Goal: Task Accomplishment & Management: Use online tool/utility

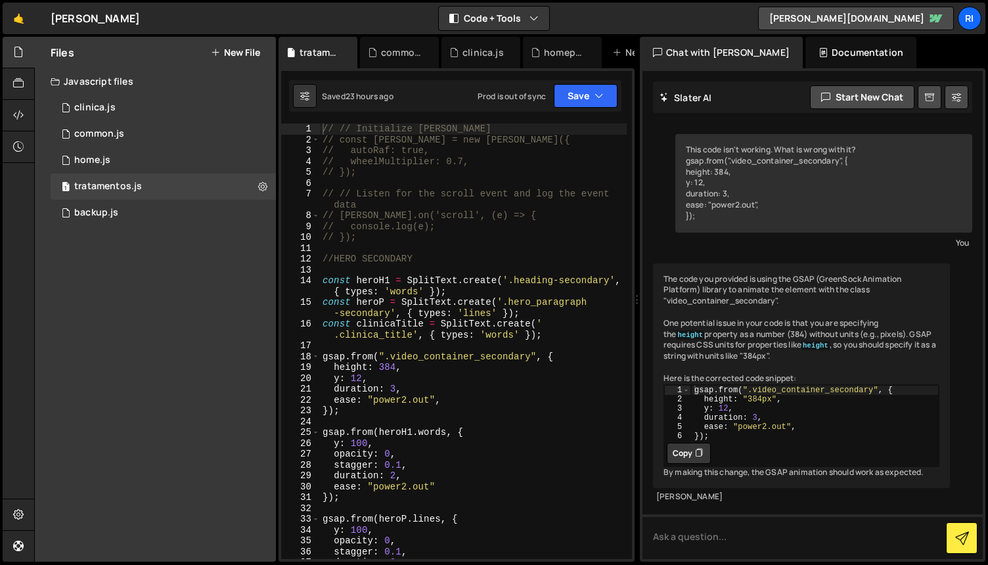
scroll to position [26, 0]
click at [114, 112] on div "2 clinica.js 0" at bounding box center [163, 108] width 225 height 26
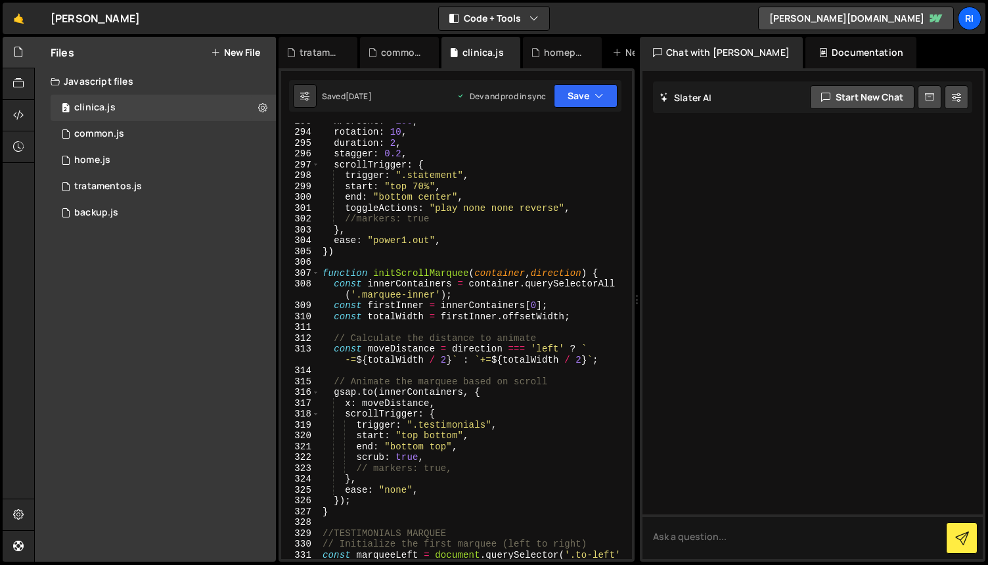
scroll to position [3281, 0]
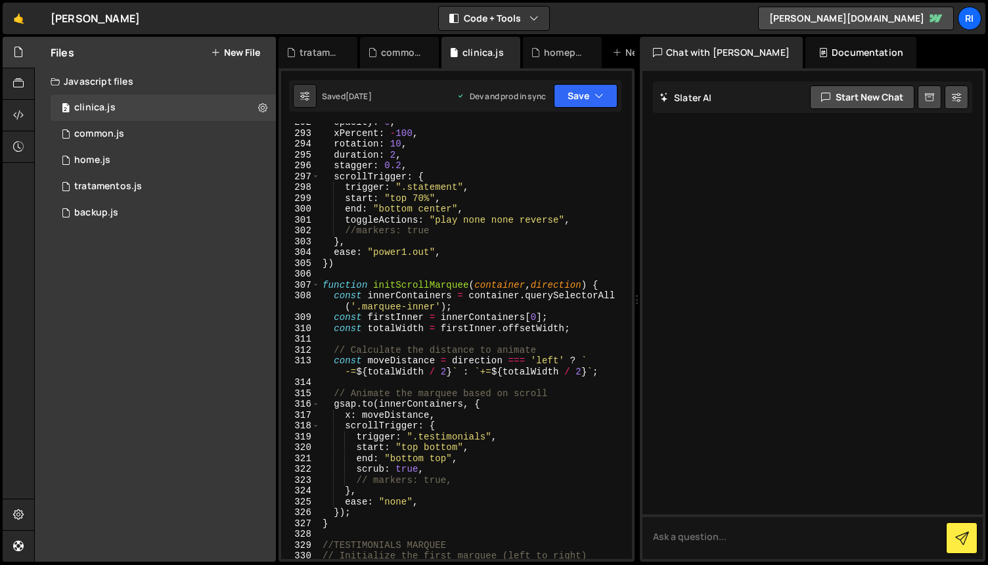
click at [353, 262] on div "opacity : 0 , xPercent : - 100 , rotation : 10 , duration : 2 , stagger : 0.2 ,…" at bounding box center [473, 351] width 307 height 468
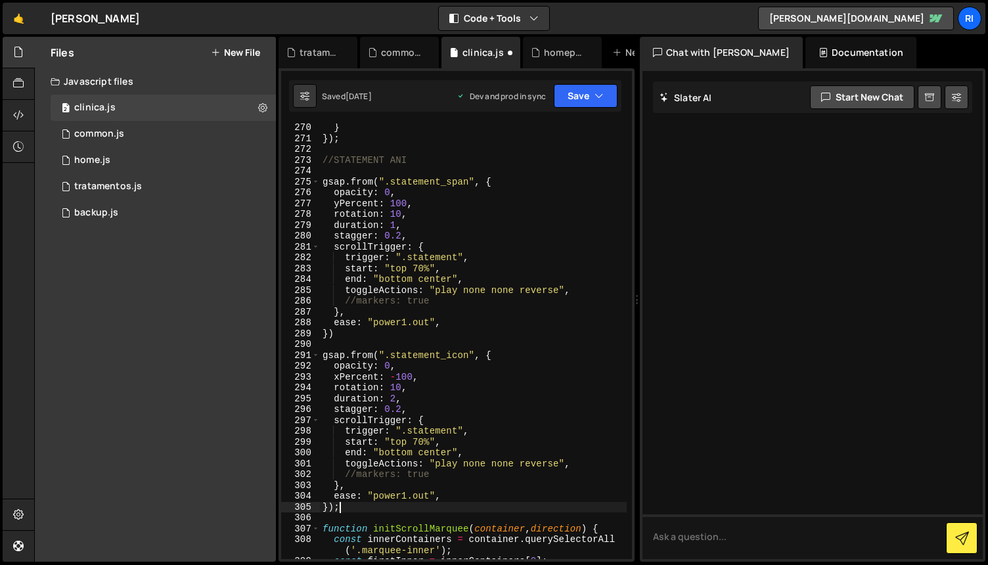
scroll to position [3051, 0]
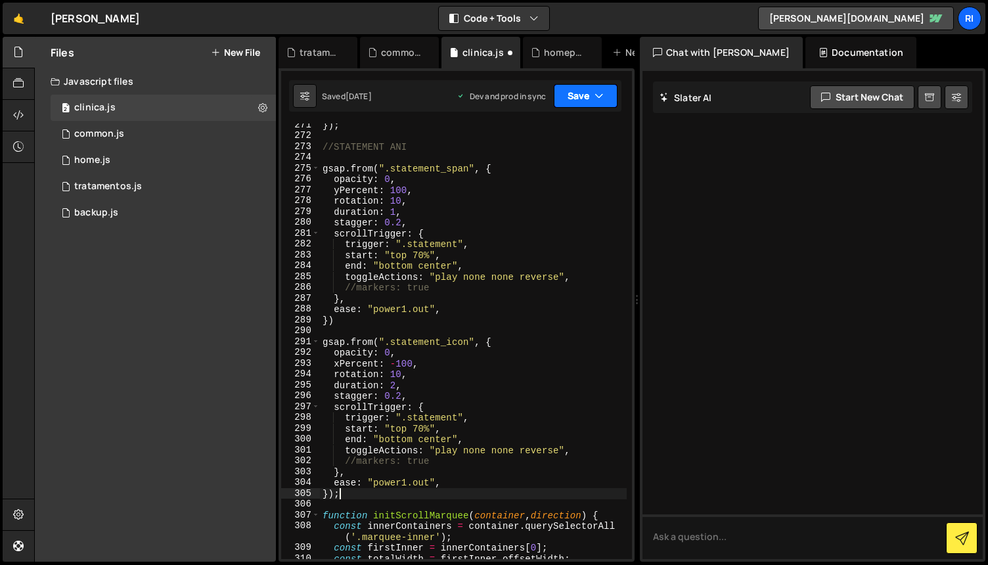
click at [581, 92] on button "Save" at bounding box center [586, 96] width 64 height 24
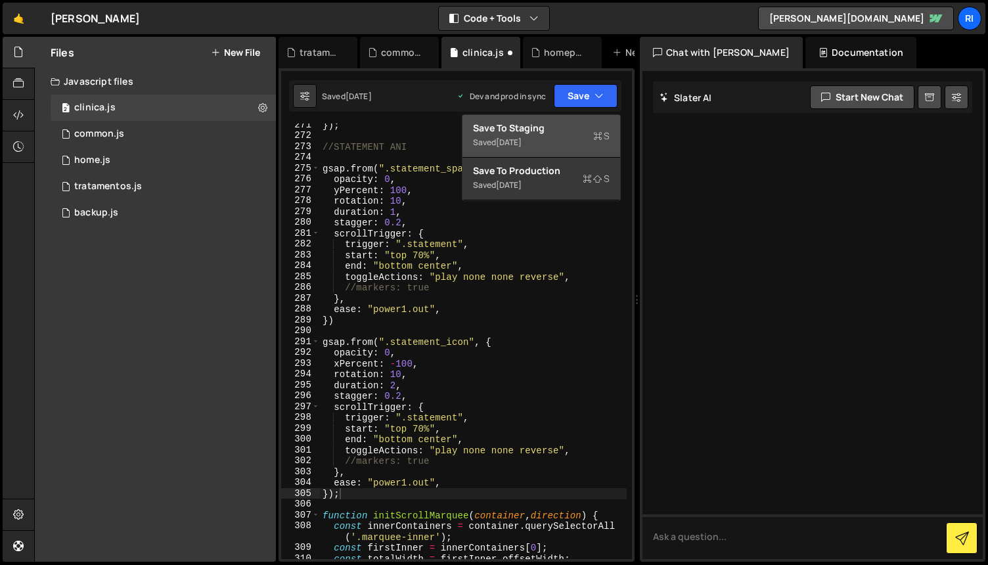
click at [518, 133] on div "Save to Staging S" at bounding box center [541, 128] width 137 height 13
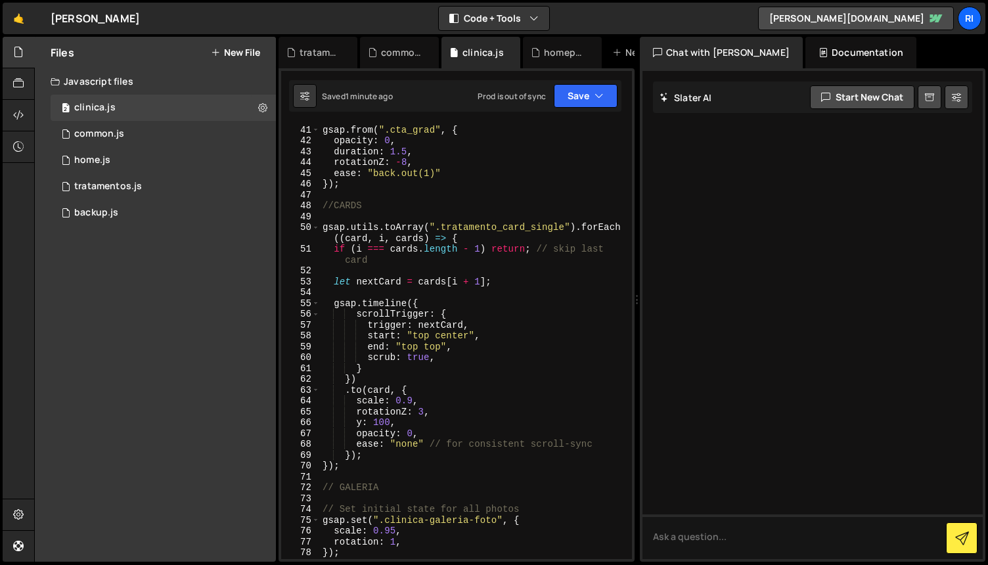
scroll to position [0, 0]
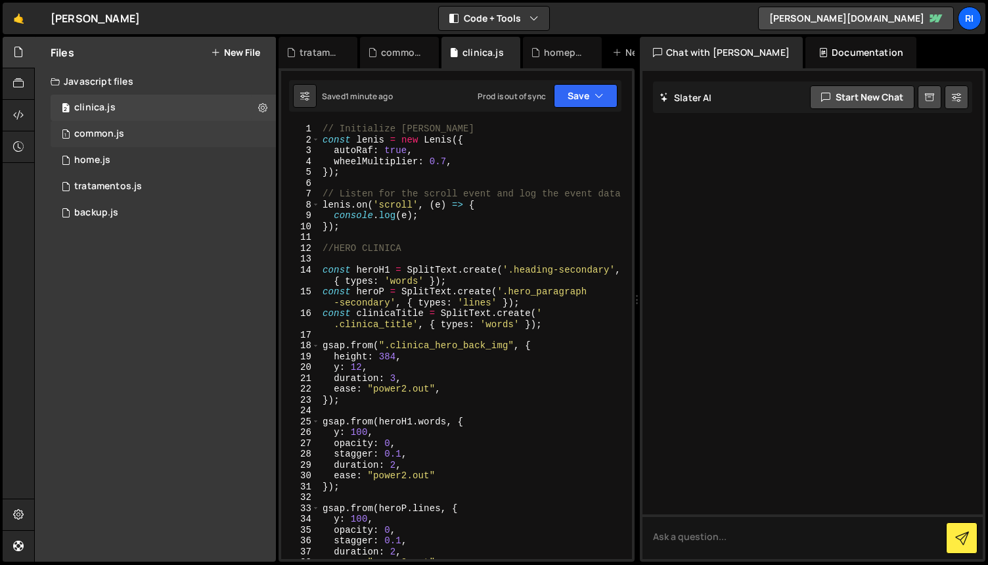
click at [142, 136] on div "1 common.js 0" at bounding box center [163, 134] width 225 height 26
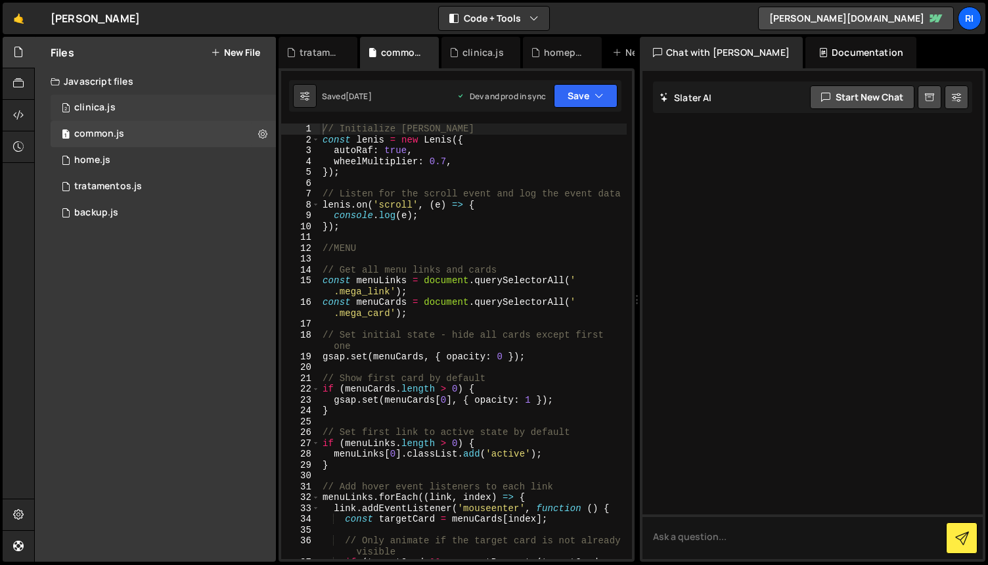
click at [148, 108] on div "2 clinica.js 0" at bounding box center [163, 108] width 225 height 26
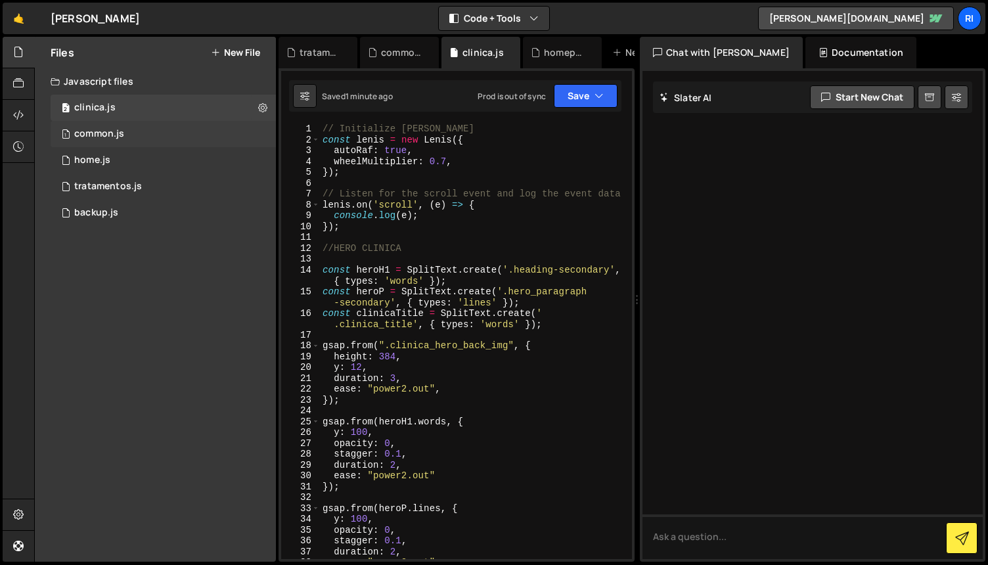
click at [148, 125] on div "1 common.js 0" at bounding box center [163, 134] width 225 height 26
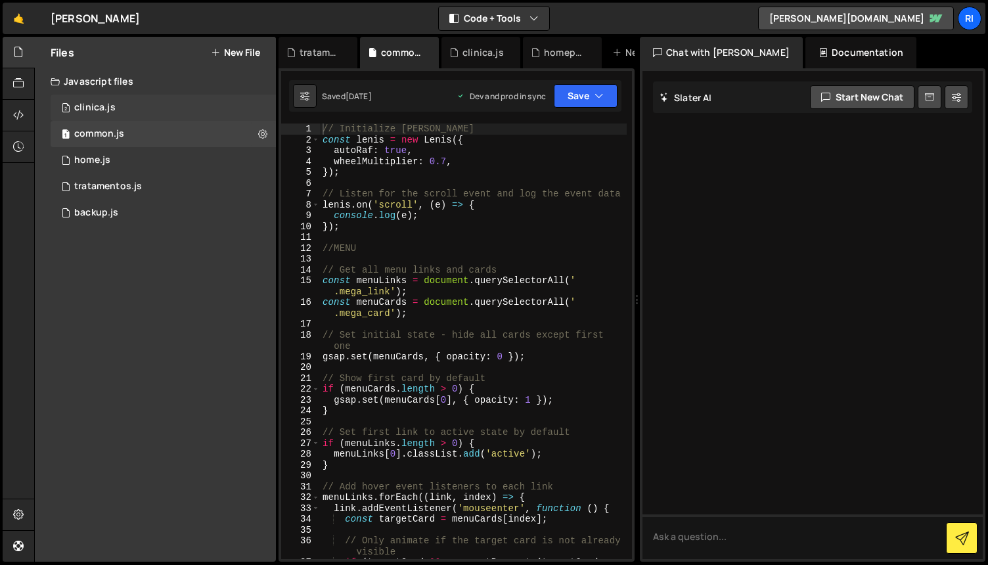
click at [139, 109] on div "2 clinica.js 0" at bounding box center [163, 108] width 225 height 26
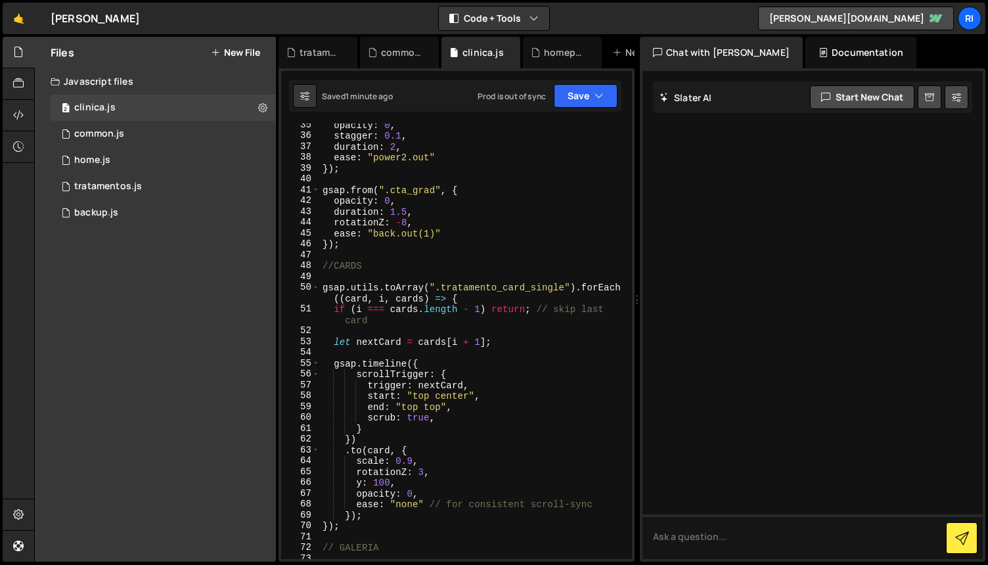
scroll to position [748, 0]
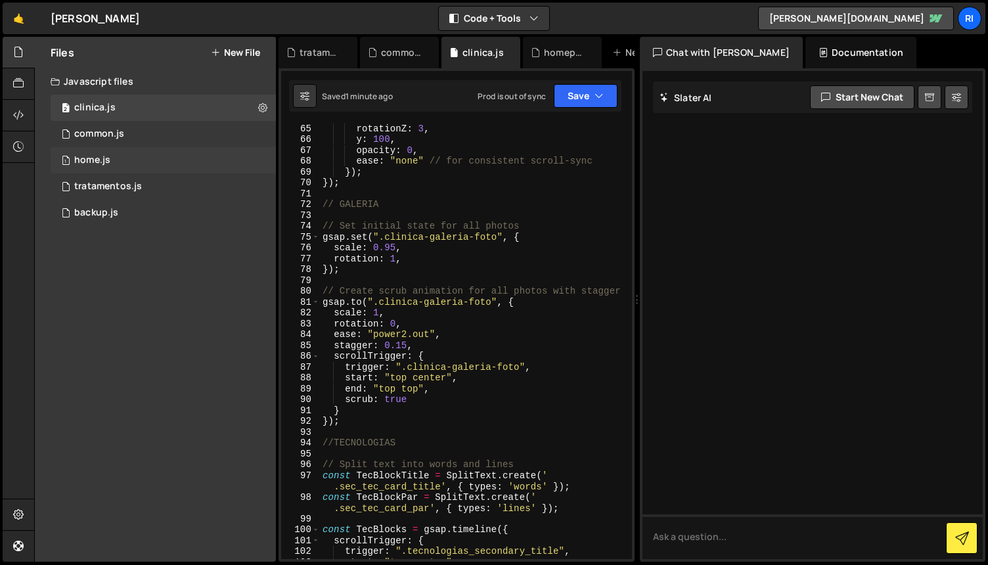
click at [127, 157] on div "1 home.js 0" at bounding box center [163, 160] width 225 height 26
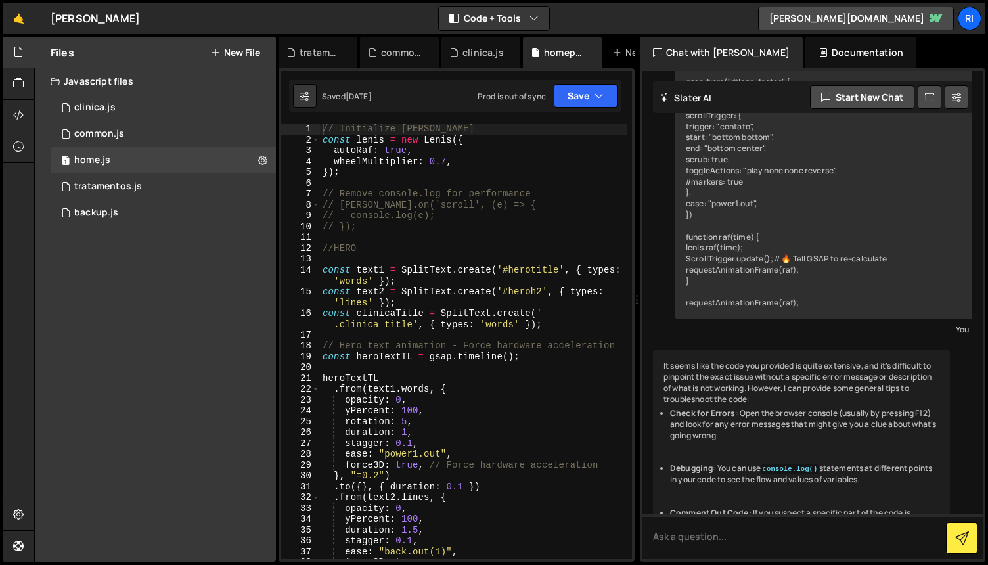
scroll to position [11702, 0]
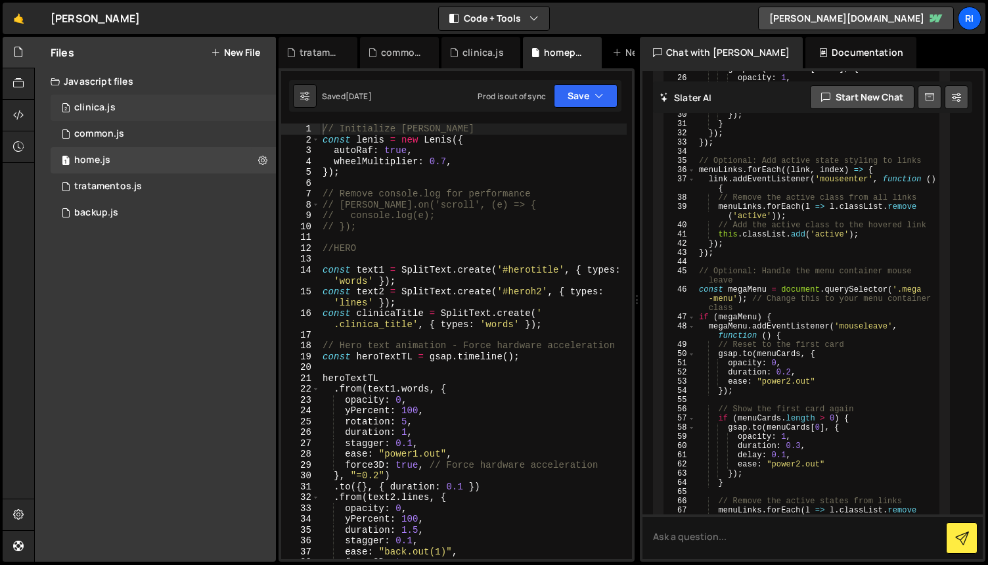
click at [154, 111] on div "2 clinica.js 0" at bounding box center [163, 108] width 225 height 26
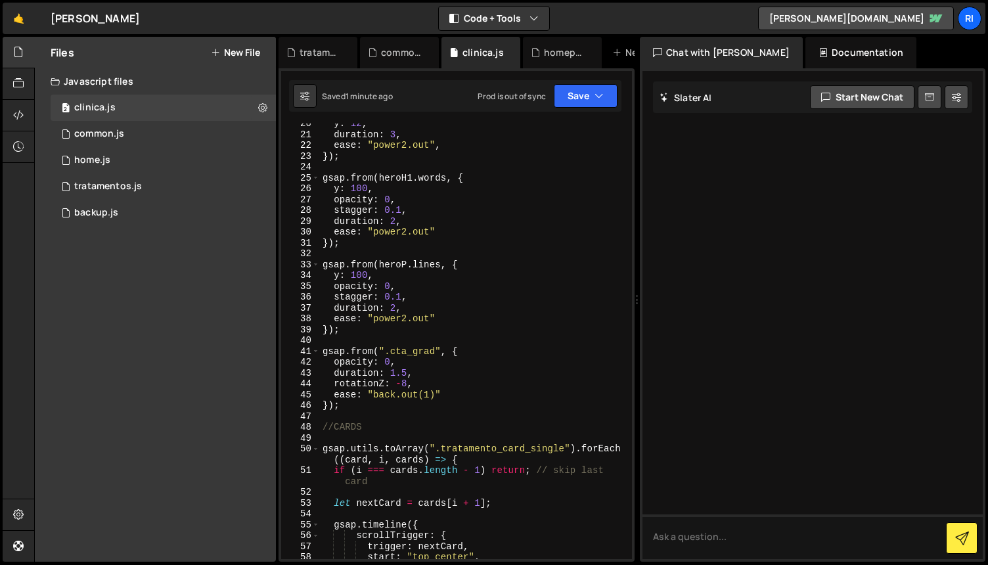
scroll to position [0, 0]
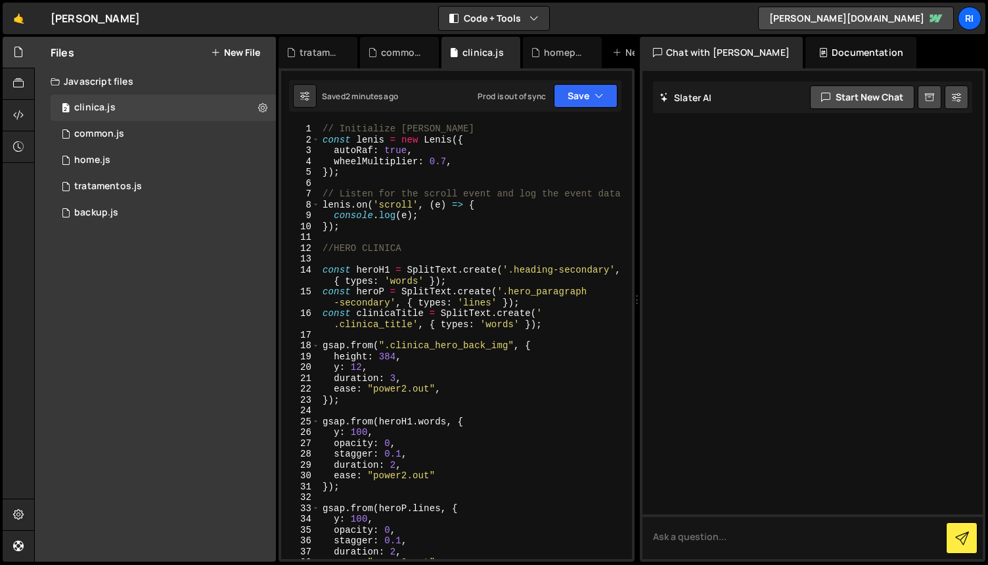
type textarea "//HERO CLINICA"
click at [543, 250] on div "// Initialize [PERSON_NAME] const [PERSON_NAME] = new [PERSON_NAME] ({ autoRaf …" at bounding box center [473, 352] width 307 height 457
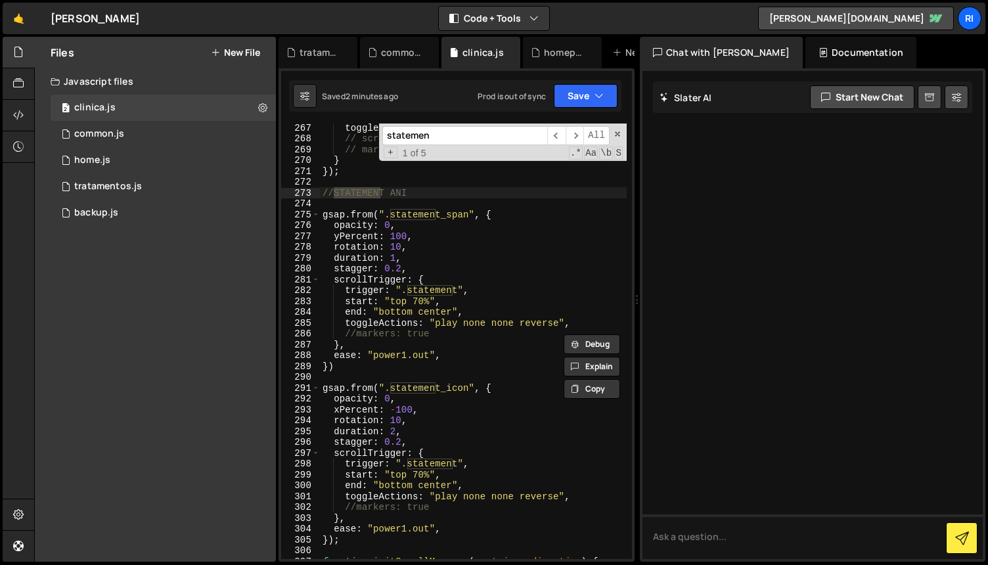
scroll to position [2995, 0]
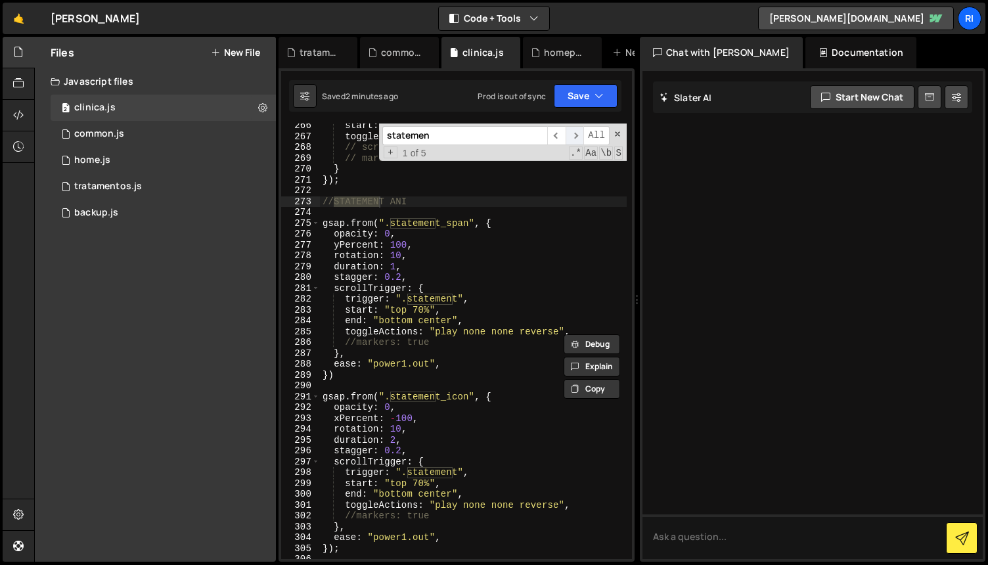
type input "statemen"
click at [580, 134] on span "​" at bounding box center [575, 135] width 18 height 19
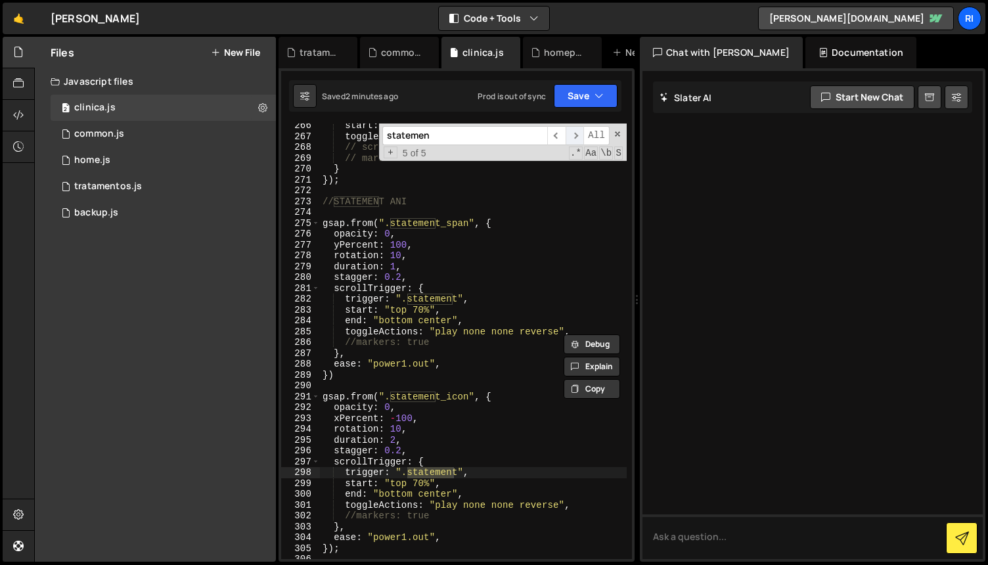
click at [580, 134] on span "​" at bounding box center [575, 135] width 18 height 19
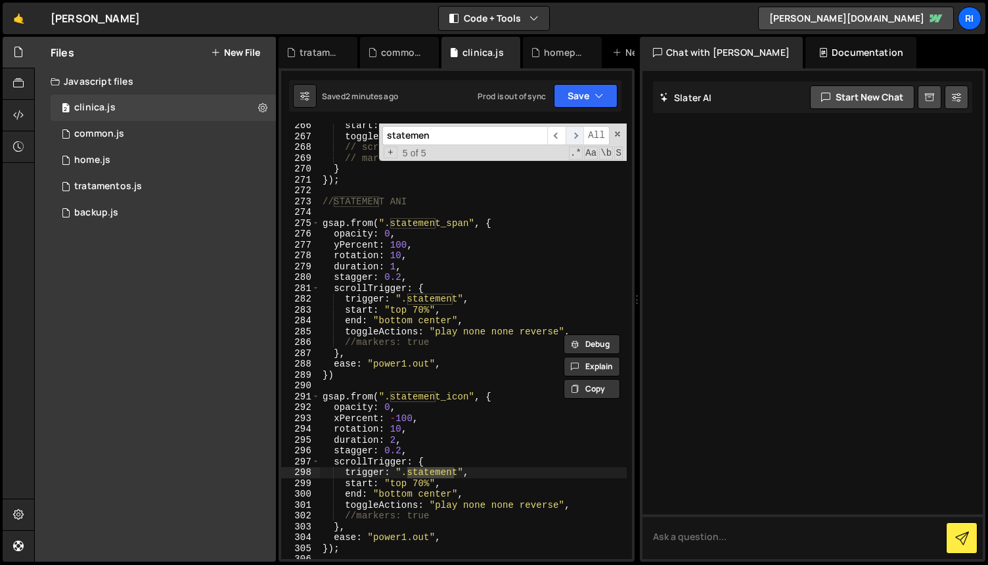
click at [580, 134] on span "​" at bounding box center [575, 135] width 18 height 19
click at [472, 336] on div "start : "top center" , toggleActions : "play none none reverse" , // scrub: tru…" at bounding box center [473, 348] width 307 height 457
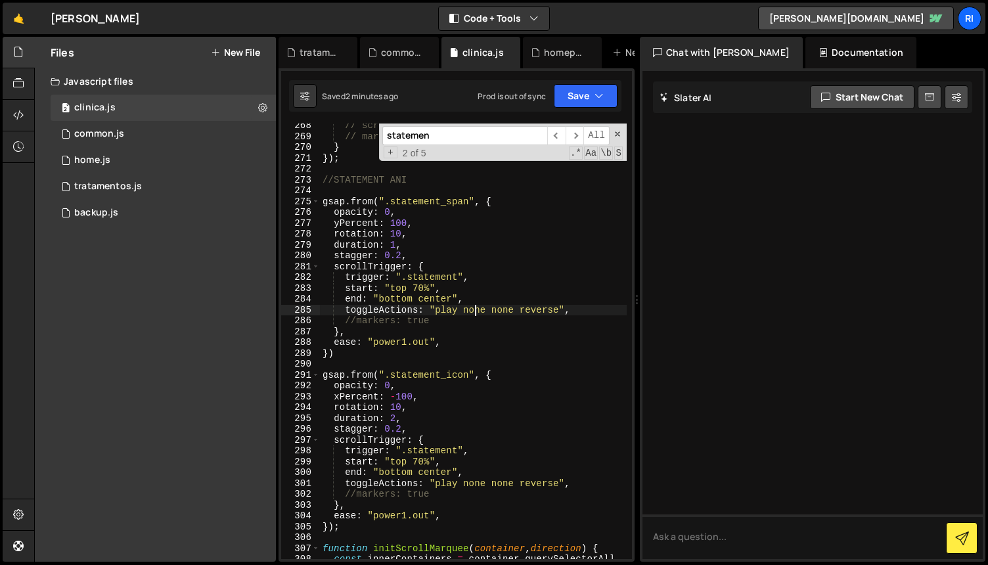
scroll to position [3023, 0]
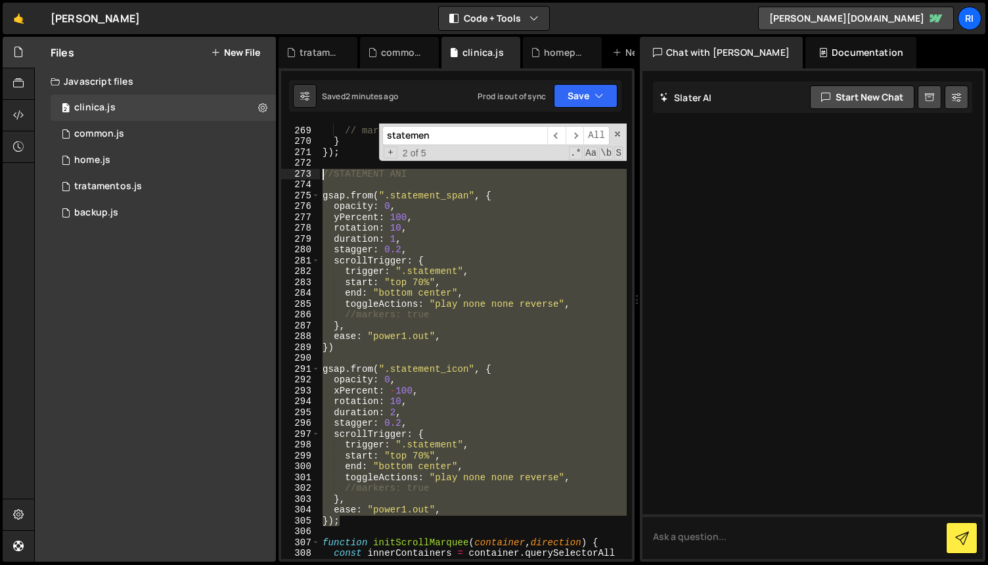
drag, startPoint x: 357, startPoint y: 521, endPoint x: 303, endPoint y: 174, distance: 351.1
click at [303, 174] on div "toggleActions: "play none none reverse", 268 269 270 271 272 273 274 275 276 27…" at bounding box center [456, 342] width 351 height 436
type textarea "//STATEMENT ANI"
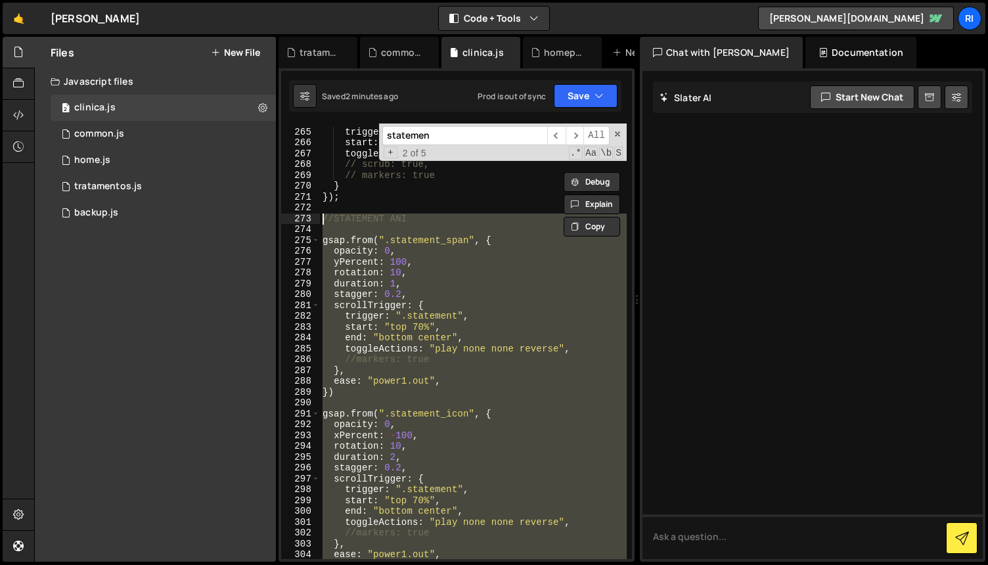
scroll to position [0, 0]
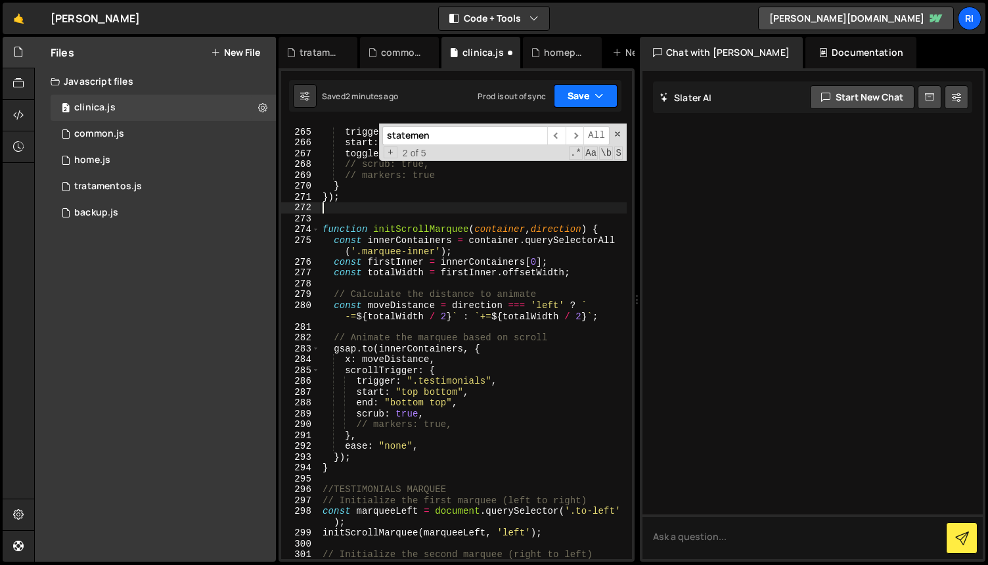
click at [570, 97] on button "Save" at bounding box center [586, 96] width 64 height 24
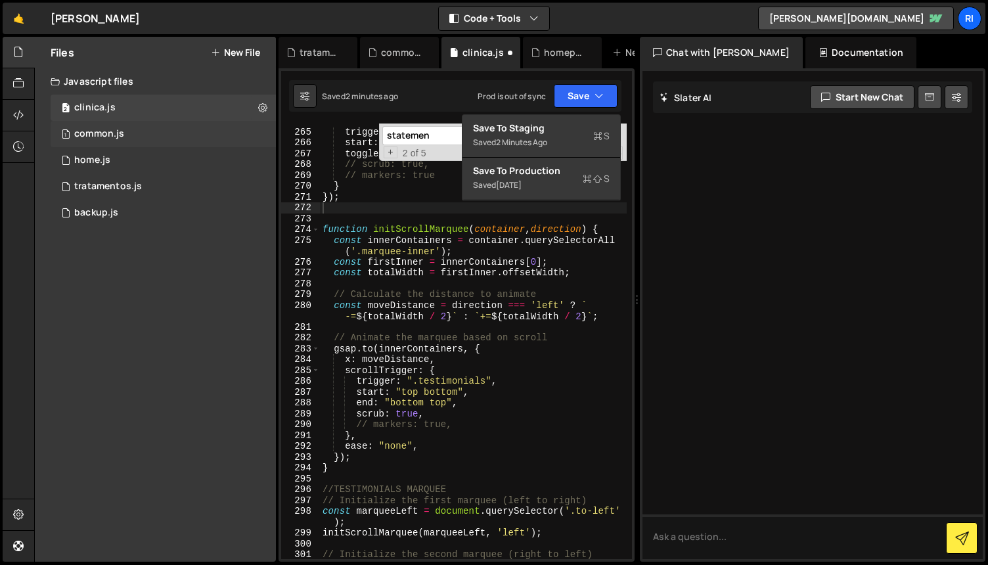
click at [152, 140] on div "1 common.js 0" at bounding box center [163, 134] width 225 height 26
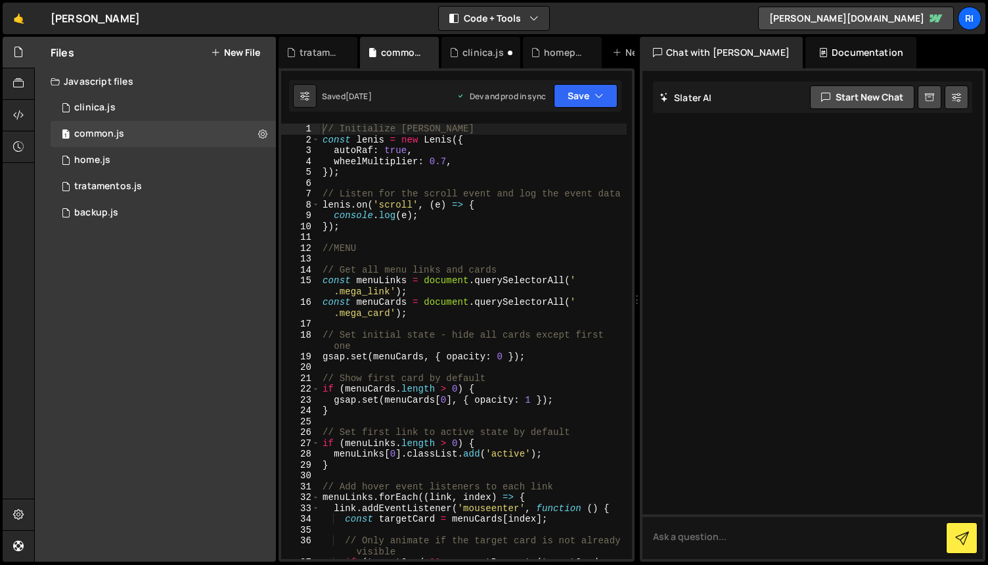
scroll to position [15, 0]
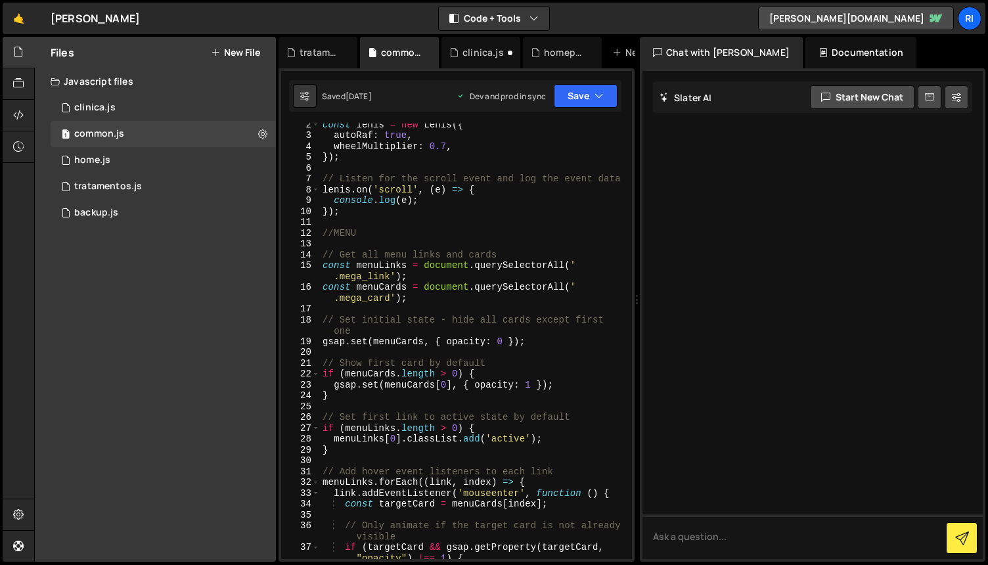
type textarea "//MENU"
click at [532, 237] on div "const [PERSON_NAME] = new [PERSON_NAME] ({ autoRaf : true , wheelMultiplier : 0…" at bounding box center [473, 347] width 307 height 457
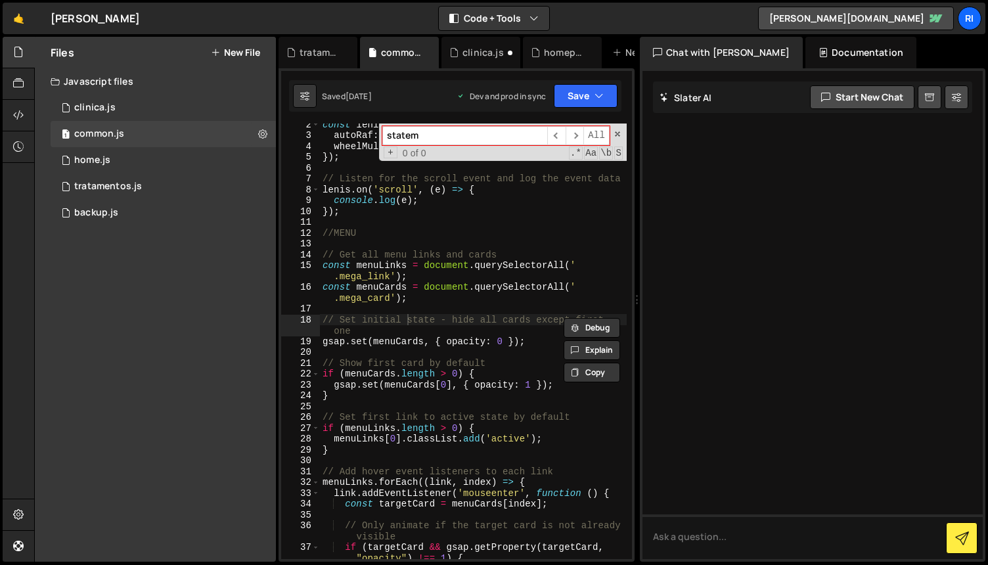
type input "statem"
type textarea "gsap.set(menuCards, { opacity: 0 });"
click at [467, 338] on div "const [PERSON_NAME] = new [PERSON_NAME] ({ autoRaf : true , wheelMultiplier : 0…" at bounding box center [473, 347] width 307 height 457
click at [156, 162] on div "1 home.js 0" at bounding box center [163, 160] width 225 height 26
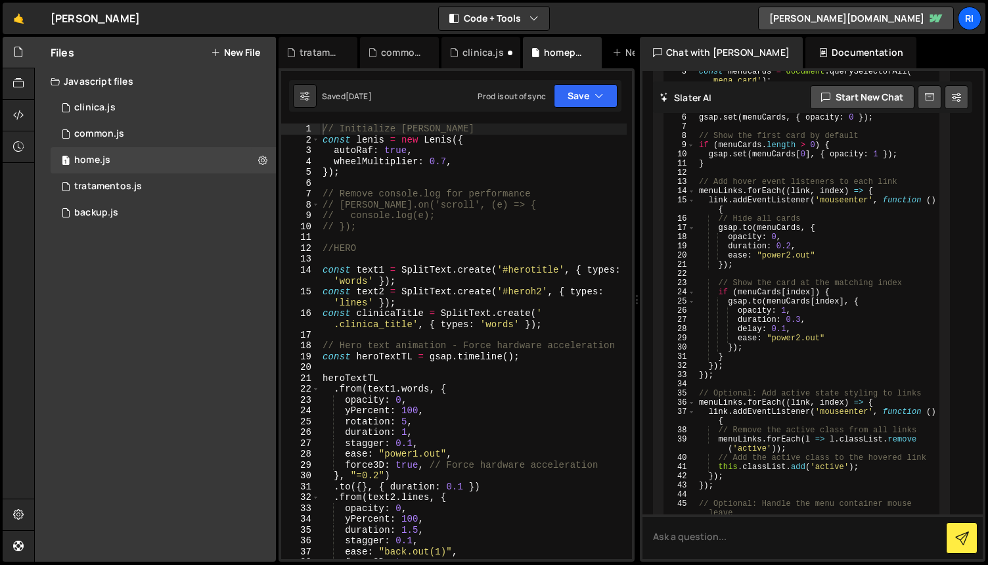
scroll to position [11702, 0]
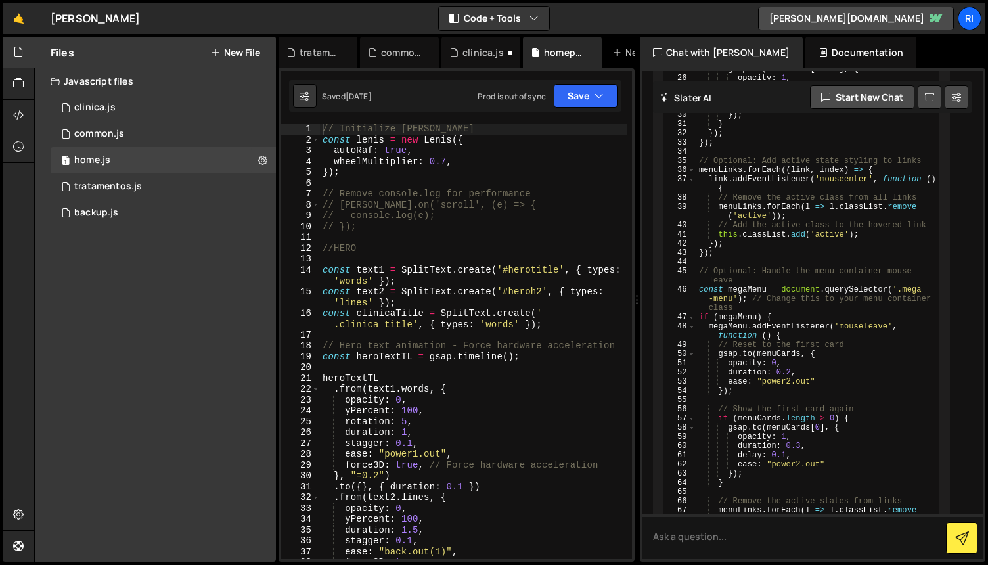
type textarea "// console.log(e);"
click at [535, 219] on div "// Initialize [PERSON_NAME] const [PERSON_NAME] = new [PERSON_NAME] ({ autoRaf …" at bounding box center [473, 352] width 307 height 457
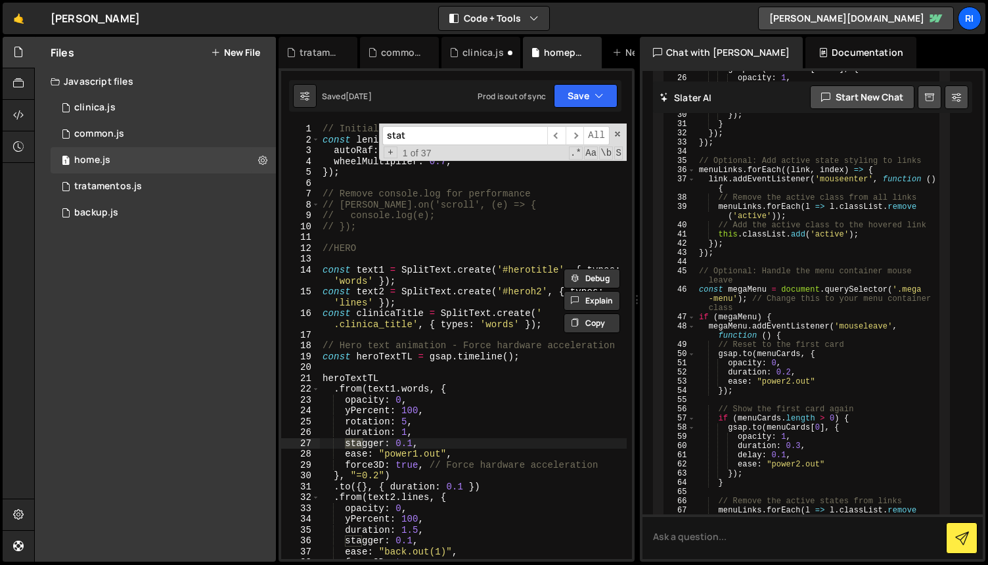
scroll to position [3598, 0]
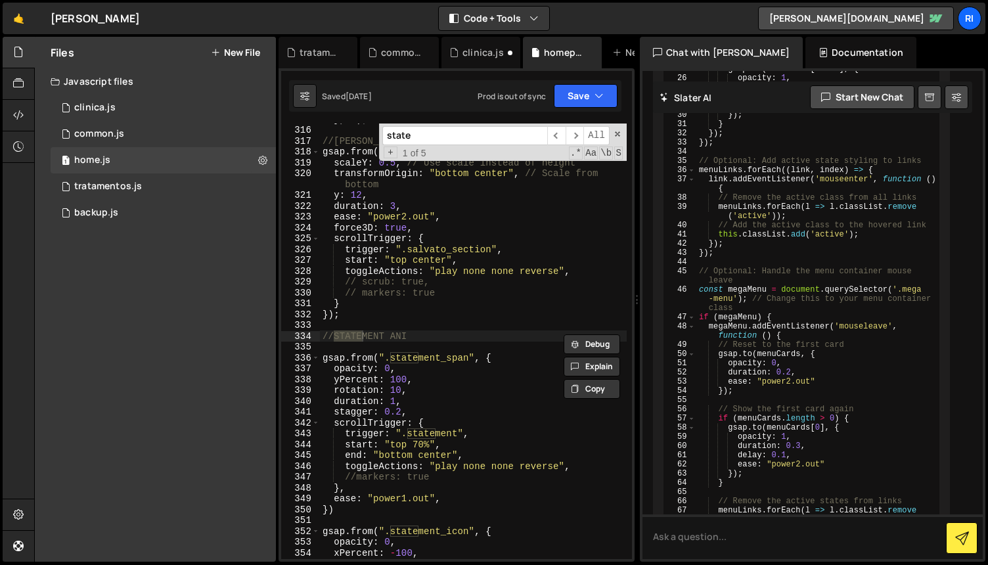
type input "state"
click at [504, 373] on div "} , 0 ) ; //[PERSON_NAME] - Optimized for performance gsap . from ( ".back_rafa…" at bounding box center [473, 342] width 307 height 457
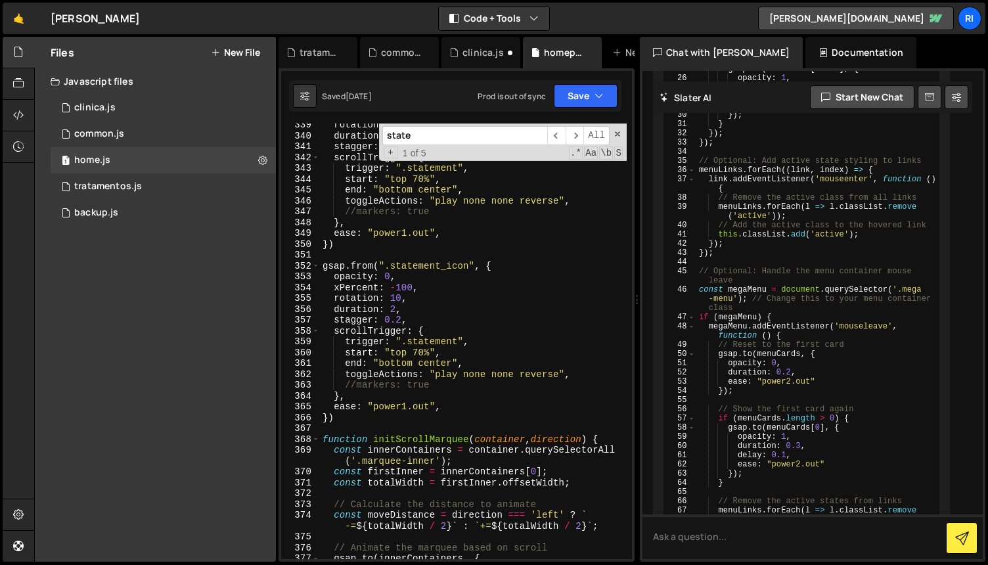
scroll to position [3873, 0]
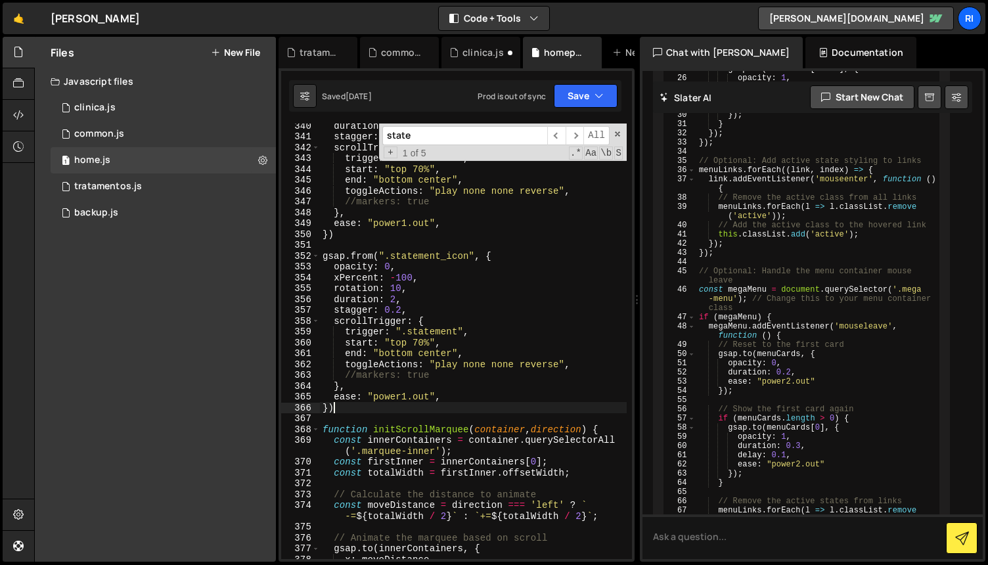
click at [369, 412] on div "duration : 1 , stagger : 0.2 , scrollTrigger : { trigger : ".statement" , start…" at bounding box center [473, 348] width 307 height 457
type textarea "});"
click at [580, 91] on button "Save" at bounding box center [586, 96] width 64 height 24
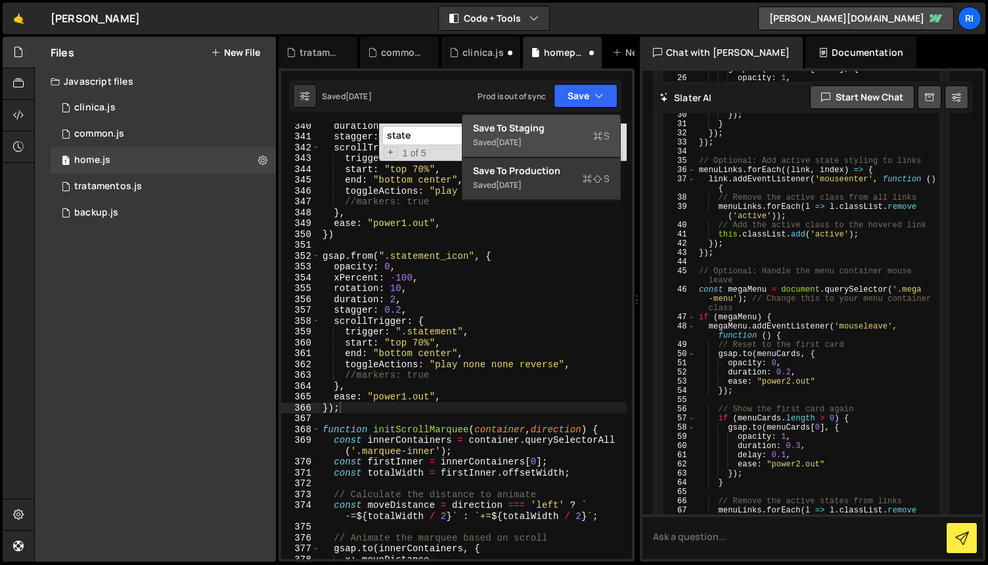
click at [516, 135] on div "Saved [DATE]" at bounding box center [541, 143] width 137 height 16
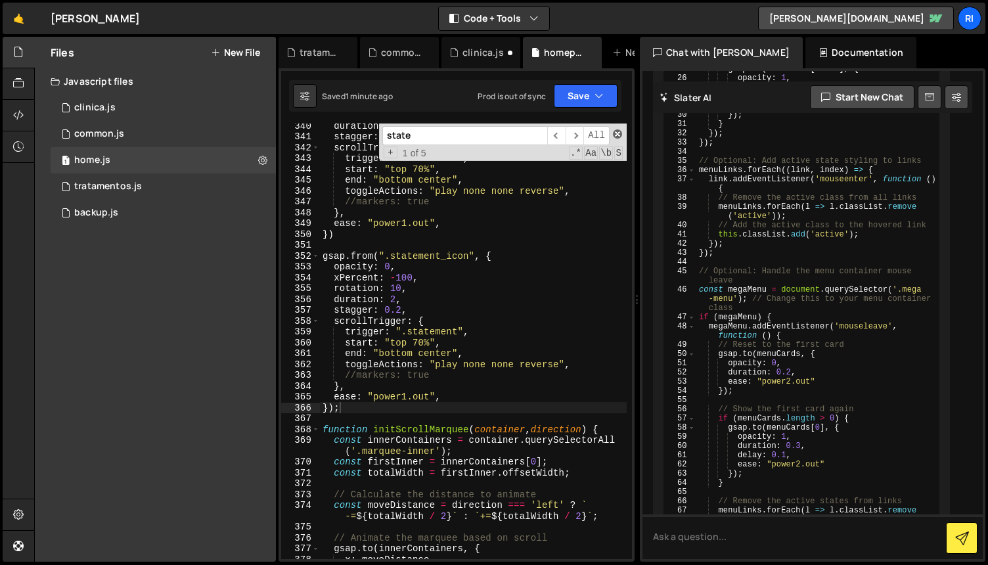
click at [619, 131] on span at bounding box center [617, 133] width 9 height 9
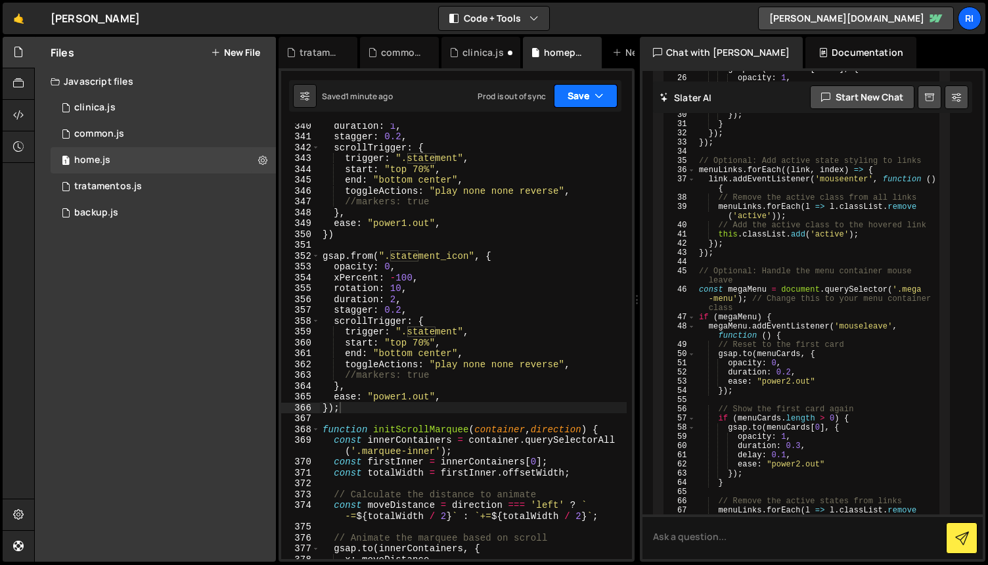
click at [575, 90] on button "Save" at bounding box center [586, 96] width 64 height 24
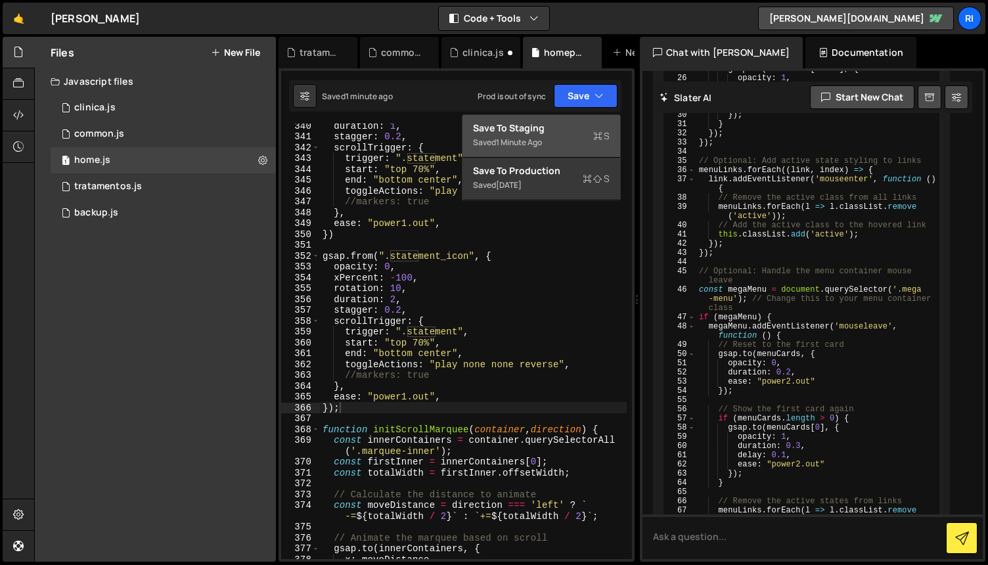
click at [545, 140] on div "Saved 1 minute ago" at bounding box center [541, 143] width 137 height 16
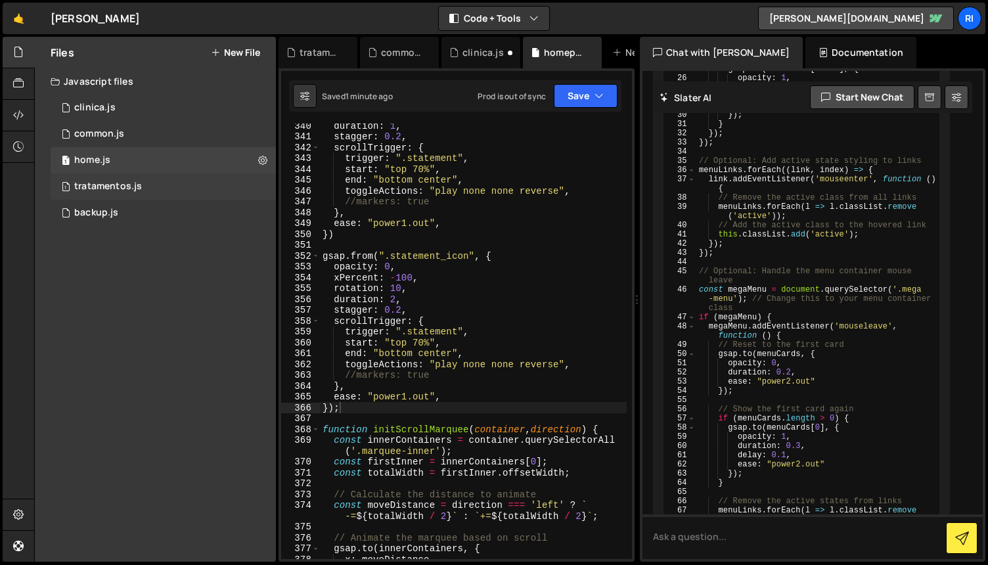
click at [112, 185] on div "tratamentos.js" at bounding box center [108, 187] width 68 height 12
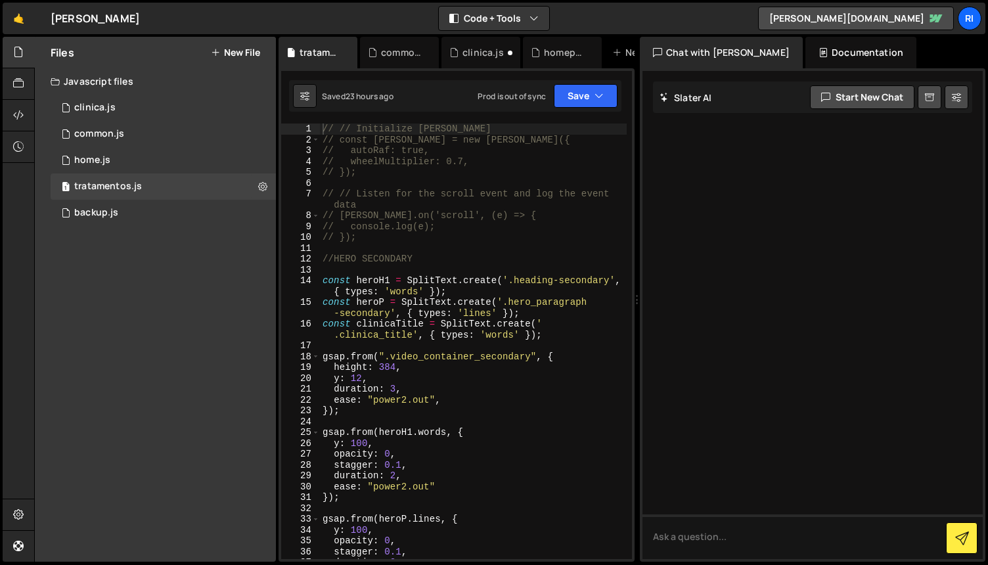
scroll to position [26, 0]
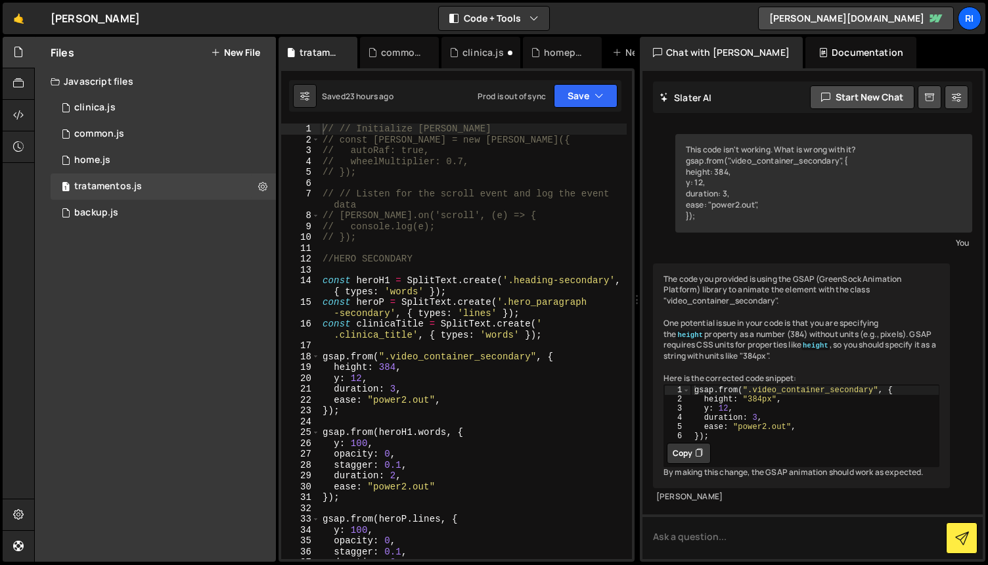
type textarea "});"
click at [548, 409] on div "// // Initialize [PERSON_NAME] // const [PERSON_NAME] = new [PERSON_NAME]({ // …" at bounding box center [473, 352] width 307 height 457
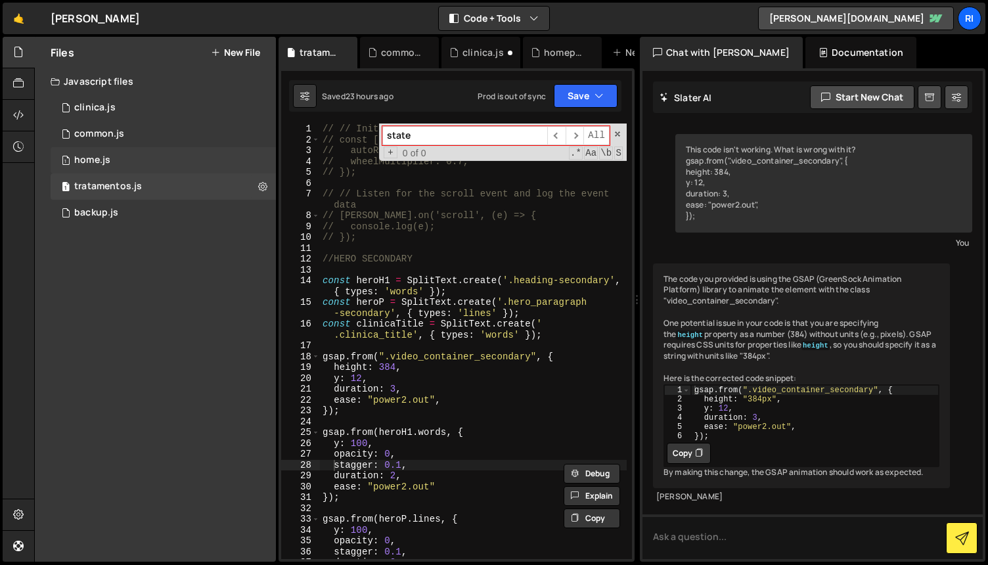
type input "state"
click at [127, 164] on div "1 home.js 0" at bounding box center [163, 160] width 225 height 26
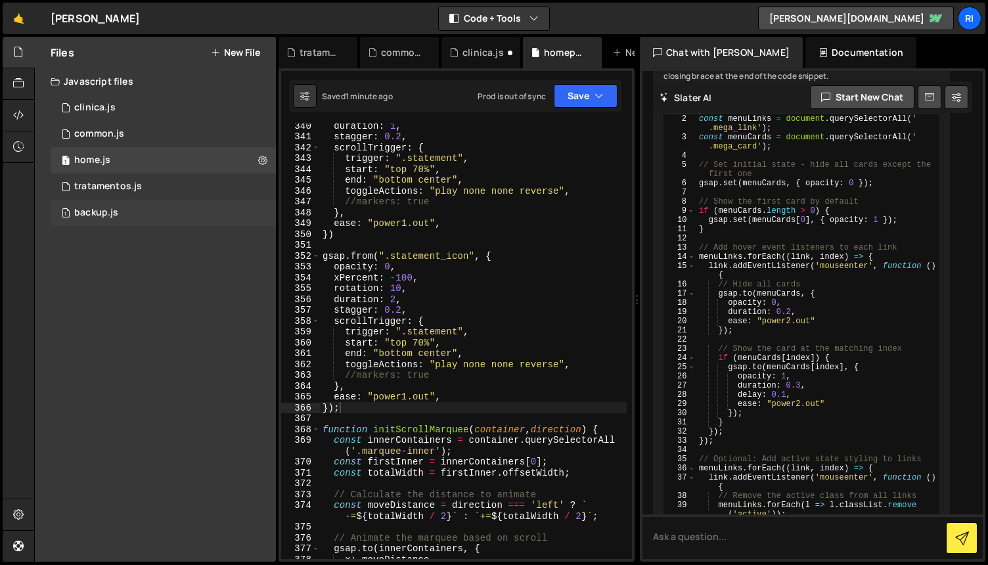
click at [131, 219] on div "1 backup.js 0" at bounding box center [163, 213] width 225 height 26
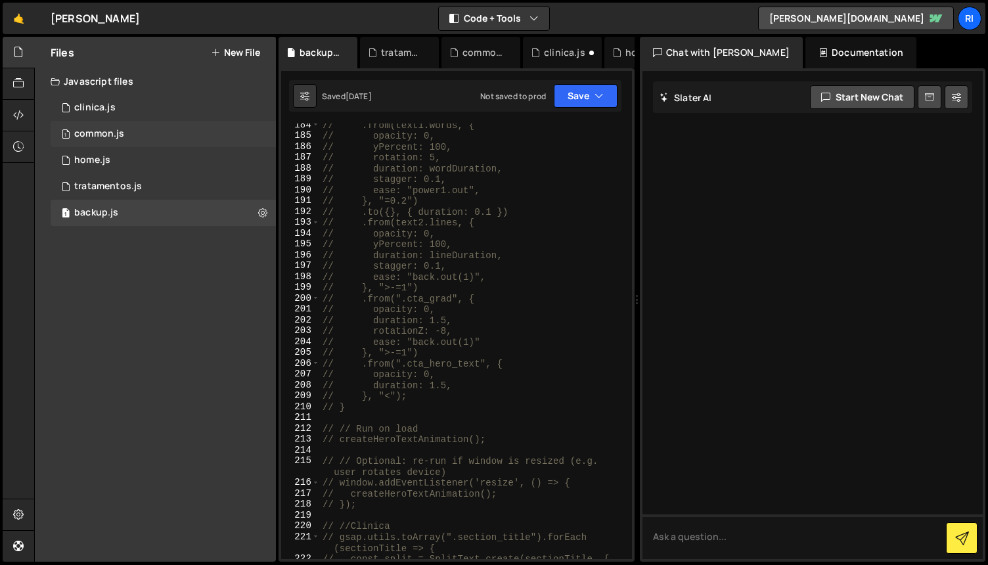
scroll to position [2582, 0]
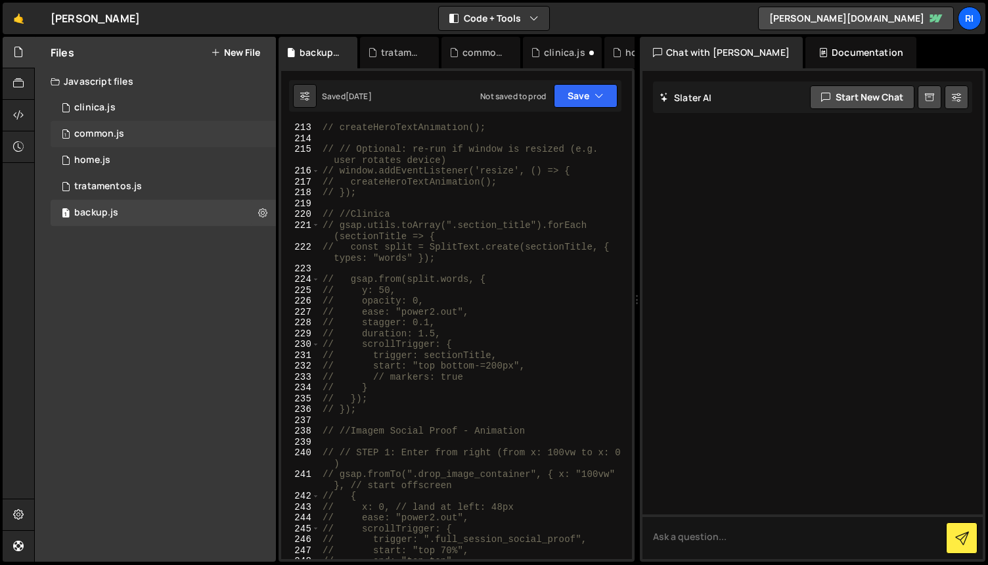
click at [120, 131] on div "common.js" at bounding box center [99, 134] width 50 height 12
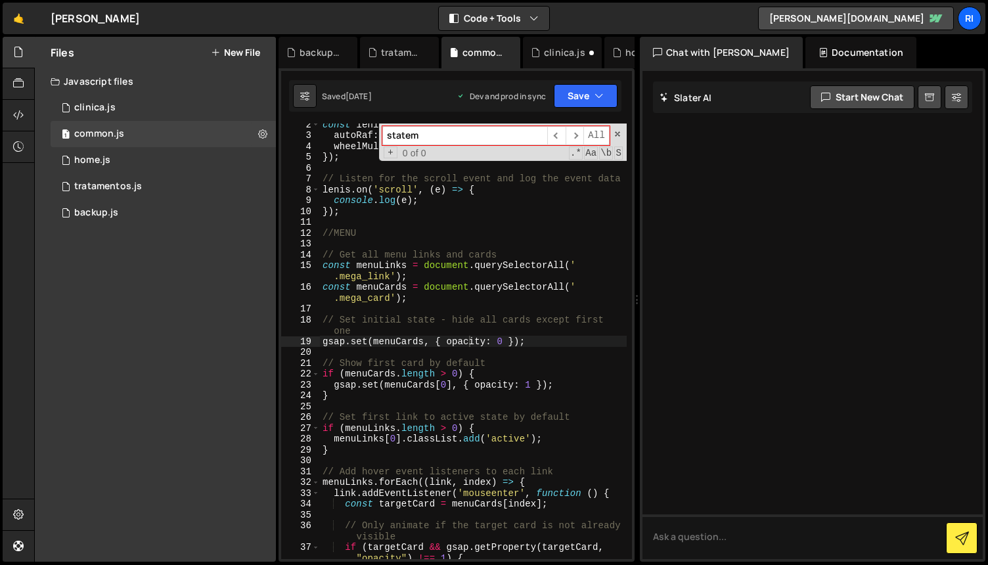
click at [435, 135] on input "statem" at bounding box center [464, 135] width 165 height 19
click at [618, 133] on span at bounding box center [617, 133] width 9 height 9
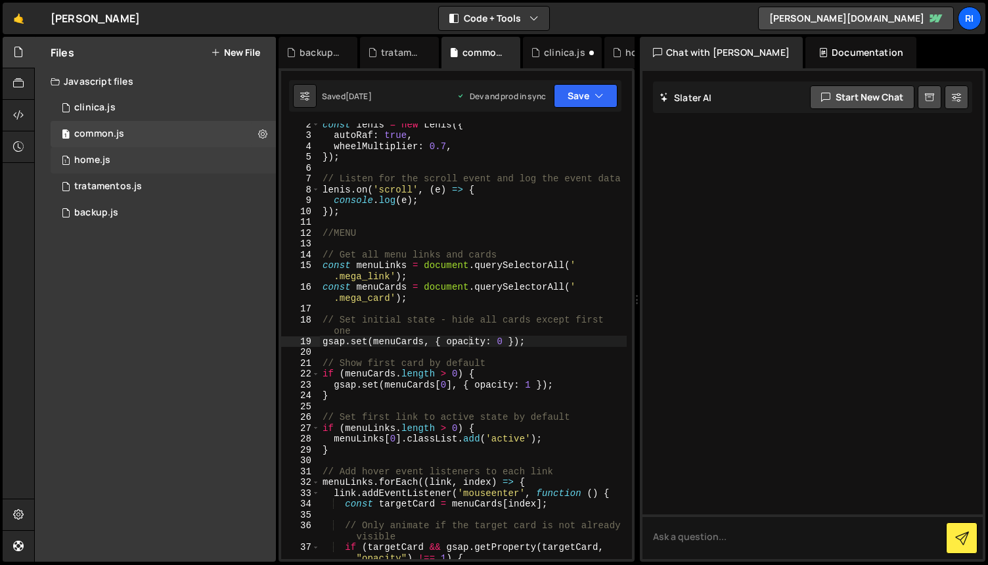
click at [183, 153] on div "1 home.js 0" at bounding box center [163, 160] width 225 height 26
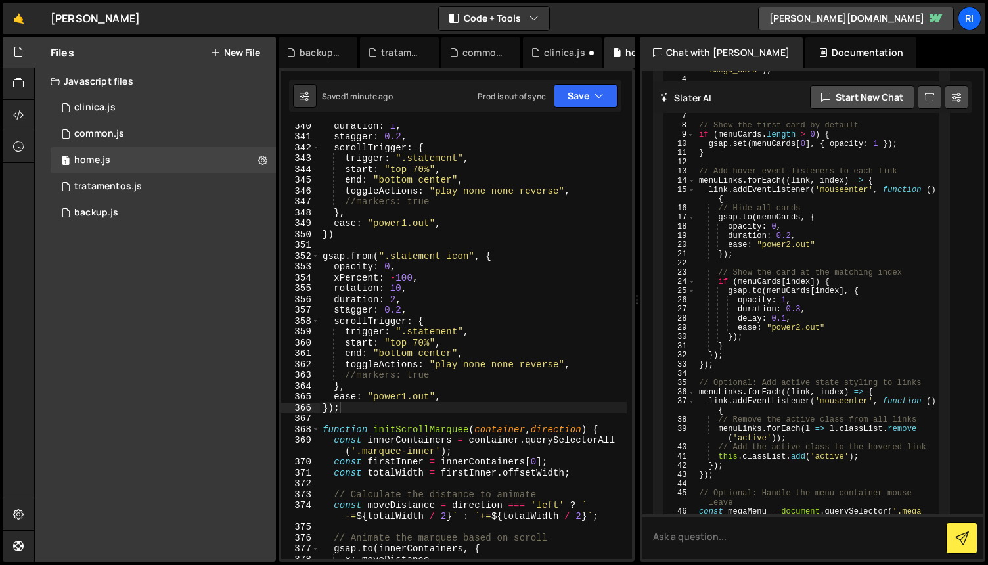
scroll to position [11702, 0]
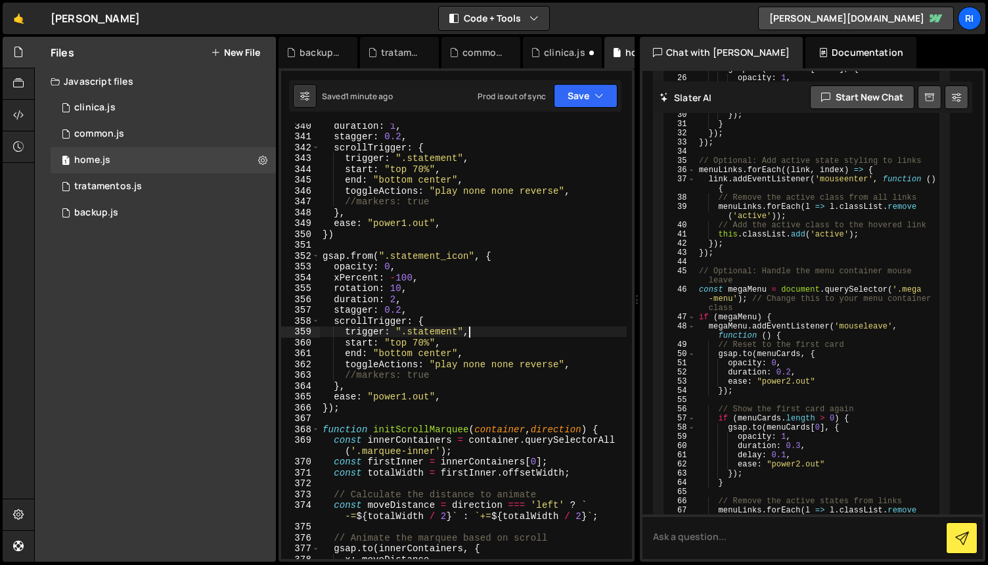
type textarea "trigger: ".statement","
click at [562, 330] on div "duration : 1 , stagger : 0.2 , scrollTrigger : { trigger : ".statement" , start…" at bounding box center [473, 348] width 307 height 457
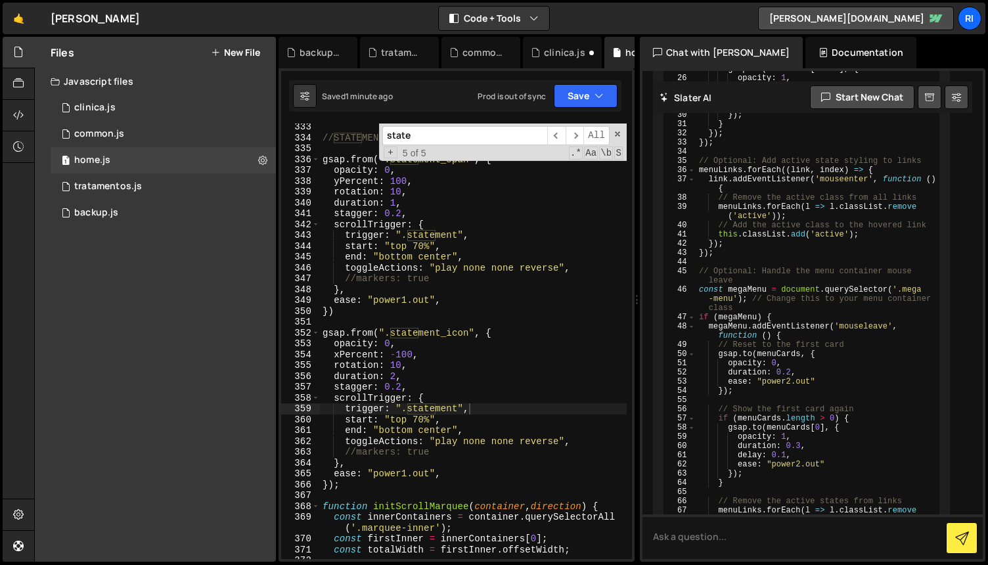
scroll to position [3794, 0]
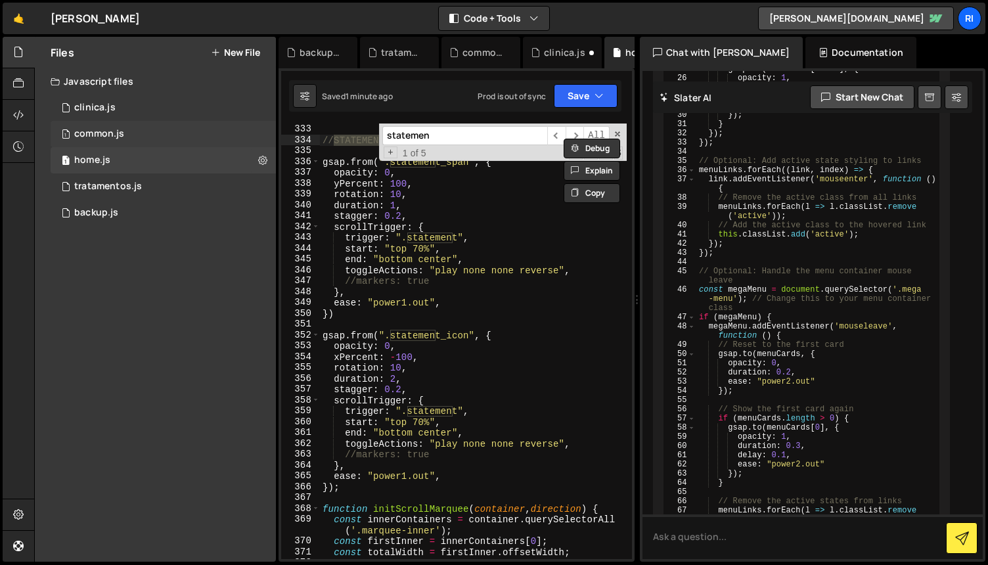
type input "statemen"
click at [140, 133] on div "1 common.js 0" at bounding box center [163, 134] width 225 height 26
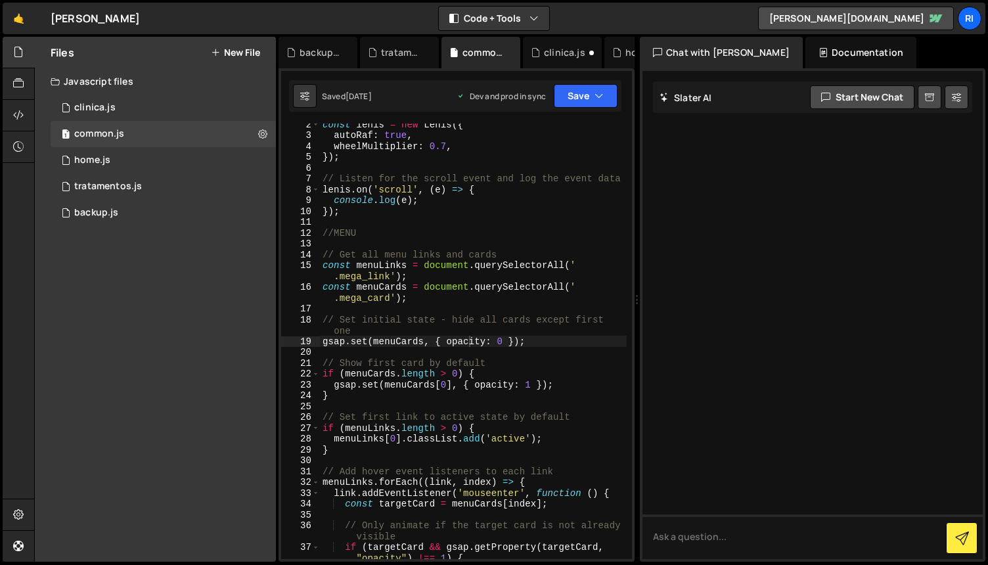
type textarea "//MENU"
click at [558, 235] on div "const [PERSON_NAME] = new [PERSON_NAME] ({ autoRaf : true , wheelMultiplier : 0…" at bounding box center [473, 347] width 307 height 457
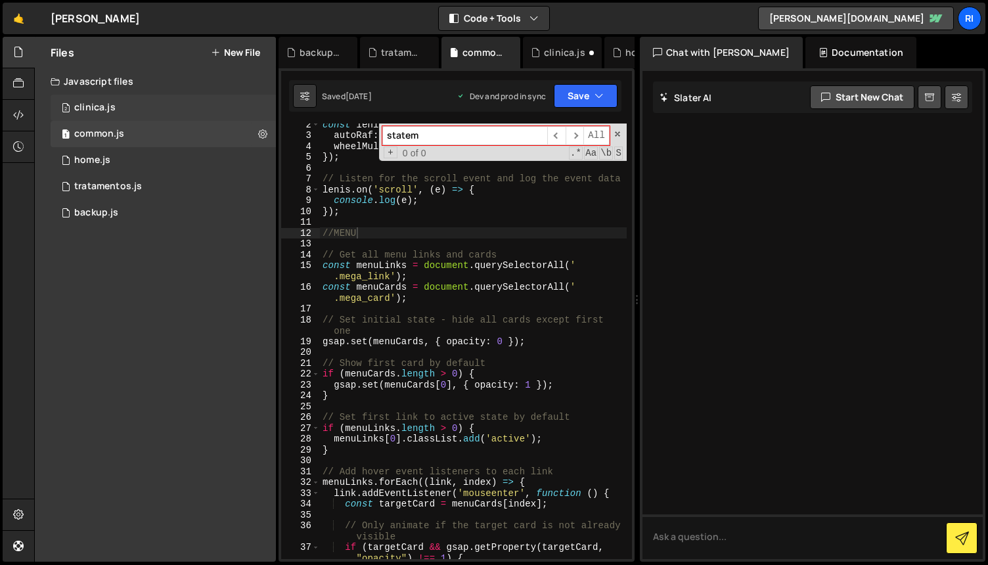
click at [123, 104] on div "2 clinica.js 0" at bounding box center [163, 108] width 225 height 26
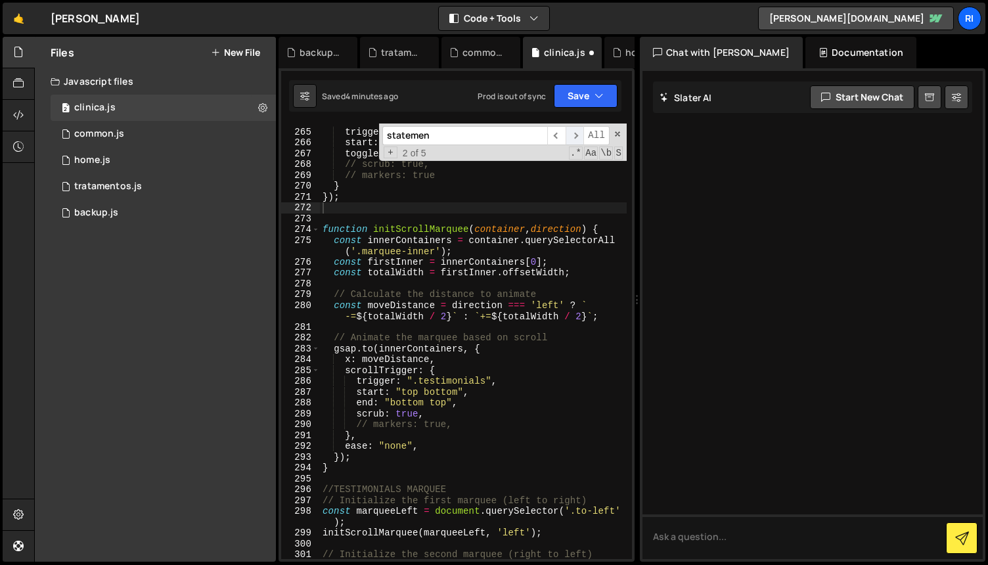
click at [578, 136] on span "​" at bounding box center [575, 135] width 18 height 19
click at [575, 139] on span "​" at bounding box center [575, 135] width 18 height 19
click at [560, 137] on span "​" at bounding box center [556, 135] width 18 height 19
click at [511, 139] on input "statemen" at bounding box center [464, 135] width 165 height 19
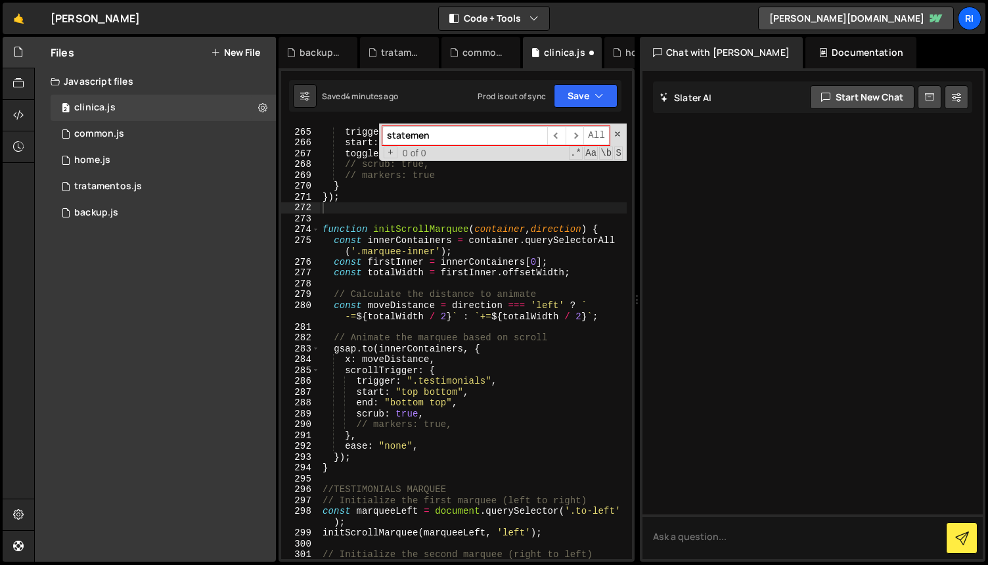
click at [510, 139] on input "statemen" at bounding box center [464, 135] width 165 height 19
click at [509, 138] on input "statemen" at bounding box center [464, 135] width 165 height 19
click at [620, 135] on span at bounding box center [617, 133] width 9 height 9
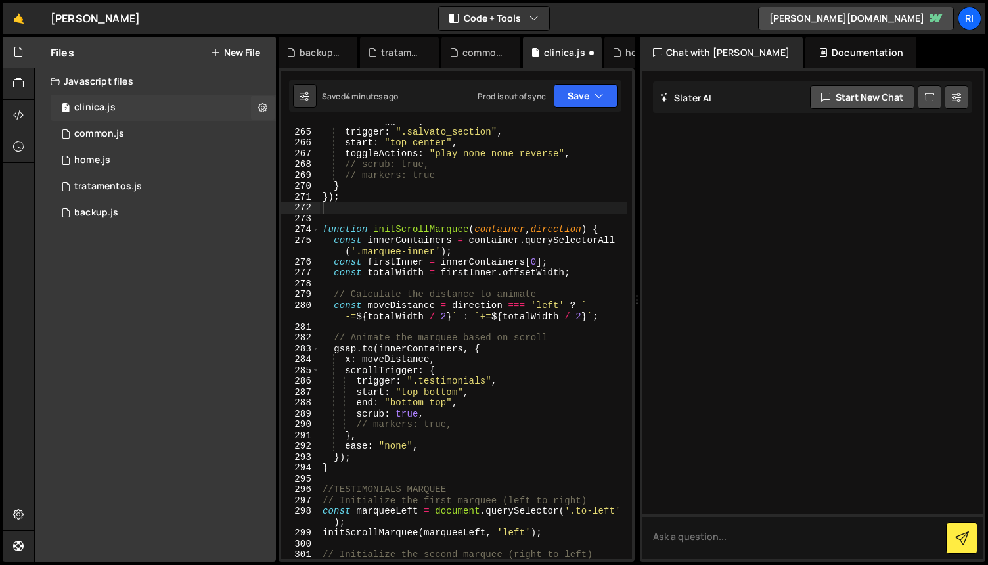
click at [140, 110] on div "2 clinica.js 0" at bounding box center [163, 108] width 225 height 26
click at [145, 131] on div "1 common.js 0" at bounding box center [163, 134] width 225 height 26
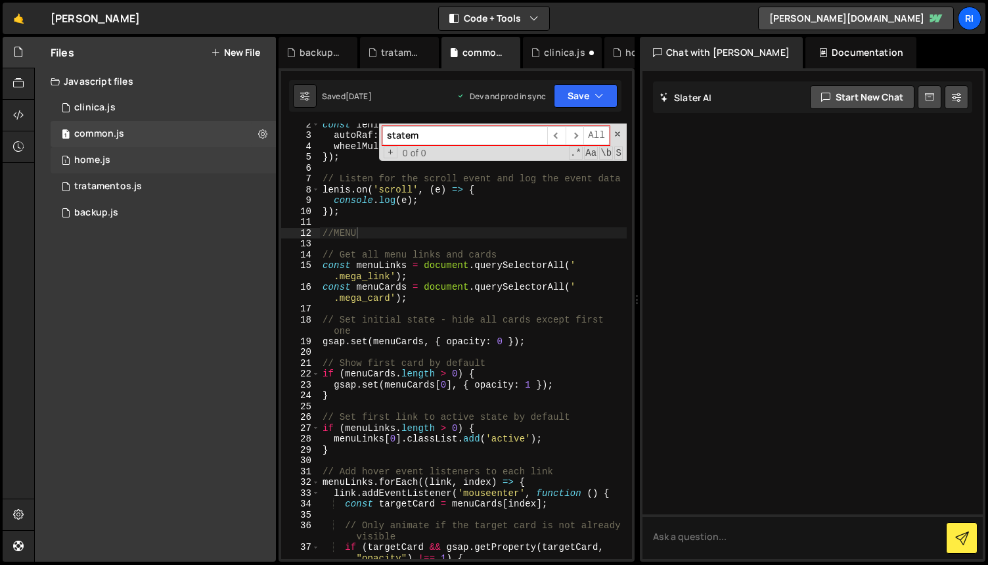
click at [147, 156] on div "1 home.js 0" at bounding box center [163, 160] width 225 height 26
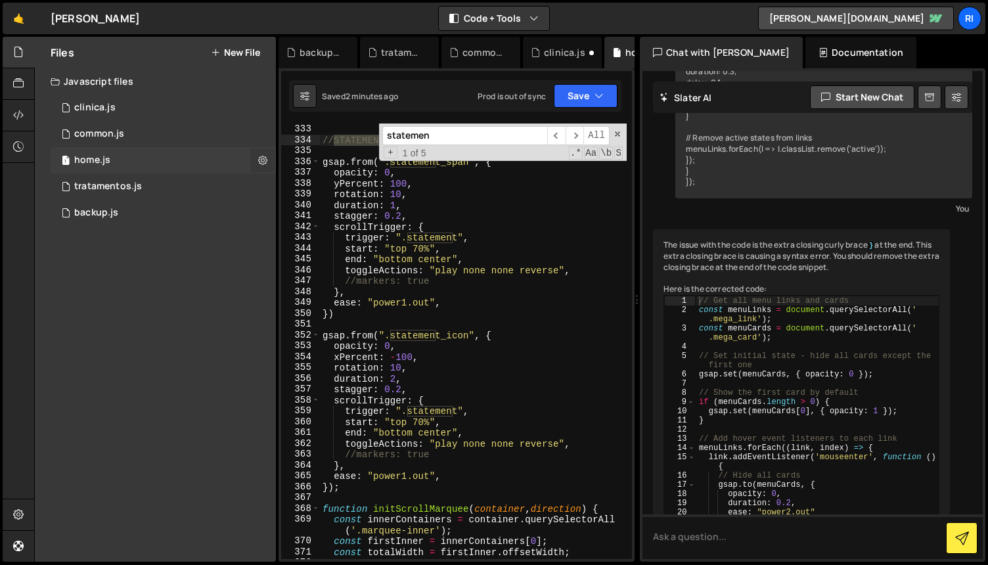
scroll to position [11702, 0]
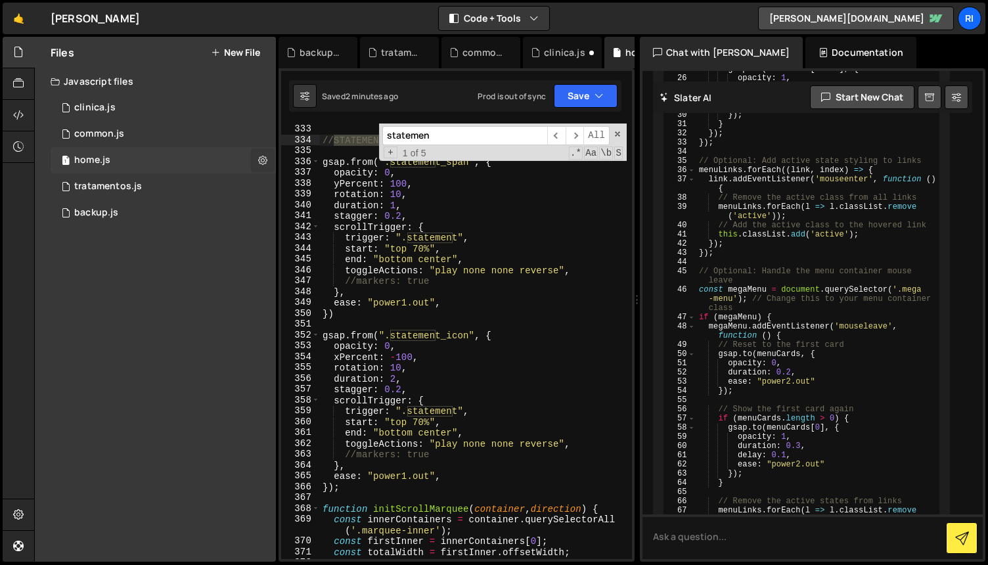
click at [266, 160] on icon at bounding box center [262, 160] width 9 height 12
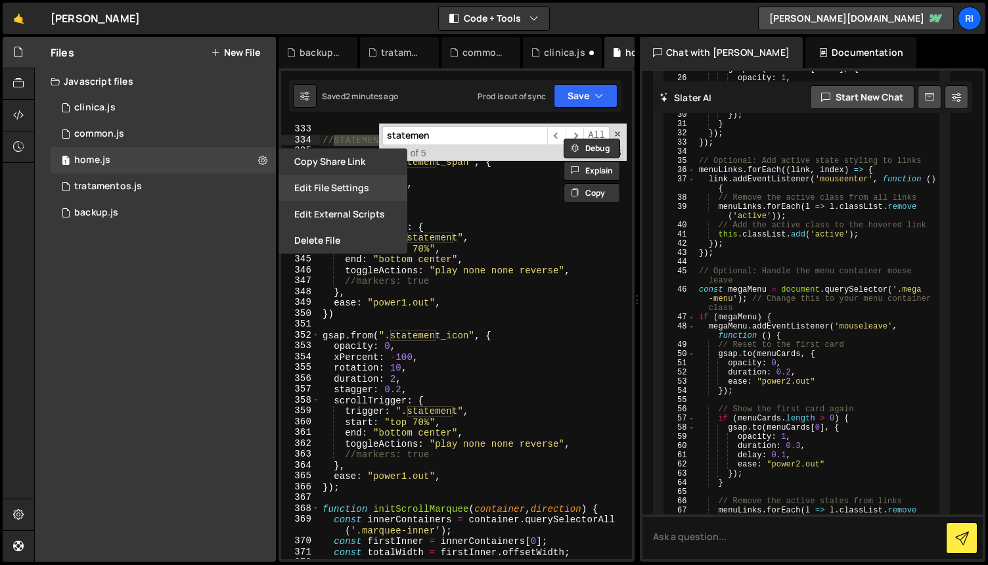
click at [334, 189] on button "Edit File Settings" at bounding box center [343, 188] width 129 height 26
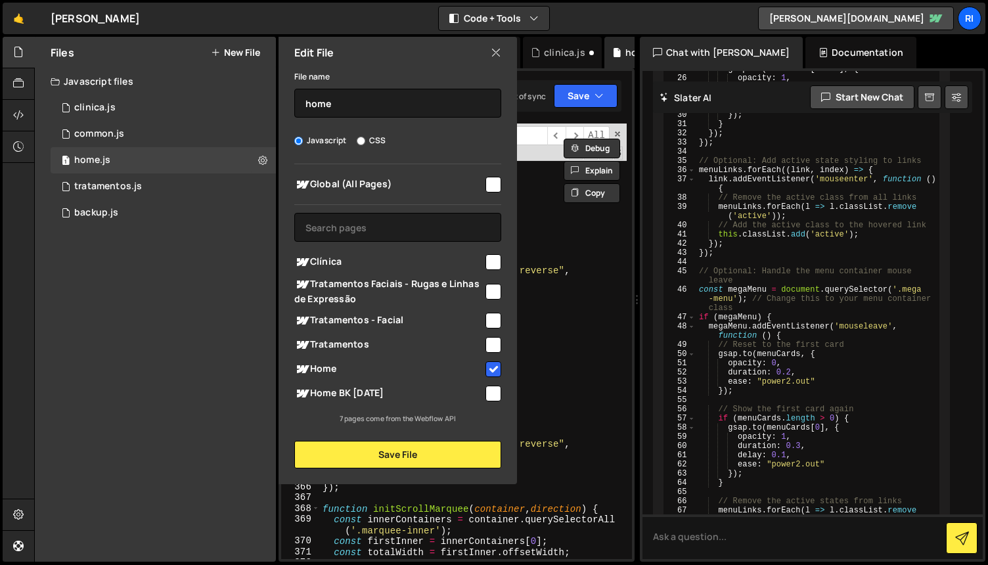
click at [497, 53] on icon at bounding box center [496, 52] width 11 height 14
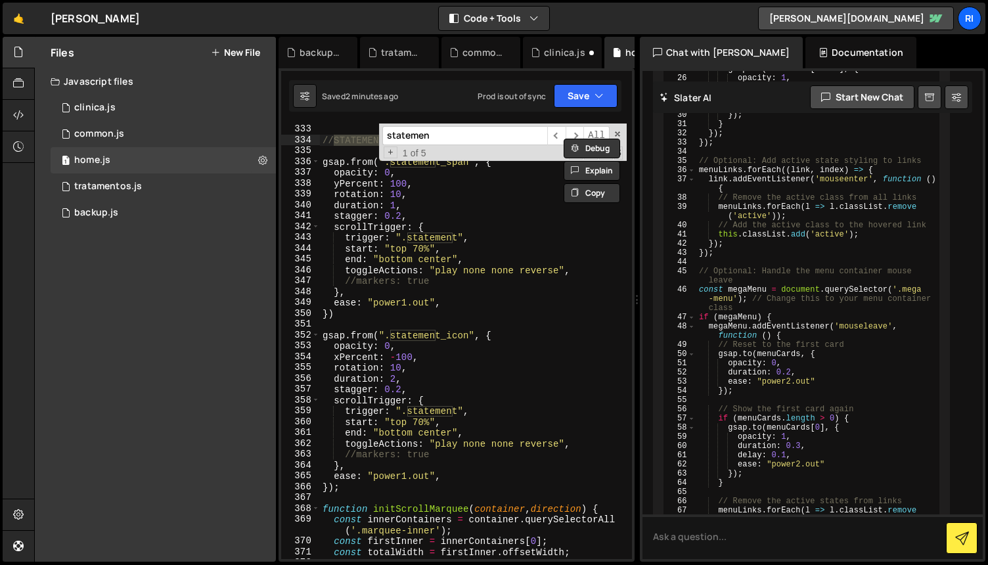
click at [532, 340] on div "}) ; //STATEMENT ANI gsap . from ( ".statement_span" , { opacity : 0 , yPercent…" at bounding box center [473, 341] width 307 height 457
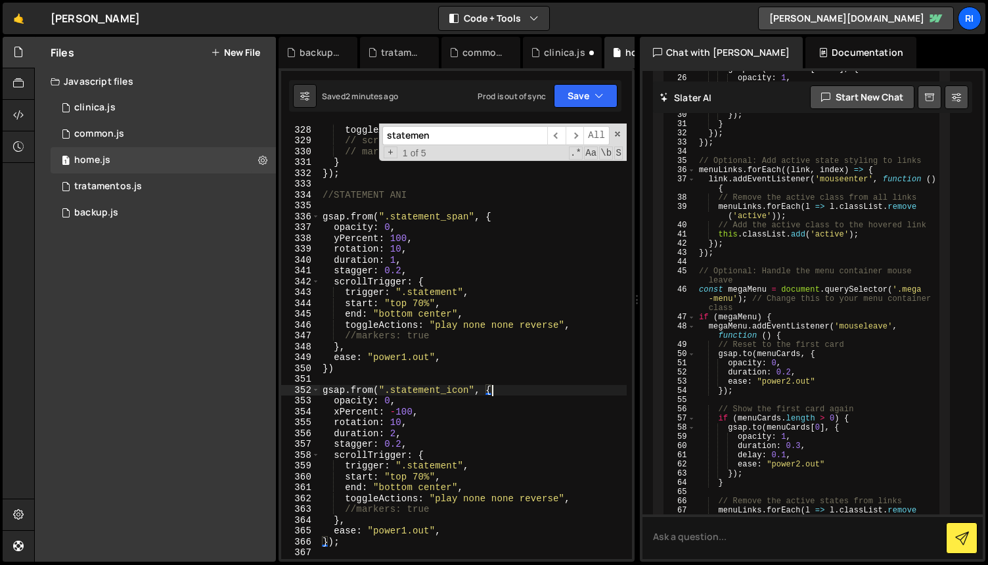
scroll to position [3733, 0]
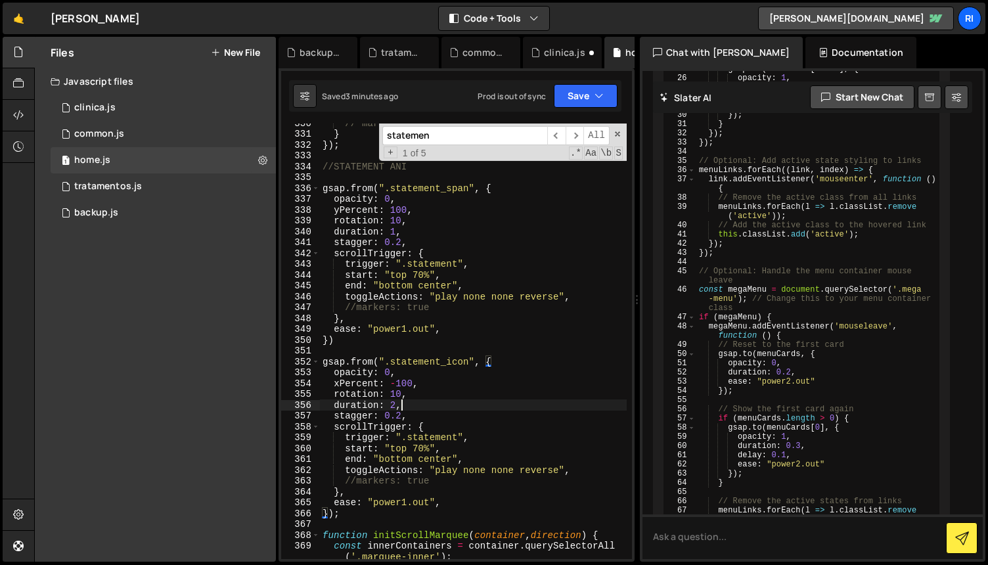
click at [519, 408] on div "// markers: true } }) ; //STATEMENT ANI gsap . from ( ".statement_span" , { opa…" at bounding box center [473, 346] width 307 height 457
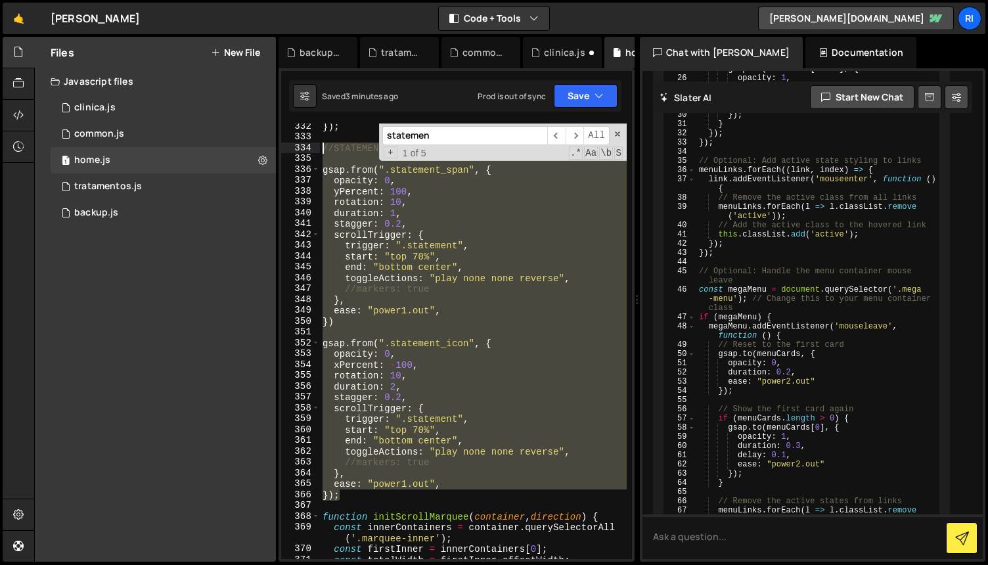
scroll to position [3786, 0]
drag, startPoint x: 352, startPoint y: 497, endPoint x: 323, endPoint y: 152, distance: 346.8
click at [323, 152] on div "}) ; //STATEMENT ANI gsap . from ( ".statement_span" , { opacity : 0 , yPercent…" at bounding box center [473, 349] width 307 height 457
click at [541, 417] on div "}) ; //STATEMENT ANI gsap . from ( ".statement_span" , { opacity : 0 , yPercent…" at bounding box center [473, 342] width 307 height 436
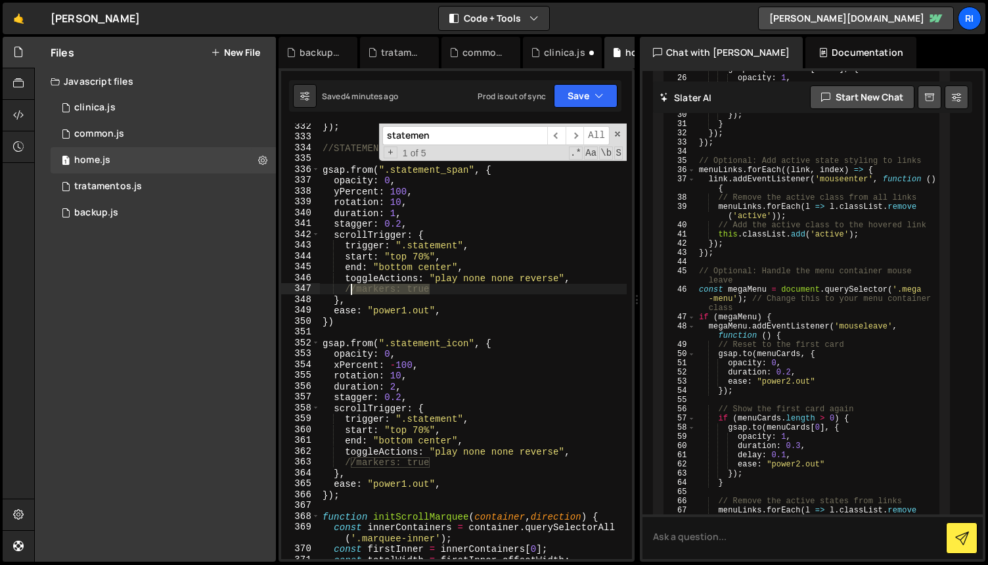
drag, startPoint x: 432, startPoint y: 289, endPoint x: 348, endPoint y: 290, distance: 84.1
click at [348, 290] on div "}) ; //STATEMENT ANI gsap . from ( ".statement_span" , { opacity : 0 , yPercent…" at bounding box center [473, 349] width 307 height 457
click at [461, 290] on div "}) ; //STATEMENT ANI gsap . from ( ".statement_span" , { opacity : 0 , yPercent…" at bounding box center [473, 342] width 307 height 436
drag, startPoint x: 436, startPoint y: 291, endPoint x: 346, endPoint y: 289, distance: 90.0
click at [346, 289] on div "}) ; //STATEMENT ANI gsap . from ( ".statement_span" , { opacity : 0 , yPercent…" at bounding box center [473, 349] width 307 height 457
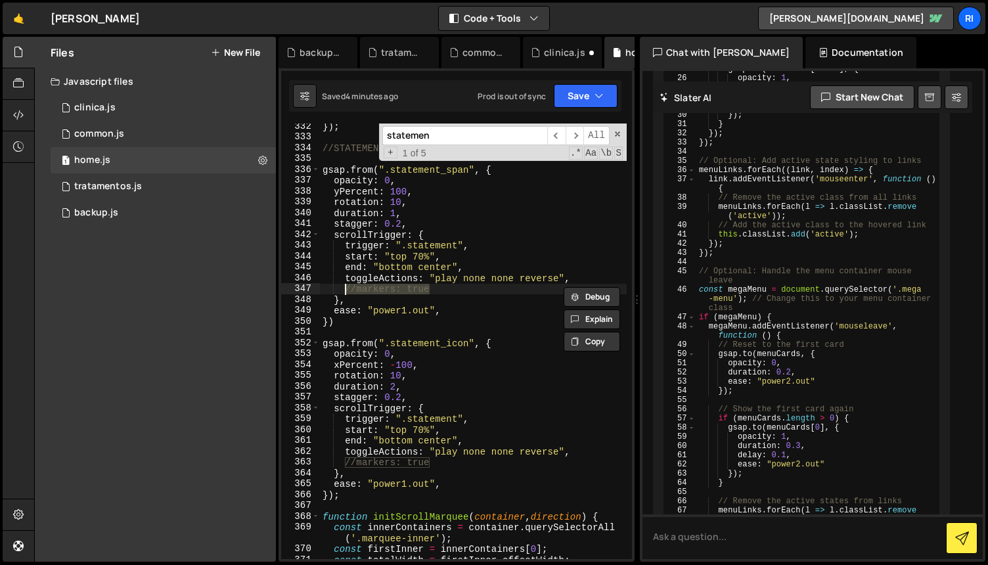
type textarea "markers: true"
click at [578, 98] on button "Save" at bounding box center [586, 96] width 64 height 24
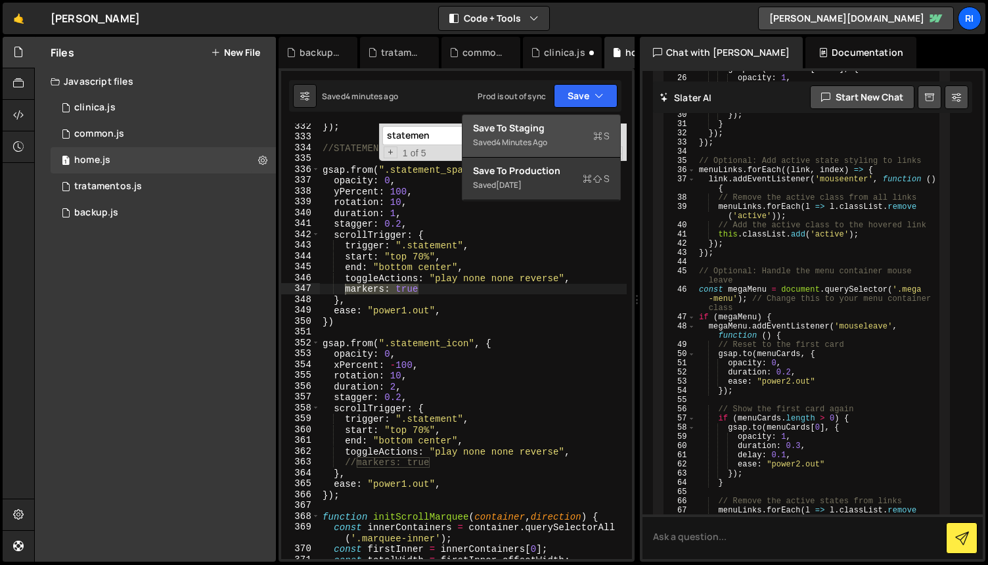
click at [521, 133] on div "Save to Staging S" at bounding box center [541, 128] width 137 height 13
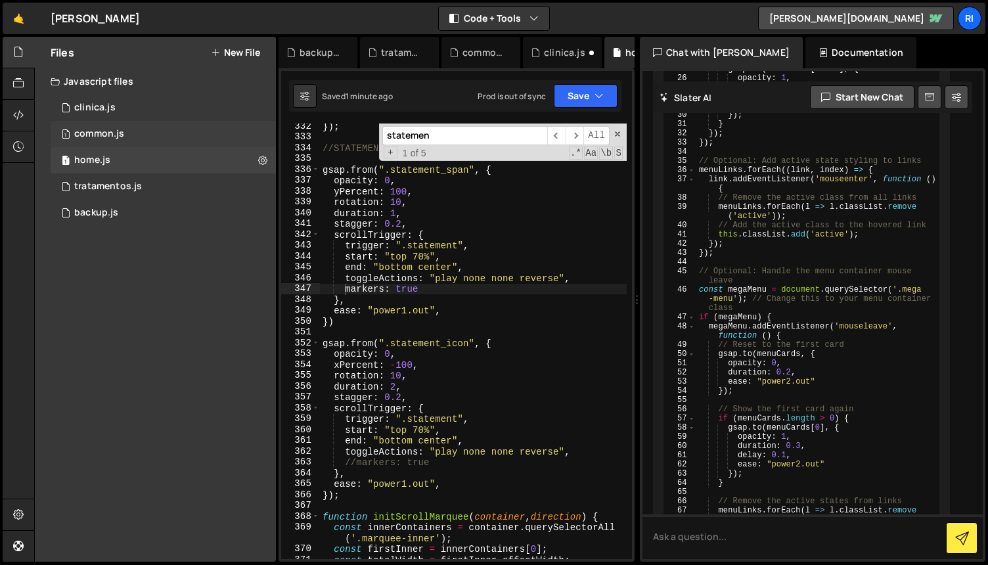
click at [120, 129] on div "common.js" at bounding box center [99, 134] width 50 height 12
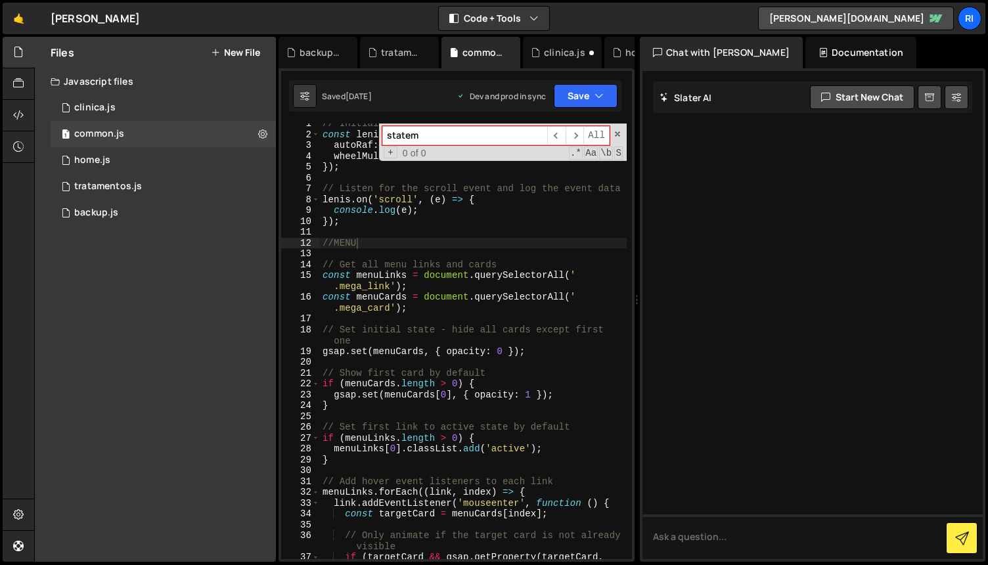
scroll to position [0, 0]
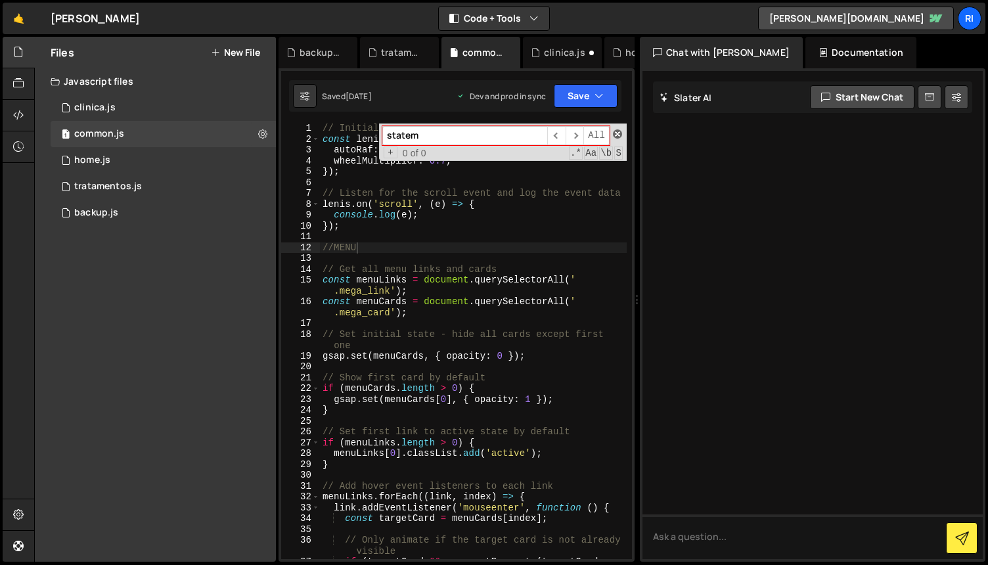
click at [618, 131] on span at bounding box center [617, 133] width 9 height 9
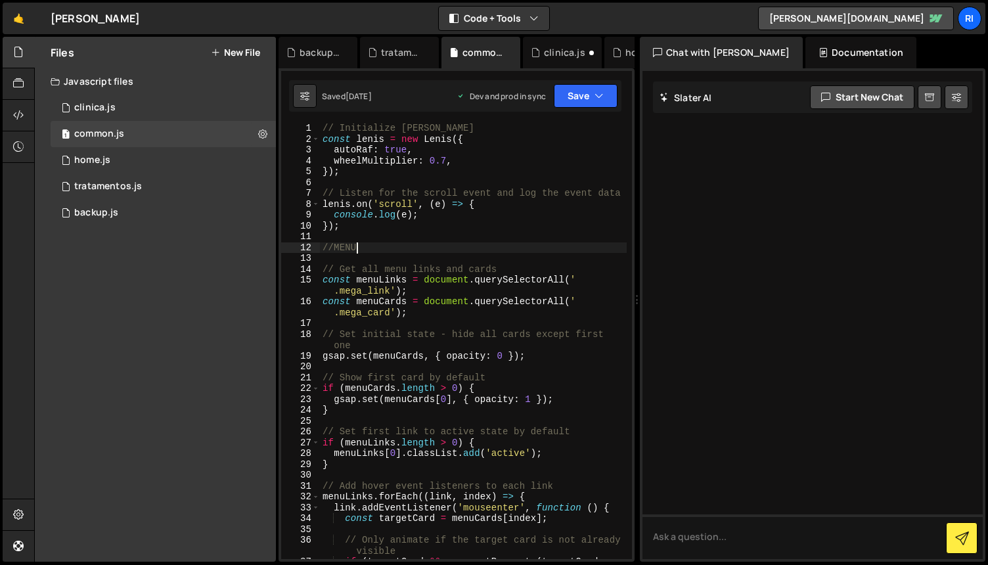
click at [492, 230] on div "// Initialize [PERSON_NAME] const [PERSON_NAME] = new [PERSON_NAME] ({ autoRaf …" at bounding box center [473, 357] width 307 height 468
type textarea "});"
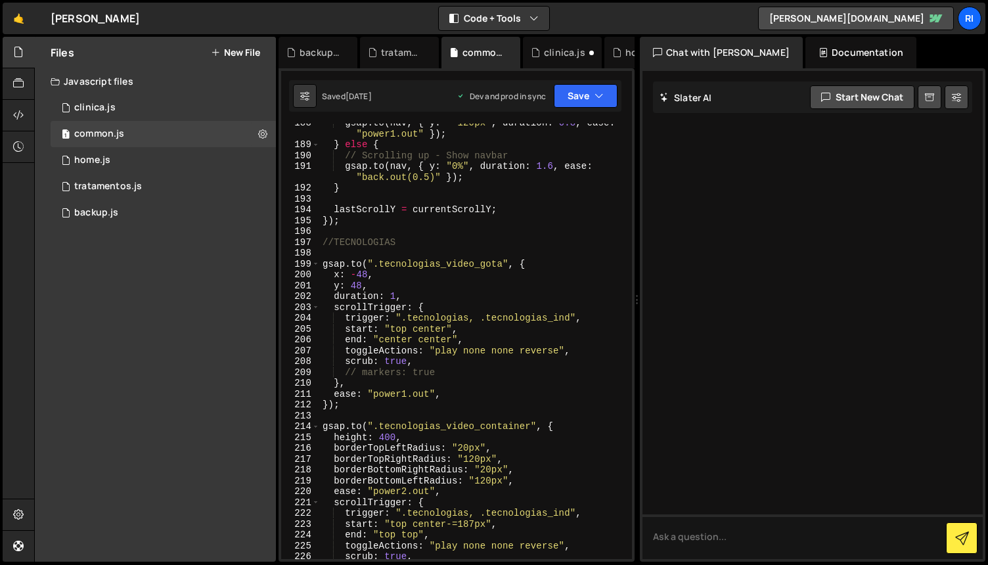
scroll to position [2235, 0]
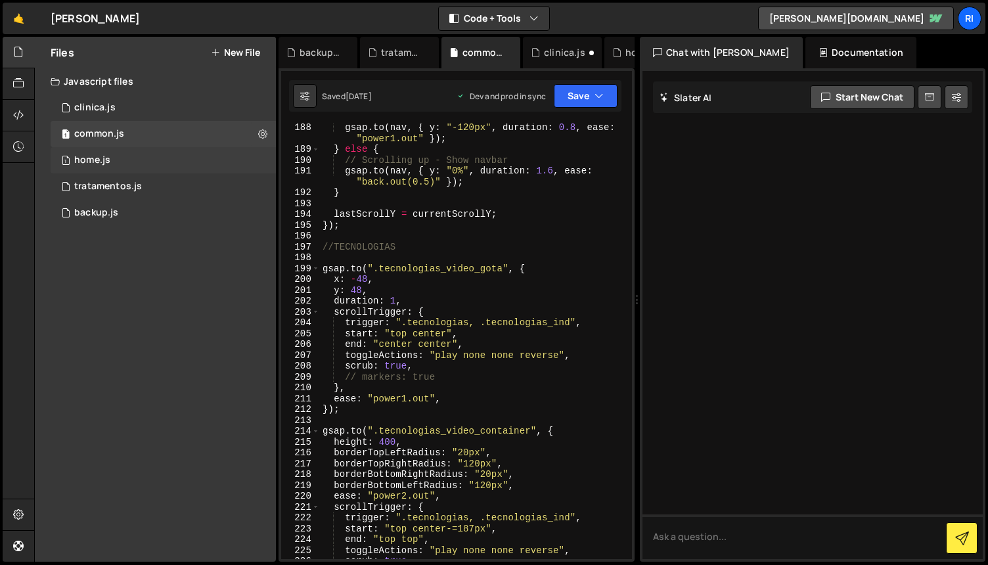
click at [148, 154] on div "1 home.js 0" at bounding box center [163, 160] width 225 height 26
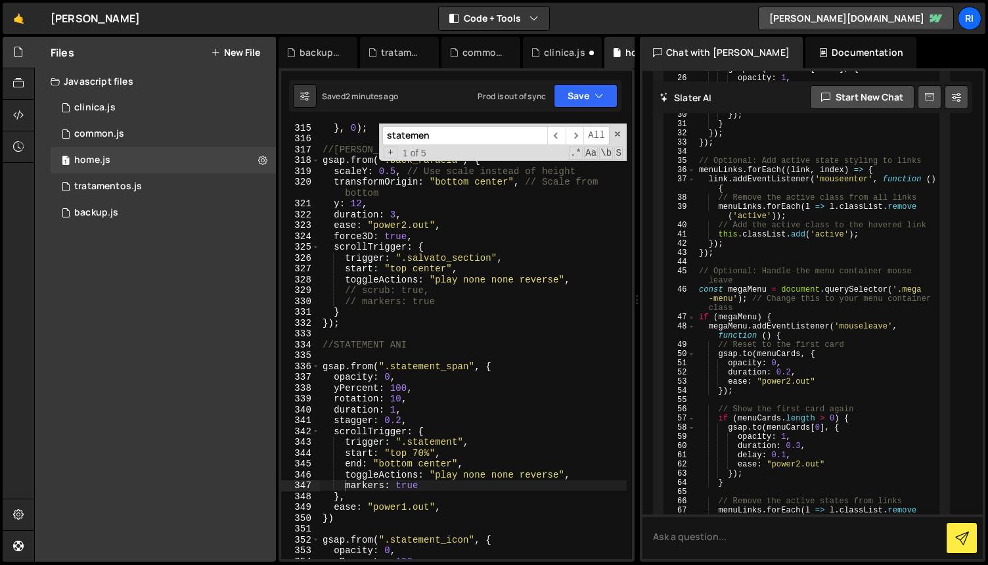
scroll to position [3562, 0]
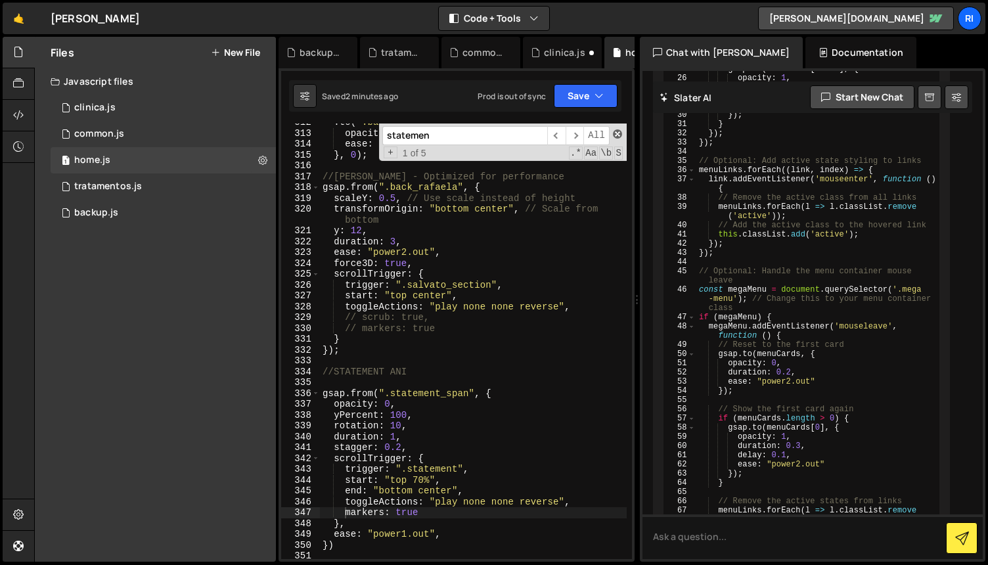
click at [620, 131] on span at bounding box center [617, 133] width 9 height 9
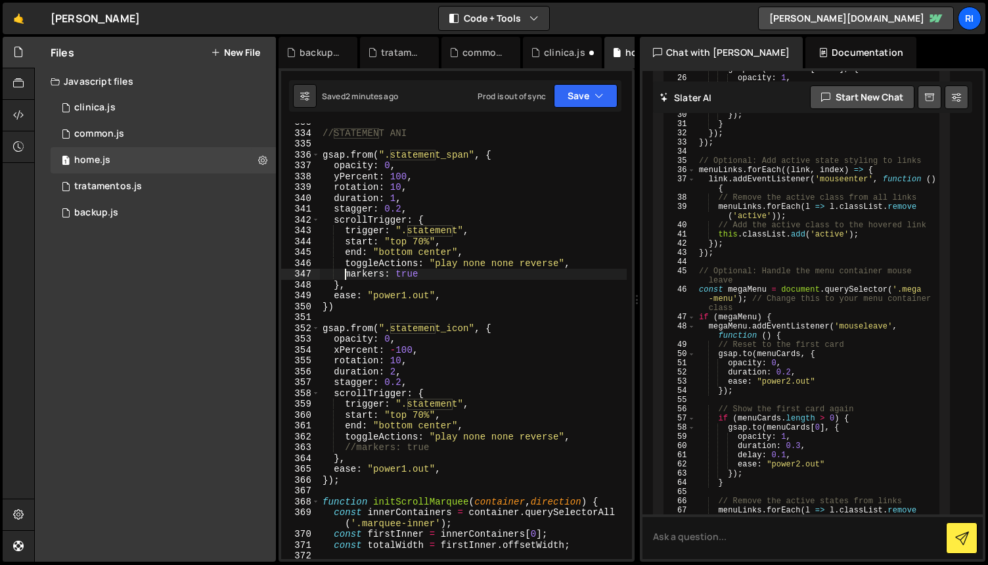
scroll to position [3961, 0]
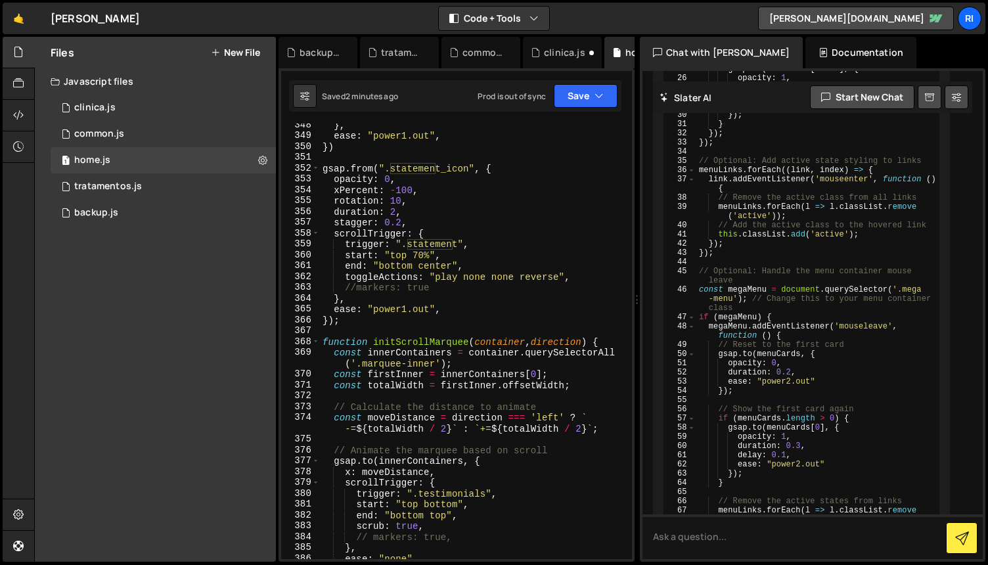
click at [468, 327] on div "} , ease : "power1.out" , }) gsap . from ( ".statement_icon" , { opacity : 0 , …" at bounding box center [473, 348] width 307 height 457
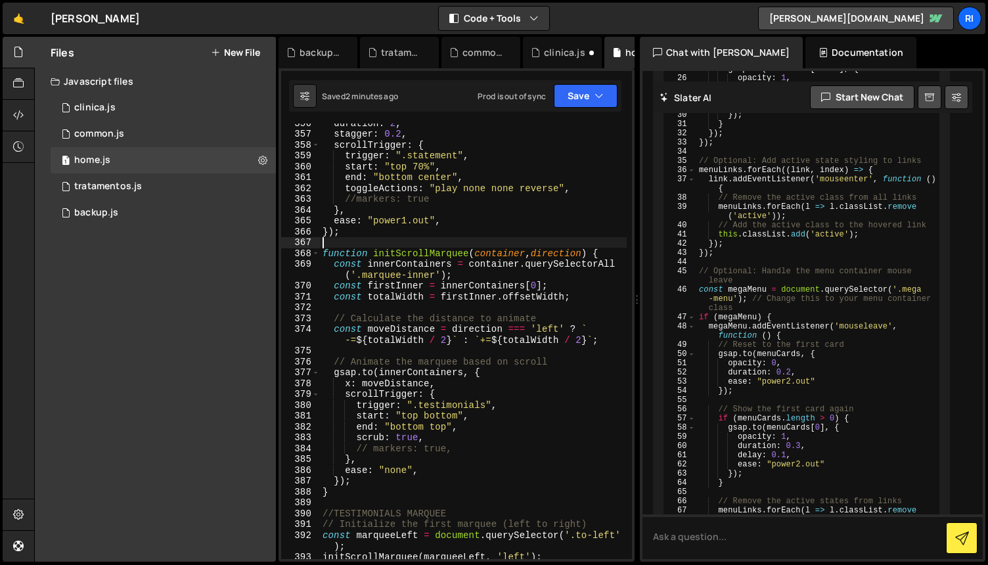
scroll to position [4049, 0]
click at [121, 129] on div "common.js" at bounding box center [99, 134] width 50 height 12
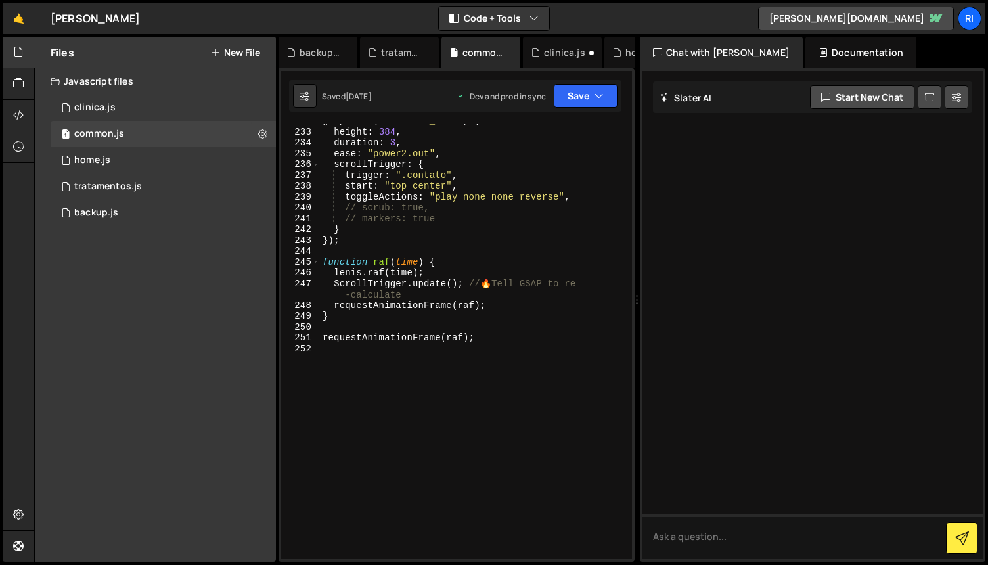
scroll to position [2539, 0]
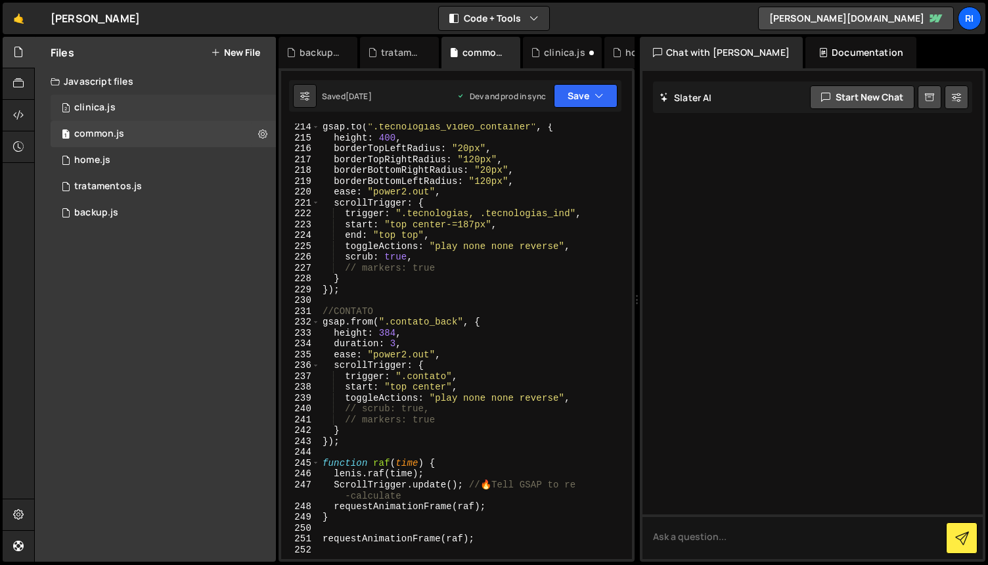
click at [139, 110] on div "2 clinica.js 0" at bounding box center [163, 108] width 225 height 26
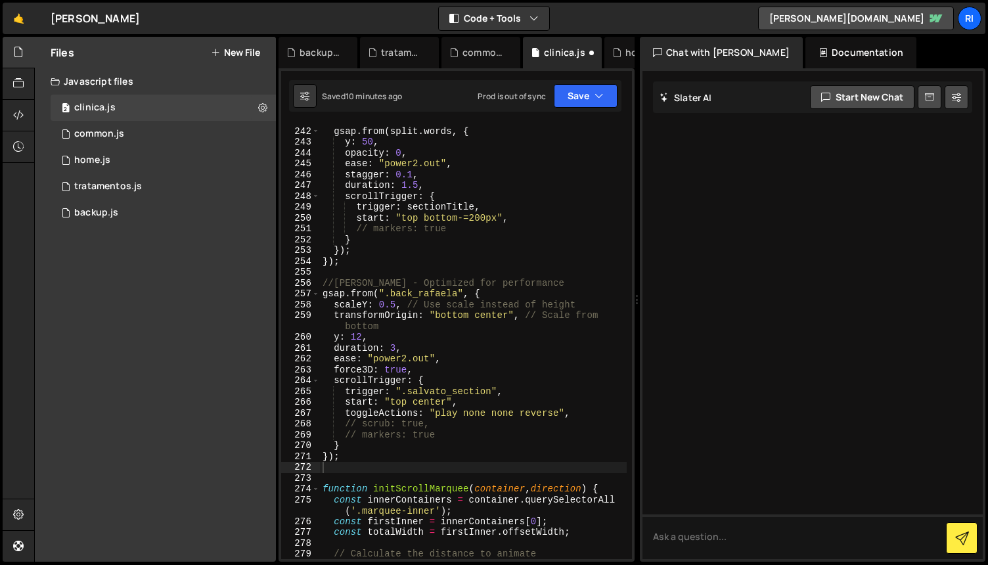
scroll to position [2719, 0]
click at [114, 138] on div "common.js" at bounding box center [99, 134] width 50 height 12
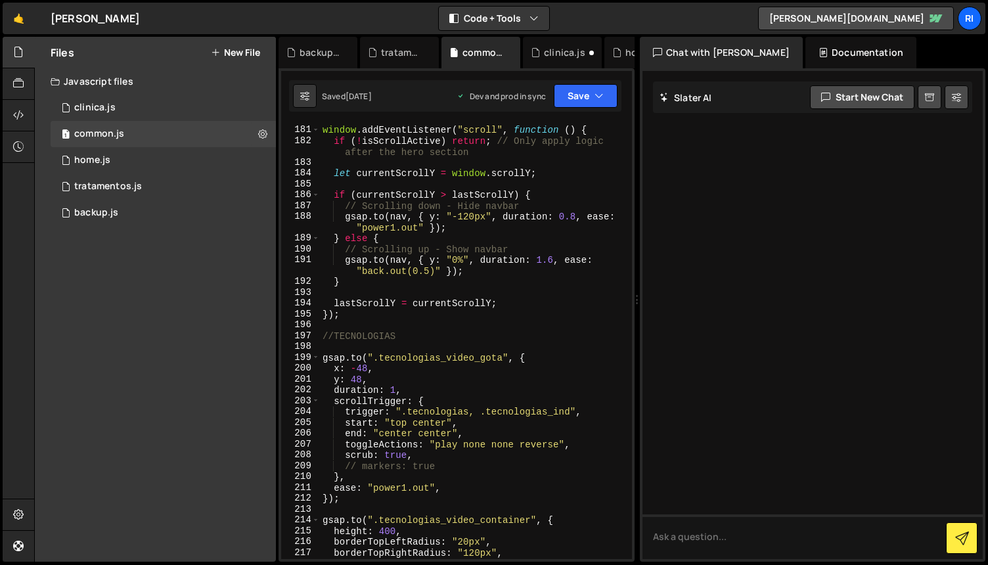
scroll to position [2099, 0]
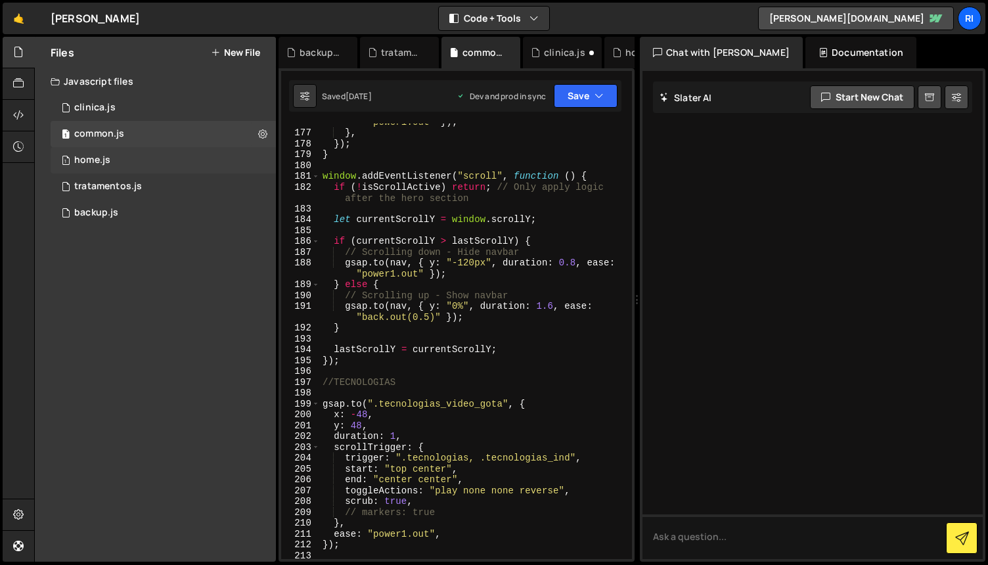
click at [133, 162] on div "1 home.js 0" at bounding box center [163, 160] width 225 height 26
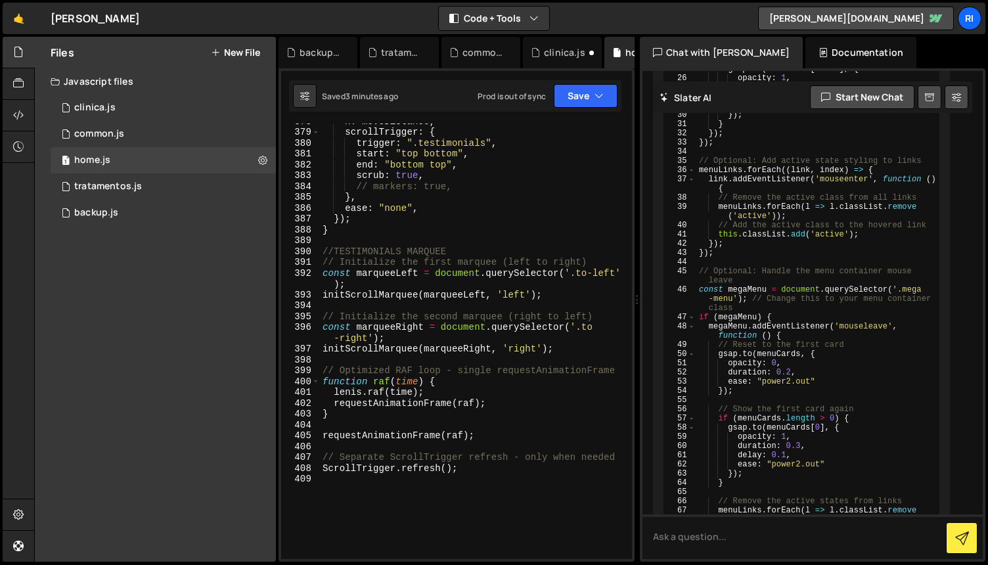
scroll to position [4311, 0]
click at [489, 400] on div "x : moveDistance , scrollTrigger : { trigger : ".testimonials" , start : "top b…" at bounding box center [473, 344] width 307 height 457
click at [494, 405] on div "x : moveDistance , scrollTrigger : { trigger : ".testimonials" , start : "top b…" at bounding box center [473, 344] width 307 height 457
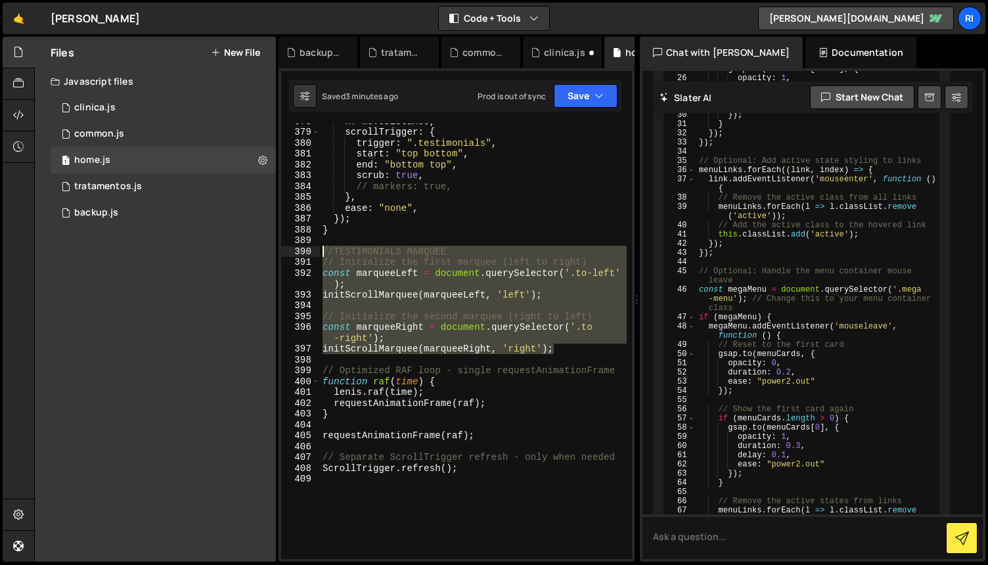
drag, startPoint x: 572, startPoint y: 346, endPoint x: 306, endPoint y: 251, distance: 282.6
click at [306, 251] on div "requestAnimationFrame(raf); 378 379 380 381 382 383 384 385 386 387 388 389 390…" at bounding box center [456, 342] width 351 height 436
type textarea "//TESTIMONIALS MARQUEE // Initialize the first marquee (left to right)"
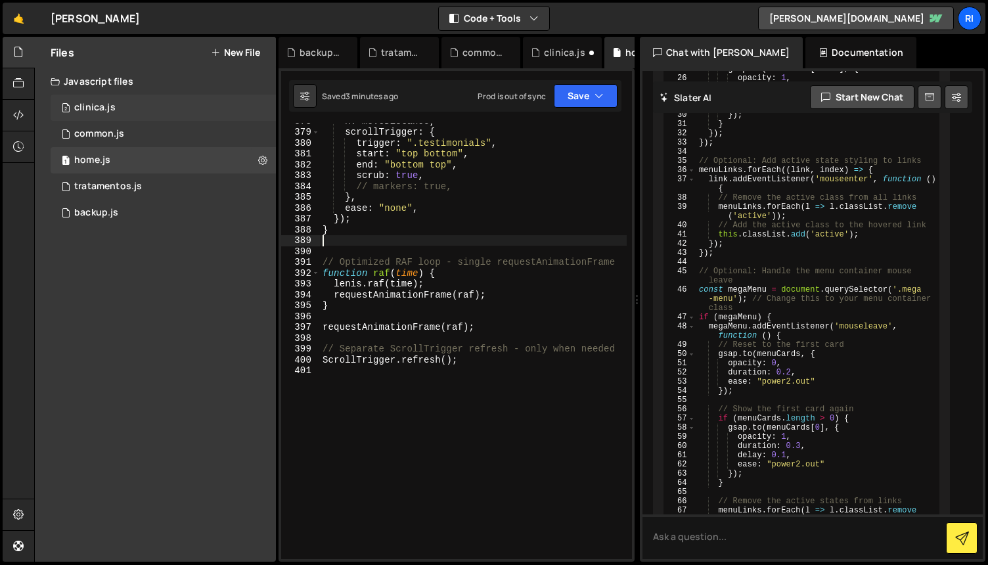
click at [102, 105] on div "clinica.js" at bounding box center [94, 108] width 41 height 12
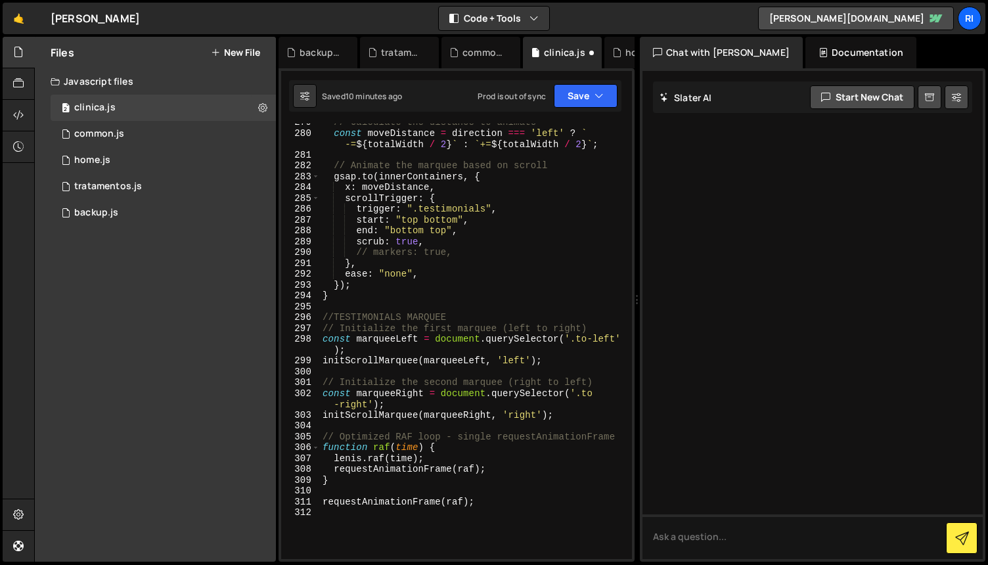
scroll to position [3149, 0]
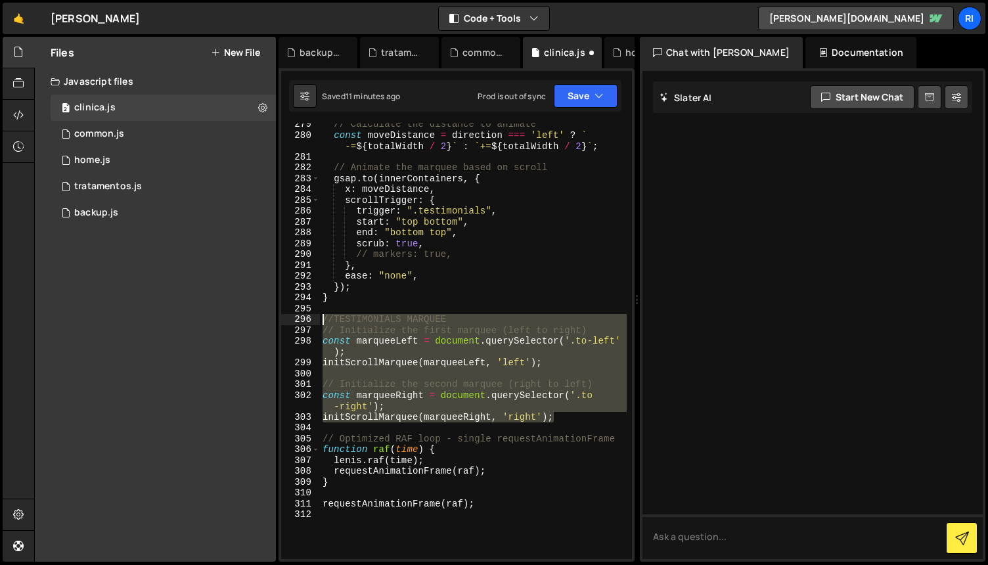
drag, startPoint x: 560, startPoint y: 418, endPoint x: 276, endPoint y: 321, distance: 300.0
click at [276, 321] on div "Files New File Javascript files 2 clinica.js 0 1 common.js 0 1 home.js 0 1 1" at bounding box center [511, 300] width 954 height 526
type textarea "//TESTIMONIALS MARQUEE // Initialize the first marquee (left to right)"
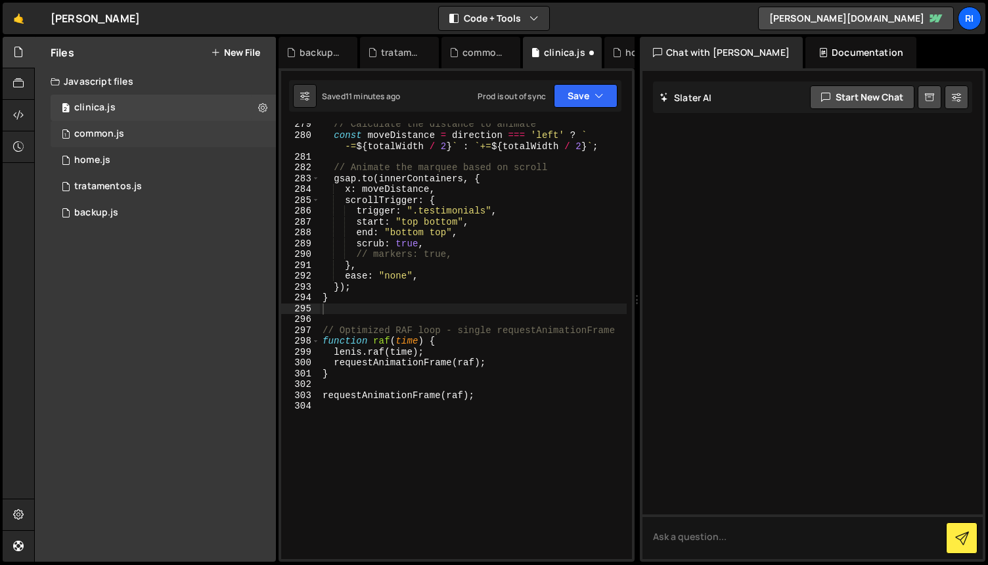
click at [154, 137] on div "1 common.js 0" at bounding box center [163, 134] width 225 height 26
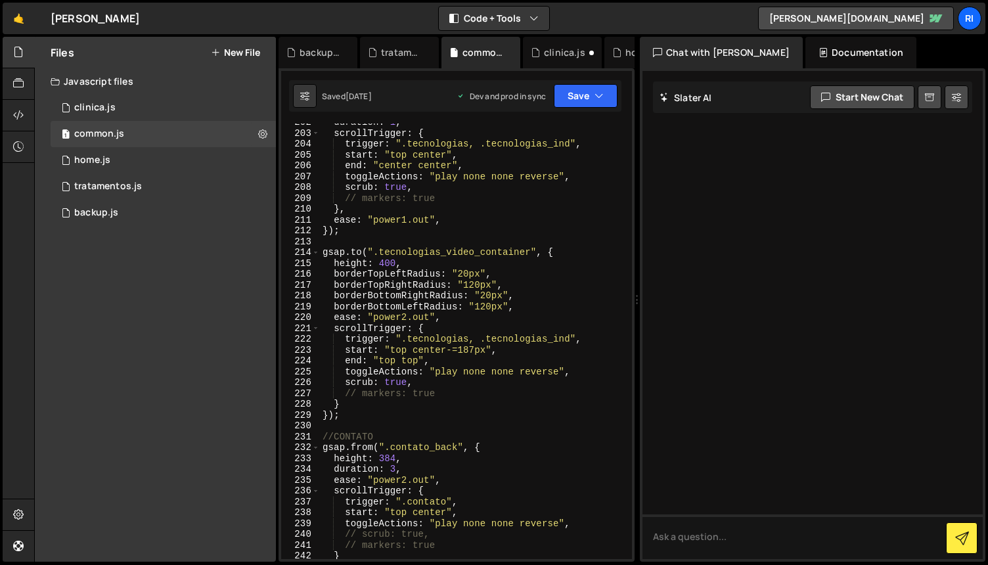
scroll to position [2413, 0]
click at [393, 416] on div "duration : 1 , scrollTrigger : { trigger : ".tecnologias, .tecnologias_ind" , s…" at bounding box center [473, 345] width 307 height 457
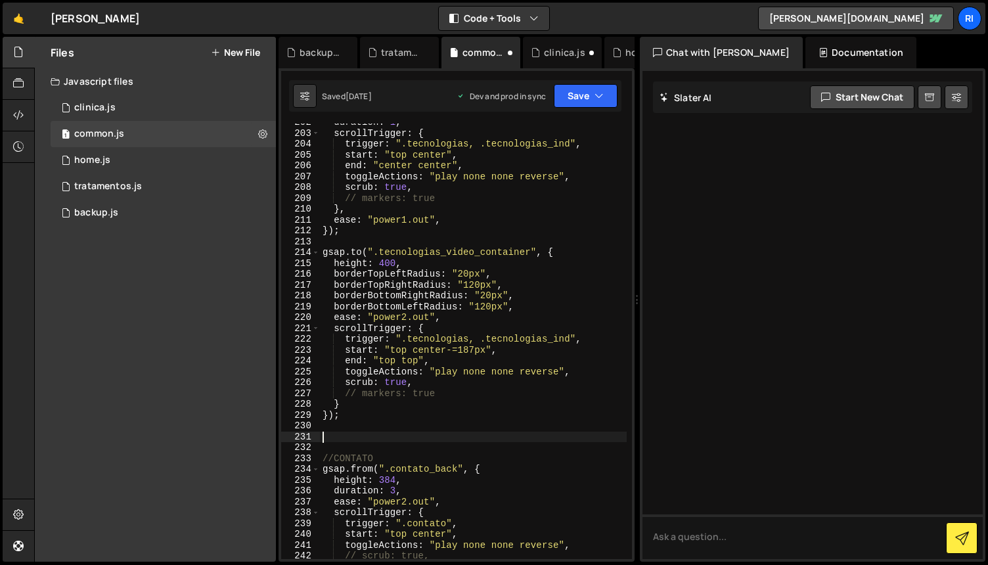
paste textarea "initScrollMarquee(marqueeRight, 'right');"
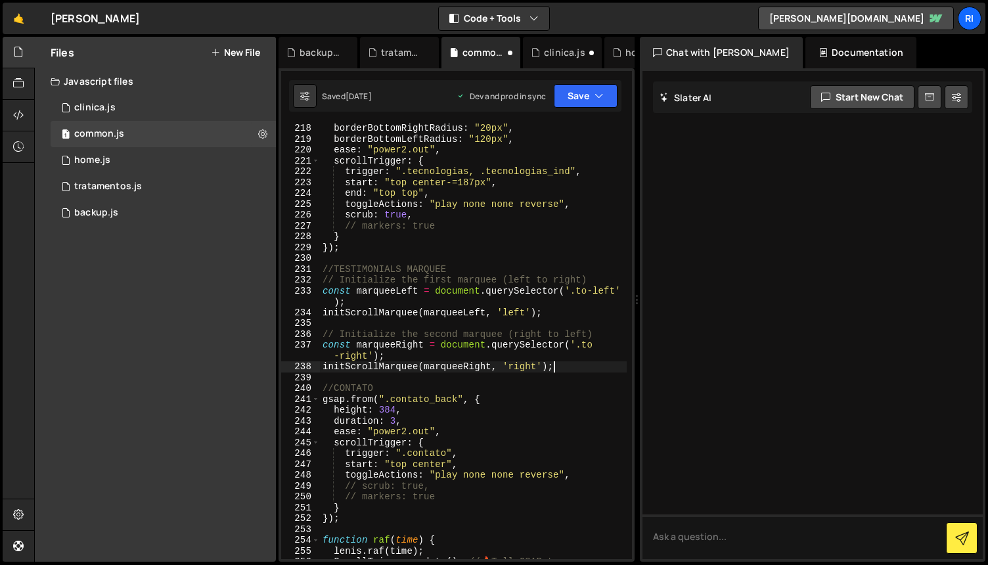
scroll to position [2867, 0]
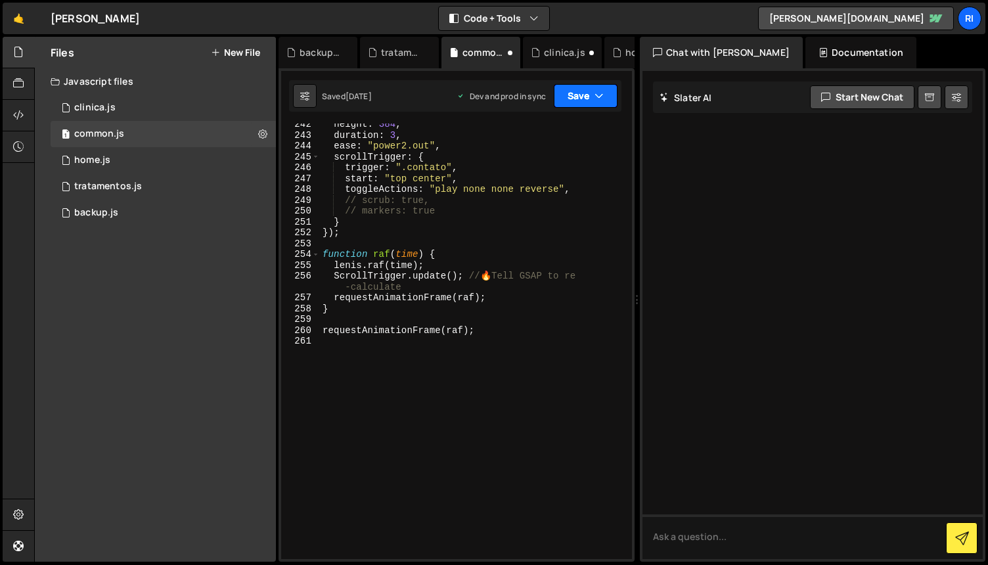
click at [582, 92] on button "Save" at bounding box center [586, 96] width 64 height 24
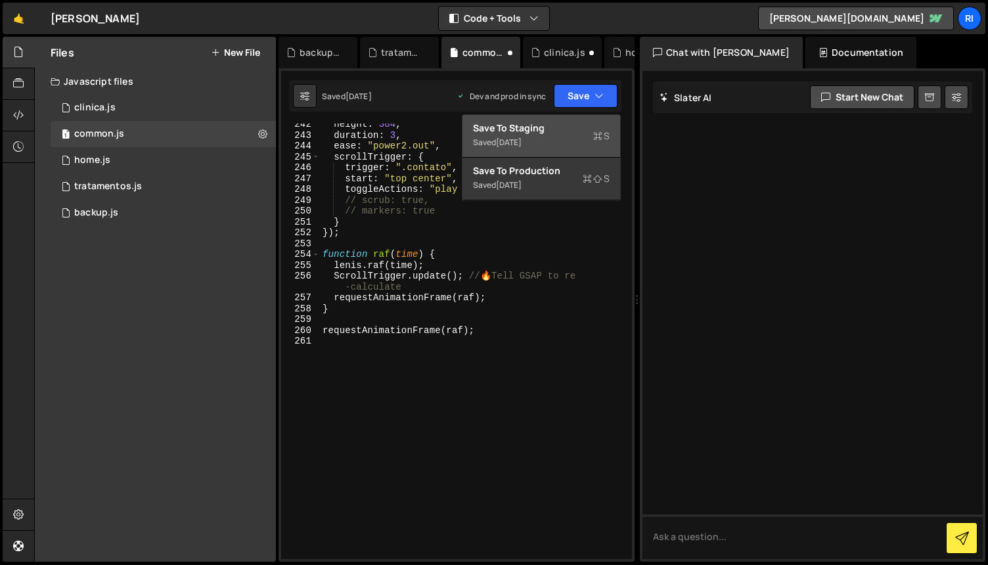
click at [549, 140] on div "Saved [DATE]" at bounding box center [541, 143] width 137 height 16
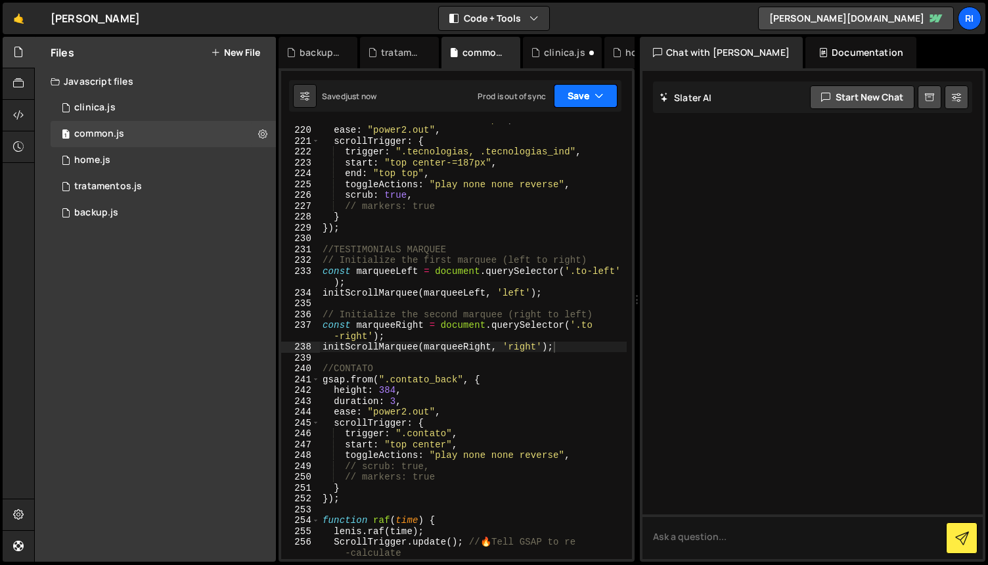
click at [578, 97] on button "Save" at bounding box center [586, 96] width 64 height 24
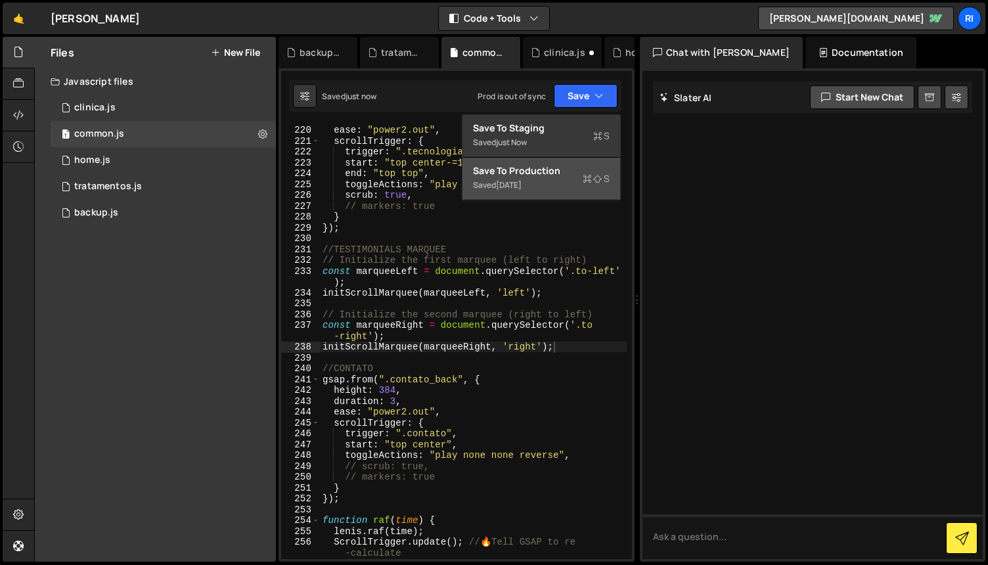
click at [514, 195] on button "Save to Production S Saved [DATE]" at bounding box center [542, 179] width 158 height 43
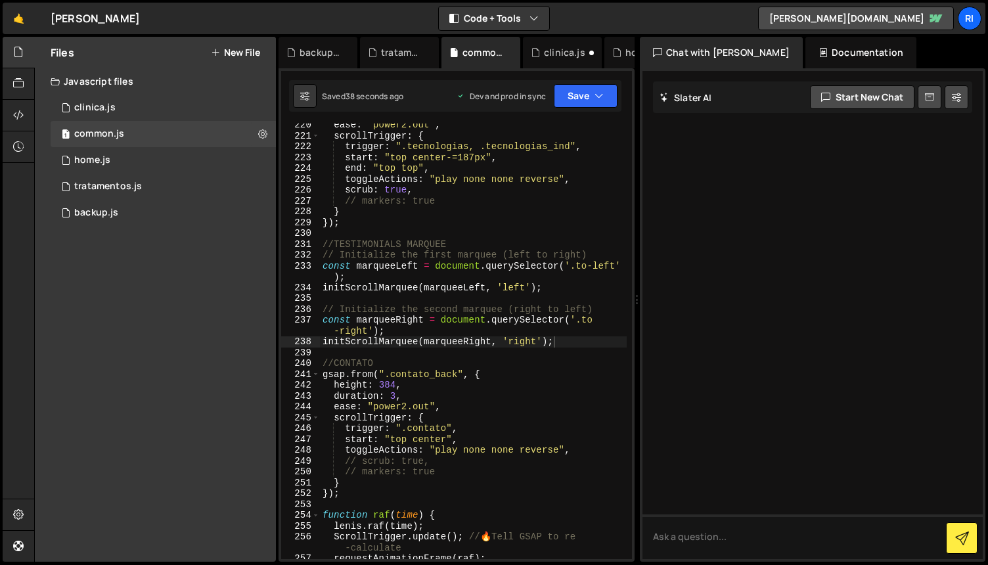
scroll to position [2605, 0]
click at [585, 94] on button "Save" at bounding box center [586, 96] width 64 height 24
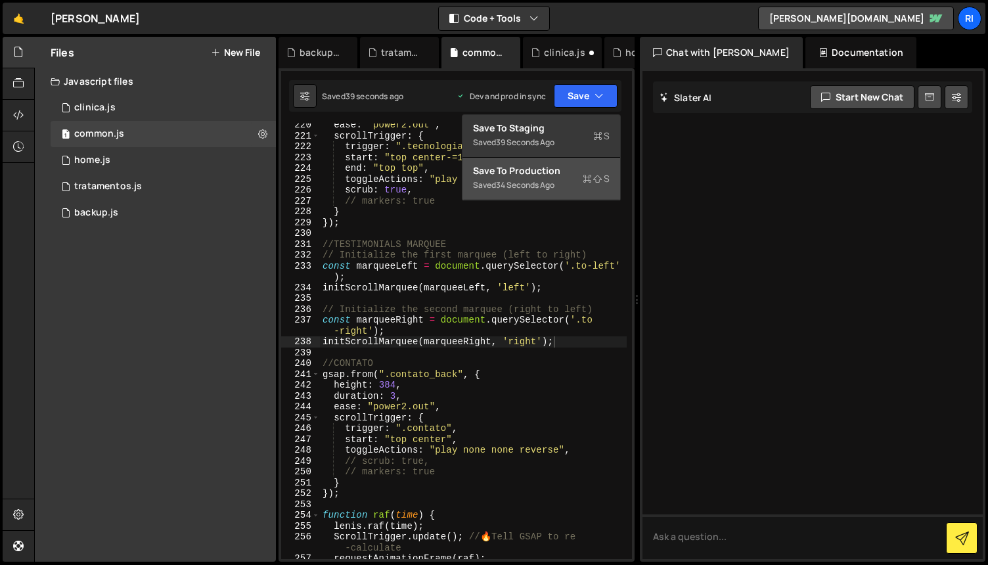
click at [553, 173] on div "Save to Production S" at bounding box center [541, 170] width 137 height 13
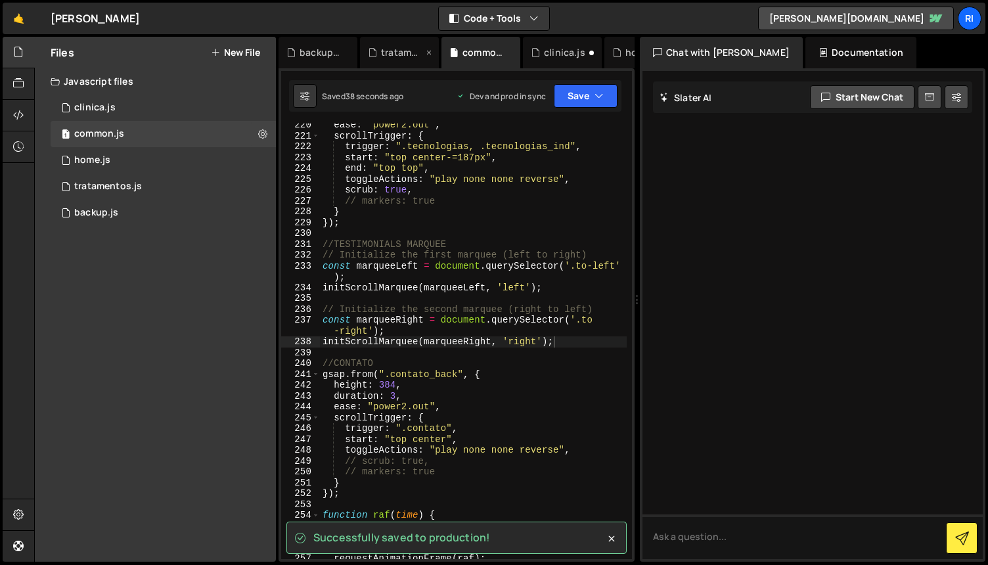
click at [398, 50] on div "tratamentos.js" at bounding box center [402, 52] width 42 height 13
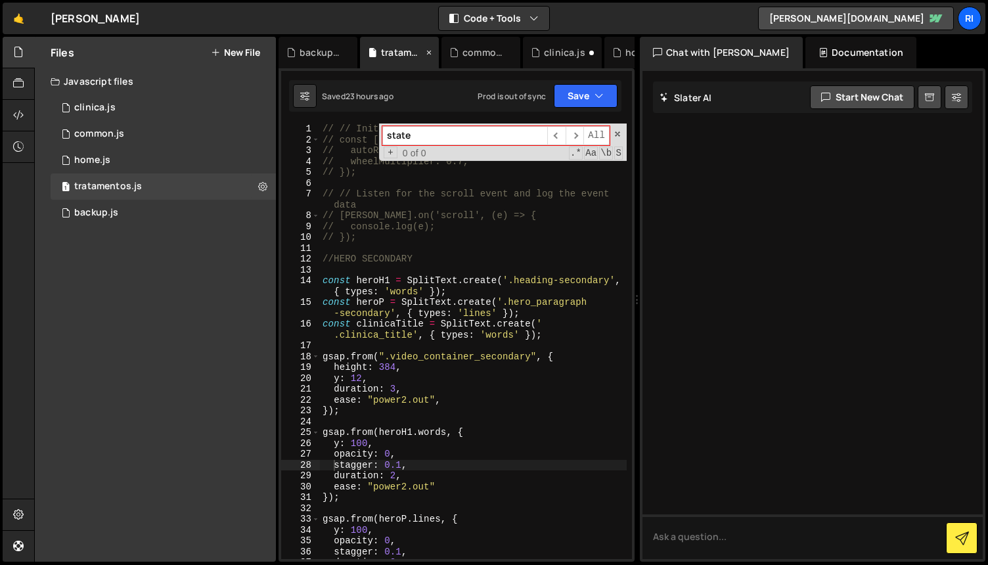
scroll to position [26, 0]
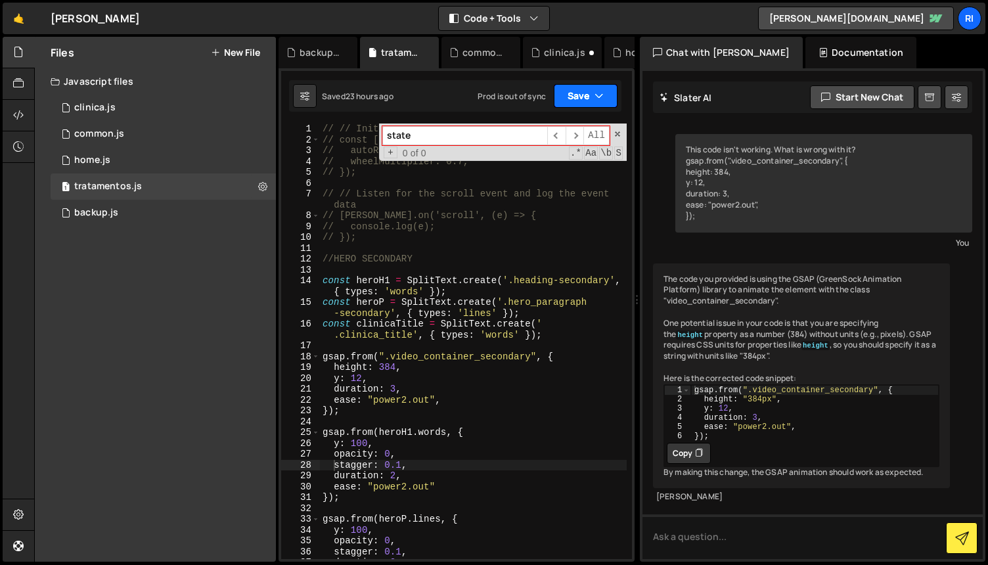
click at [578, 94] on button "Save" at bounding box center [586, 96] width 64 height 24
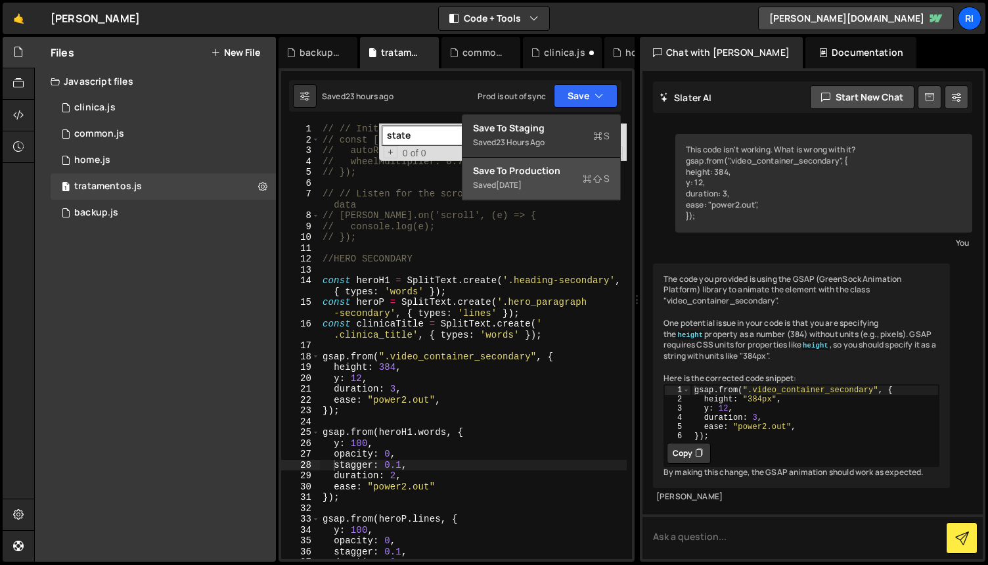
click at [519, 174] on div "Save to Production S" at bounding box center [541, 170] width 137 height 13
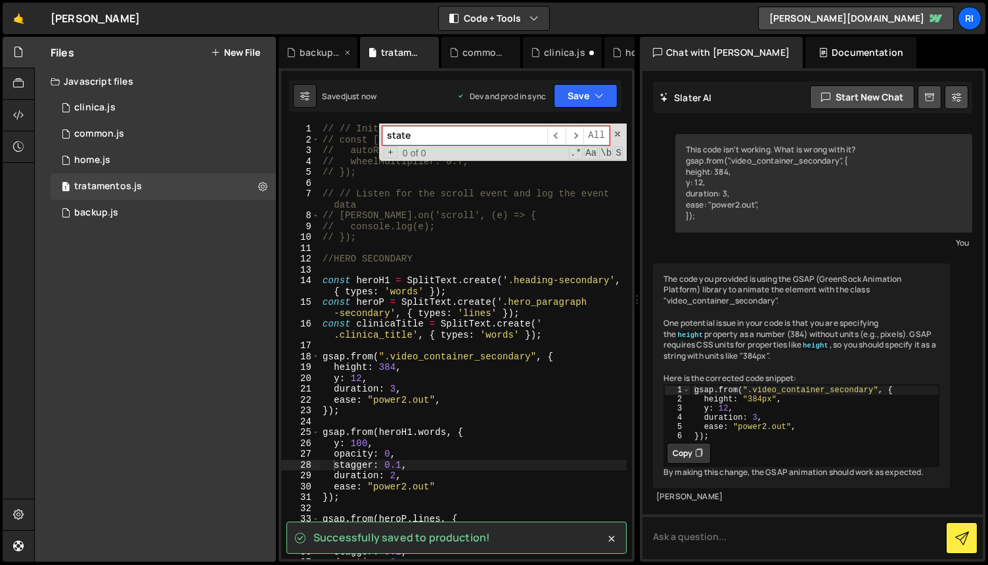
click at [352, 52] on icon at bounding box center [347, 52] width 9 height 13
click at [404, 55] on div "common.js" at bounding box center [402, 52] width 42 height 13
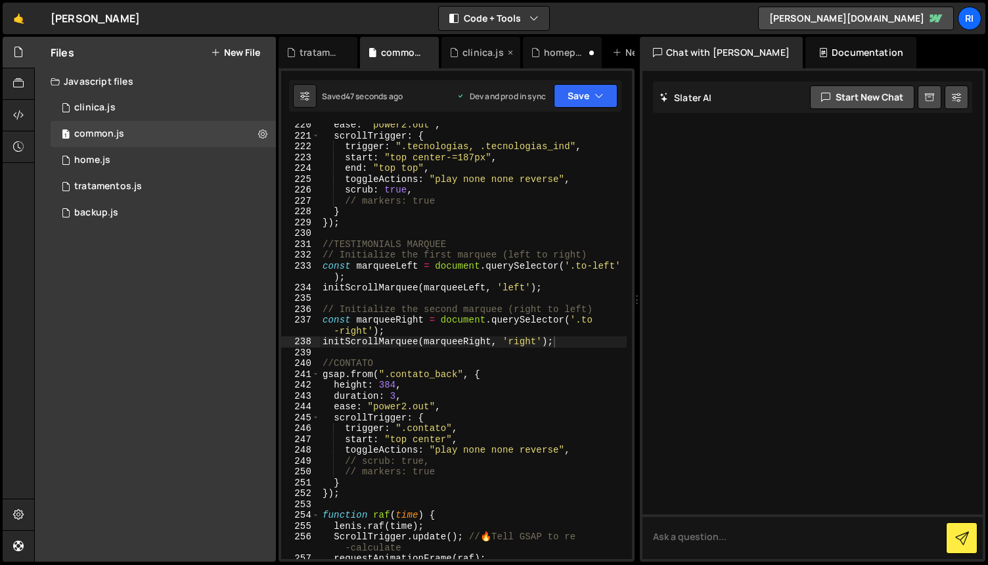
click at [476, 54] on div "clinica.js" at bounding box center [483, 52] width 41 height 13
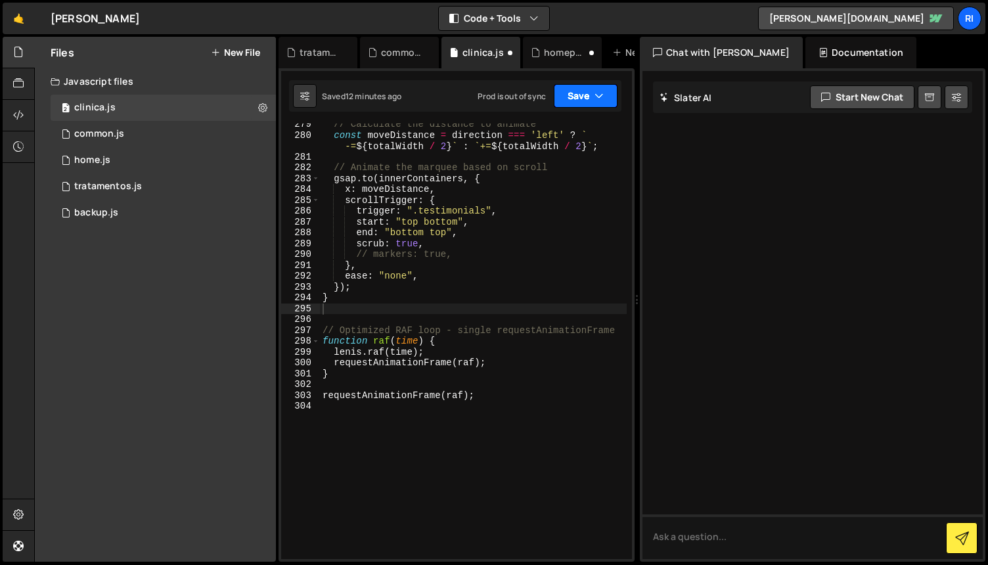
click at [579, 99] on button "Save" at bounding box center [586, 96] width 64 height 24
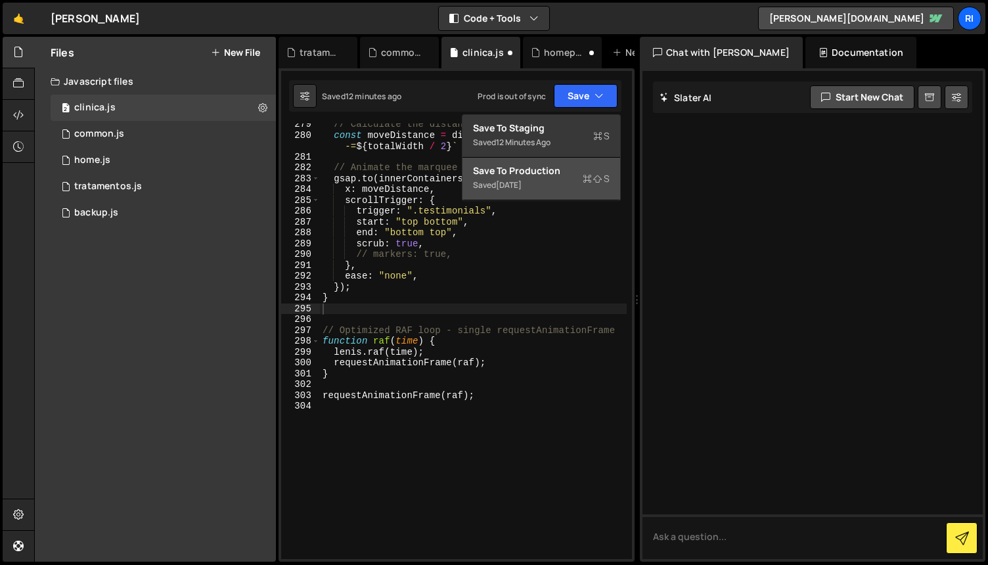
click at [545, 183] on div "Saved [DATE]" at bounding box center [541, 185] width 137 height 16
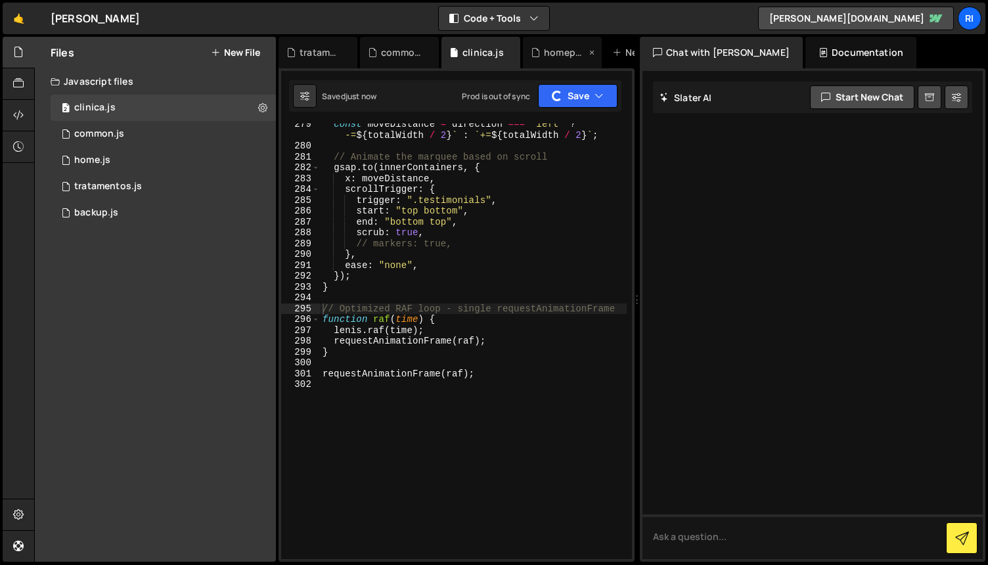
click at [556, 54] on div "homepage_salvato.js" at bounding box center [565, 52] width 42 height 13
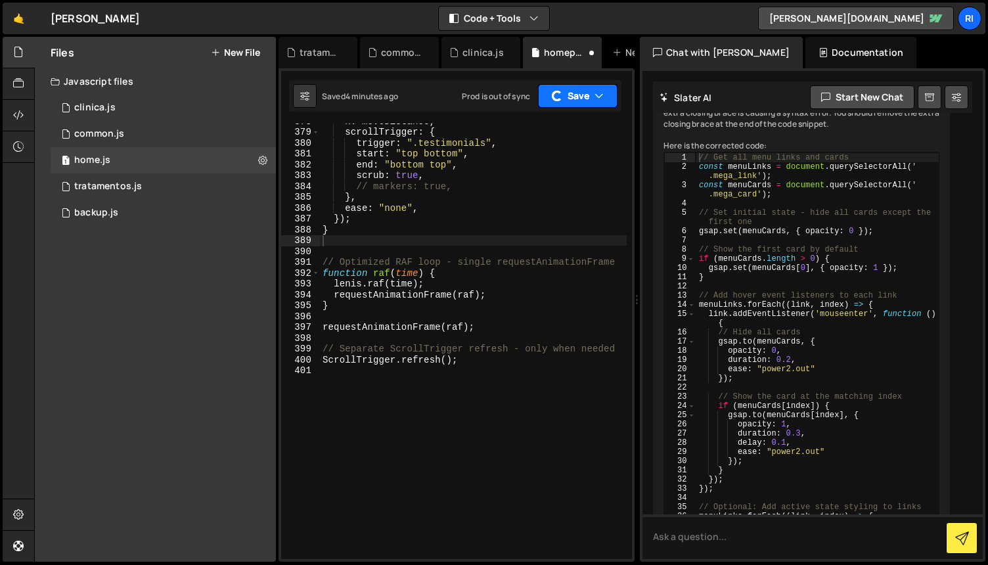
scroll to position [11702, 0]
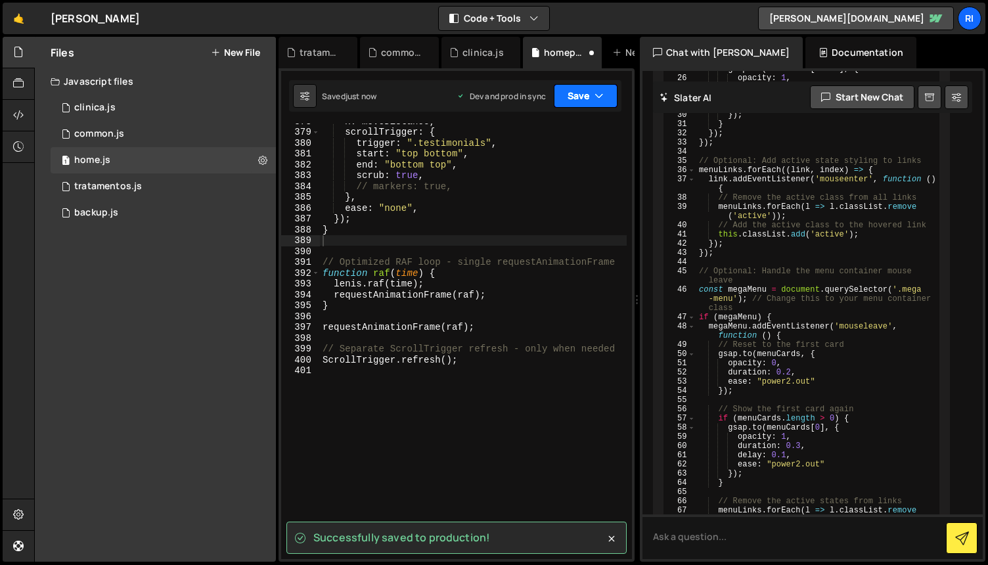
click at [574, 98] on button "Save" at bounding box center [586, 96] width 64 height 24
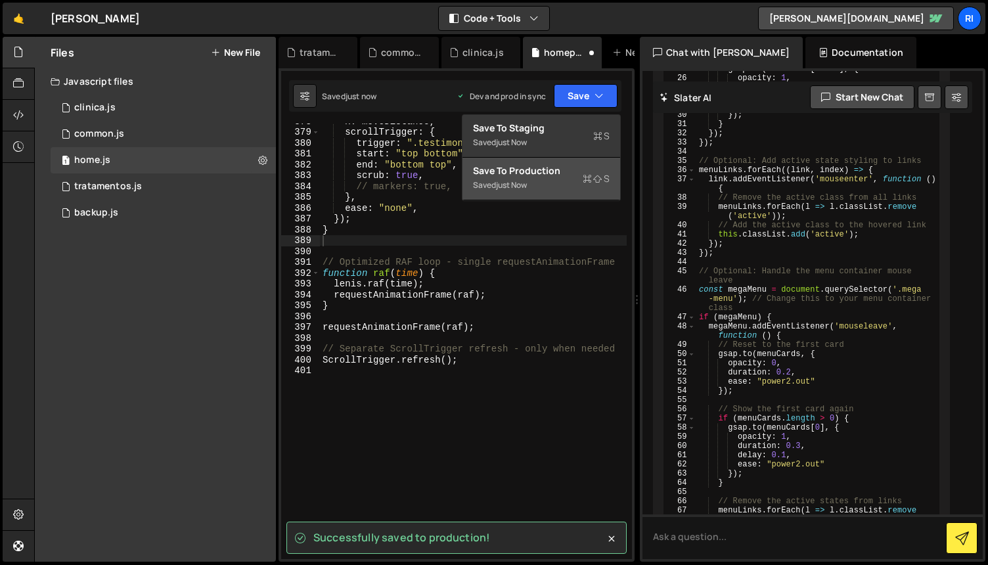
click at [530, 170] on div "Save to Production S" at bounding box center [541, 170] width 137 height 13
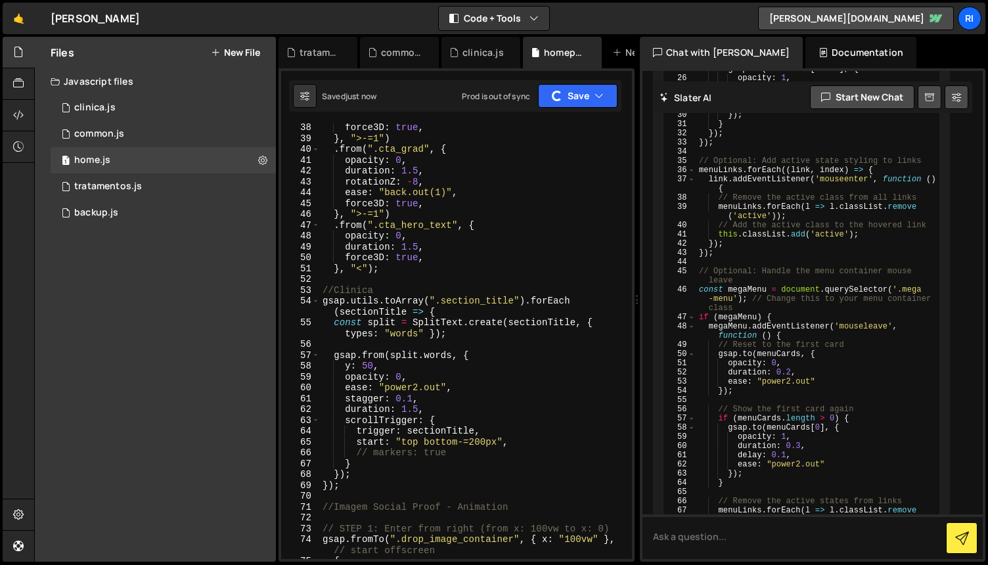
scroll to position [0, 0]
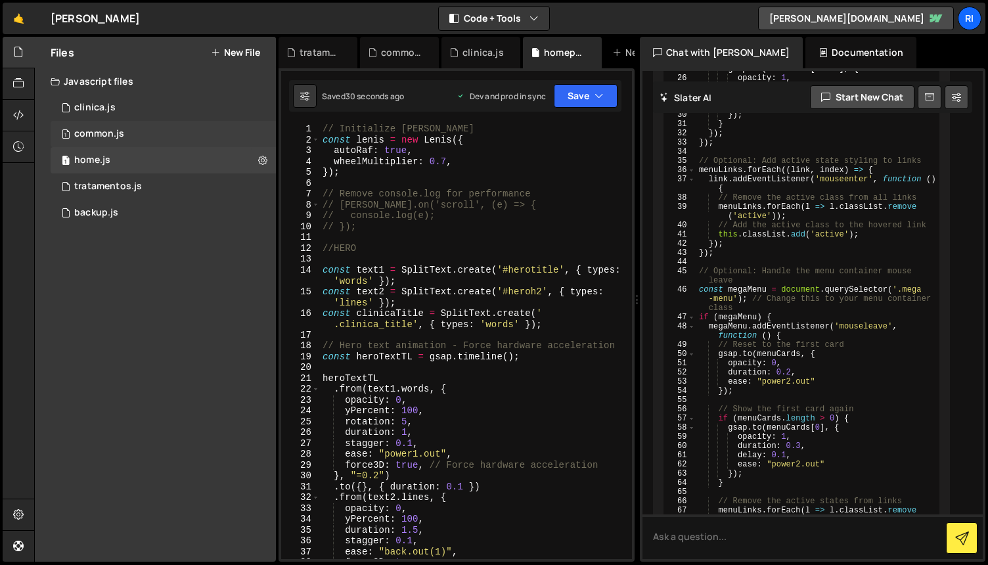
click at [164, 133] on div "1 common.js 0" at bounding box center [163, 134] width 225 height 26
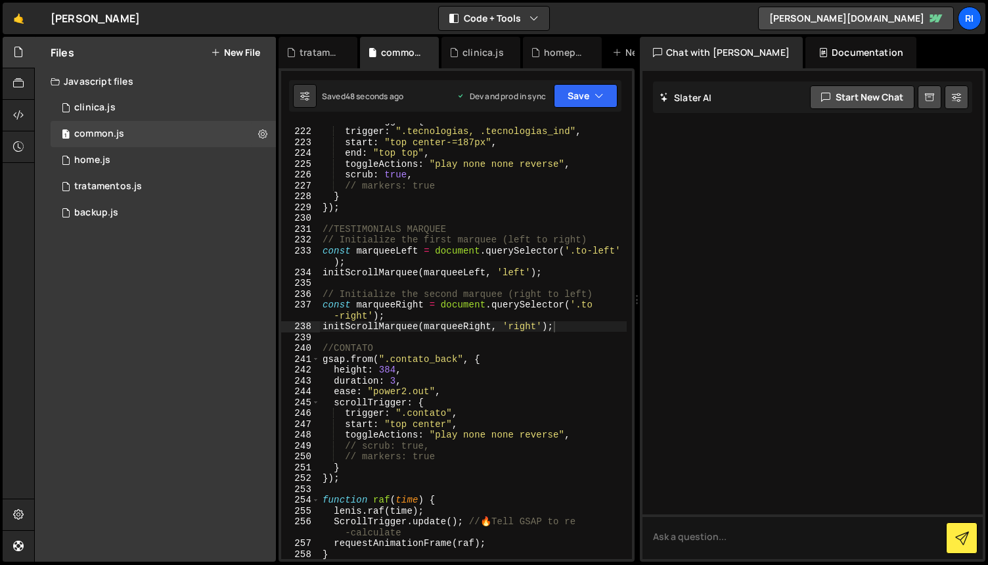
scroll to position [2631, 0]
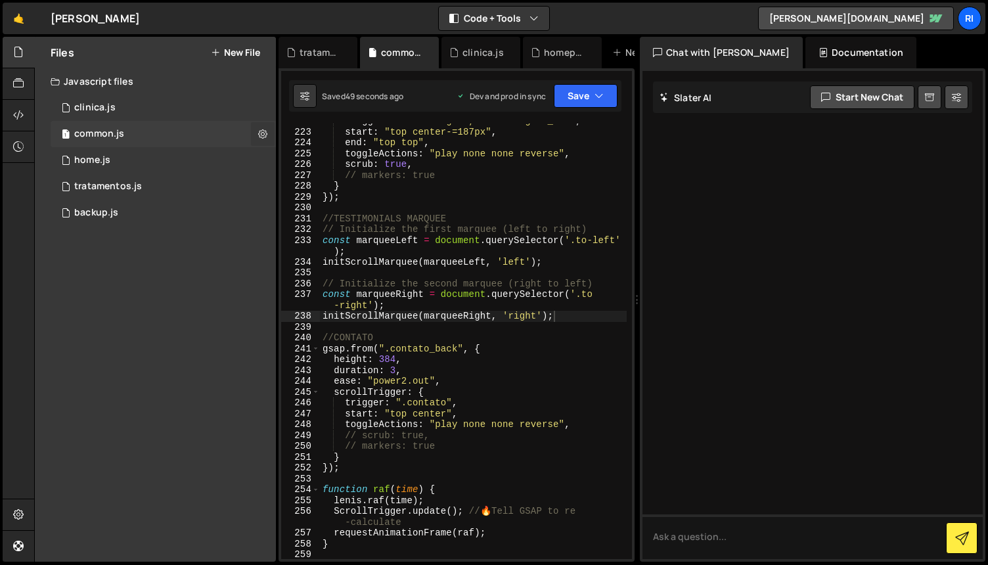
click at [262, 131] on icon at bounding box center [262, 133] width 9 height 12
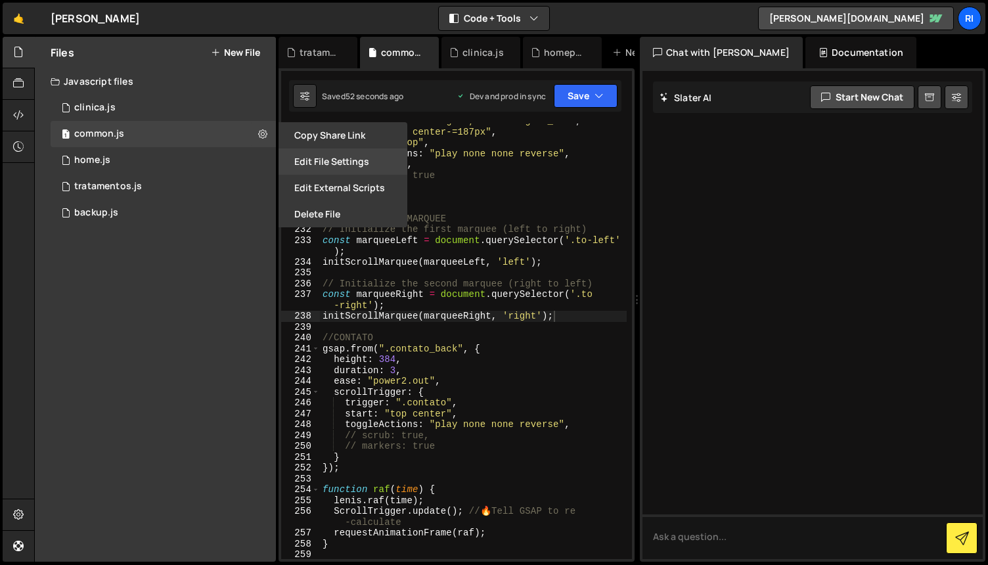
click at [346, 164] on button "Edit File Settings" at bounding box center [343, 161] width 129 height 26
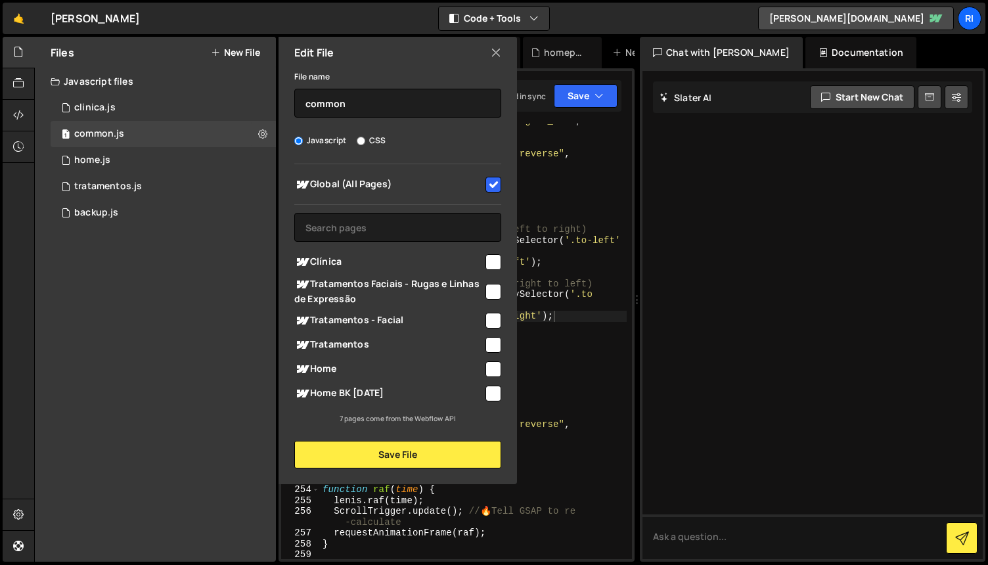
click at [493, 52] on icon at bounding box center [496, 52] width 11 height 14
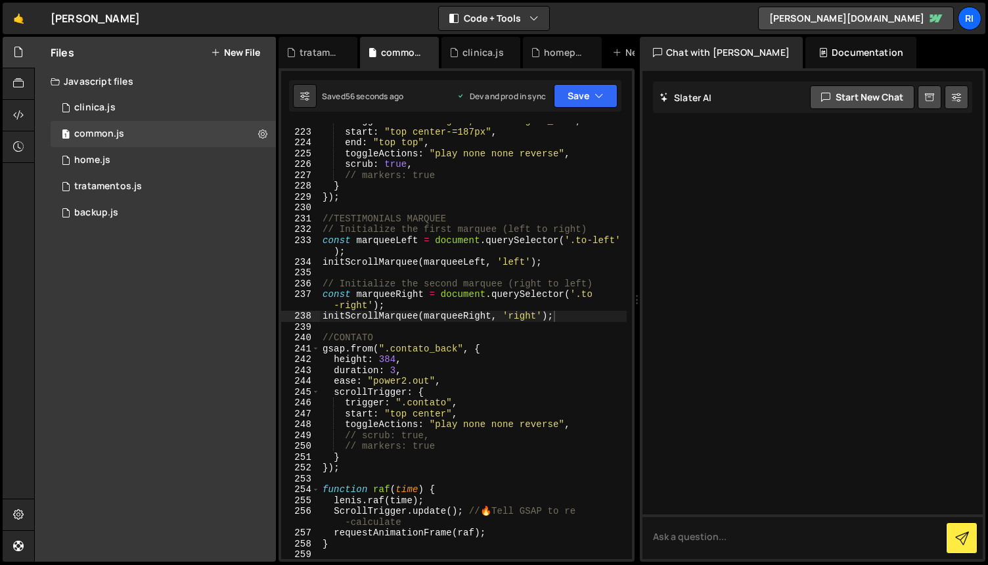
click at [508, 369] on div "trigger : ".tecnologias, .tecnologias_ind" , start : "top center-=187px" , end …" at bounding box center [473, 344] width 307 height 457
click at [447, 453] on div "trigger : ".tecnologias, .tecnologias_ind" , start : "top center-=187px" , end …" at bounding box center [473, 344] width 307 height 457
click at [392, 467] on div "trigger : ".tecnologias, .tecnologias_ind" , start : "top center-=187px" , end …" at bounding box center [473, 344] width 307 height 457
type textarea "});"
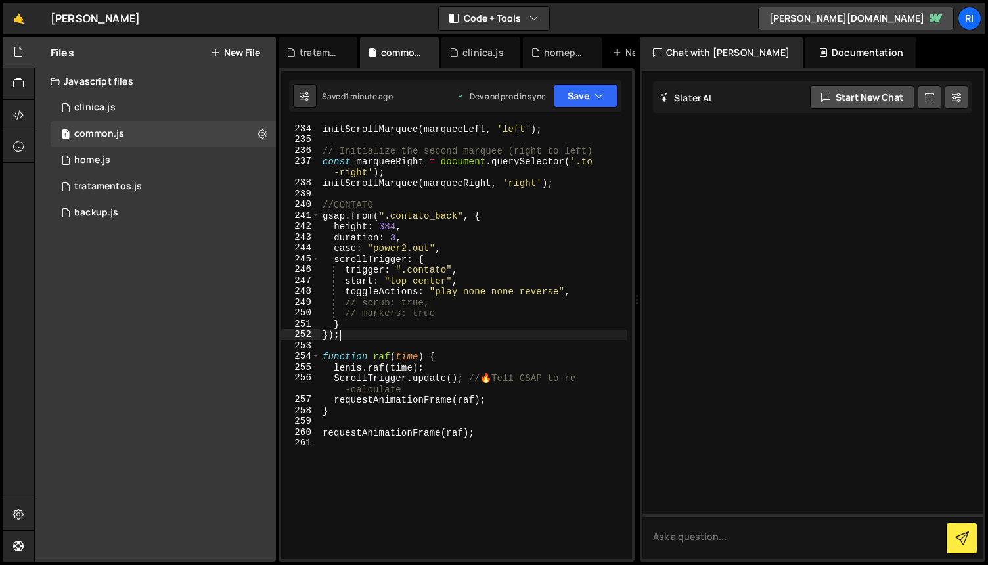
scroll to position [2759, 0]
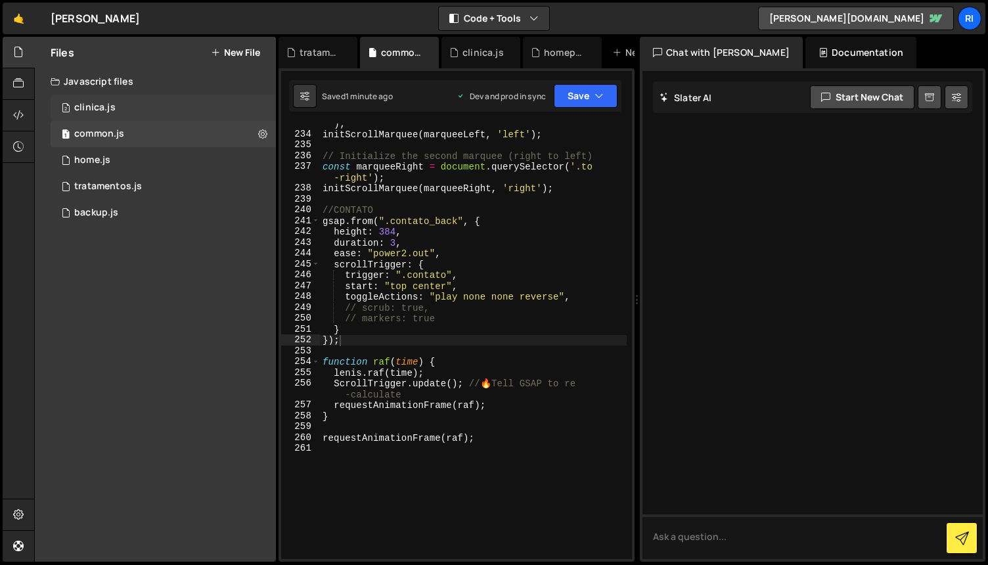
click at [143, 109] on div "2 clinica.js 0" at bounding box center [163, 108] width 225 height 26
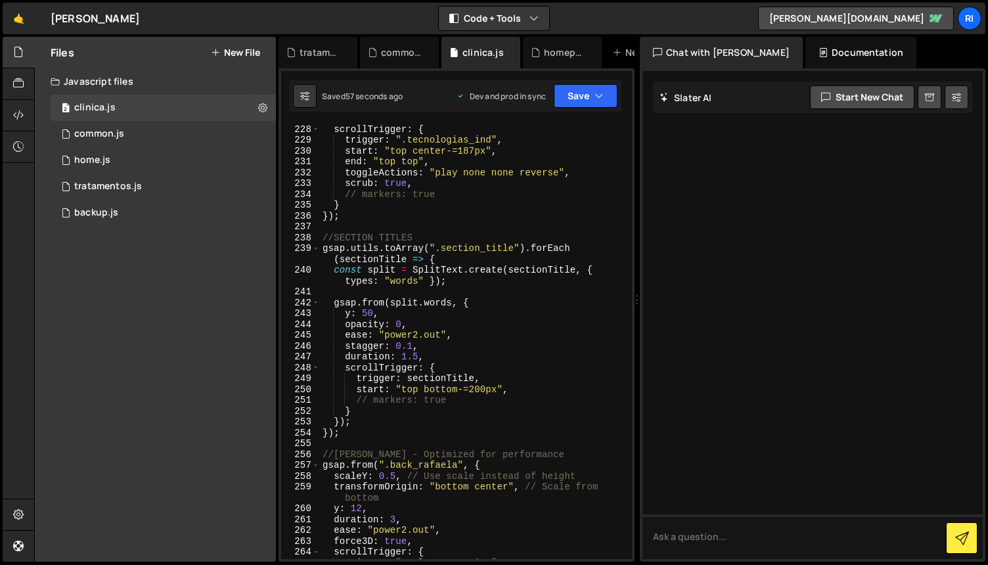
scroll to position [2733, 0]
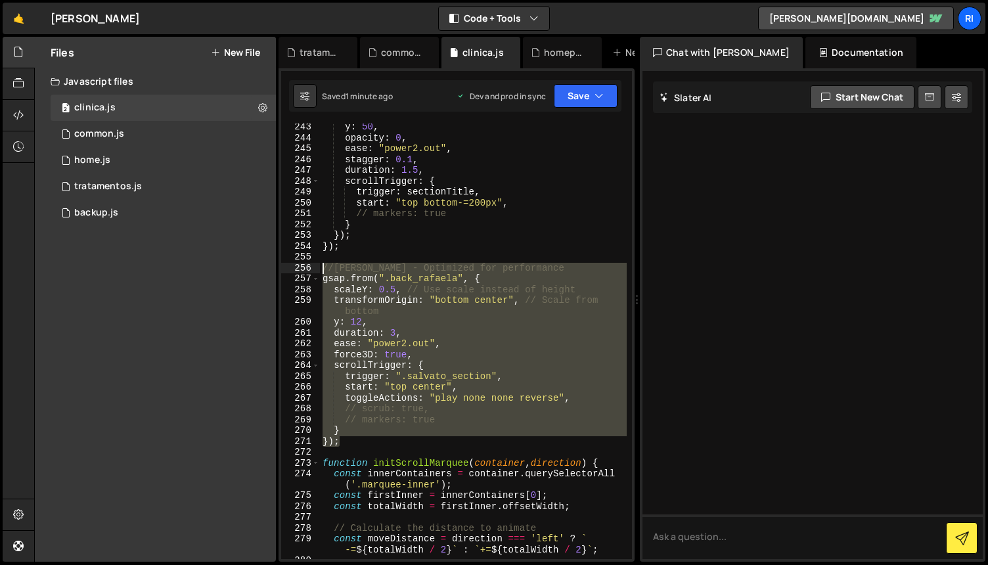
drag, startPoint x: 361, startPoint y: 445, endPoint x: 296, endPoint y: 269, distance: 187.9
click at [296, 269] on div "}); 243 244 245 246 247 248 249 250 251 252 253 254 255 256 257 258 259 260 261…" at bounding box center [456, 342] width 351 height 436
type textarea "//[PERSON_NAME] - Optimized for performance gsap.from(".back_rafaela", {"
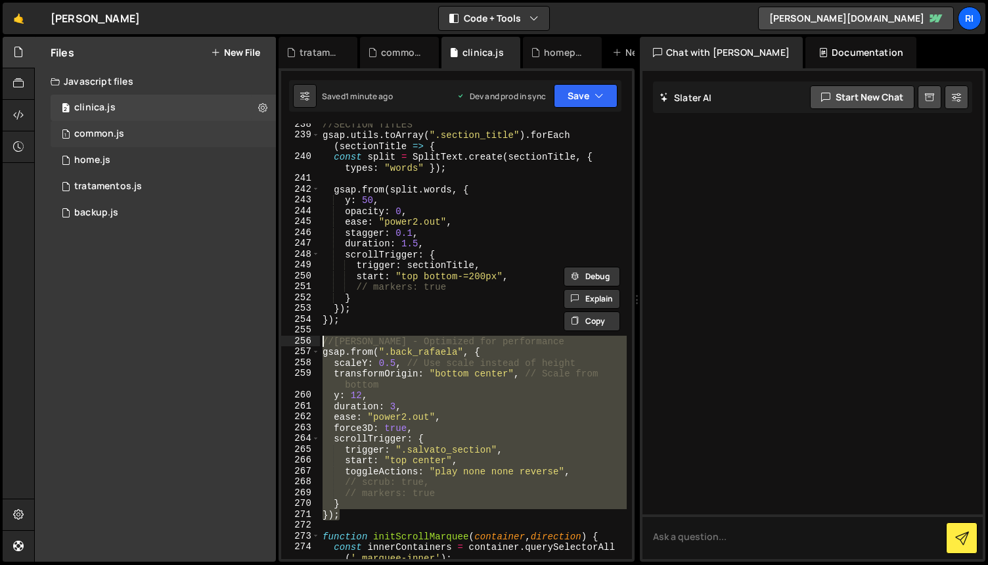
scroll to position [2660, 0]
click at [116, 160] on div "1 home.js 0" at bounding box center [163, 160] width 225 height 26
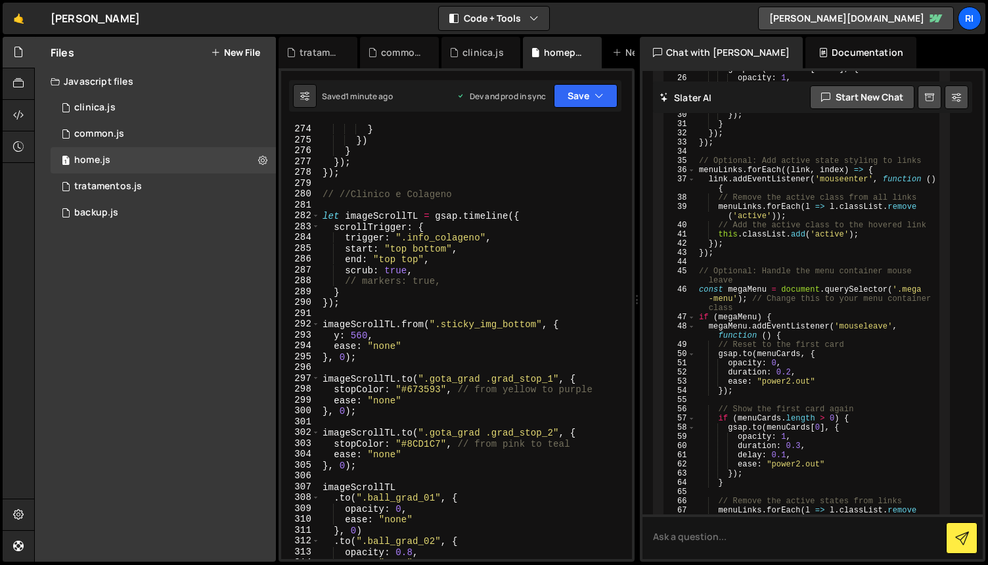
scroll to position [3157, 0]
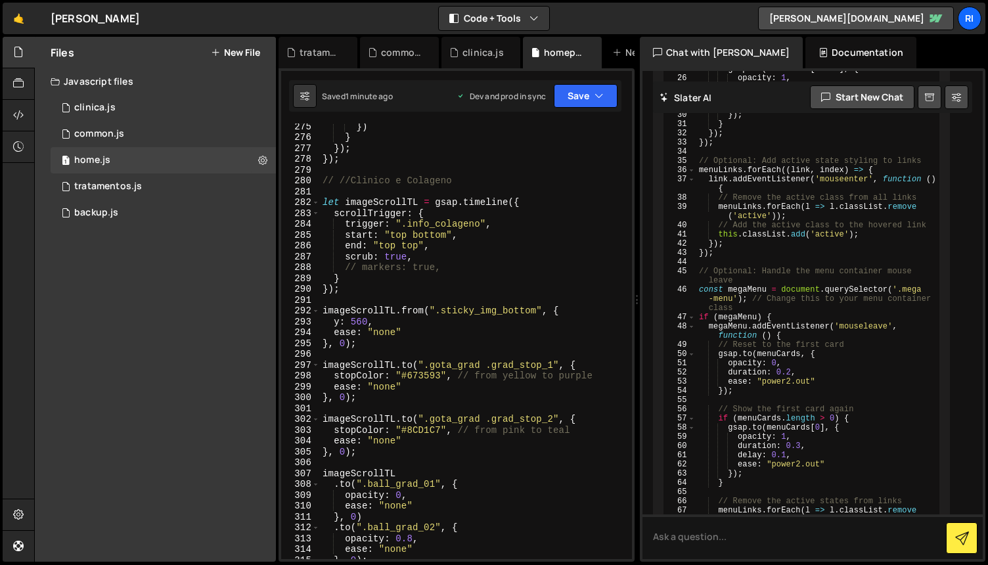
click at [340, 179] on div "}) } }) ; }) ; // //Clinico e Colageno let imageScrollTL = gsap . timeline ({ s…" at bounding box center [473, 349] width 307 height 457
type textarea "//Clinico e [PERSON_NAME]"
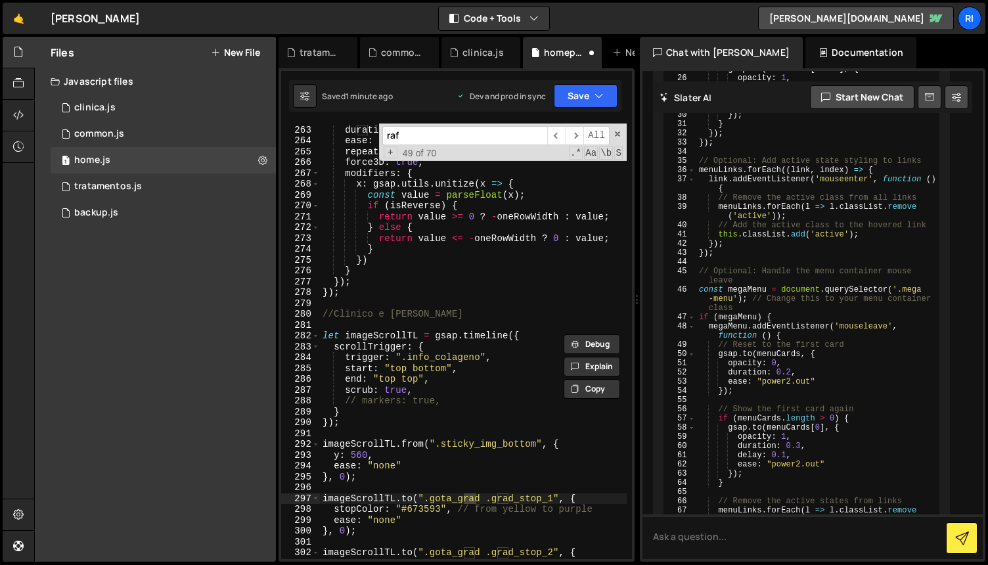
scroll to position [3403, 0]
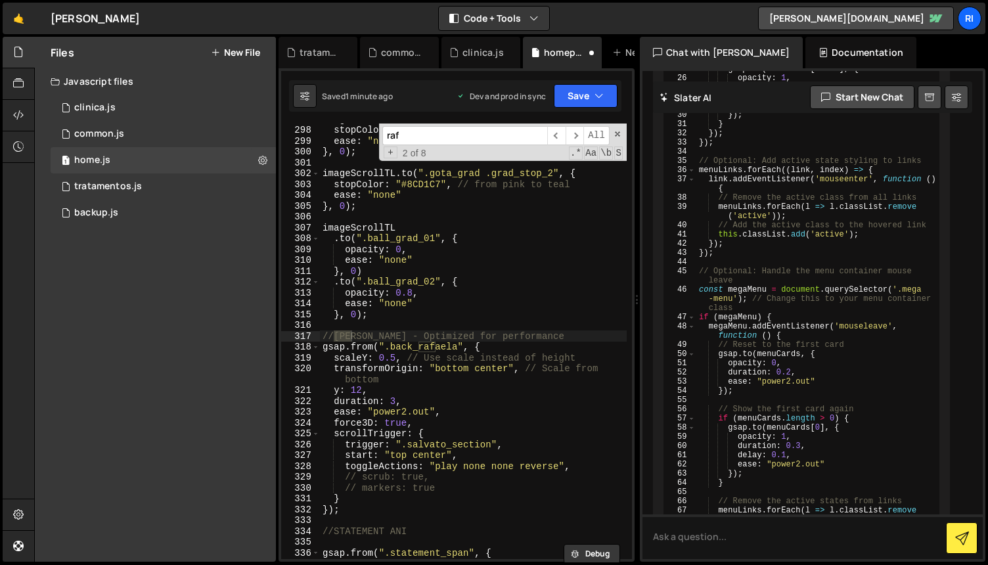
type input "raf"
click at [470, 342] on div "imageScrollTL . to ( ".gota_grad .grad_stop_1" , { stopColor : "#673593" , // f…" at bounding box center [473, 342] width 307 height 457
click at [486, 445] on div "imageScrollTL . to ( ".gota_grad .grad_stop_1" , { stopColor : "#673593" , // f…" at bounding box center [473, 342] width 307 height 457
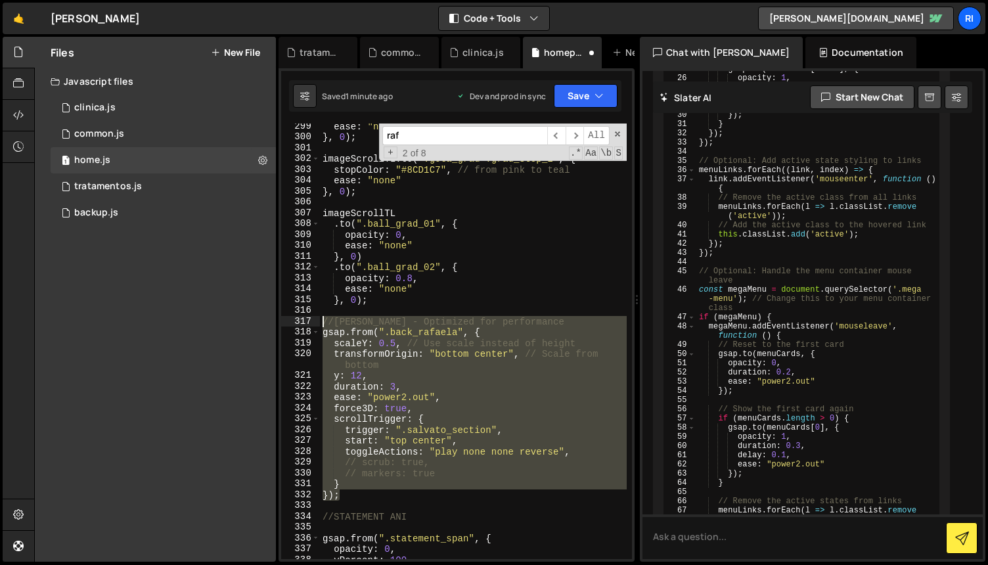
drag, startPoint x: 358, startPoint y: 495, endPoint x: 298, endPoint y: 317, distance: 188.0
click at [298, 317] on div "trigger: ".salvato_section", 299 300 301 302 303 304 305 306 307 308 309 310 31…" at bounding box center [456, 342] width 351 height 436
click at [513, 269] on div "ease : "none" } , 0 ) ; imageScrollTL . to ( ".gota_grad .grad_stop_2" , { stop…" at bounding box center [473, 351] width 307 height 457
type textarea ".to(".ball_grad_02", {"
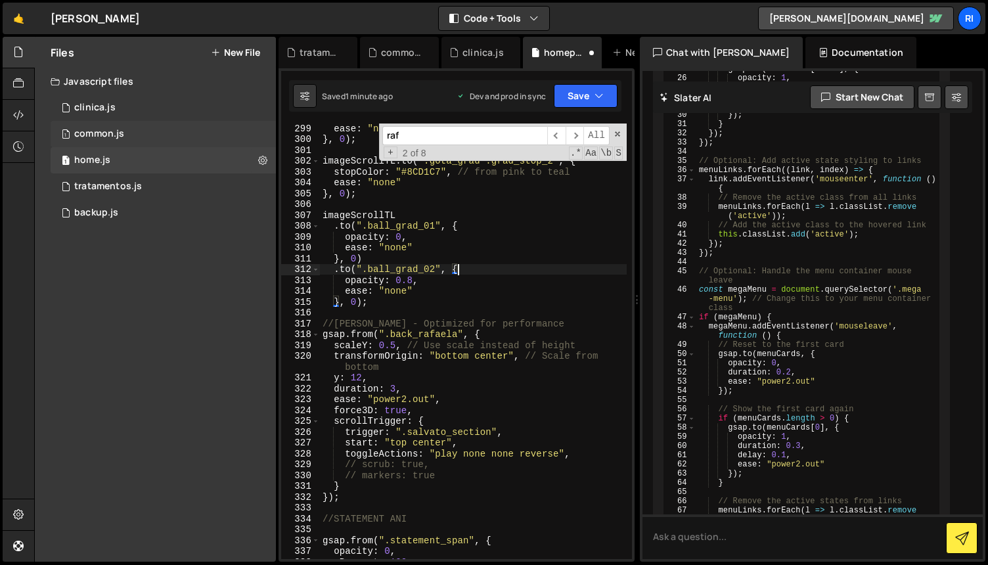
click at [126, 129] on div "1 common.js 0" at bounding box center [163, 134] width 225 height 26
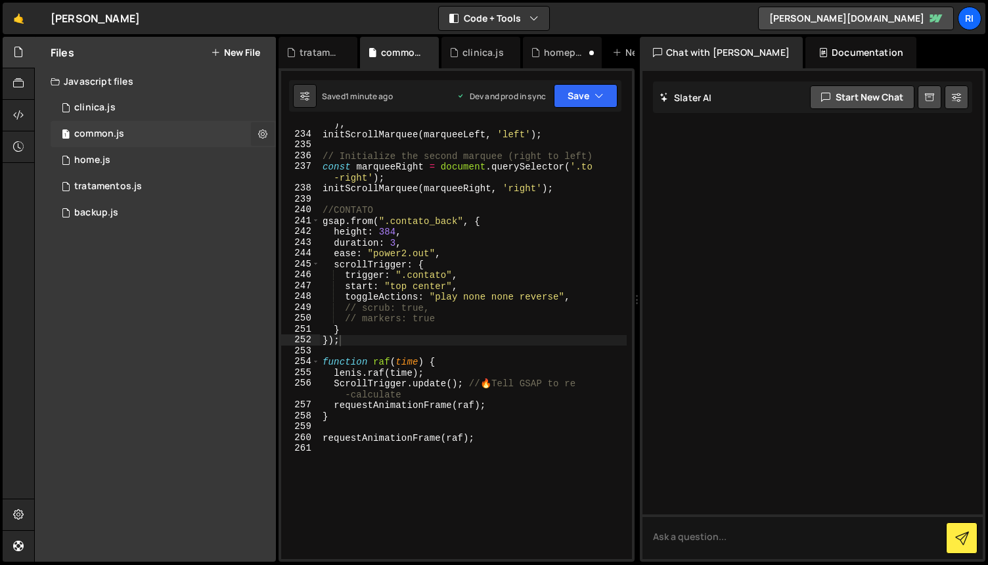
click at [264, 131] on icon at bounding box center [262, 133] width 9 height 12
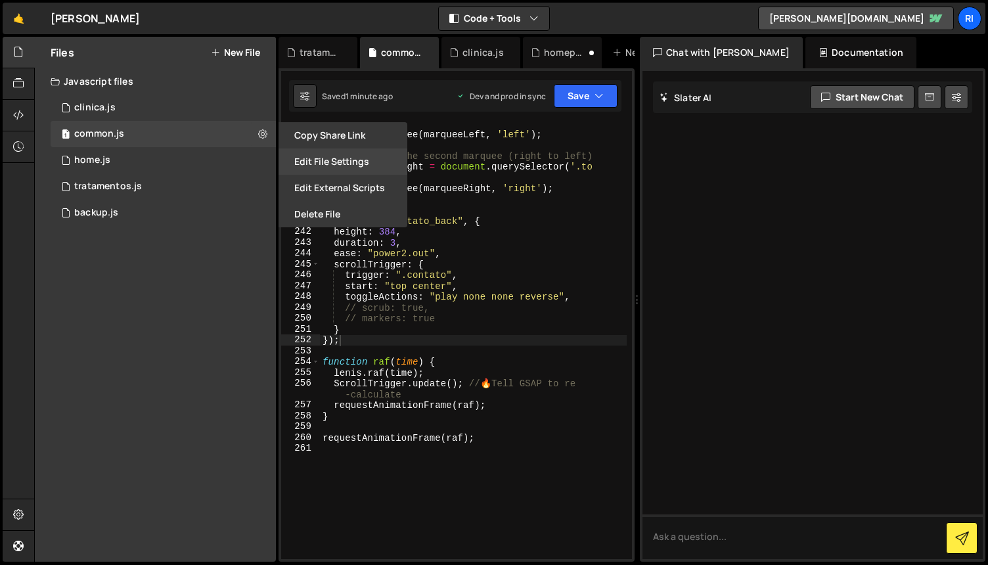
click at [352, 159] on button "Edit File Settings" at bounding box center [343, 161] width 129 height 26
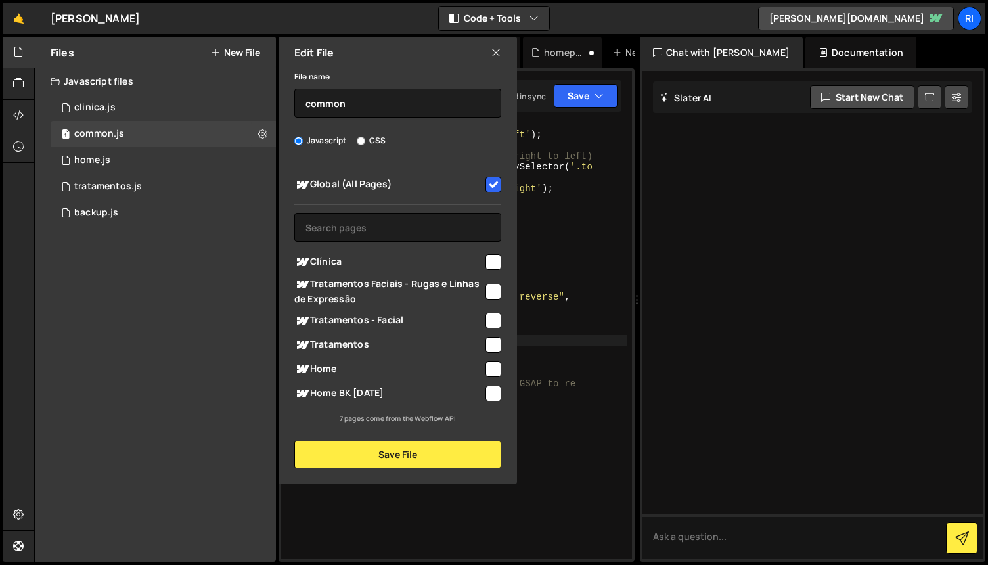
click at [492, 52] on icon at bounding box center [496, 52] width 11 height 14
checkbox input "false"
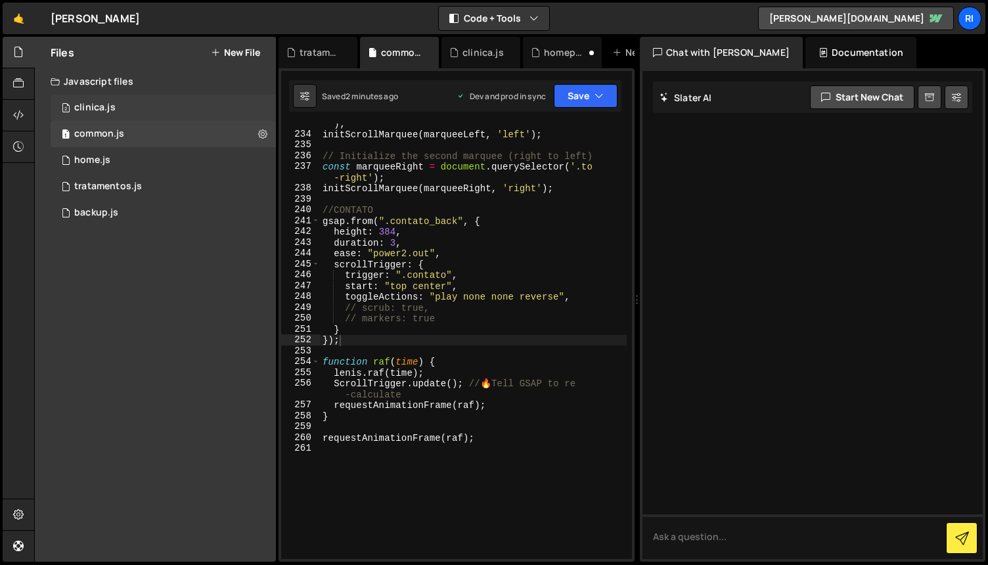
click at [178, 104] on div "2 clinica.js 0" at bounding box center [163, 108] width 225 height 26
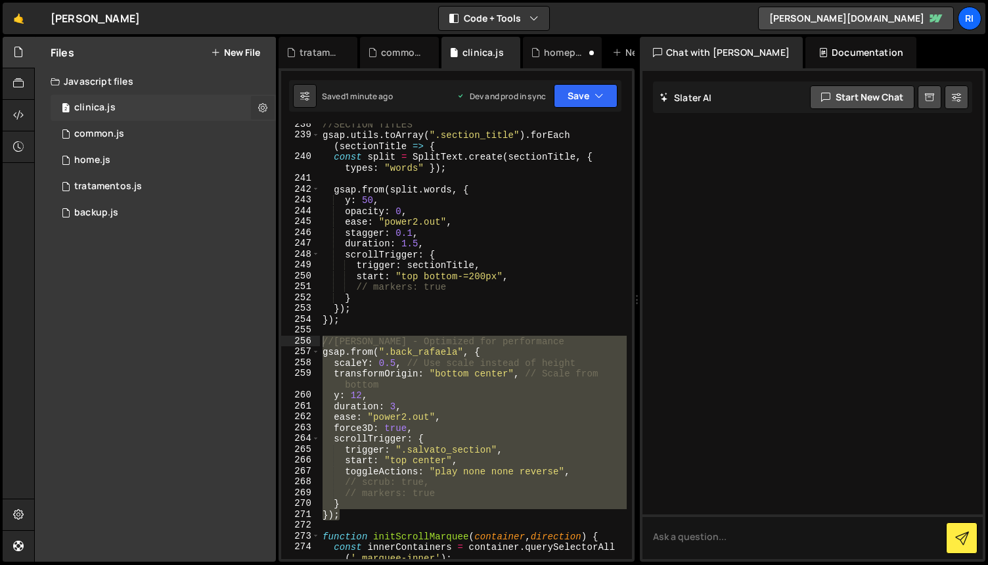
click at [265, 107] on icon at bounding box center [262, 107] width 9 height 12
type input "clinica"
radio input "true"
checkbox input "true"
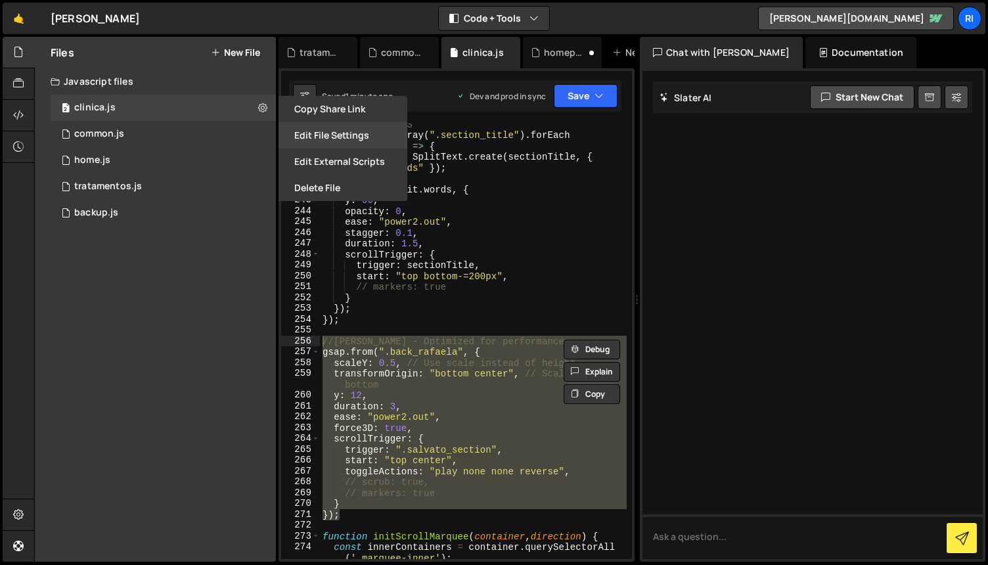
click at [338, 138] on button "Edit File Settings" at bounding box center [343, 135] width 129 height 26
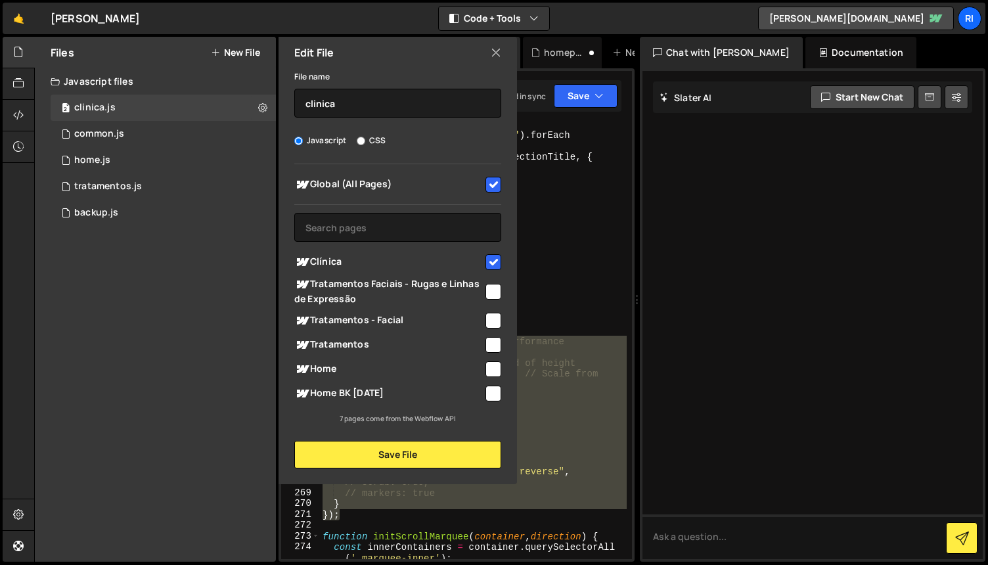
click at [498, 185] on input "checkbox" at bounding box center [494, 185] width 16 height 16
checkbox input "false"
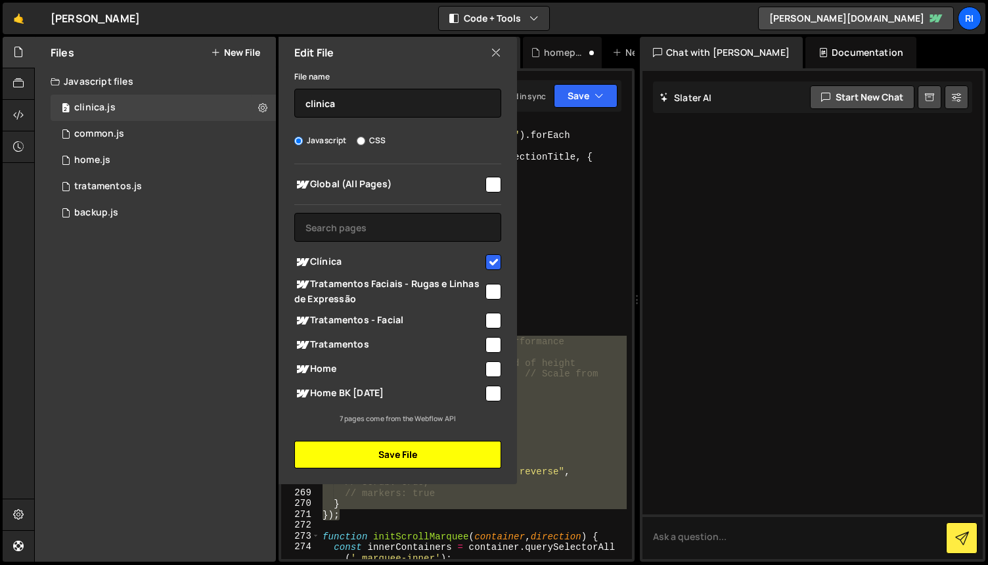
click at [433, 449] on button "Save File" at bounding box center [397, 455] width 207 height 28
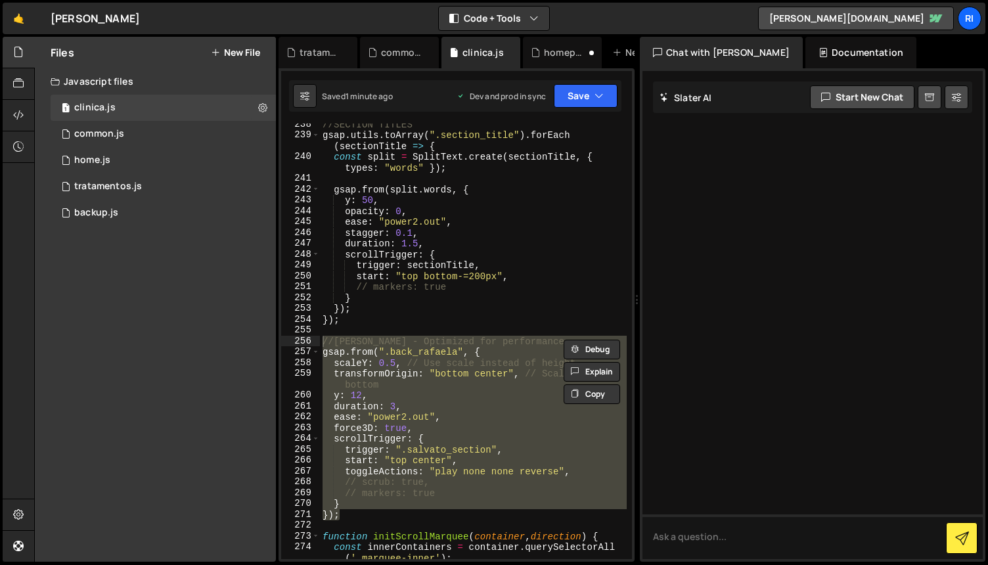
click at [538, 311] on div "//SECTION TITLES gsap . utils . toArray ( ".section_title" ) . forEach ( sectio…" at bounding box center [473, 347] width 307 height 457
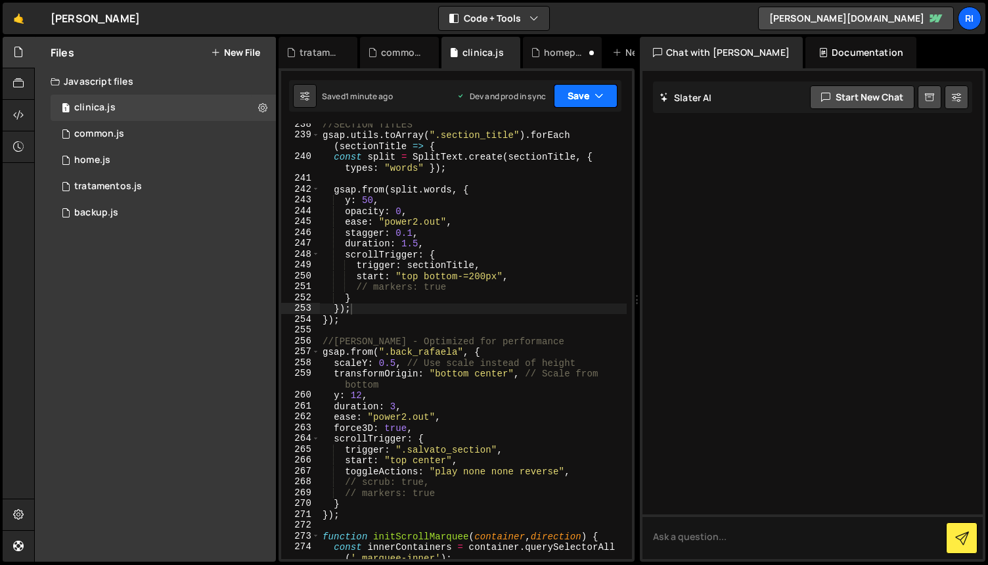
click at [587, 95] on button "Save" at bounding box center [586, 96] width 64 height 24
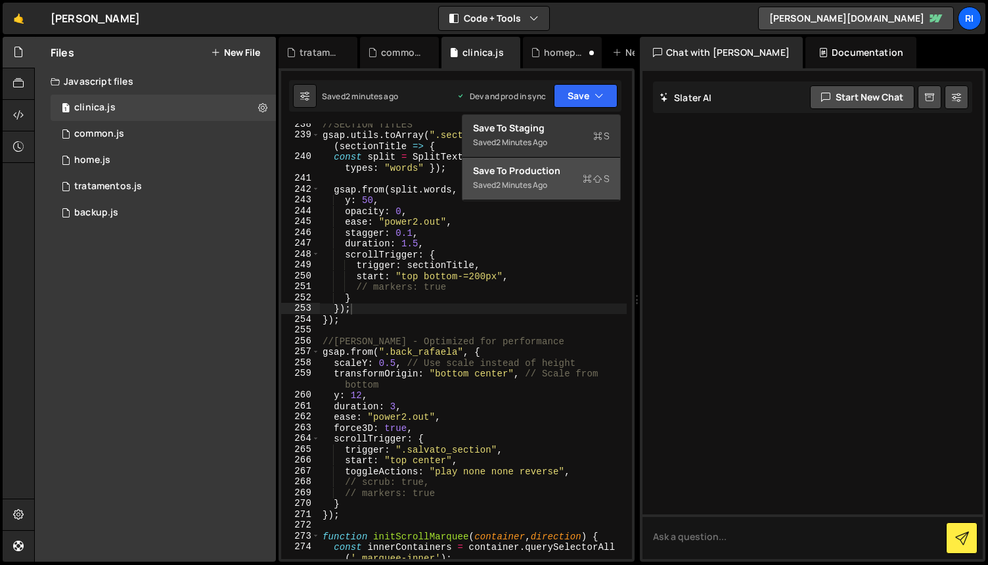
click at [536, 171] on div "Save to Production S" at bounding box center [541, 170] width 137 height 13
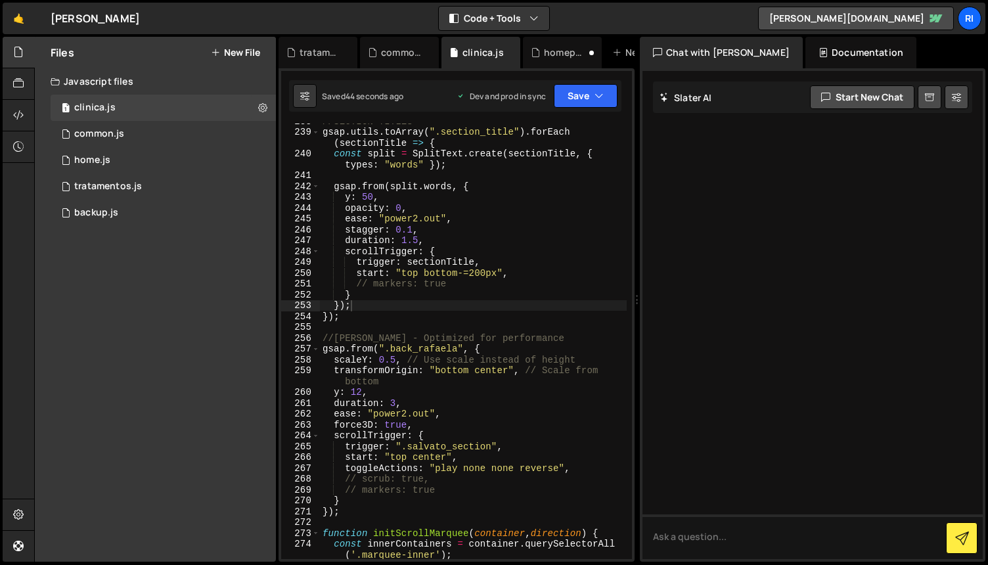
click at [523, 260] on div "//SECTION TITLES gsap . utils . toArray ( ".section_title" ) . forEach ( sectio…" at bounding box center [473, 344] width 307 height 457
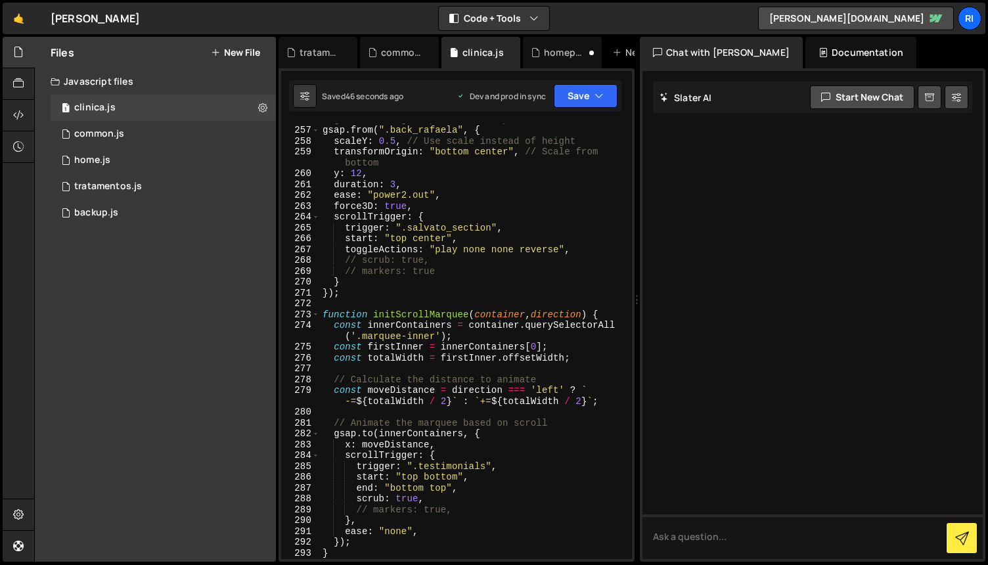
scroll to position [2882, 0]
click at [196, 156] on div "1 home.js 0" at bounding box center [163, 160] width 225 height 26
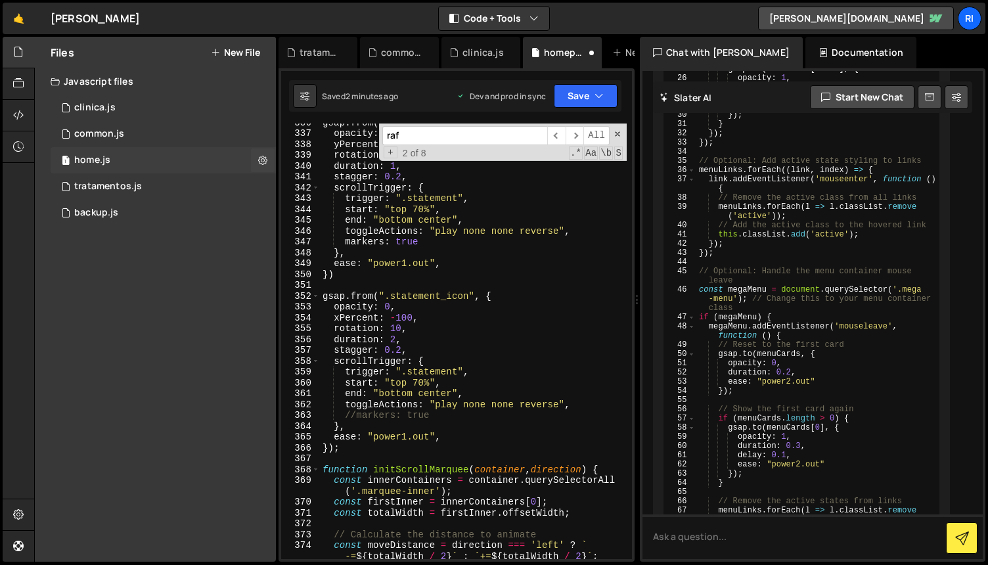
scroll to position [3873, 0]
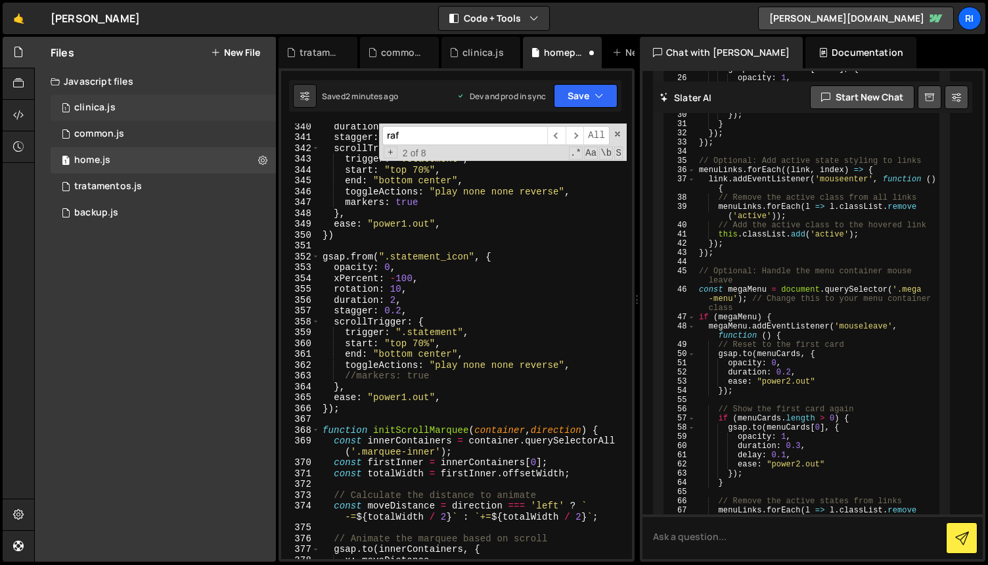
click at [133, 104] on div "1 clinica.js 0" at bounding box center [163, 108] width 225 height 26
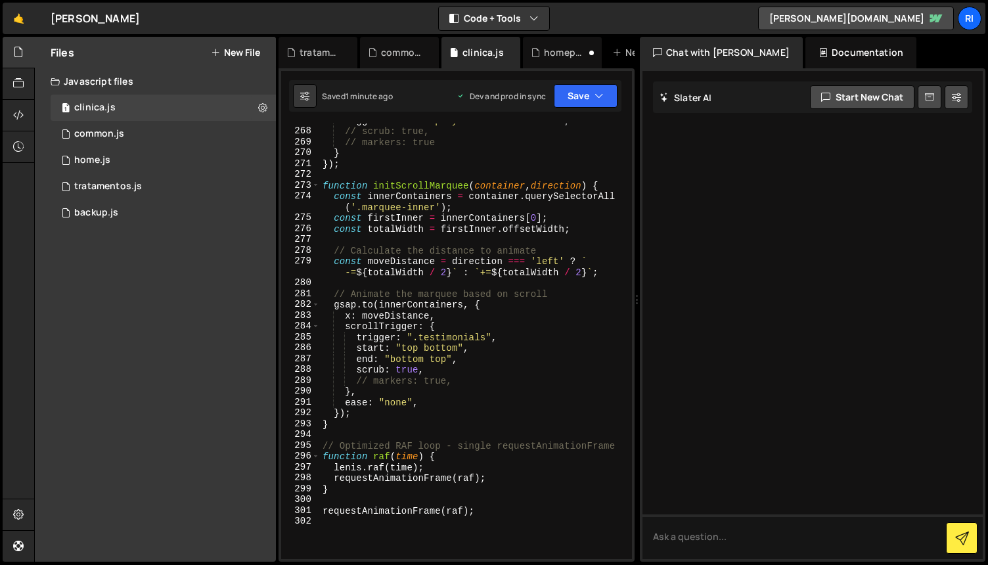
scroll to position [3018, 0]
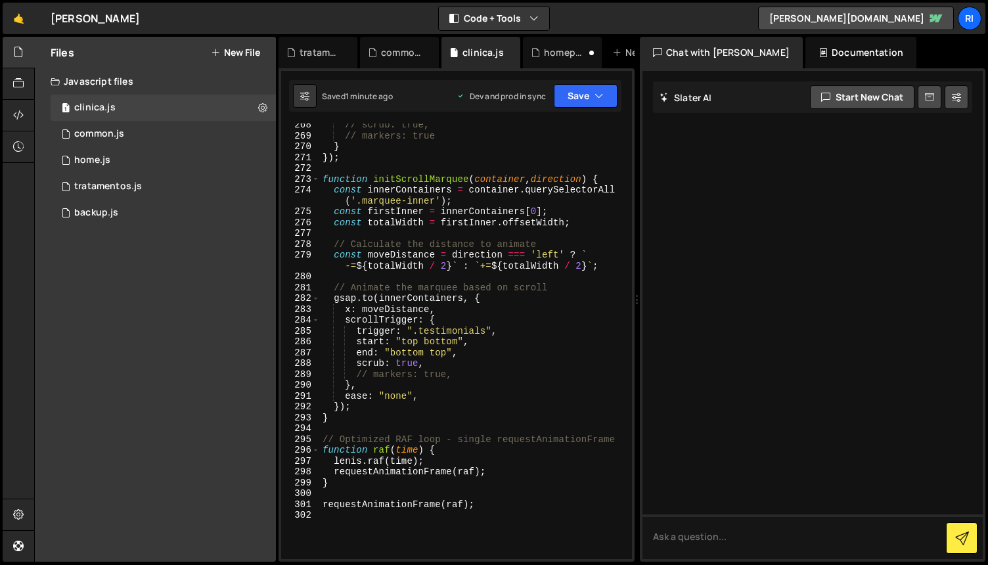
type textarea "}"
click at [475, 413] on div "// scrub: true, // markers: true } }) ; function initScrollMarquee ( container …" at bounding box center [473, 348] width 307 height 457
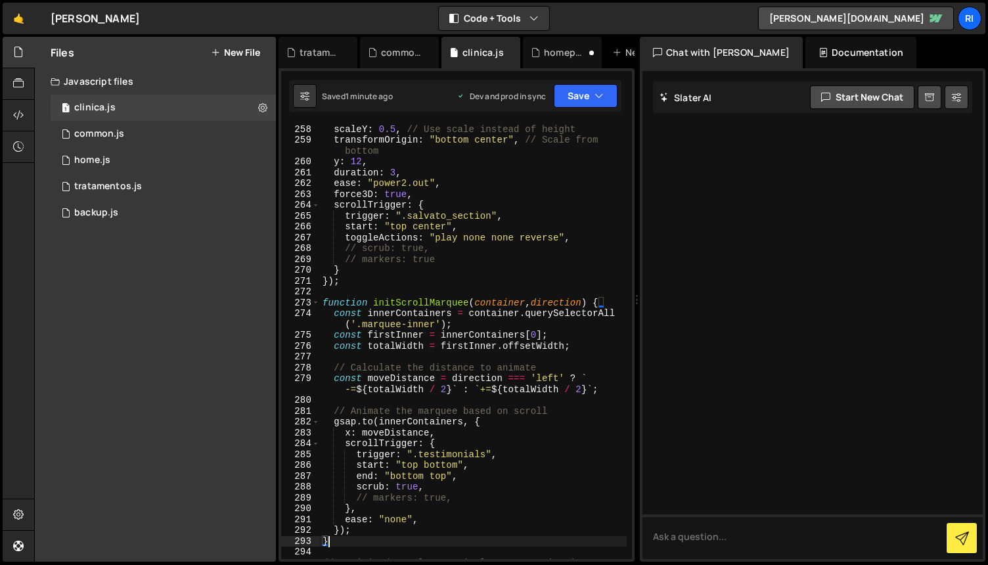
scroll to position [2901, 0]
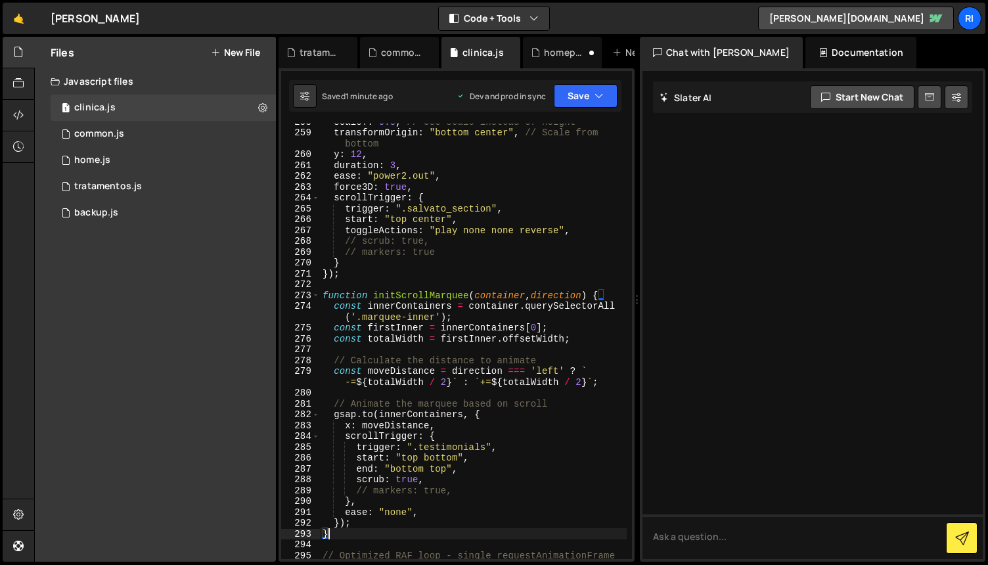
click at [498, 285] on div "scaleY : 0.5 , // Use scale instead of height transformOrigin : "bottom center"…" at bounding box center [473, 344] width 307 height 457
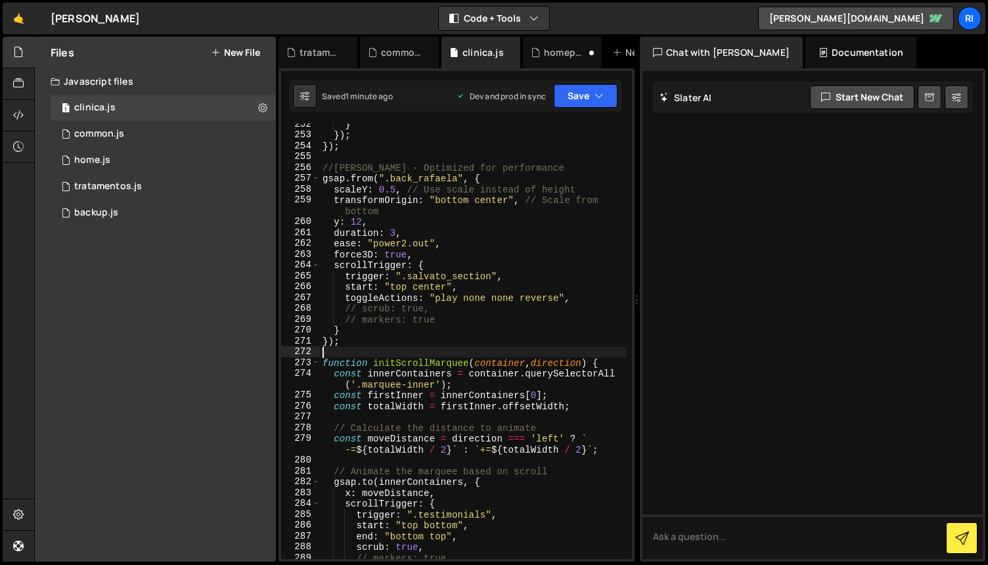
scroll to position [2833, 0]
click at [127, 164] on div "1 home.js 0" at bounding box center [163, 160] width 225 height 26
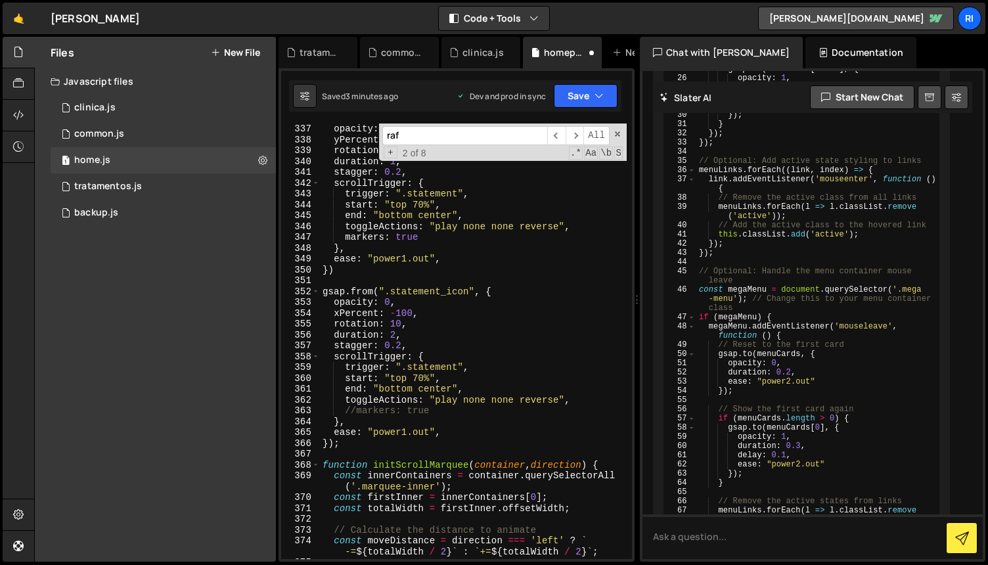
scroll to position [3841, 0]
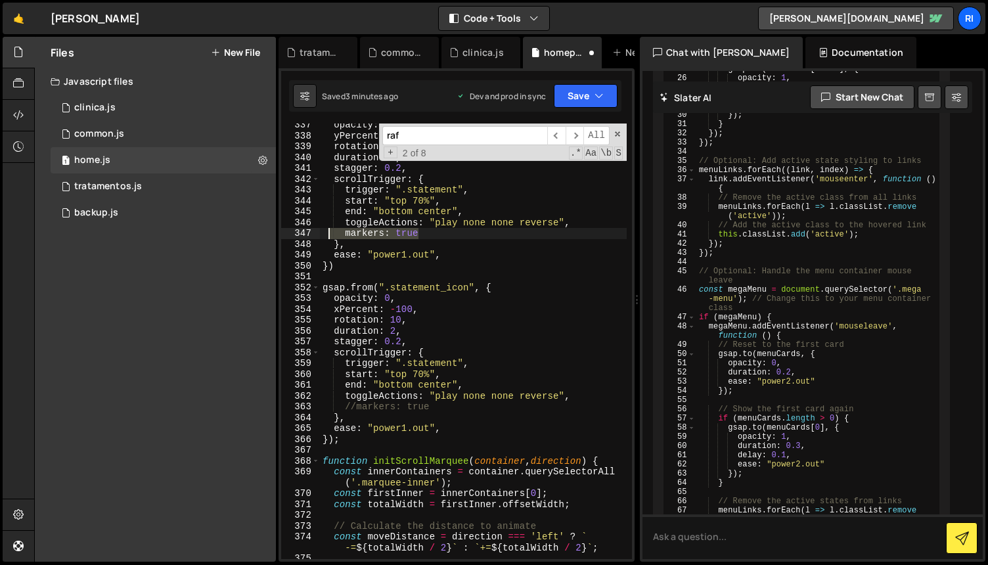
drag, startPoint x: 432, startPoint y: 233, endPoint x: 329, endPoint y: 234, distance: 103.2
click at [328, 233] on div "opacity : 0 , yPercent : 100 , rotation : 10 , duration : 1 , stagger : 0.2 , s…" at bounding box center [473, 348] width 307 height 457
click at [485, 321] on div "opacity : 0 , yPercent : 100 , rotation : 10 , duration : 1 , stagger : 0.2 , s…" at bounding box center [473, 348] width 307 height 457
type textarea "rotation: 10,"
click at [486, 131] on input "raf" at bounding box center [464, 135] width 165 height 19
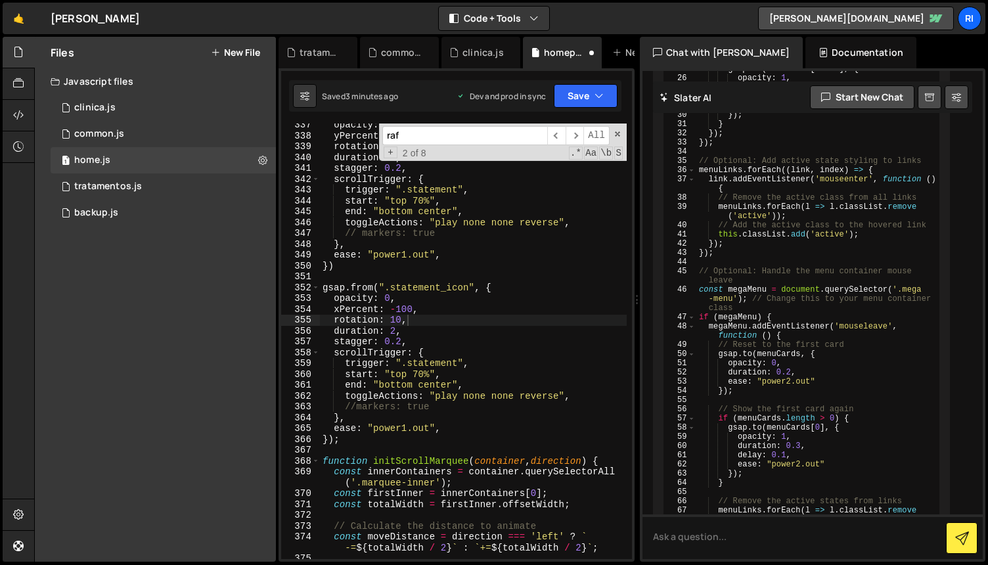
click at [486, 131] on input "raf" at bounding box center [464, 135] width 165 height 19
drag, startPoint x: 486, startPoint y: 131, endPoint x: 465, endPoint y: 120, distance: 23.2
click at [486, 131] on input "raf" at bounding box center [464, 135] width 165 height 19
type input ","
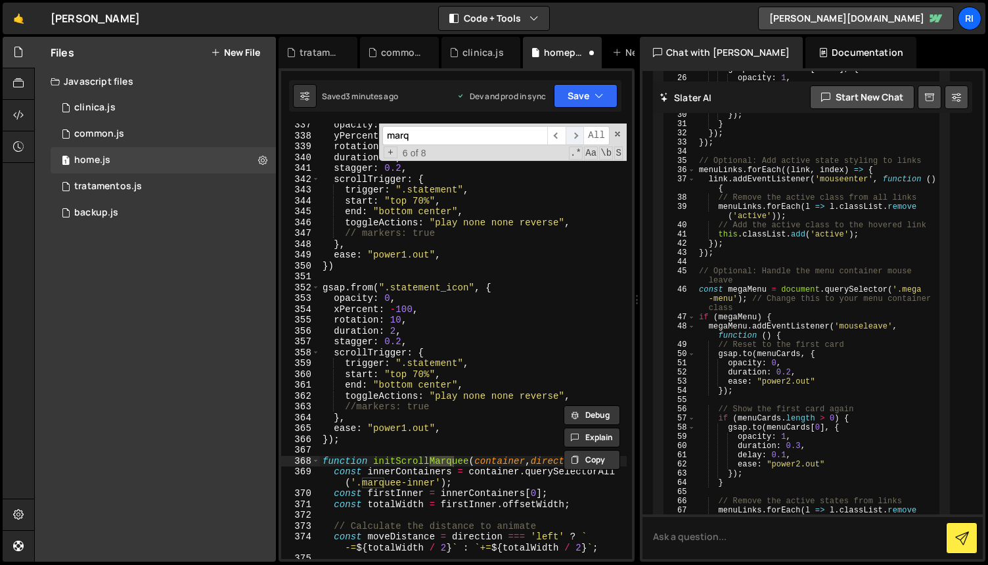
type input "marq"
click at [581, 136] on span "​" at bounding box center [575, 135] width 18 height 19
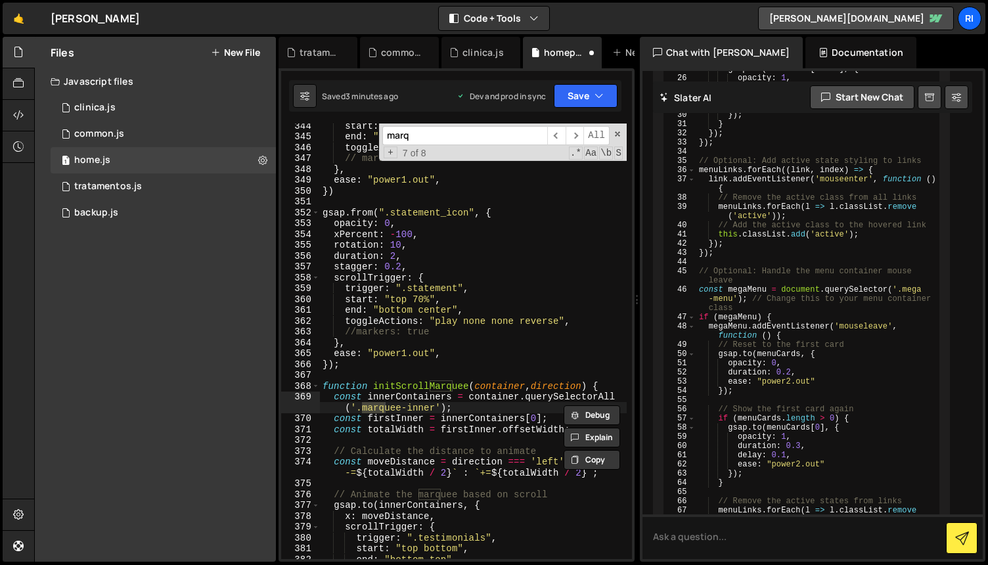
scroll to position [4015, 0]
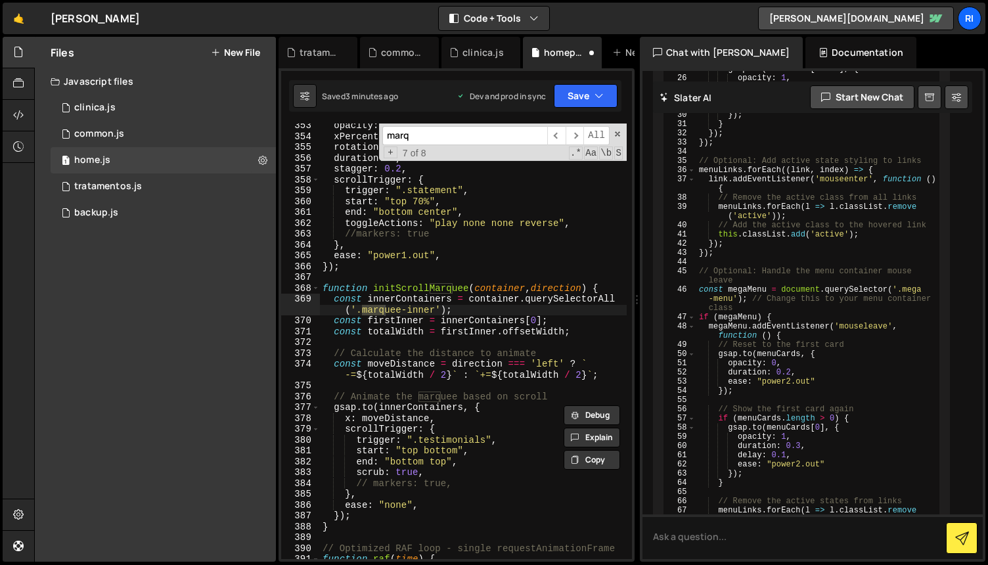
click at [495, 262] on div "opacity : 0 , xPercent : - 100 , rotation : 10 , duration : 2 , stagger : 0.2 ,…" at bounding box center [473, 348] width 307 height 457
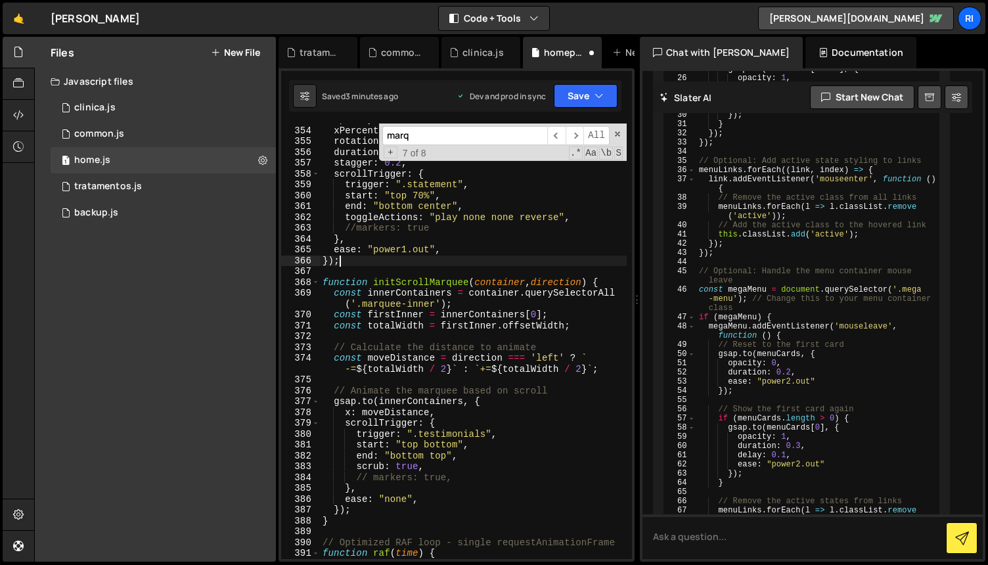
scroll to position [4030, 0]
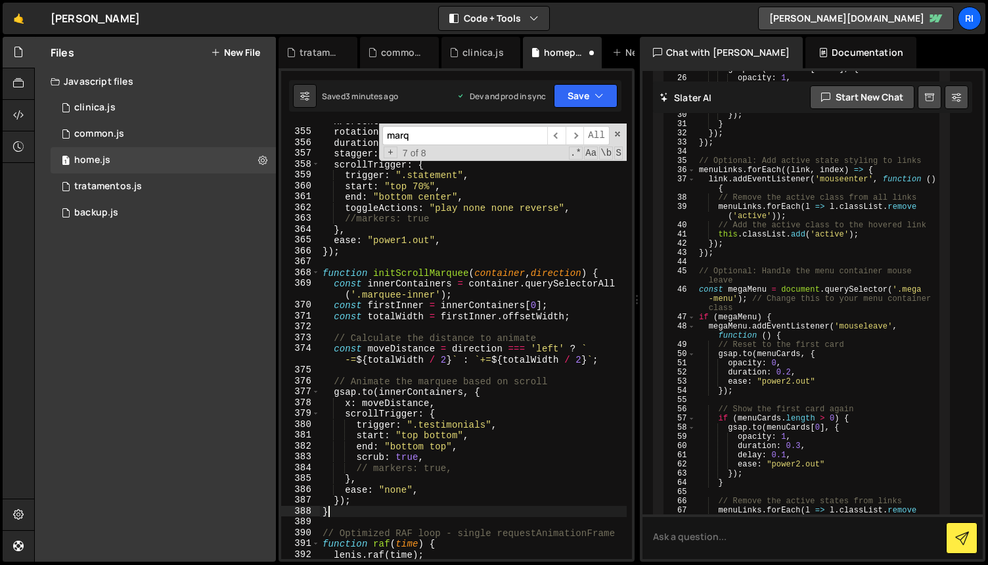
click at [366, 514] on div "xPercent : - 100 , rotation : 10 , duration : 2 , stagger : 0.2 , scrollTrigger…" at bounding box center [473, 344] width 307 height 457
click at [493, 488] on div "xPercent : - 100 , rotation : 10 , duration : 2 , stagger : 0.2 , scrollTrigger…" at bounding box center [473, 344] width 307 height 457
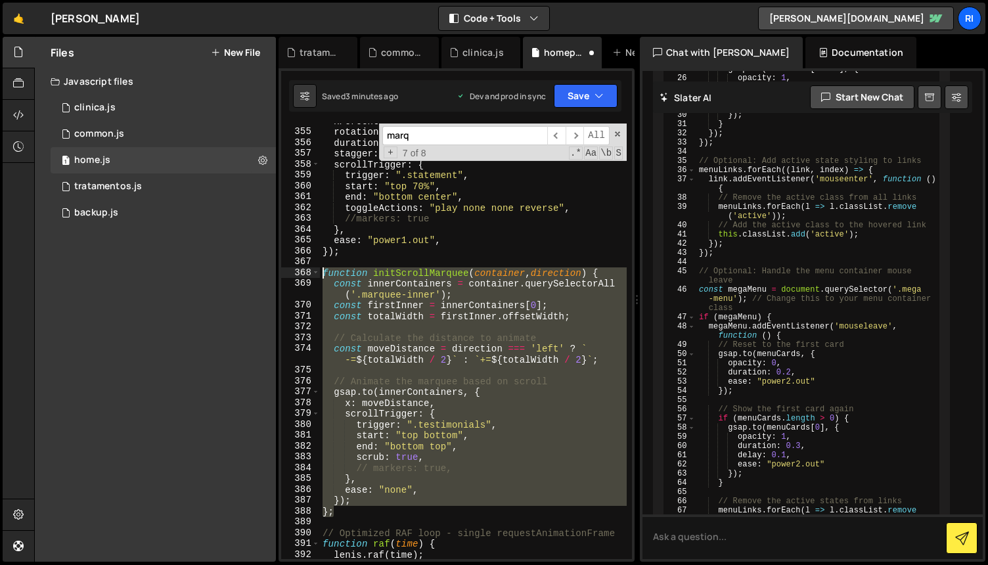
drag, startPoint x: 350, startPoint y: 516, endPoint x: 285, endPoint y: 273, distance: 251.5
click at [285, 273] on div "ease: "none", 354 355 356 357 358 359 360 361 362 363 364 365 366 367 368 369 3…" at bounding box center [456, 342] width 351 height 436
click at [357, 250] on div "xPercent : - 100 , rotation : 10 , duration : 2 , stagger : 0.2 , scrollTrigger…" at bounding box center [473, 344] width 307 height 457
type textarea "});"
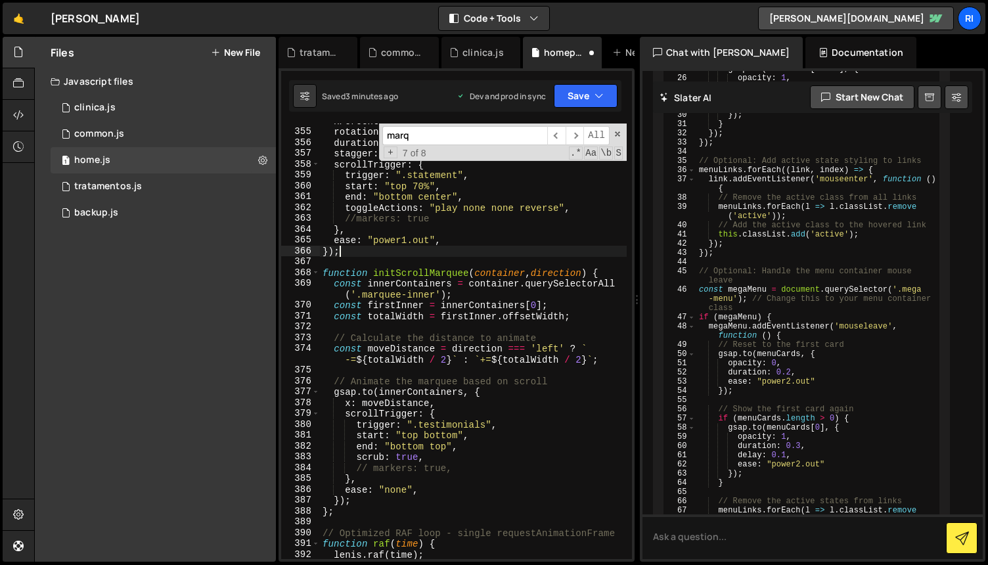
click at [361, 260] on div "xPercent : - 100 , rotation : 10 , duration : 2 , stagger : 0.2 , scrollTrigger…" at bounding box center [473, 344] width 307 height 457
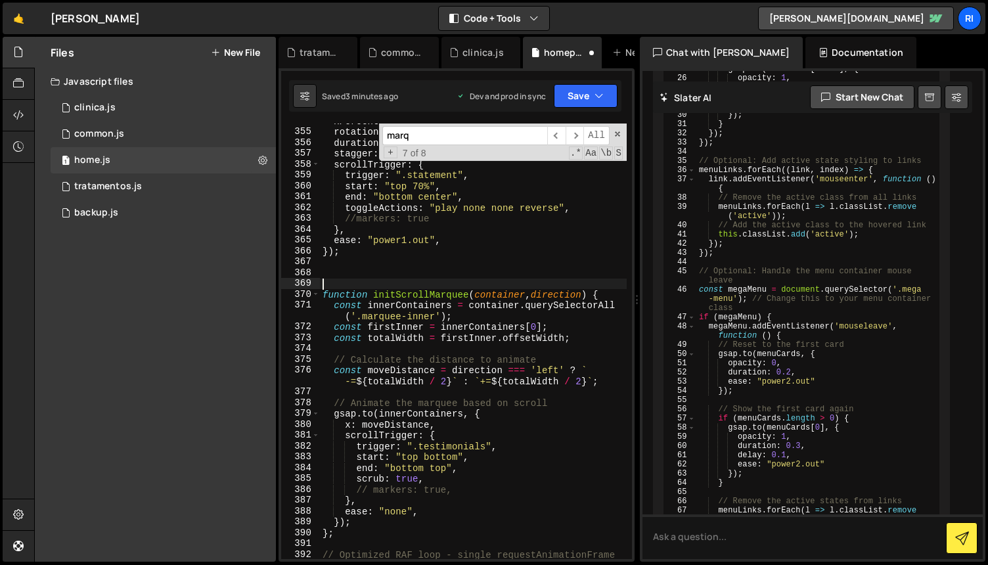
type textarea "M"
type textarea "// MARQUEE REVIEWS"
click at [583, 95] on button "Save" at bounding box center [586, 96] width 64 height 24
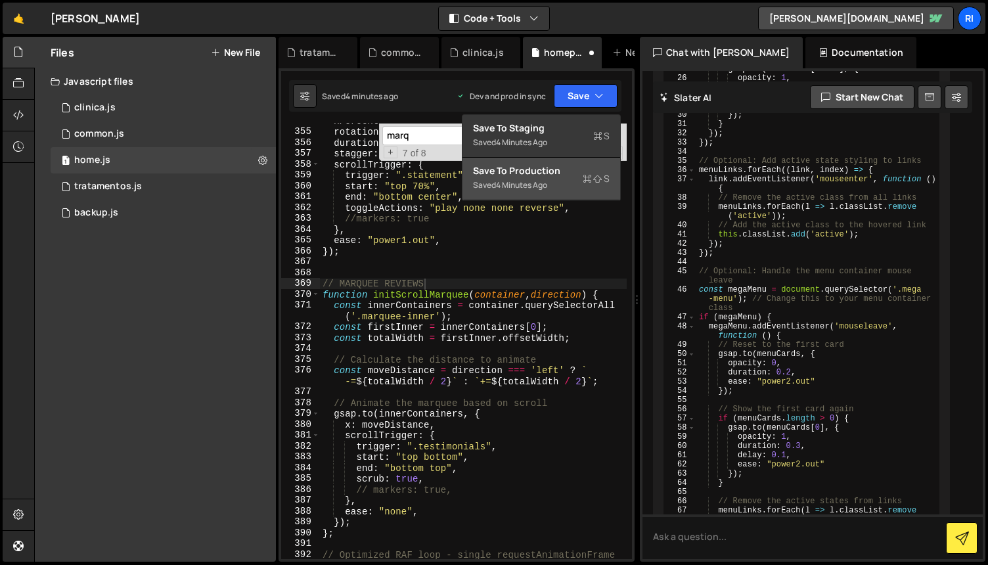
click at [513, 176] on div "Save to Production S" at bounding box center [541, 170] width 137 height 13
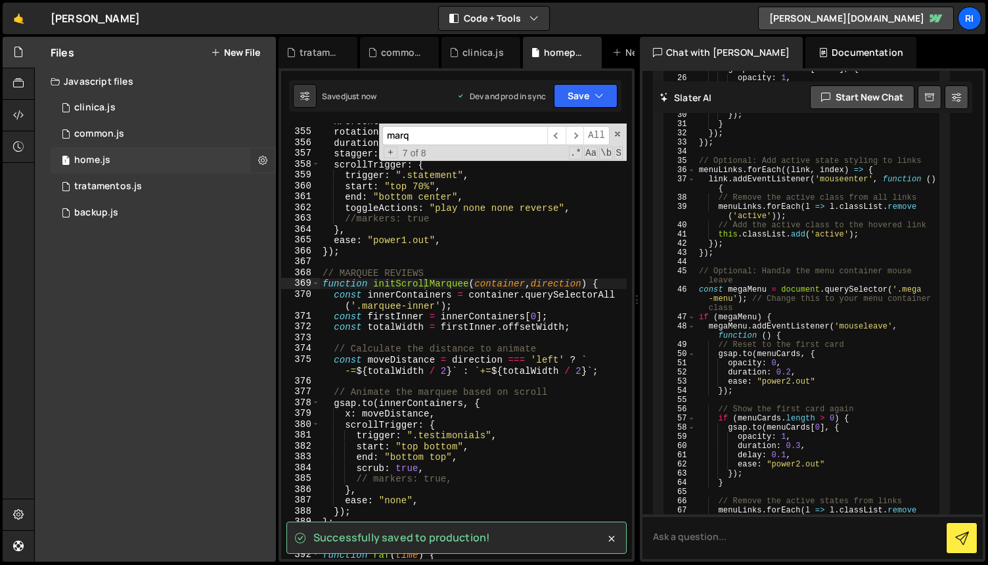
click at [263, 162] on icon at bounding box center [262, 160] width 9 height 12
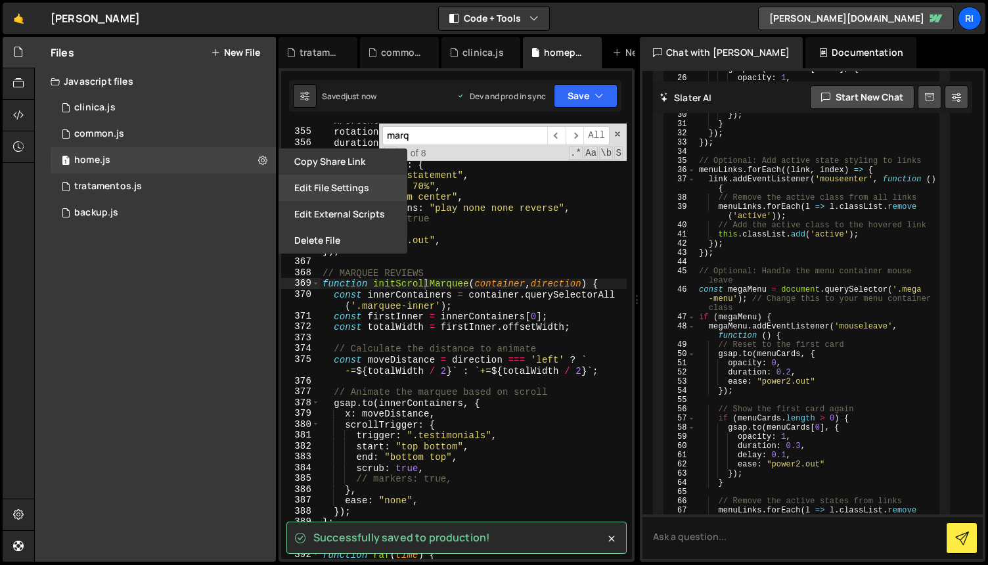
click at [334, 187] on button "Edit File Settings" at bounding box center [343, 188] width 129 height 26
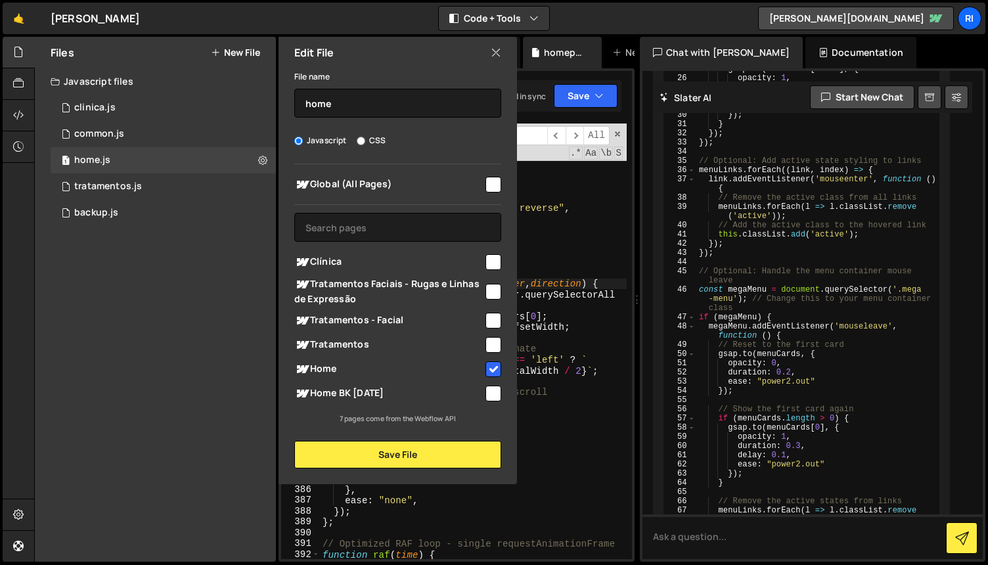
click at [491, 52] on icon at bounding box center [496, 52] width 11 height 14
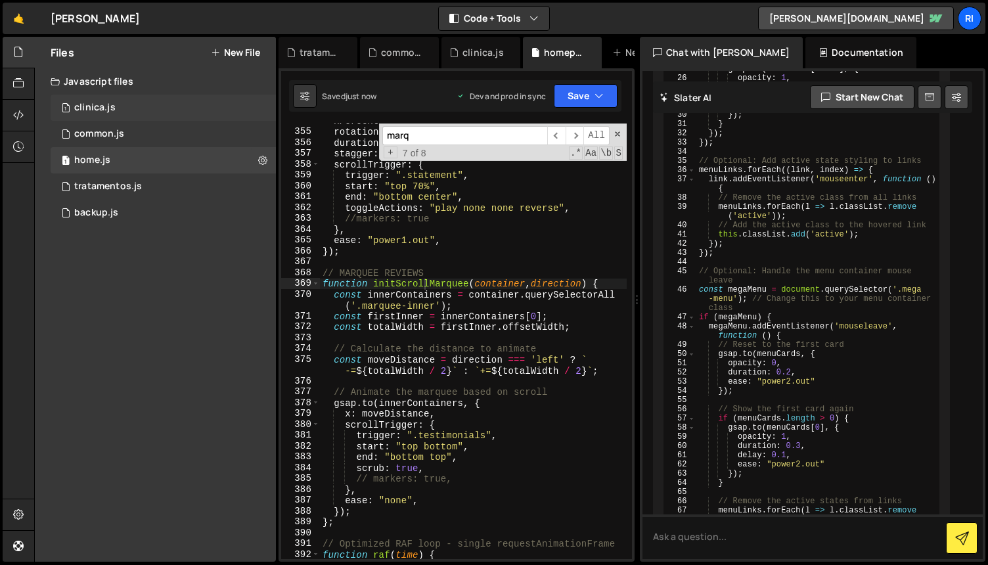
click at [150, 114] on div "1 clinica.js 0" at bounding box center [163, 108] width 225 height 26
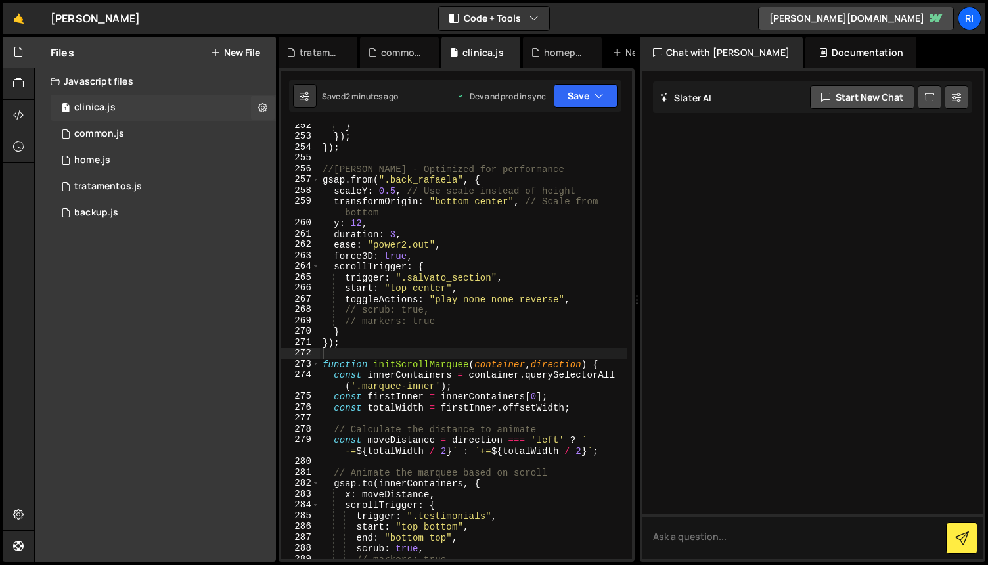
scroll to position [0, 0]
click at [263, 107] on icon at bounding box center [262, 107] width 9 height 12
type input "clinica"
radio input "true"
checkbox input "true"
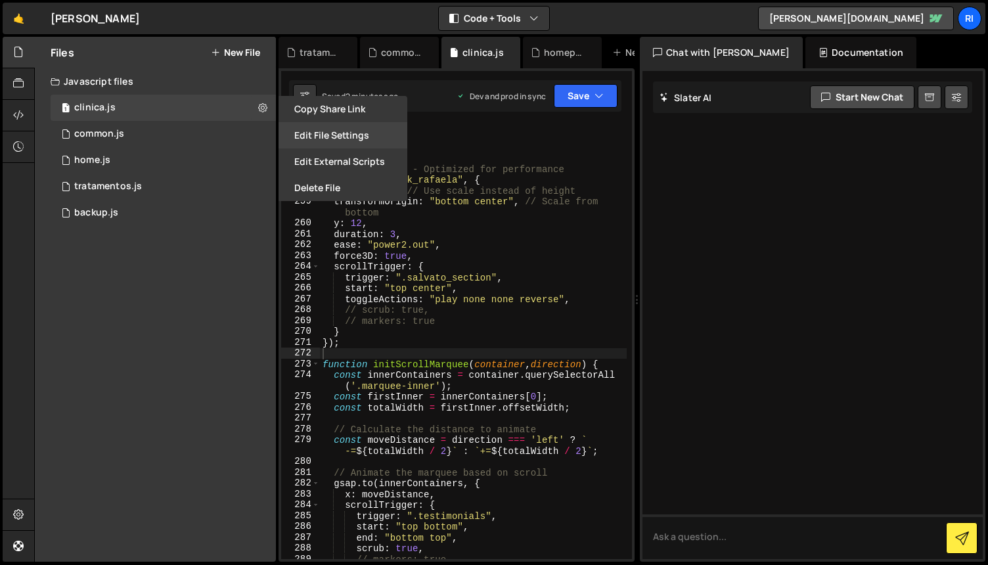
click at [327, 129] on button "Edit File Settings" at bounding box center [343, 135] width 129 height 26
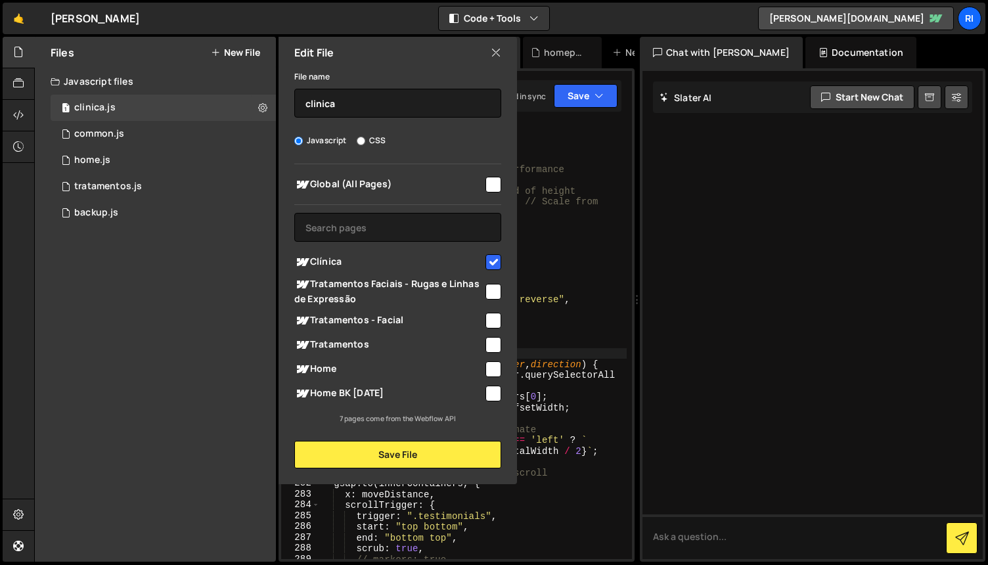
click at [499, 53] on icon at bounding box center [496, 52] width 11 height 14
checkbox input "false"
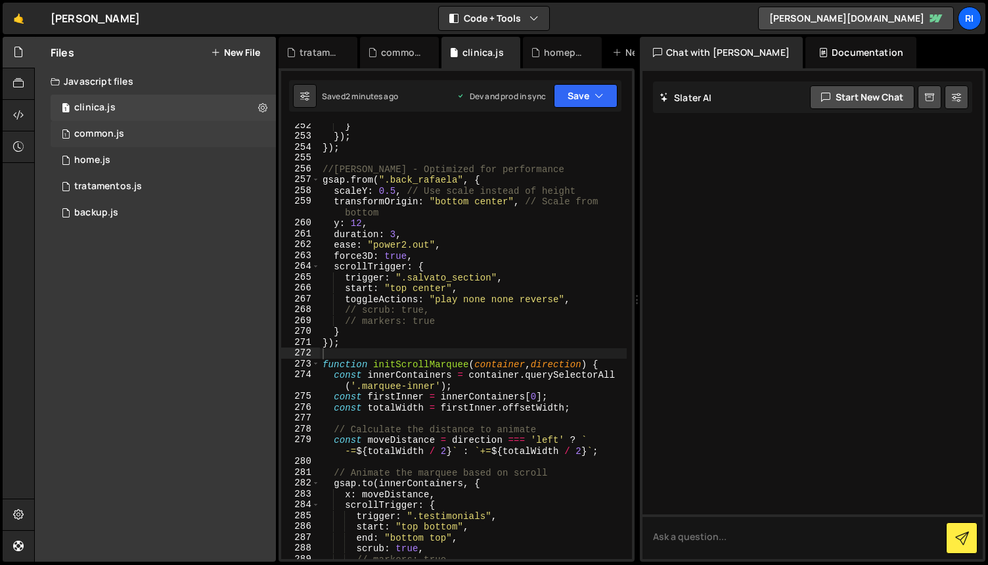
click at [155, 137] on div "1 common.js 0" at bounding box center [163, 134] width 225 height 26
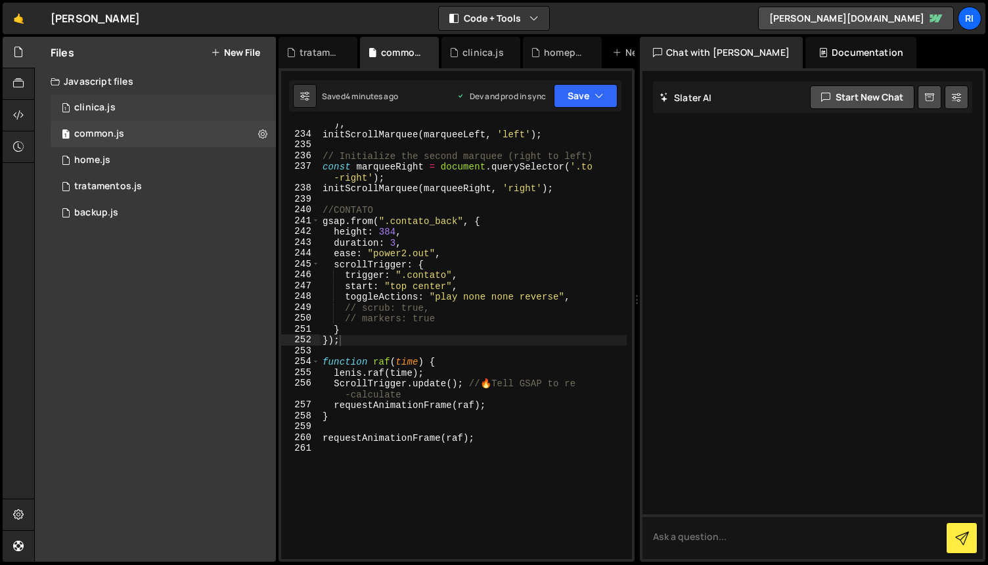
click at [227, 112] on div "1 clinica.js 0" at bounding box center [163, 108] width 225 height 26
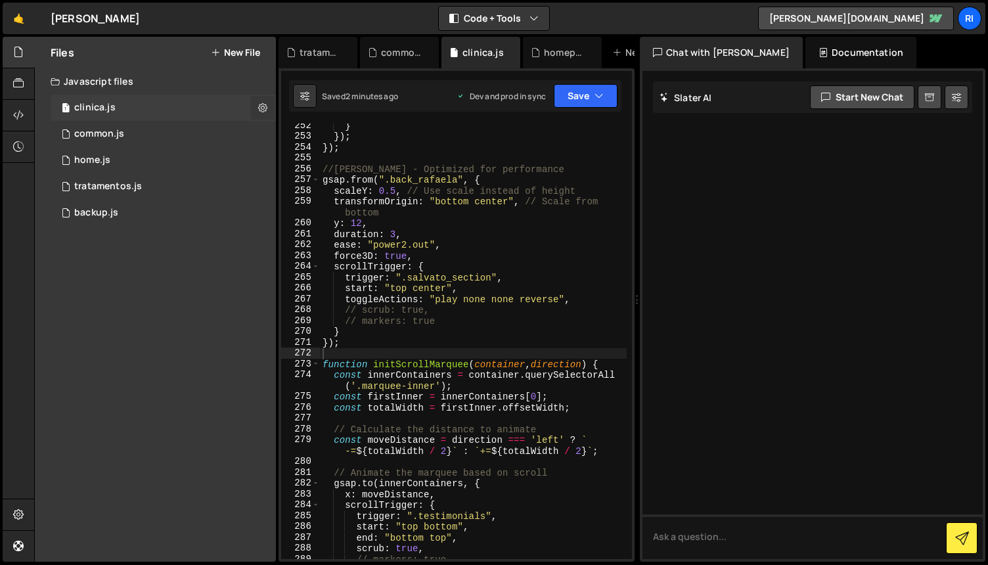
click at [266, 110] on icon at bounding box center [262, 107] width 9 height 12
type input "clinica"
radio input "true"
checkbox input "true"
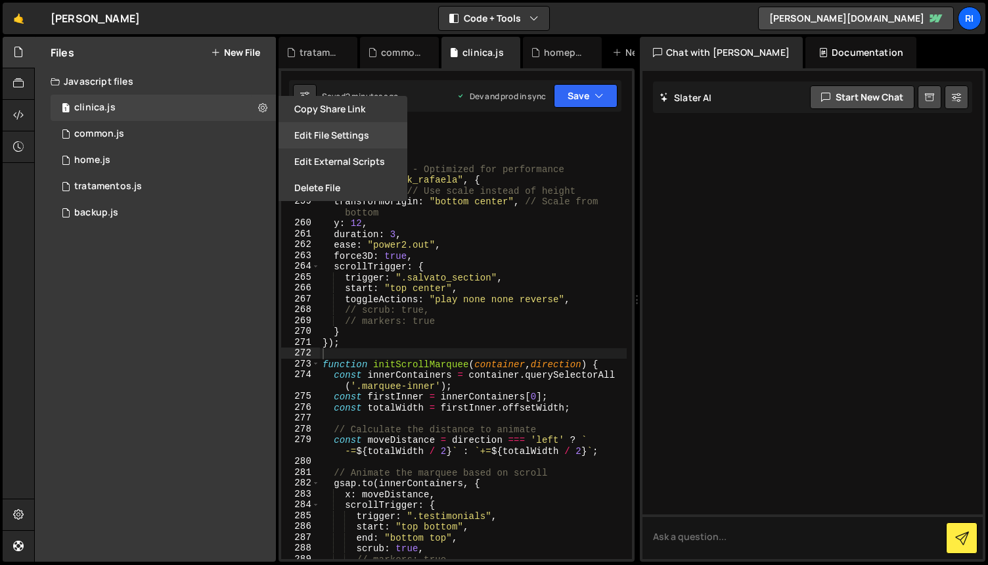
click at [338, 131] on button "Edit File Settings" at bounding box center [343, 135] width 129 height 26
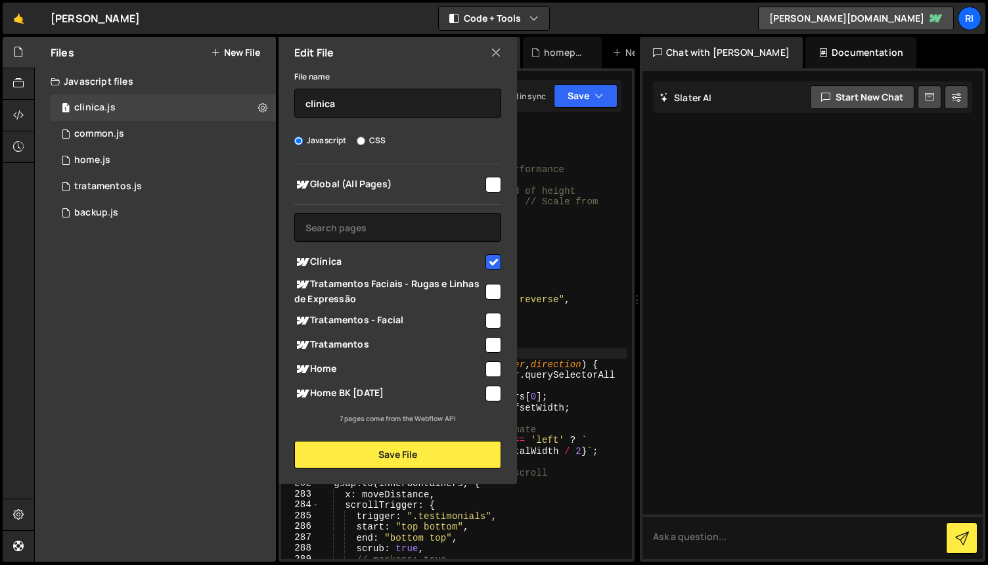
drag, startPoint x: 496, startPoint y: 53, endPoint x: 426, endPoint y: 66, distance: 71.0
click at [496, 53] on icon at bounding box center [496, 52] width 11 height 14
checkbox input "false"
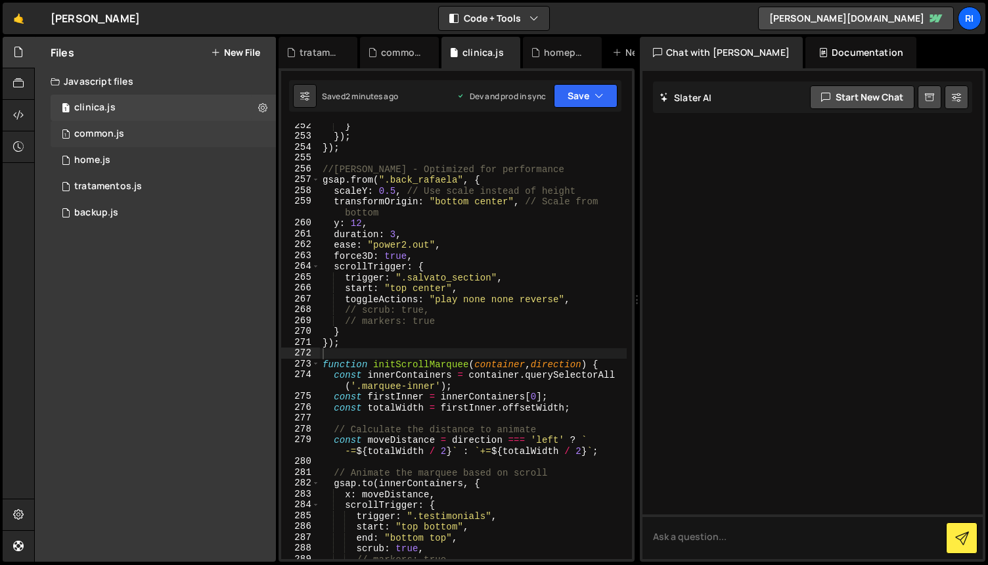
click at [142, 129] on div "1 common.js 0" at bounding box center [163, 134] width 225 height 26
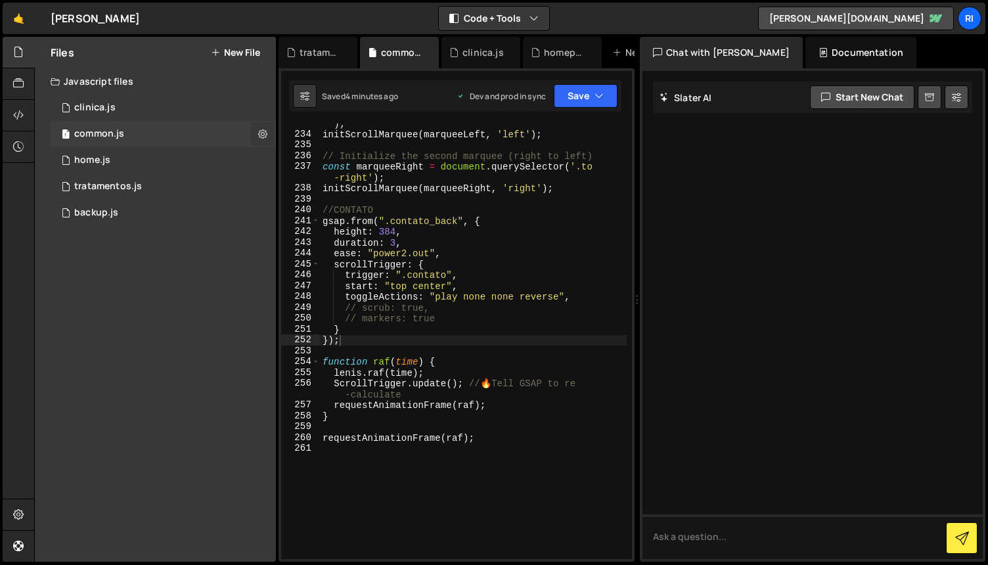
click at [260, 135] on icon at bounding box center [262, 133] width 9 height 12
type input "common"
radio input "true"
checkbox input "true"
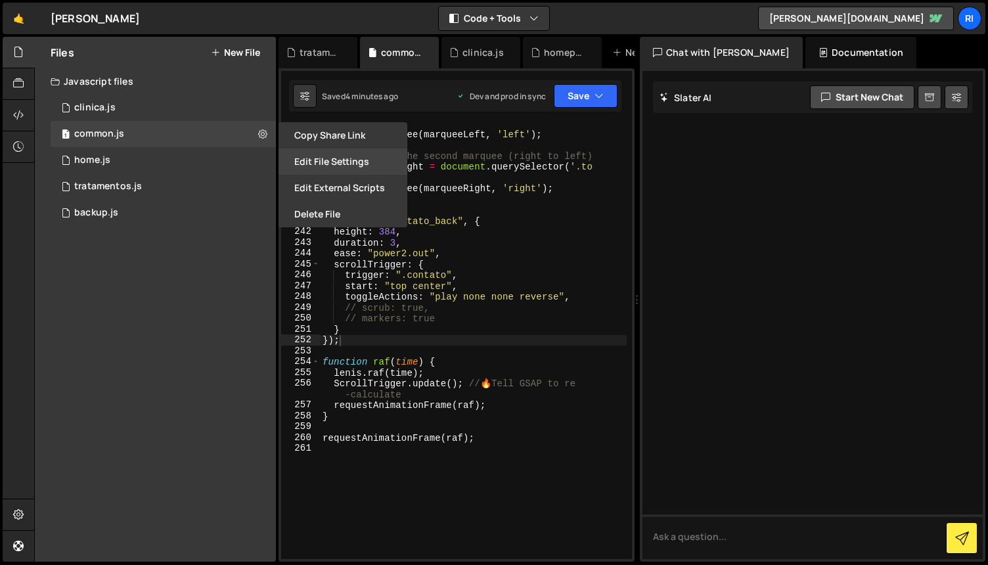
click at [332, 167] on button "Edit File Settings" at bounding box center [343, 161] width 129 height 26
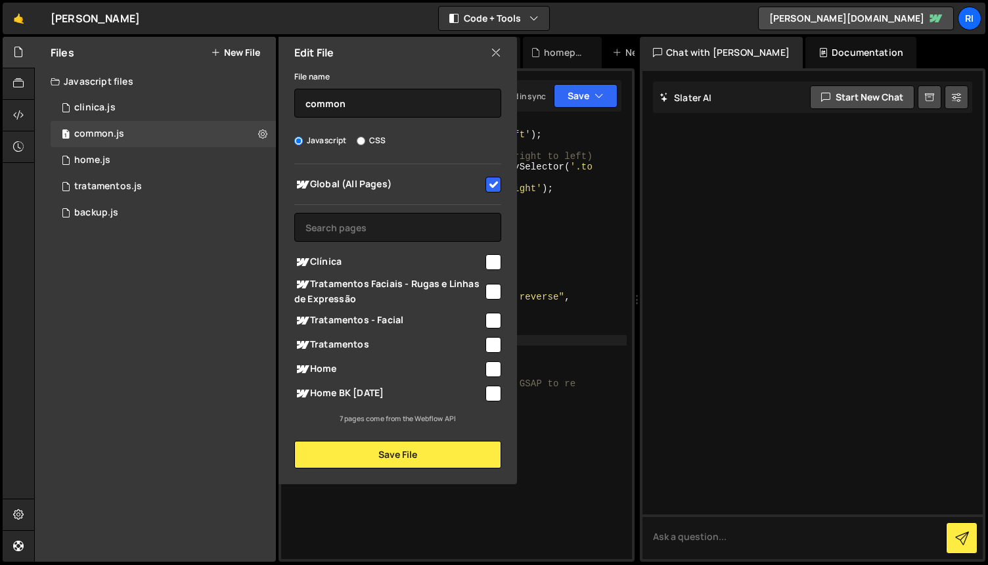
click at [499, 51] on icon at bounding box center [496, 52] width 11 height 14
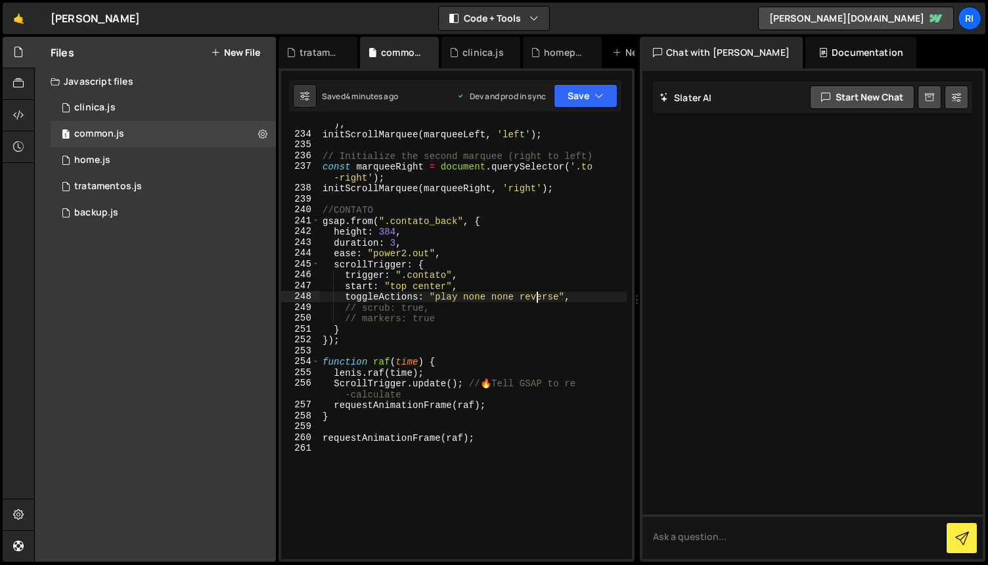
click at [538, 298] on div "const marqueeLeft = document . querySelector ( '.to-left' ) ; initScrollMarquee…" at bounding box center [473, 341] width 307 height 468
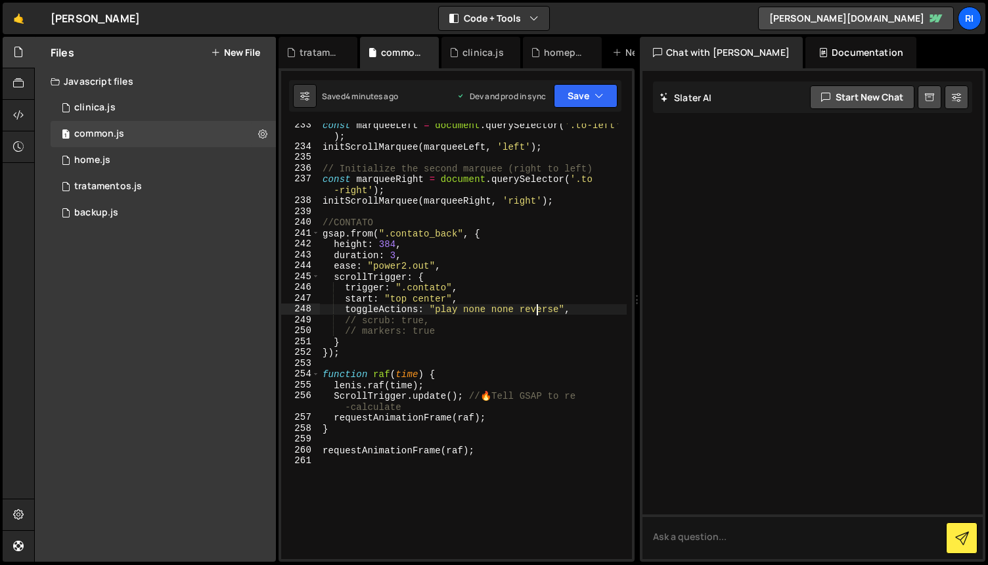
scroll to position [2739, 0]
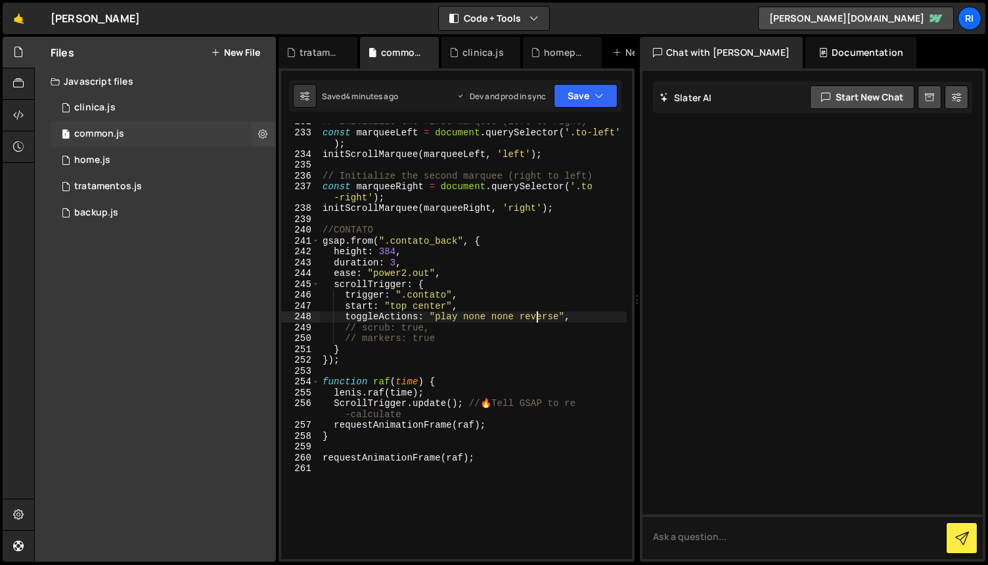
click at [168, 133] on div "1 common.js 0" at bounding box center [163, 134] width 225 height 26
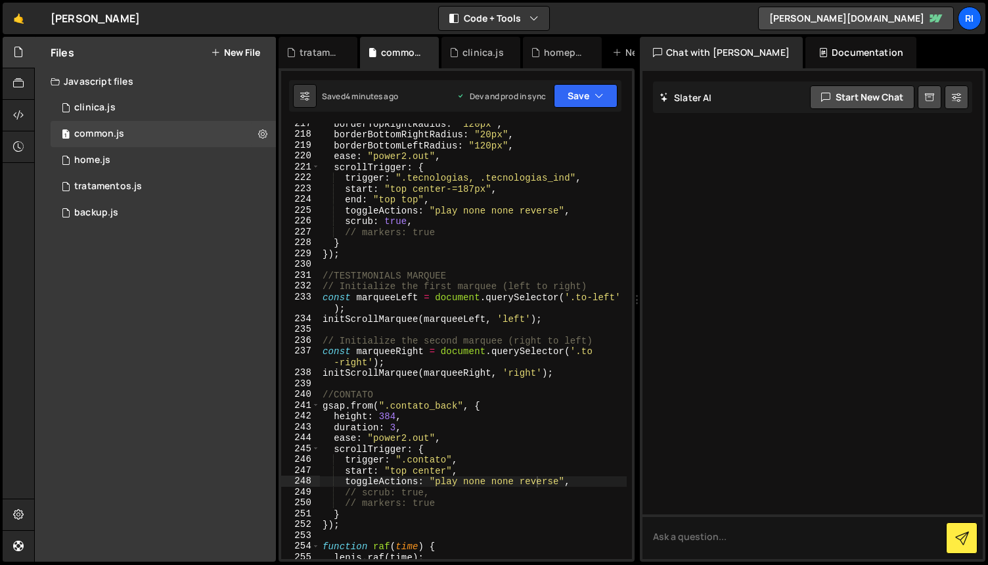
scroll to position [2558, 0]
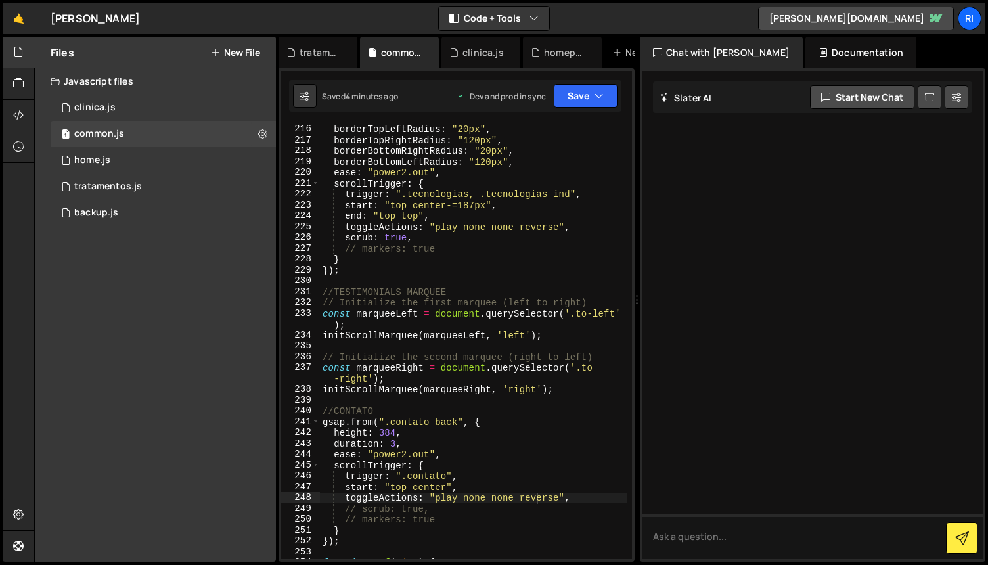
click at [502, 260] on div "height : 400 , borderTopLeftRadius : "20px" , borderTopRightRadius : "120px" , …" at bounding box center [473, 341] width 307 height 457
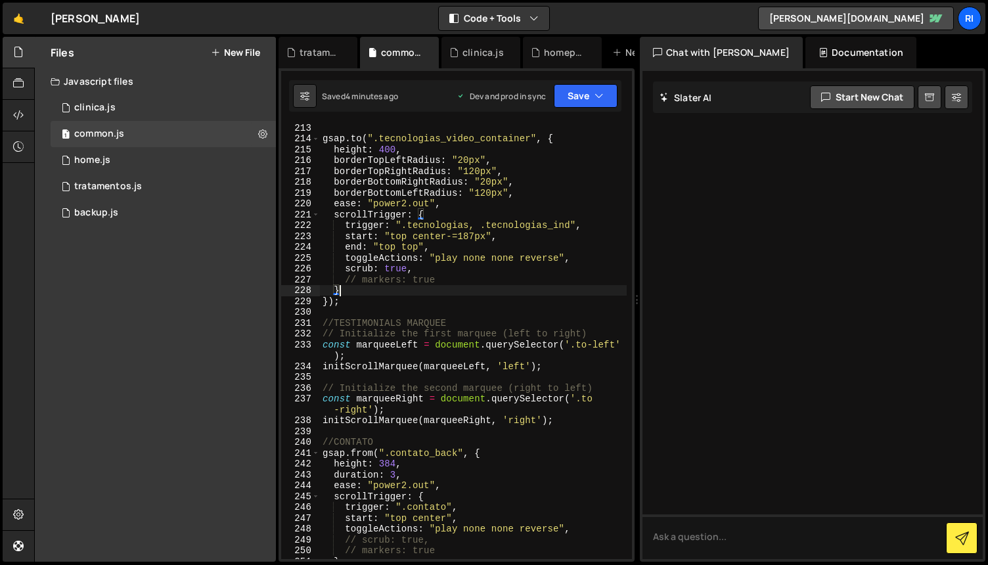
scroll to position [2539, 0]
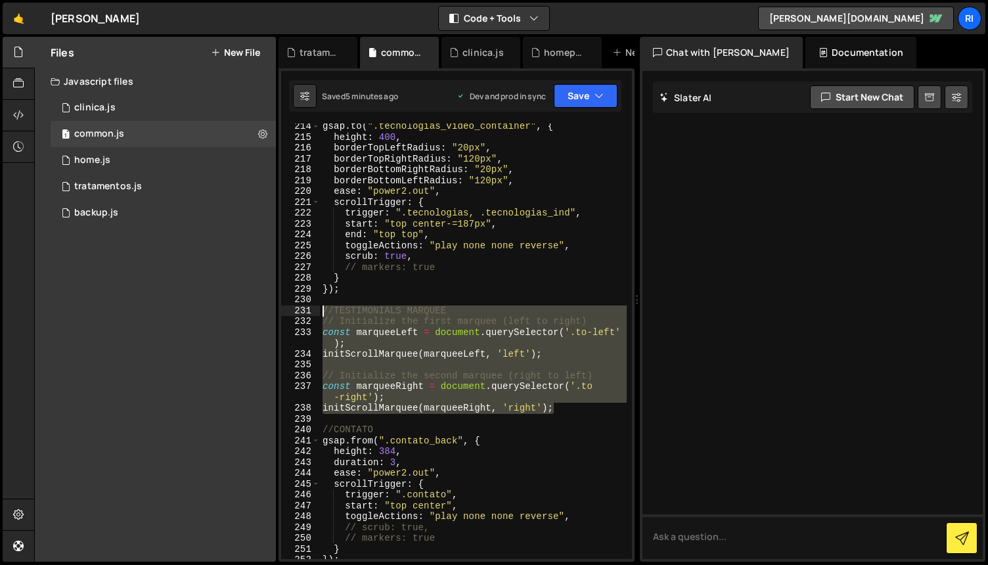
drag, startPoint x: 568, startPoint y: 408, endPoint x: 298, endPoint y: 307, distance: 288.4
click at [298, 307] on div "} 214 215 216 217 218 219 220 221 222 223 224 225 226 227 228 229 230 231 232 2…" at bounding box center [456, 342] width 351 height 436
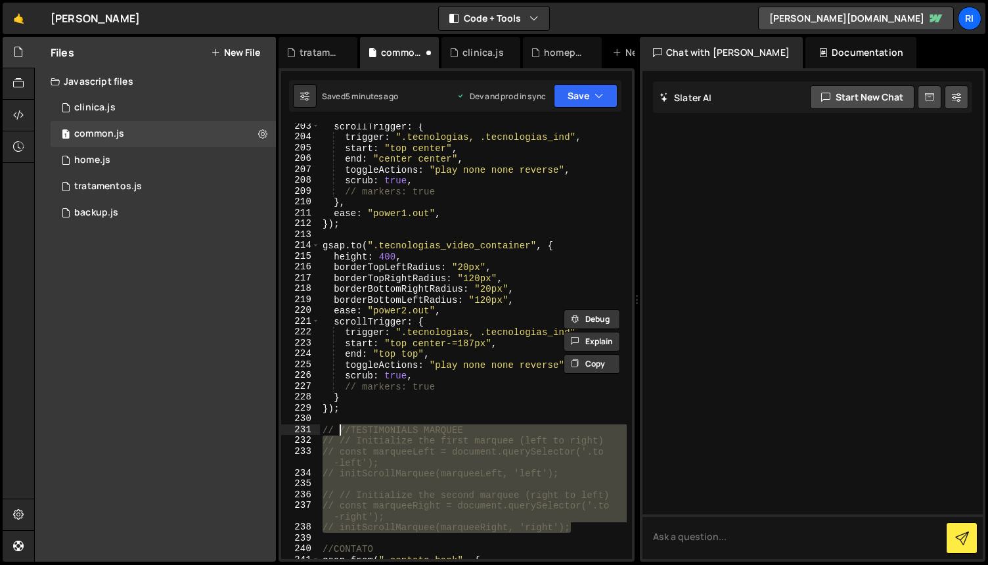
scroll to position [2418, 0]
click at [580, 94] on button "Save" at bounding box center [586, 96] width 64 height 24
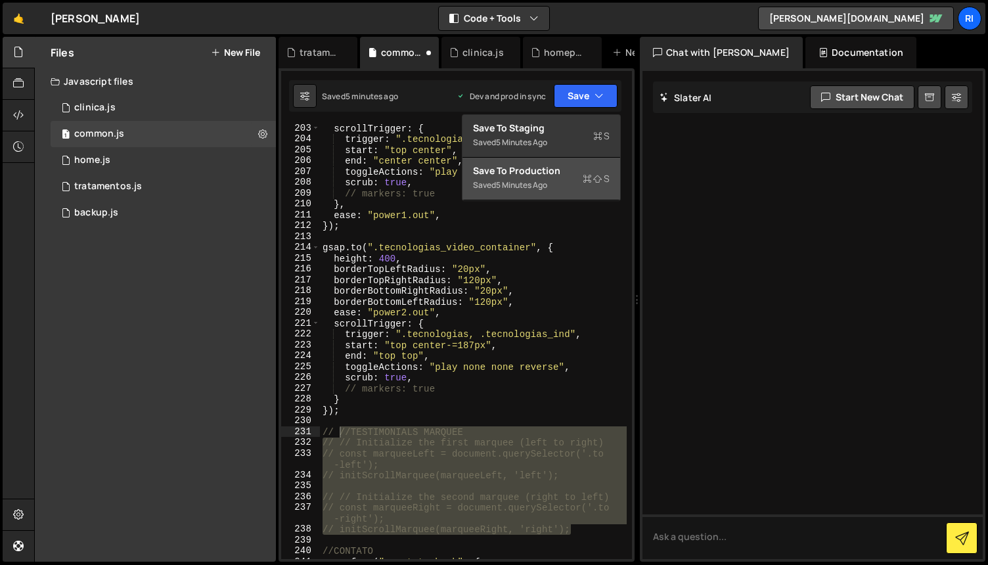
click at [534, 174] on div "Save to Production S" at bounding box center [541, 170] width 137 height 13
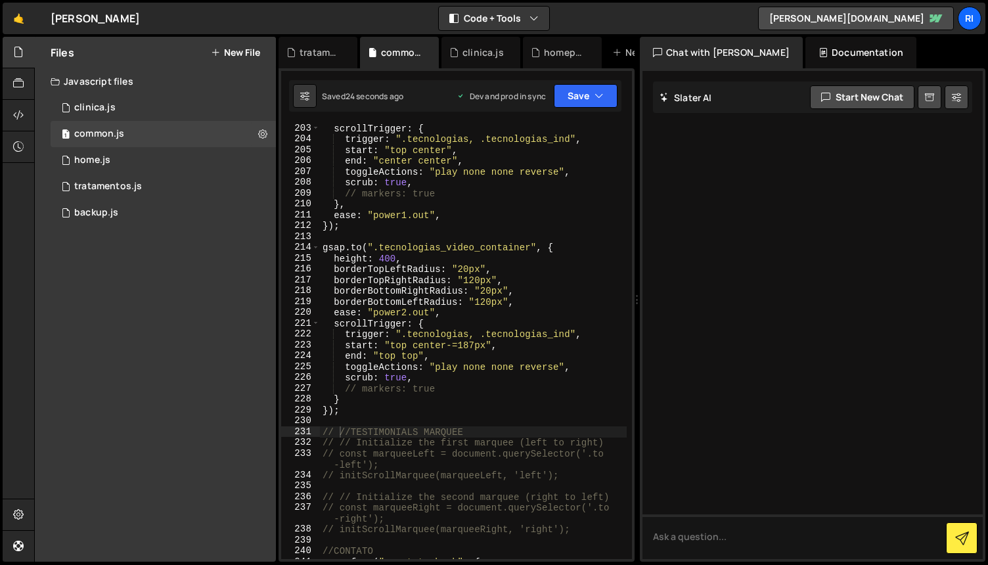
type textarea "ease: "power2.out","
click at [527, 313] on div "scrollTrigger : { trigger : ".tecnologias, .tecnologias_ind" , start : "top cen…" at bounding box center [473, 351] width 307 height 457
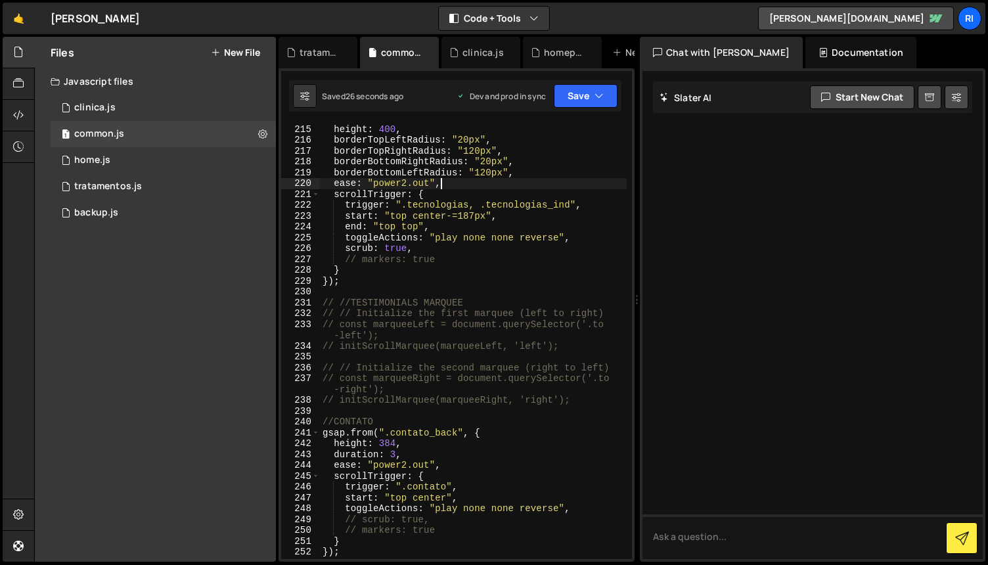
scroll to position [2548, 0]
click at [95, 164] on div "home.js" at bounding box center [92, 160] width 36 height 12
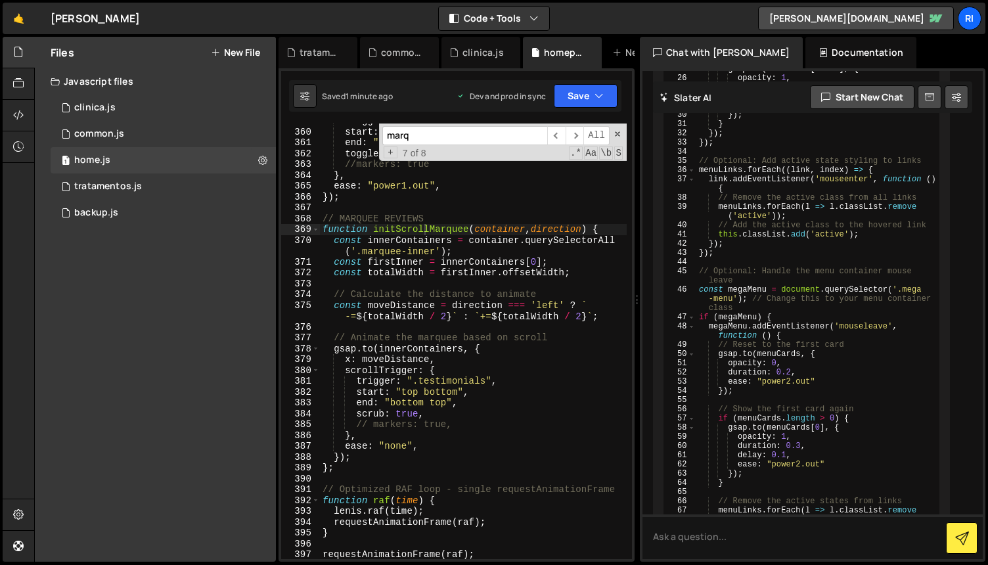
scroll to position [4094, 0]
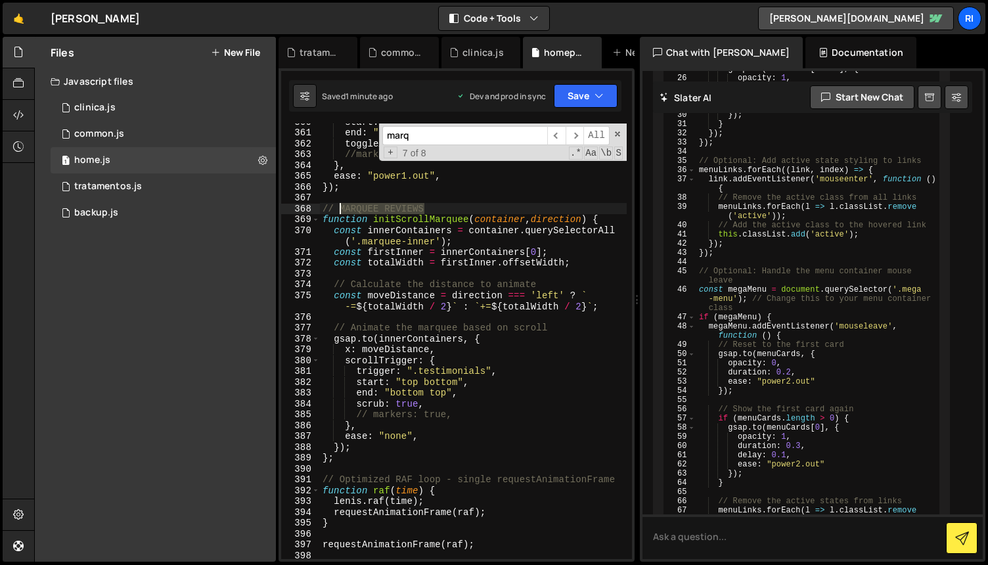
drag, startPoint x: 428, startPoint y: 206, endPoint x: 340, endPoint y: 206, distance: 88.0
click at [340, 206] on div "start : "top 70%" , end : "bottom center" , toggleActions : "play none none rev…" at bounding box center [473, 344] width 307 height 457
click at [528, 382] on div "start : "top 70%" , end : "bottom center" , toggleActions : "play none none rev…" at bounding box center [473, 344] width 307 height 457
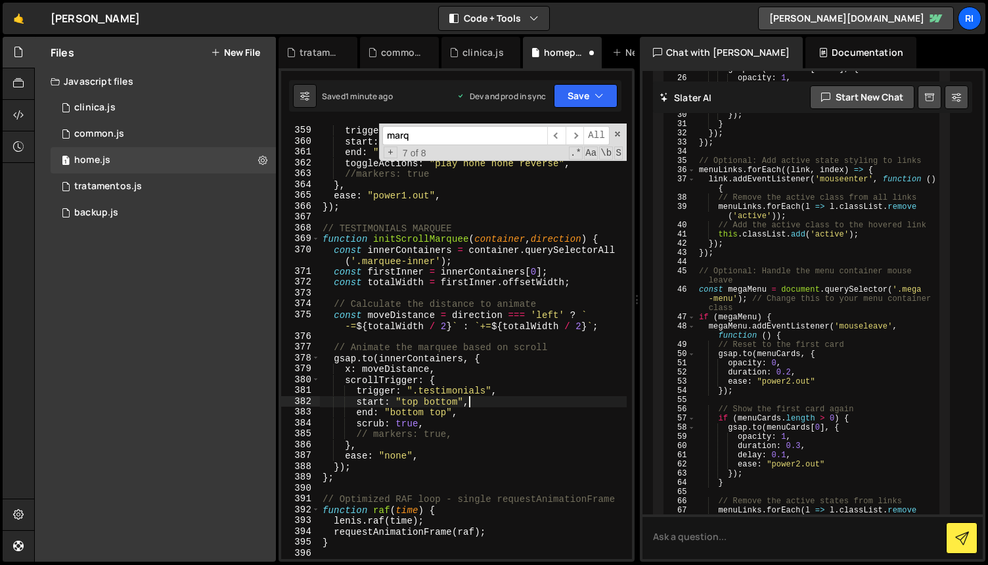
scroll to position [4075, 0]
click at [529, 367] on div "scrollTrigger : { trigger : ".statement" , start : "top 70%" , end : "bottom ce…" at bounding box center [473, 342] width 307 height 457
click at [527, 391] on div "scrollTrigger : { trigger : ".statement" , start : "top 70%" , end : "bottom ce…" at bounding box center [473, 342] width 307 height 457
click at [518, 404] on div "scrollTrigger : { trigger : ".statement" , start : "top 70%" , end : "bottom ce…" at bounding box center [473, 342] width 307 height 457
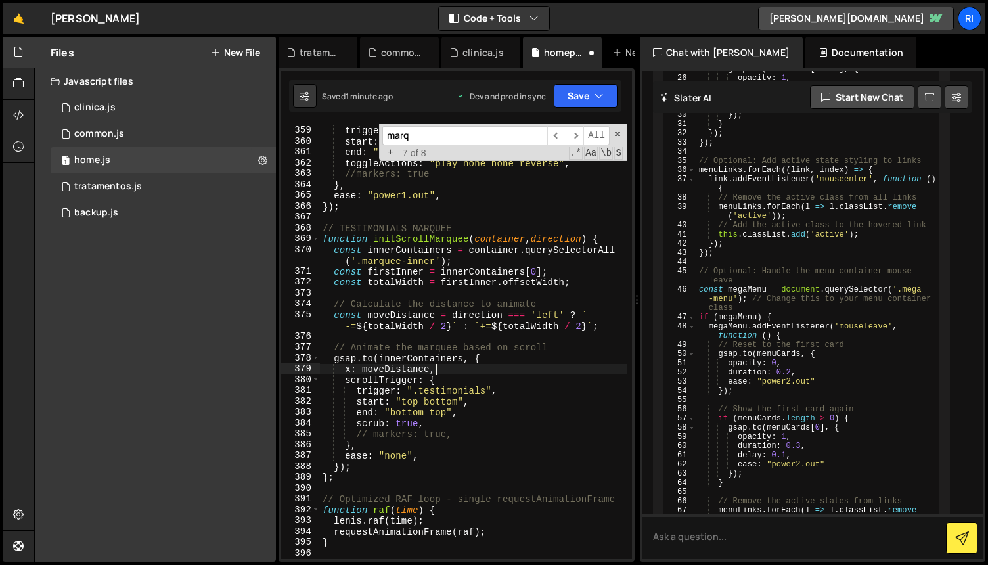
click at [525, 369] on div "scrollTrigger : { trigger : ".statement" , start : "top 70%" , end : "bottom ce…" at bounding box center [473, 342] width 307 height 457
click at [524, 353] on div "scrollTrigger : { trigger : ".statement" , start : "top 70%" , end : "bottom ce…" at bounding box center [473, 342] width 307 height 457
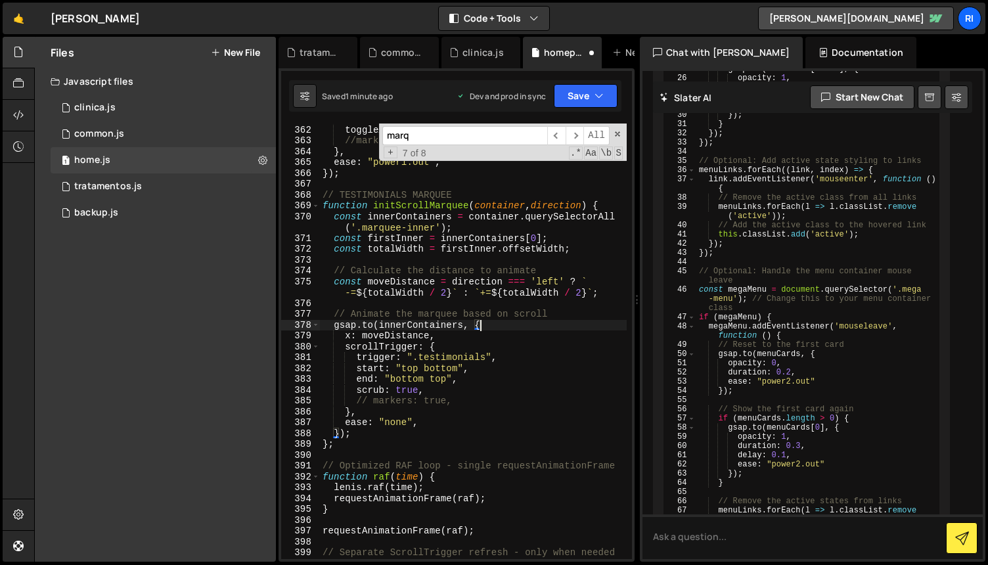
scroll to position [4108, 0]
click at [480, 444] on div "end : "bottom center" , toggleActions : "play none none reverse" , //markers: t…" at bounding box center [473, 342] width 307 height 457
click at [495, 414] on div "end : "bottom center" , toggleActions : "play none none reverse" , //markers: t…" at bounding box center [473, 342] width 307 height 457
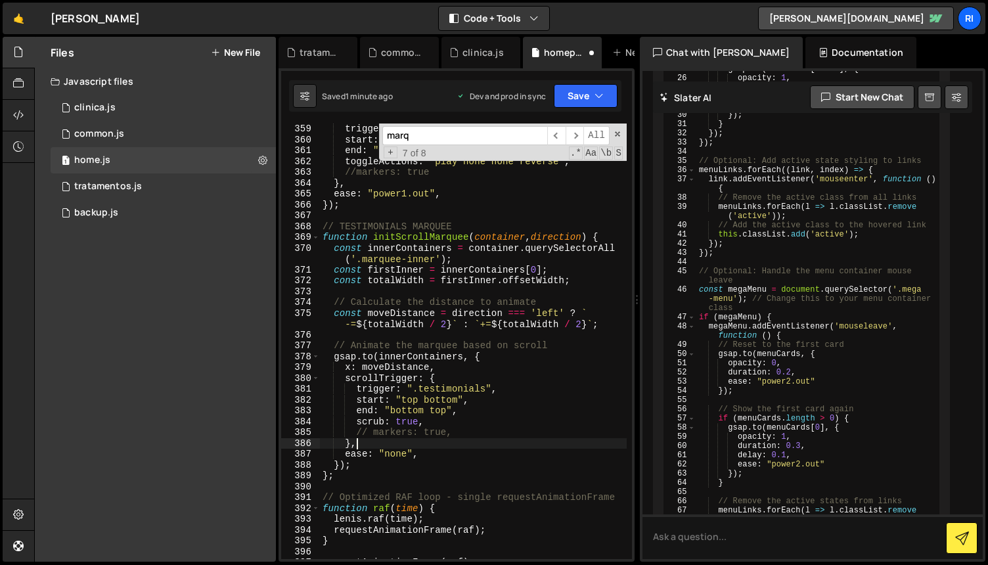
scroll to position [4076, 0]
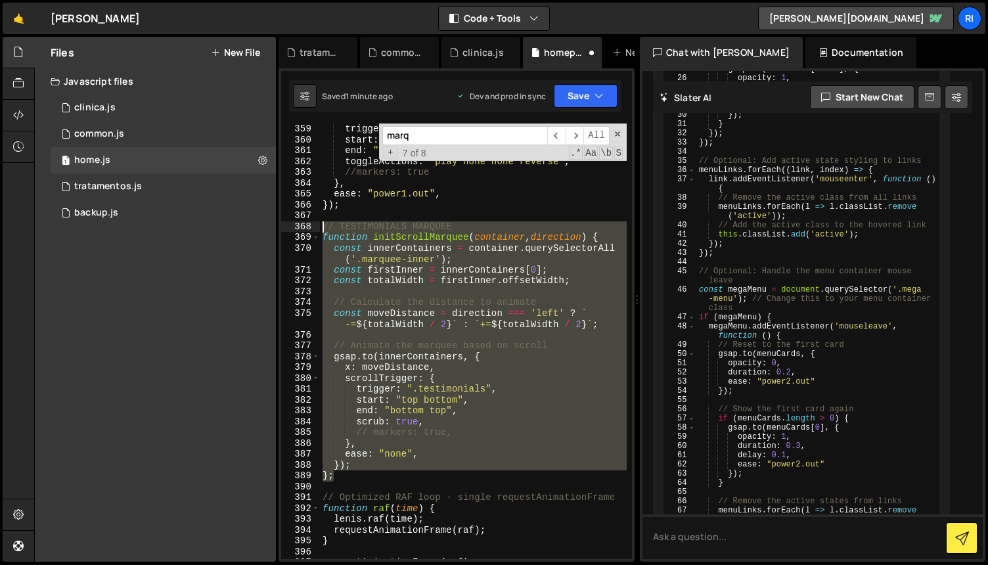
drag, startPoint x: 346, startPoint y: 477, endPoint x: 310, endPoint y: 227, distance: 252.3
click at [310, 227] on div "}, 359 360 361 362 363 364 365 366 367 368 369 370 371 372 373 374 375 376 377 …" at bounding box center [456, 342] width 351 height 436
type textarea "// TESTIMONIALS MARQUEE function initScrollMarquee(container, direction) {"
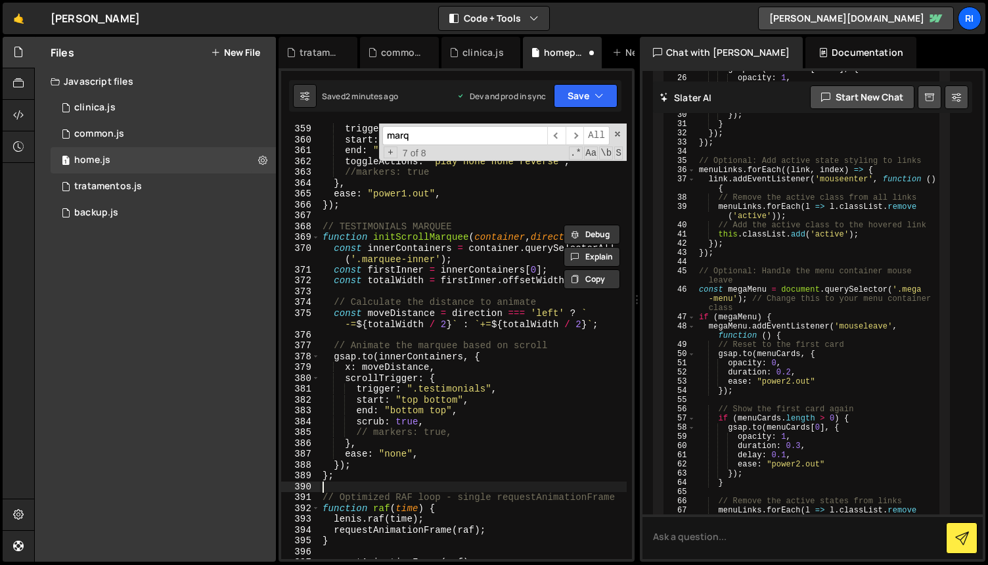
click at [366, 483] on div "trigger : ".statement" , start : "top 70%" , end : "bottom center" , toggleActi…" at bounding box center [473, 352] width 307 height 457
click at [368, 477] on div "trigger : ".statement" , start : "top 70%" , end : "bottom center" , toggleActi…" at bounding box center [473, 352] width 307 height 457
type textarea "}"
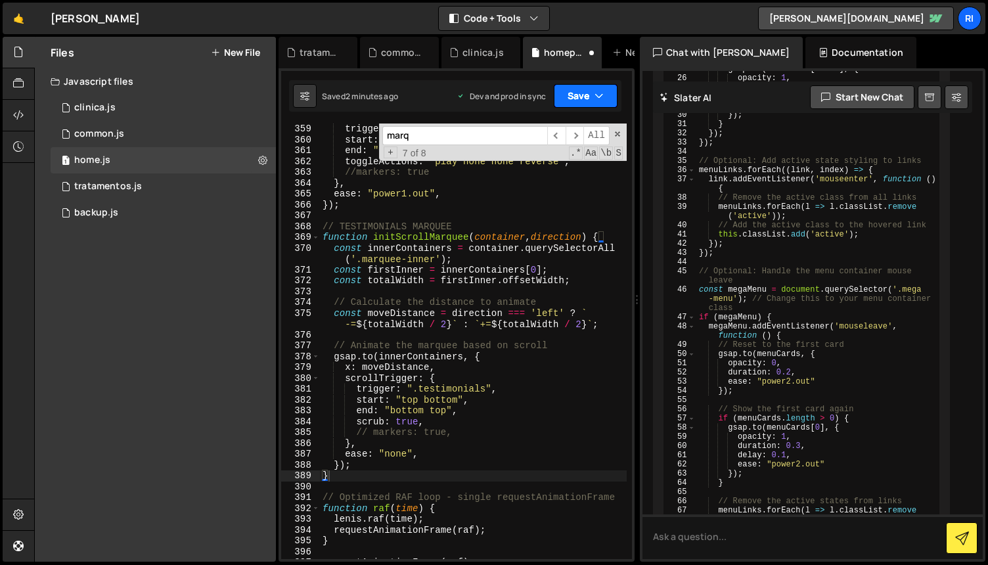
click at [577, 99] on button "Save" at bounding box center [586, 96] width 64 height 24
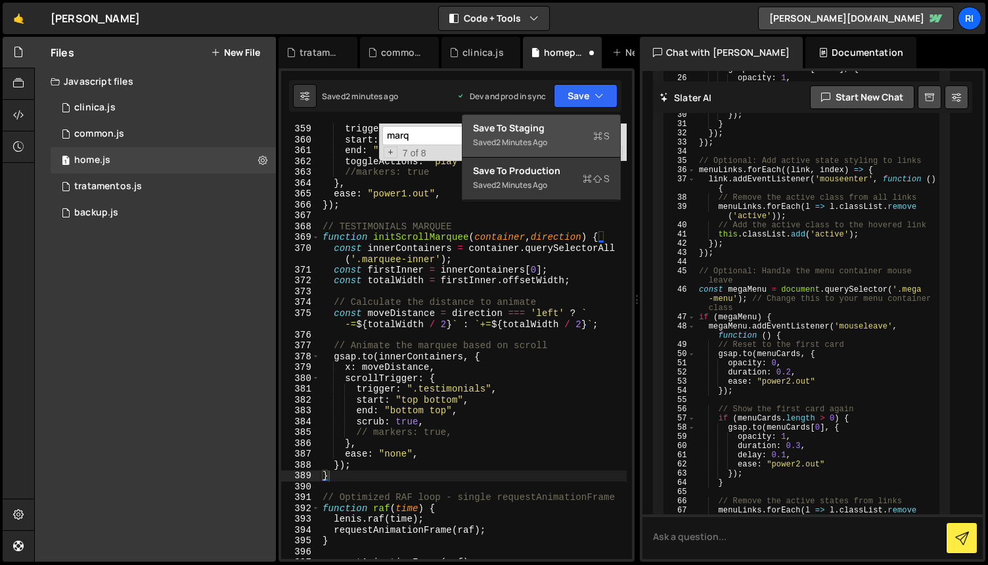
click at [543, 133] on div "Save to Staging S" at bounding box center [541, 128] width 137 height 13
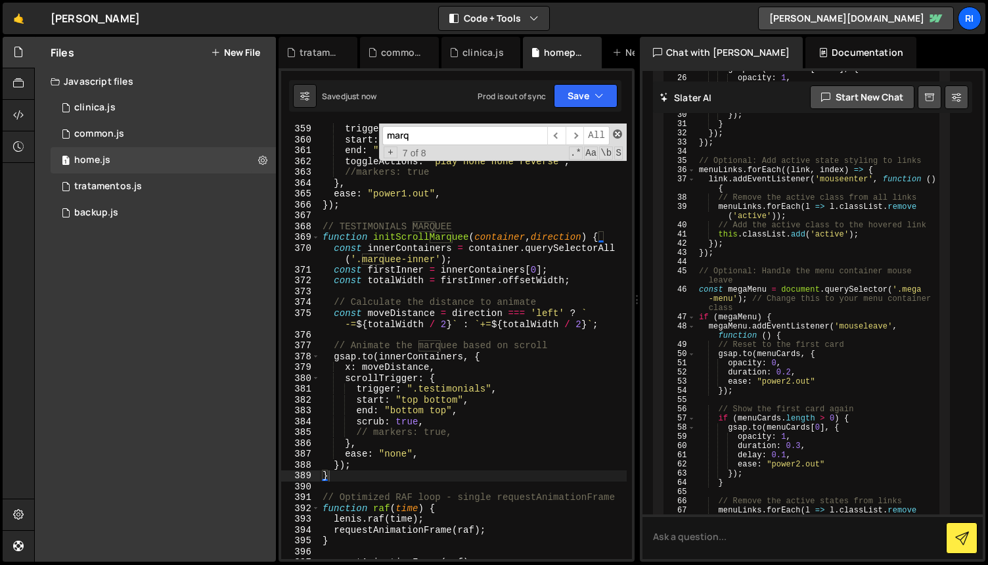
click at [618, 130] on span at bounding box center [617, 133] width 9 height 9
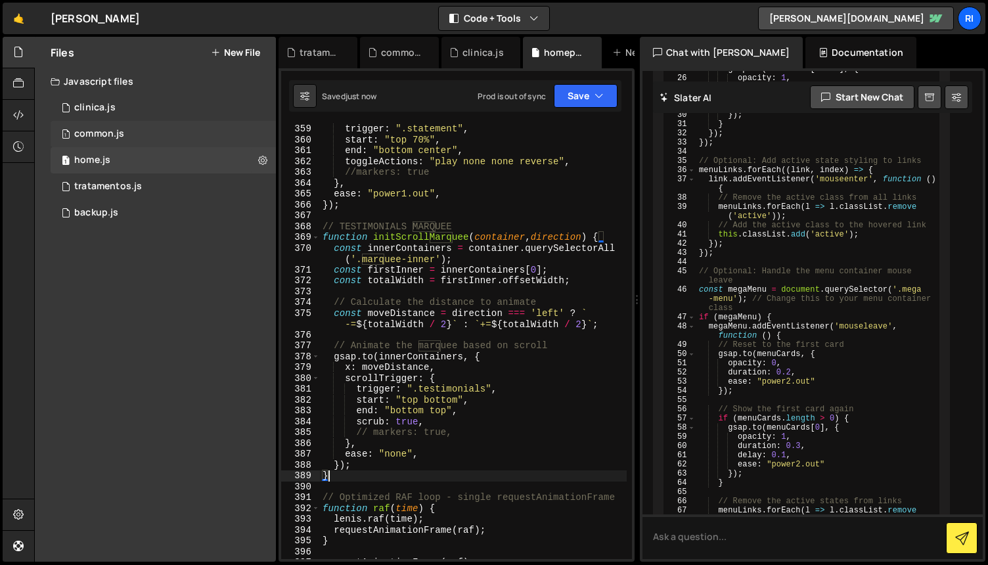
click at [120, 127] on div "1 common.js 0" at bounding box center [163, 134] width 225 height 26
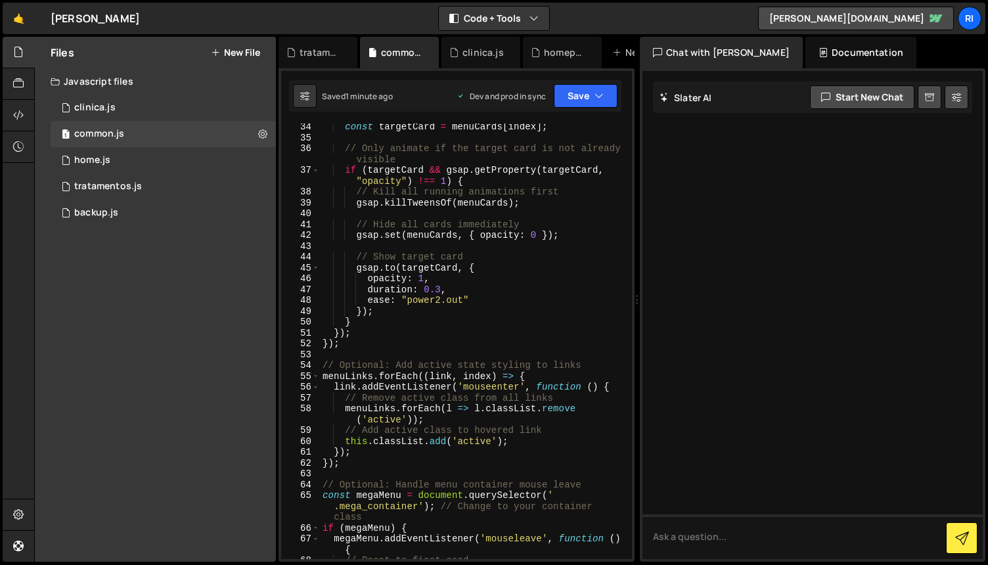
scroll to position [0, 0]
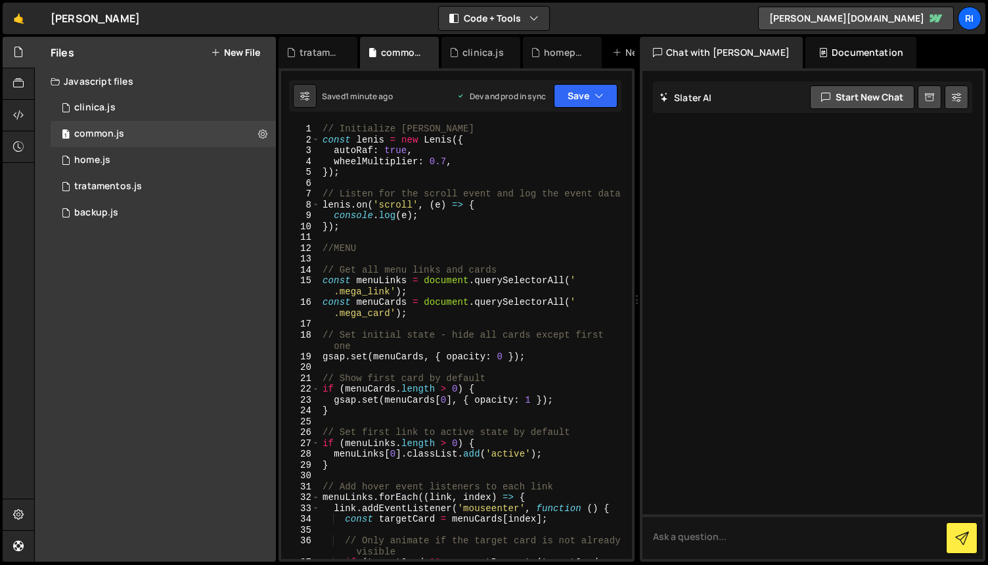
type textarea "//MENU"
click at [523, 244] on div "// Initialize [PERSON_NAME] const [PERSON_NAME] = new [PERSON_NAME] ({ autoRaf …" at bounding box center [473, 358] width 307 height 468
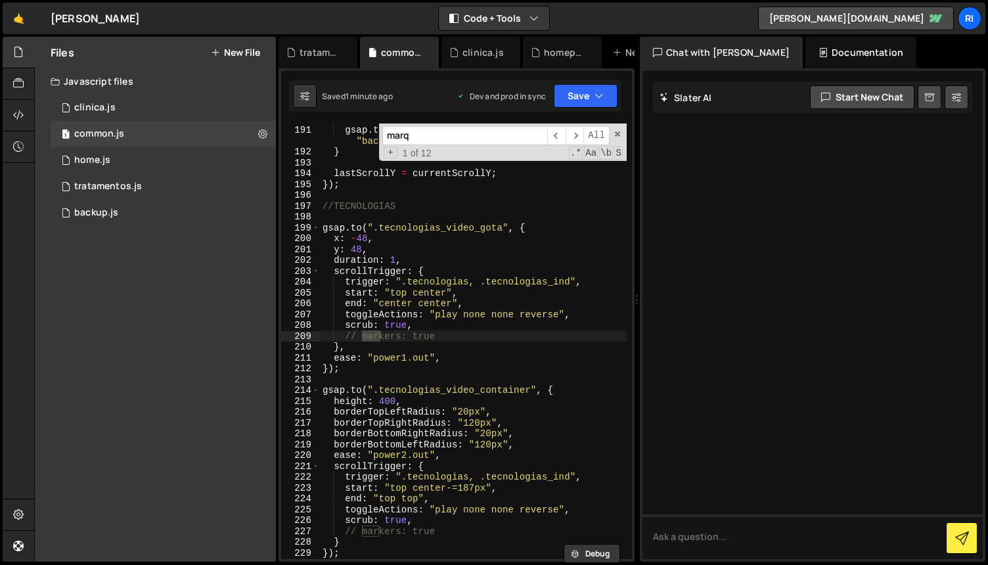
scroll to position [2296, 0]
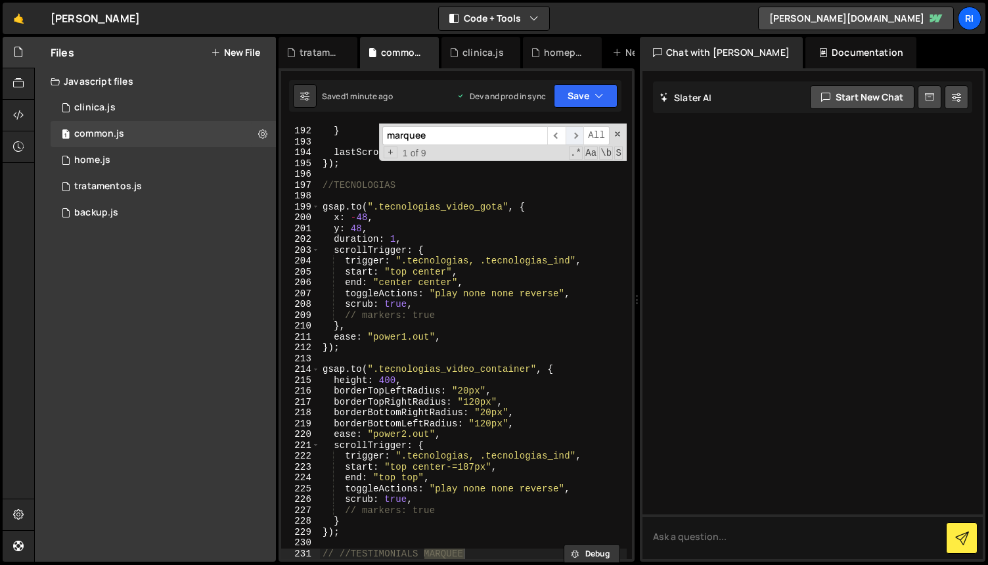
type input "marquee"
click at [576, 137] on span "​" at bounding box center [575, 135] width 18 height 19
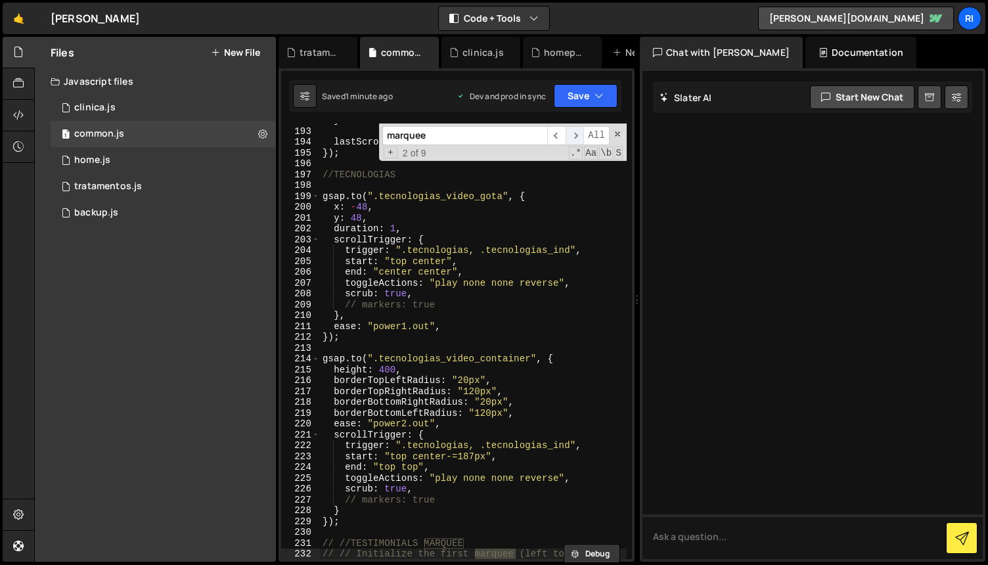
scroll to position [2307, 0]
click at [576, 137] on span "​" at bounding box center [575, 135] width 18 height 19
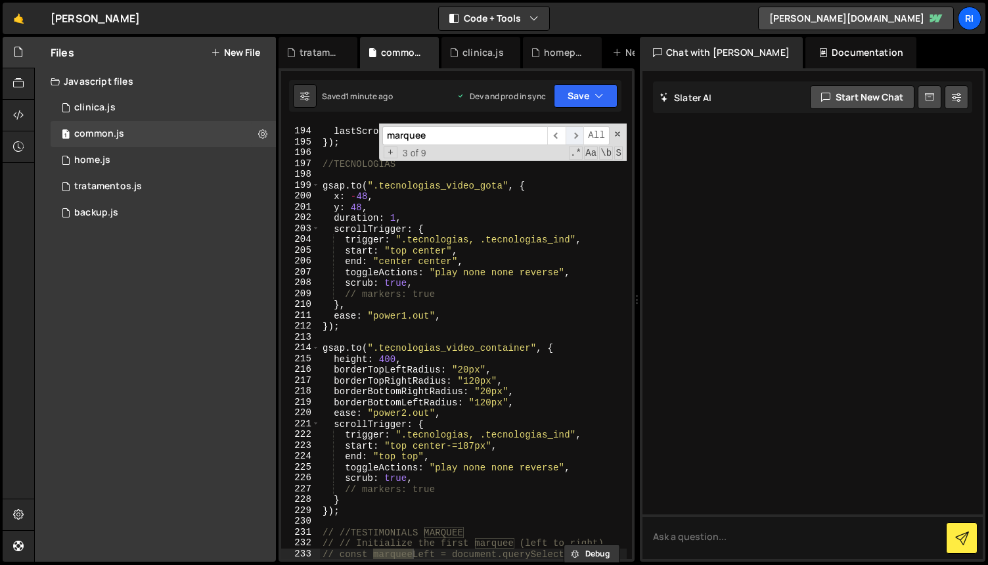
click at [576, 137] on span "​" at bounding box center [575, 135] width 18 height 19
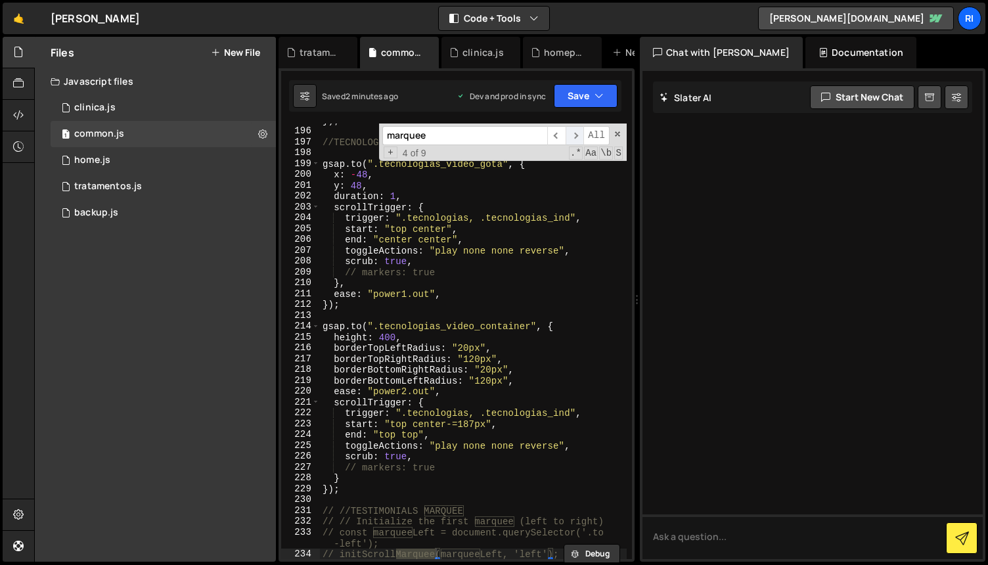
click at [576, 137] on span "​" at bounding box center [575, 135] width 18 height 19
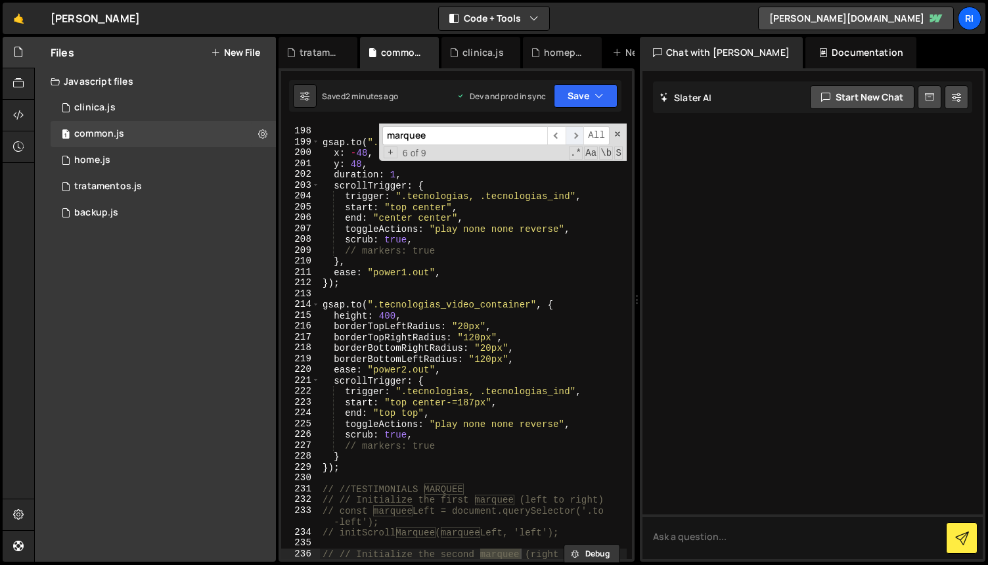
click at [576, 137] on span "​" at bounding box center [575, 135] width 18 height 19
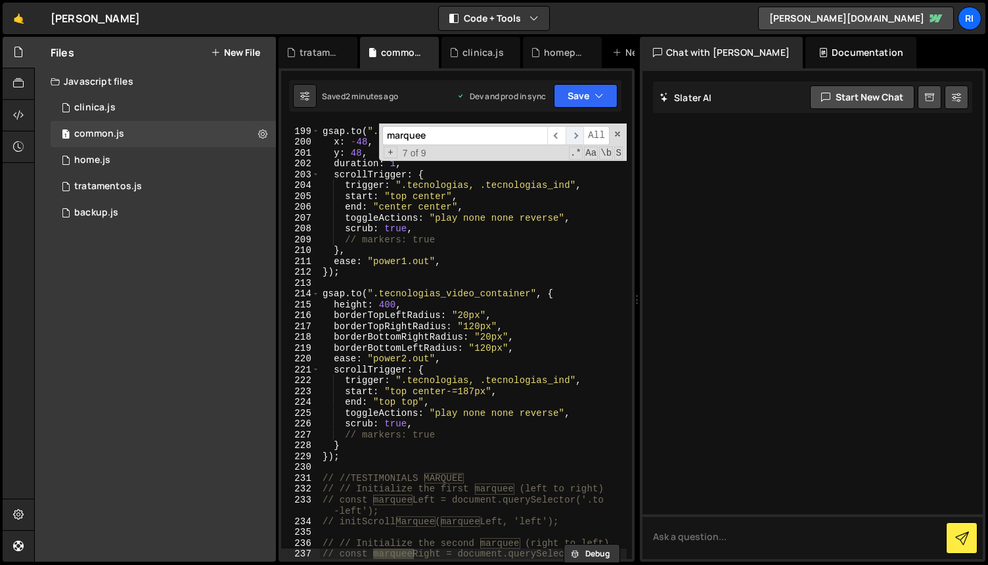
click at [576, 137] on span "​" at bounding box center [575, 135] width 18 height 19
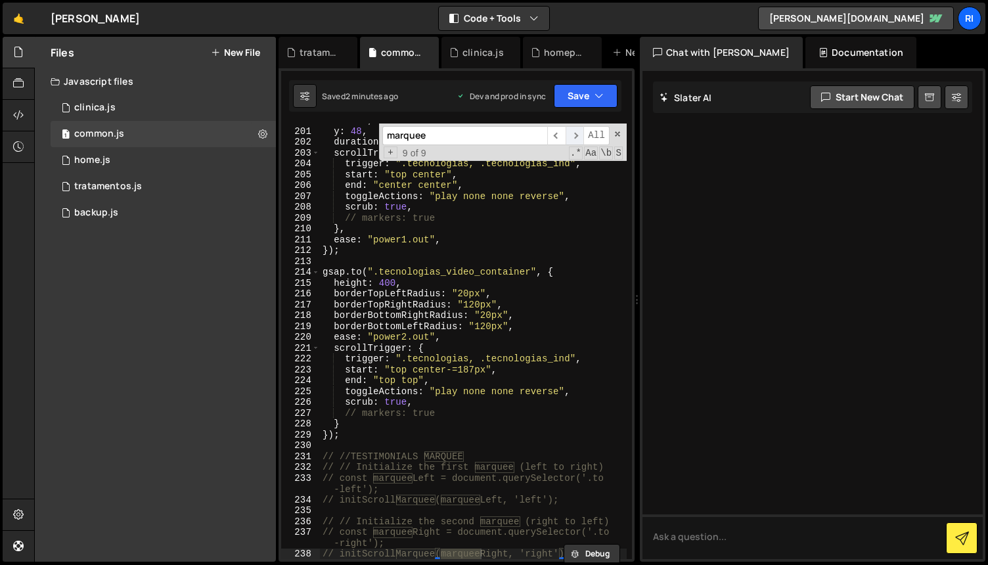
click at [576, 137] on span "​" at bounding box center [575, 135] width 18 height 19
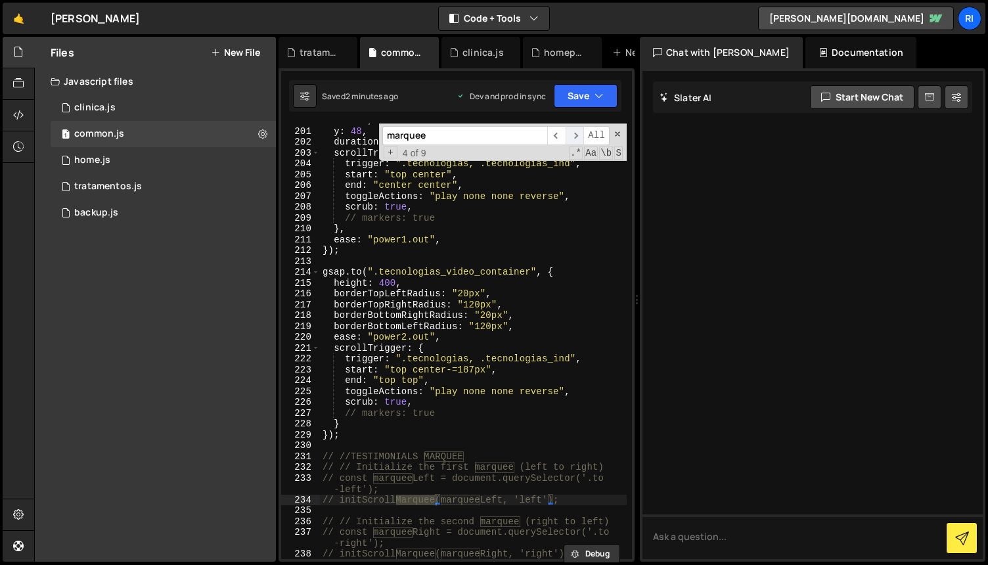
click at [576, 137] on span "​" at bounding box center [575, 135] width 18 height 19
type textarea "// markers: true"
click at [585, 216] on div "x : - 48 , y : 48 , duration : 1 , scrollTrigger : { trigger : ".tecnologias, .…" at bounding box center [473, 343] width 307 height 457
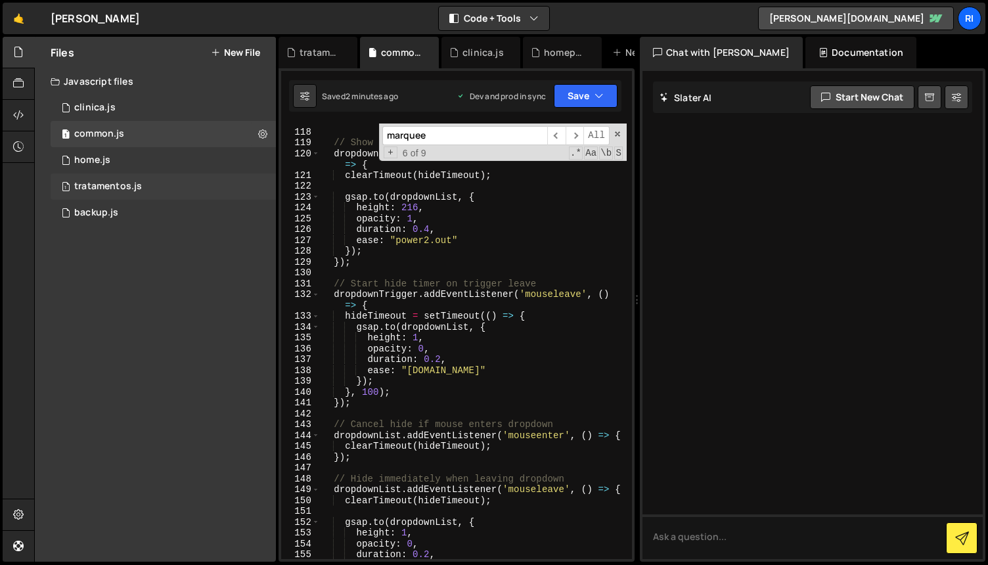
scroll to position [1289, 0]
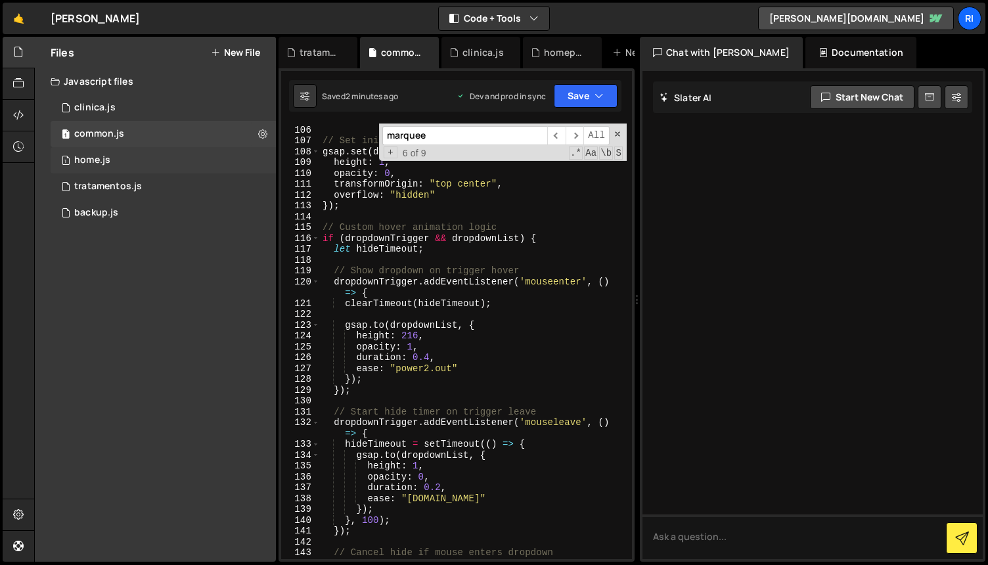
click at [147, 161] on div "1 home.js 0" at bounding box center [163, 160] width 225 height 26
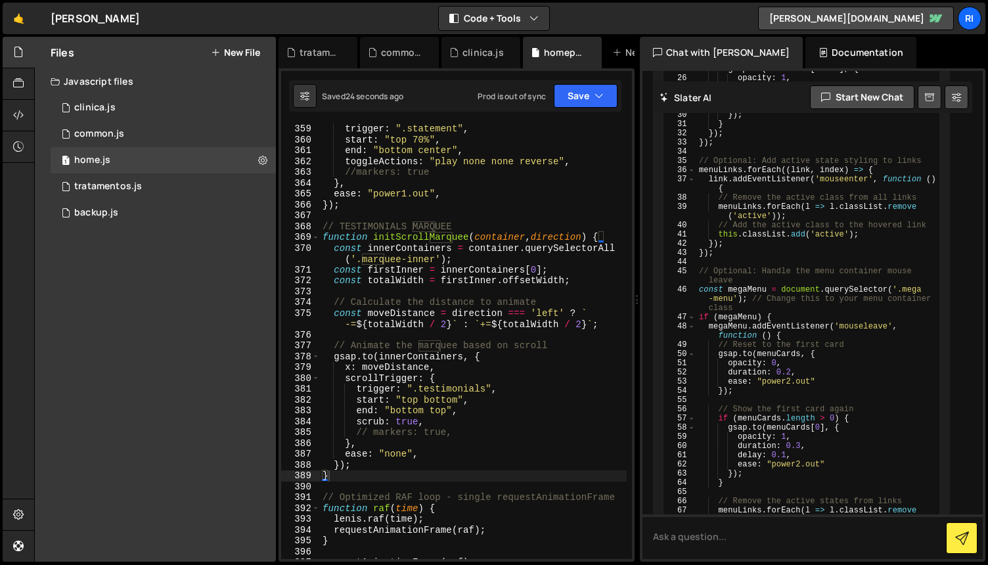
scroll to position [4077, 0]
click at [528, 373] on div "trigger : ".statement" , start : "top 70%" , end : "bottom center" , toggleActi…" at bounding box center [473, 351] width 307 height 457
click at [500, 223] on div "trigger : ".statement" , start : "top 70%" , end : "bottom center" , toggleActi…" at bounding box center [473, 351] width 307 height 457
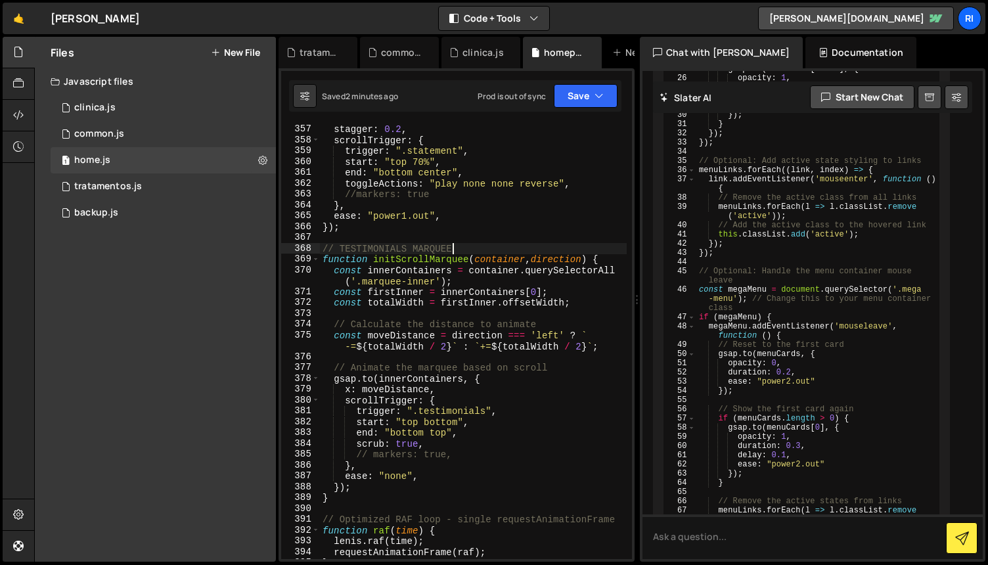
scroll to position [4054, 0]
click at [580, 294] on div "duration : 2 , stagger : 0.2 , scrollTrigger : { trigger : ".statement" , start…" at bounding box center [473, 341] width 307 height 457
click at [590, 306] on div "duration : 2 , stagger : 0.2 , scrollTrigger : { trigger : ".statement" , start…" at bounding box center [473, 341] width 307 height 457
type textarea "const totalWidth = firstInner.offsetWidth;"
click at [584, 300] on div "duration : 2 , stagger : 0.2 , scrollTrigger : { trigger : ".statement" , start…" at bounding box center [473, 341] width 307 height 457
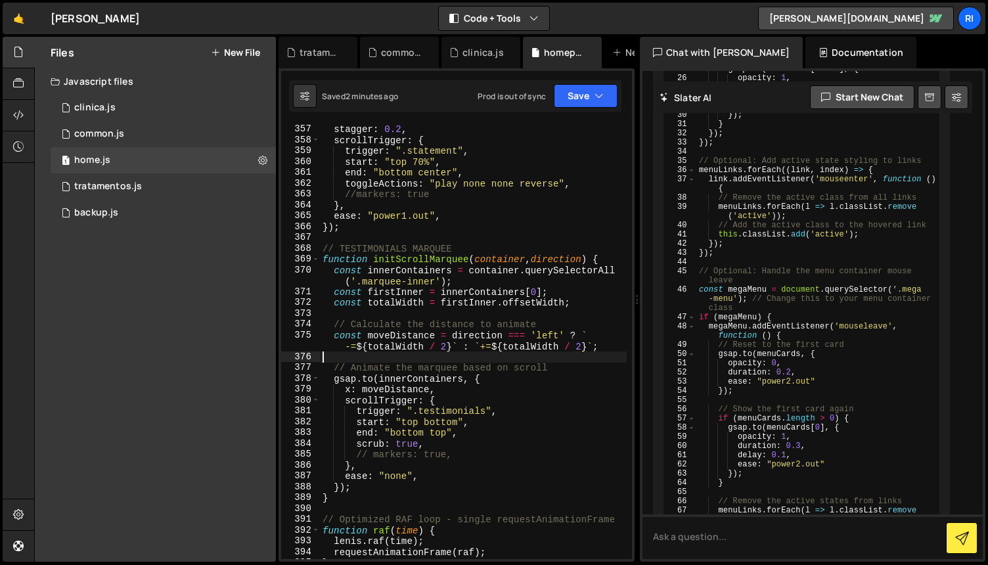
click at [548, 352] on div "duration : 2 , stagger : 0.2 , scrollTrigger : { trigger : ".statement" , start…" at bounding box center [473, 341] width 307 height 457
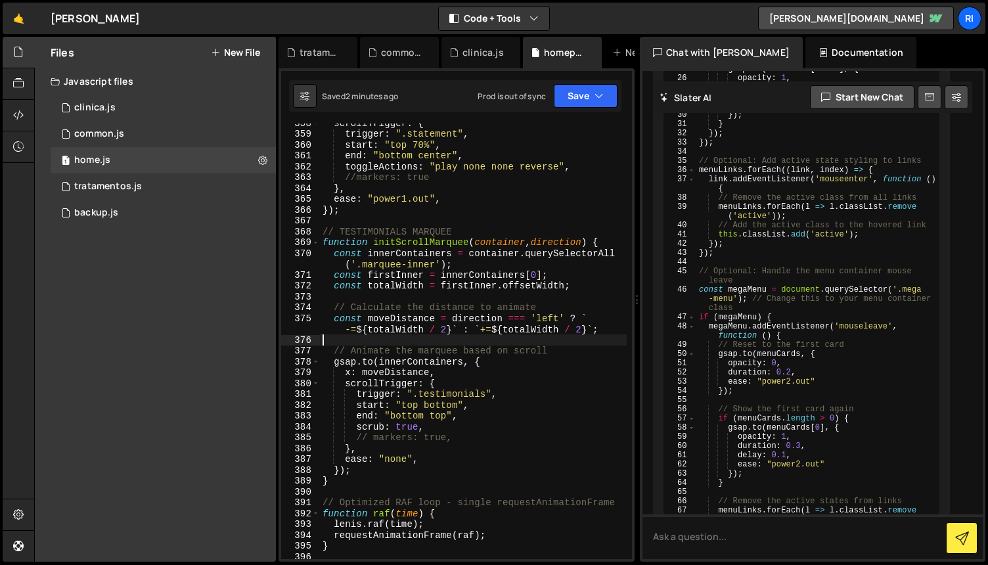
scroll to position [4082, 0]
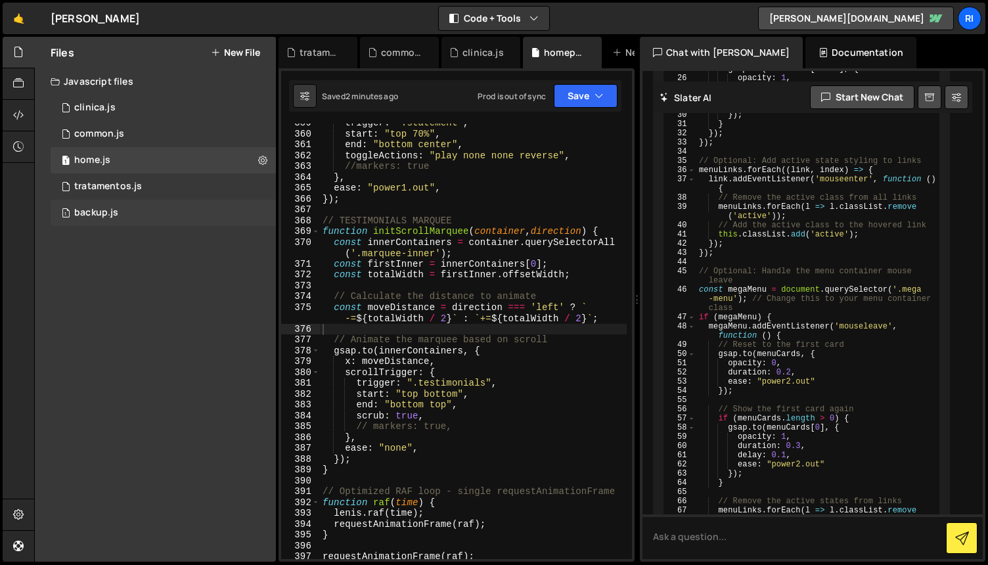
click at [99, 208] on div "backup.js" at bounding box center [96, 213] width 44 height 12
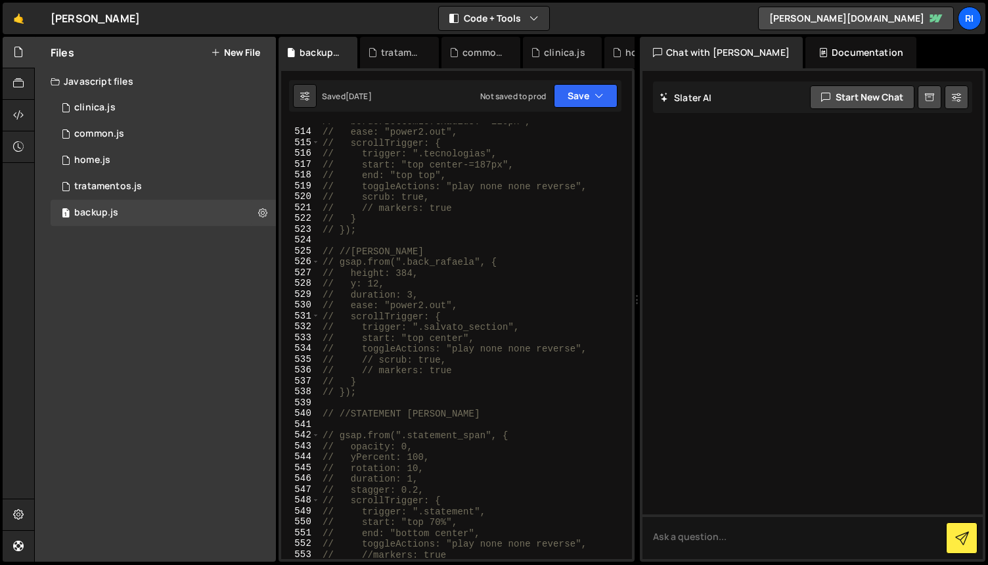
scroll to position [6111, 0]
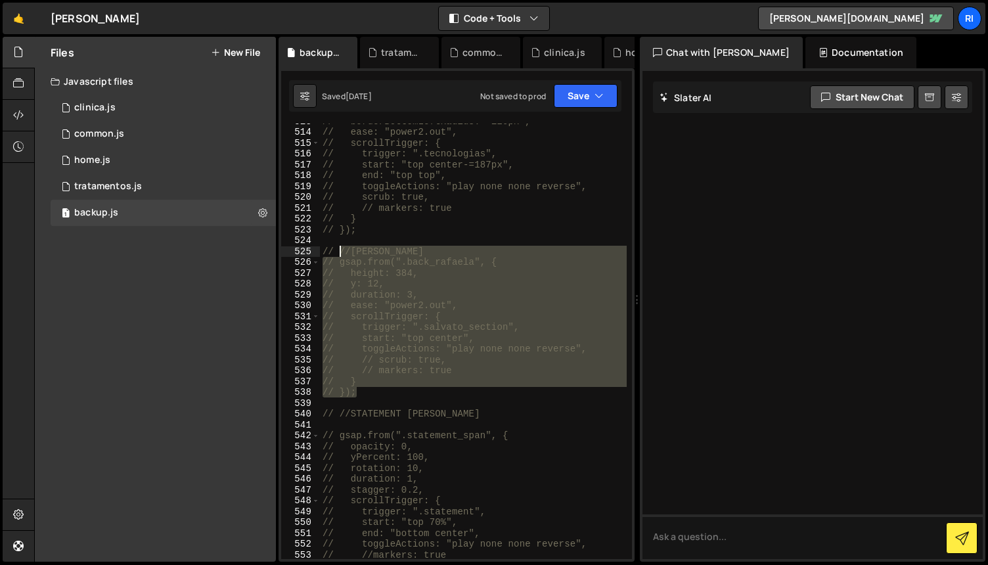
drag, startPoint x: 368, startPoint y: 395, endPoint x: 340, endPoint y: 253, distance: 144.7
click at [340, 253] on div "// borderBottomLeftRadius: "120px", // ease: "power2.out", // scrollTrigger: { …" at bounding box center [473, 344] width 307 height 457
type textarea "// gsap.from(".back_rafaela", { // height: 384,"
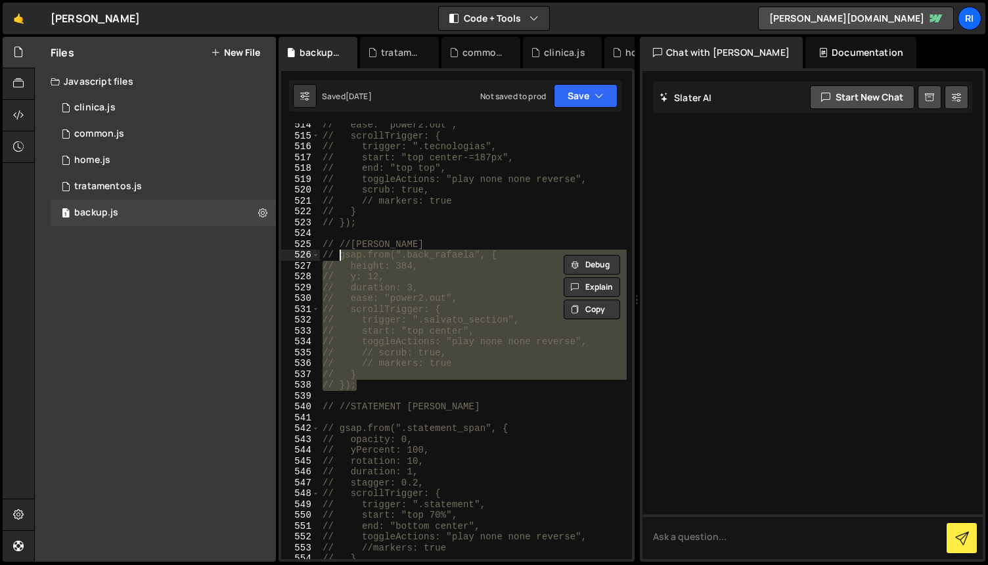
click at [397, 396] on div "// ease: "power2.out", // scrollTrigger: { // trigger: ".tecnologias", // start…" at bounding box center [473, 348] width 307 height 457
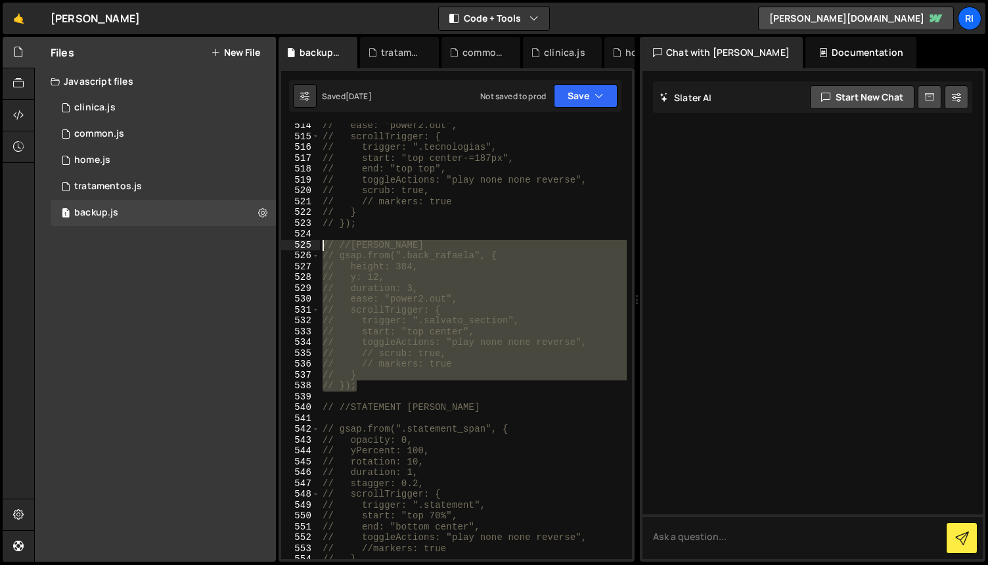
drag, startPoint x: 361, startPoint y: 380, endPoint x: 283, endPoint y: 246, distance: 155.5
click at [283, 246] on div "514 515 516 517 518 519 520 521 522 523 524 525 526 527 528 529 530 531 532 533…" at bounding box center [456, 342] width 351 height 436
type textarea "// //[PERSON_NAME] // gsap.from(".back_rafaela", {"
click at [103, 157] on div "home.js" at bounding box center [92, 160] width 36 height 12
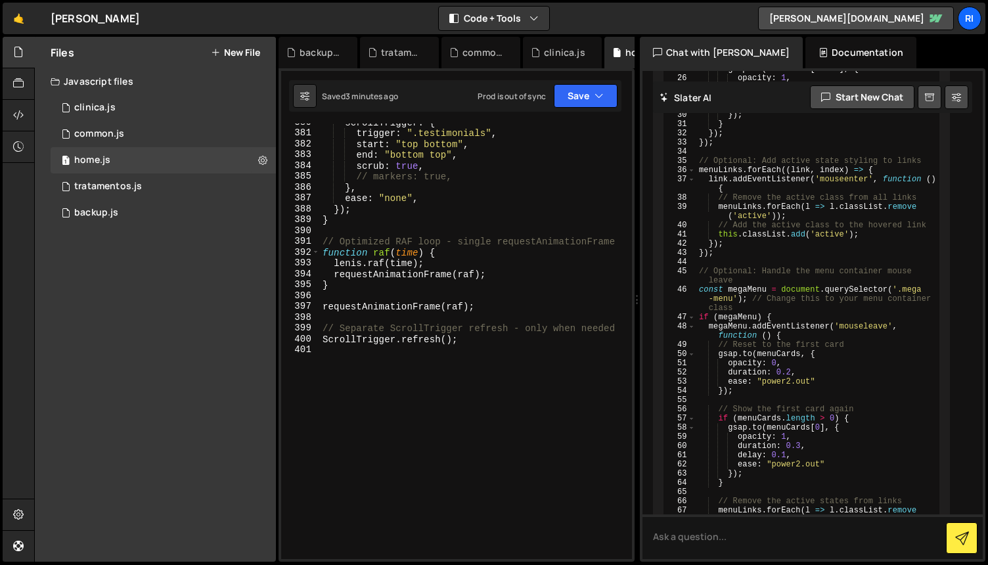
scroll to position [3930, 0]
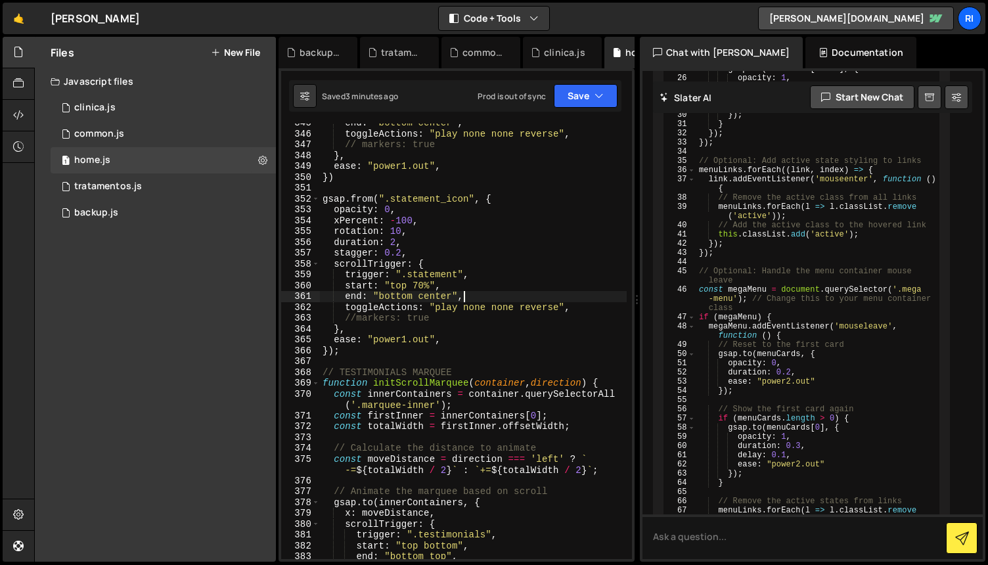
click at [547, 296] on div "end : "bottom center" , toggleActions : "play none none reverse" , // markers: …" at bounding box center [473, 346] width 307 height 457
click at [534, 290] on div "end : "bottom center" , toggleActions : "play none none reverse" , // markers: …" at bounding box center [473, 346] width 307 height 457
type textarea "start: "top 70%","
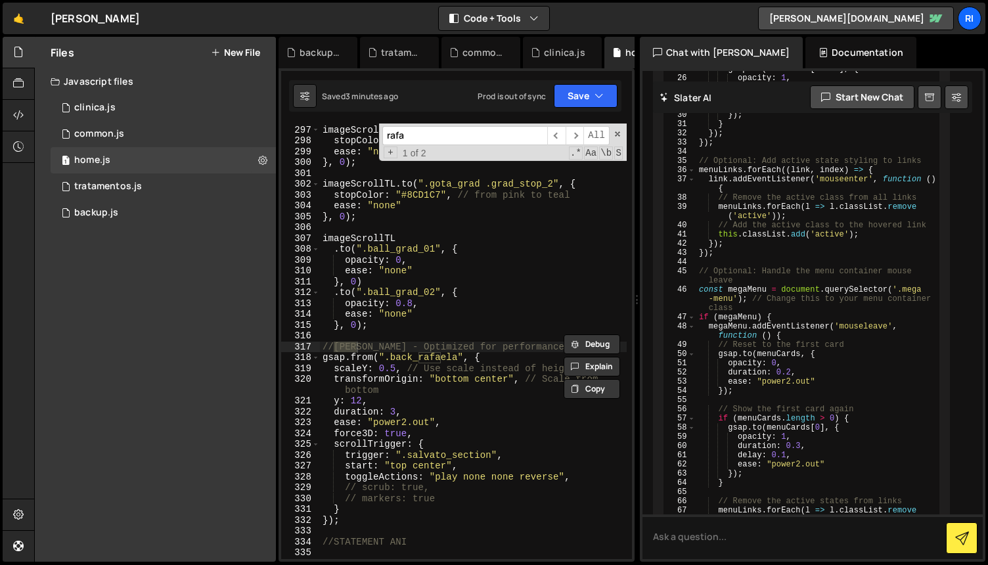
scroll to position [3392, 0]
type input "rafa"
click at [504, 311] on div "imageScrollTL . to ( ".gota_grad .grad_stop_1" , { stopColor : "#673593" , // f…" at bounding box center [473, 342] width 307 height 457
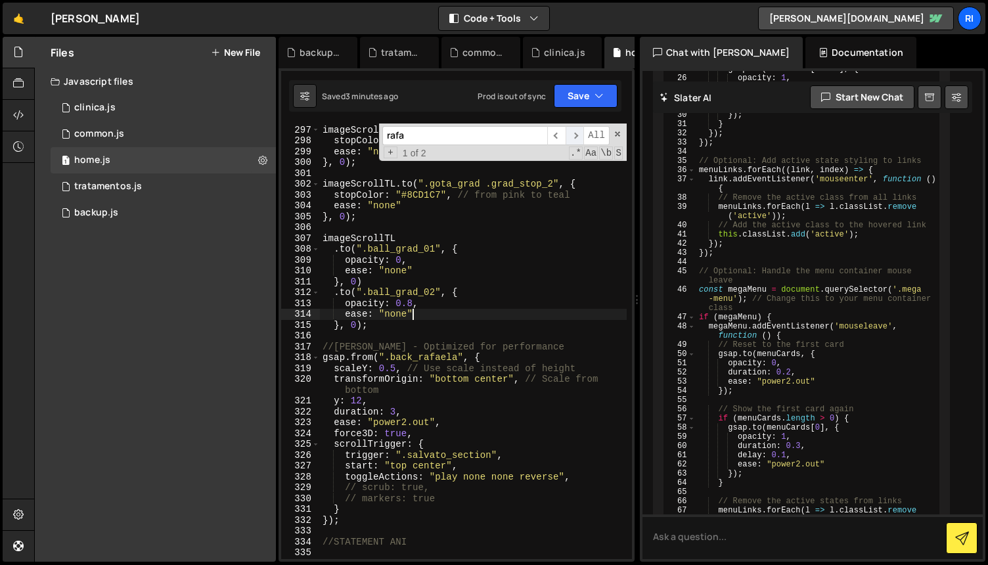
click at [571, 135] on span "​" at bounding box center [575, 135] width 18 height 19
drag, startPoint x: 618, startPoint y: 139, endPoint x: 597, endPoint y: 161, distance: 30.2
click at [618, 139] on div "rafa ​ ​ All Replace All + 2 of 2 .* Aa \b S" at bounding box center [503, 142] width 248 height 37
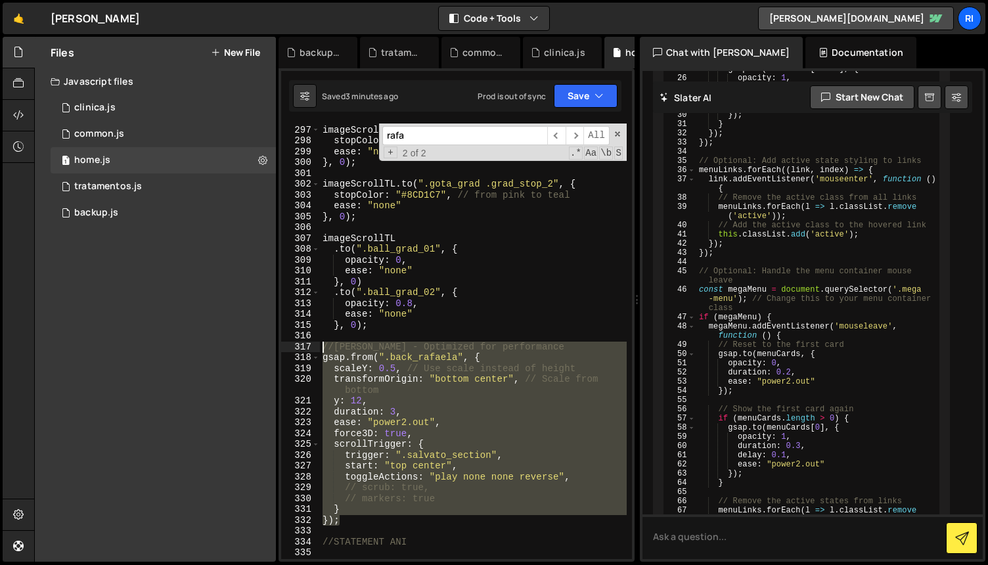
drag, startPoint x: 352, startPoint y: 522, endPoint x: 308, endPoint y: 343, distance: 184.7
click at [308, 343] on div "}); 296 297 298 299 300 301 302 303 304 305 306 307 308 309 310 311 312 313 314…" at bounding box center [456, 342] width 351 height 436
paste textarea "});"
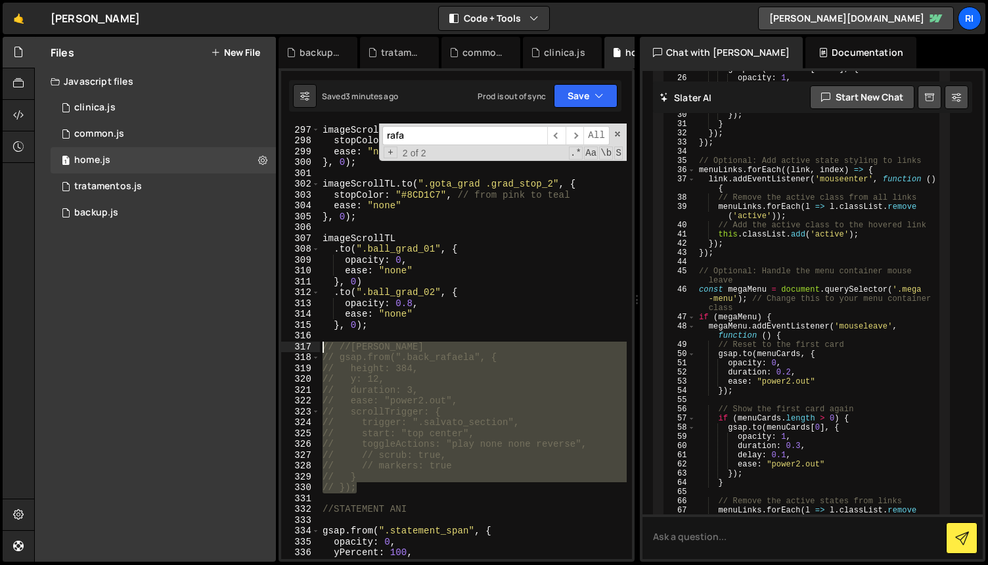
drag, startPoint x: 371, startPoint y: 491, endPoint x: 290, endPoint y: 347, distance: 165.0
click at [290, 347] on div "// }); 296 297 298 299 300 301 302 303 304 305 306 307 308 309 310 311 312 313 …" at bounding box center [456, 342] width 351 height 436
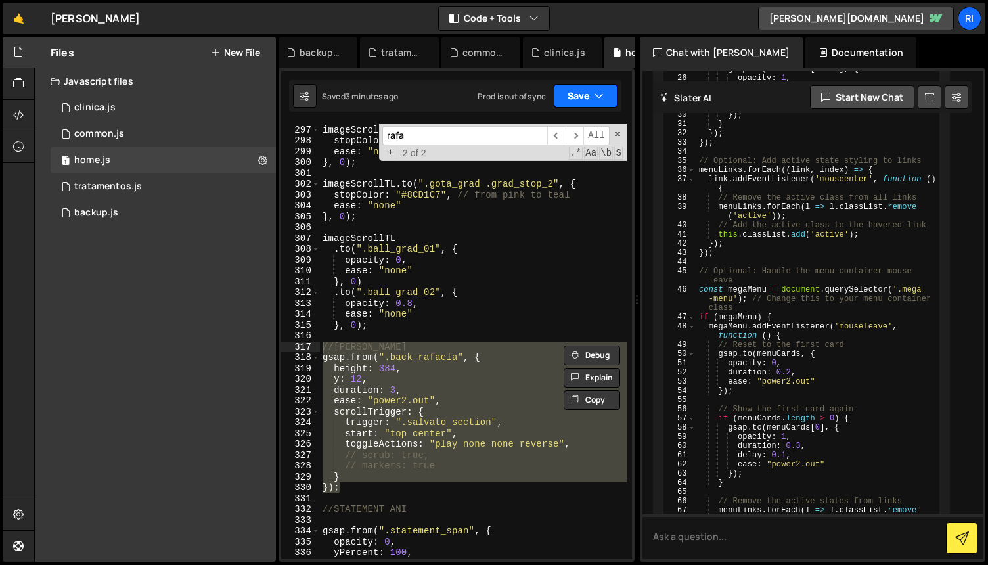
click at [570, 90] on button "Save" at bounding box center [586, 96] width 64 height 24
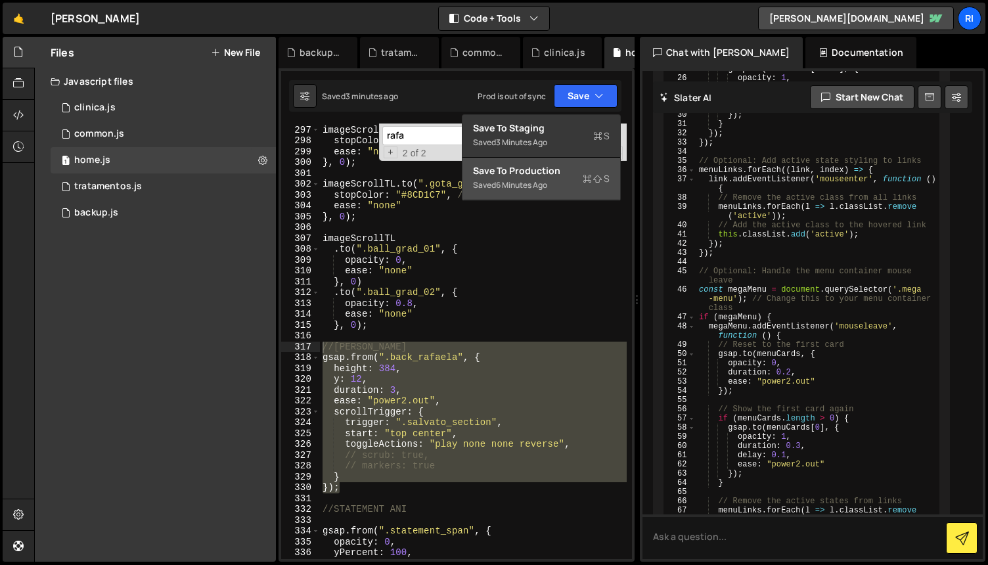
click at [532, 181] on div "6 minutes ago" at bounding box center [521, 184] width 51 height 11
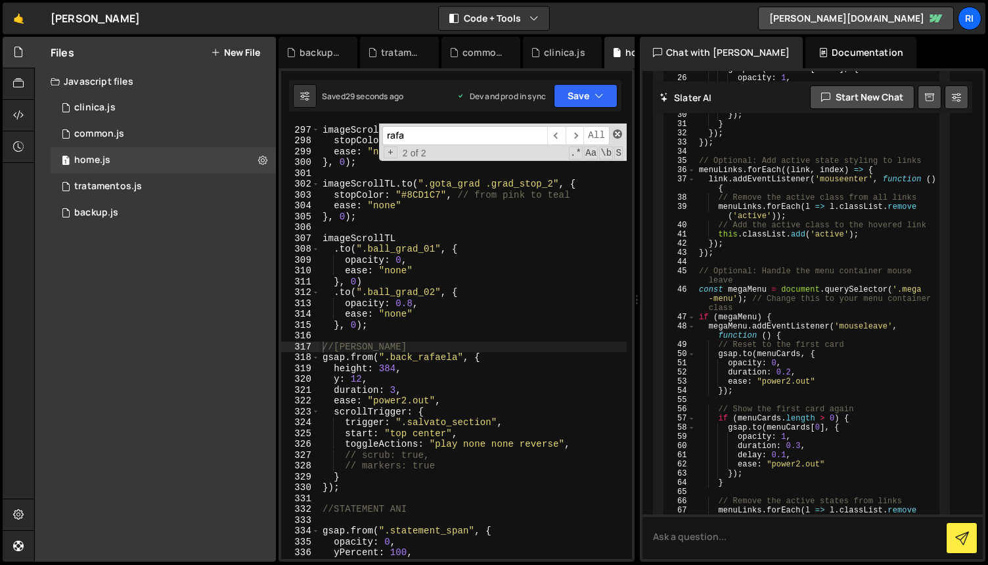
click at [618, 134] on span at bounding box center [617, 133] width 9 height 9
type textarea "//[PERSON_NAME]"
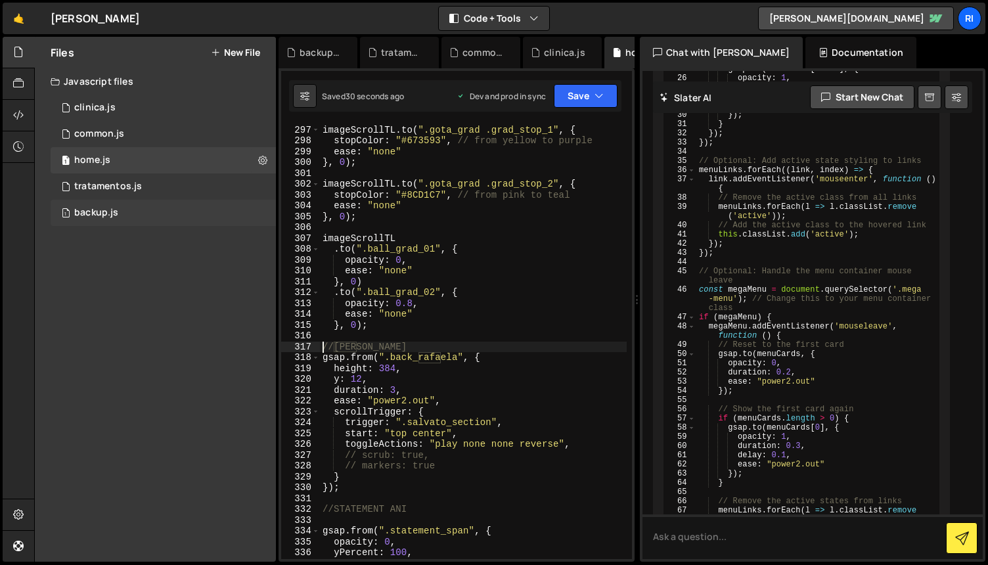
click at [127, 214] on div "1 backup.js 0" at bounding box center [163, 213] width 225 height 26
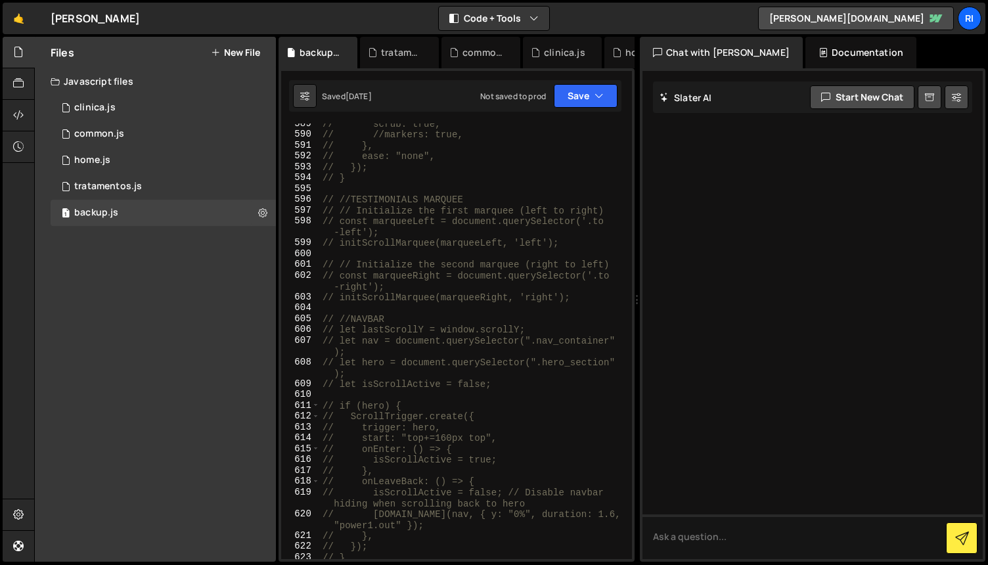
scroll to position [7547, 0]
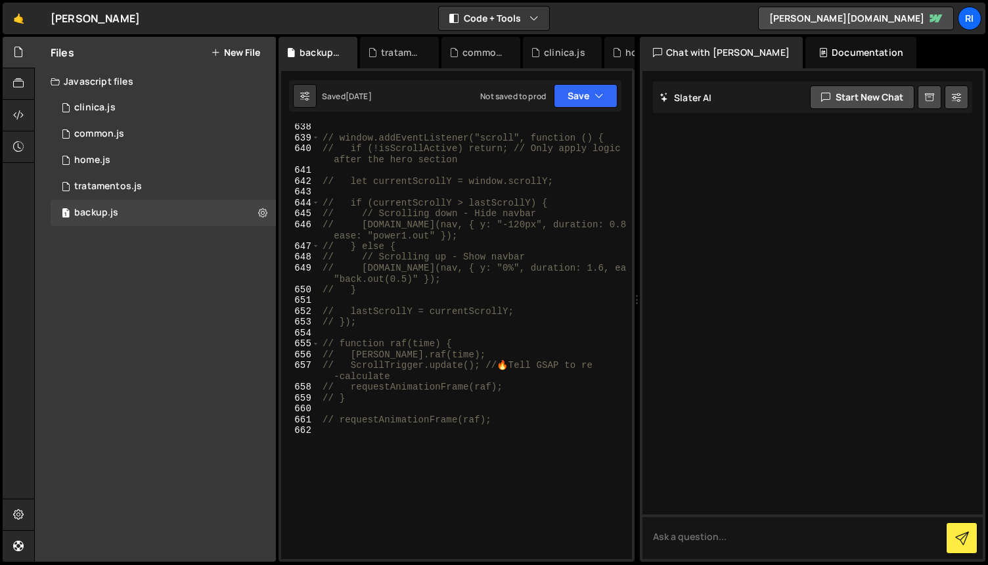
click at [496, 332] on div "// window.addEventListener("scroll", function () { // if (!isScrollActive) retu…" at bounding box center [473, 350] width 307 height 457
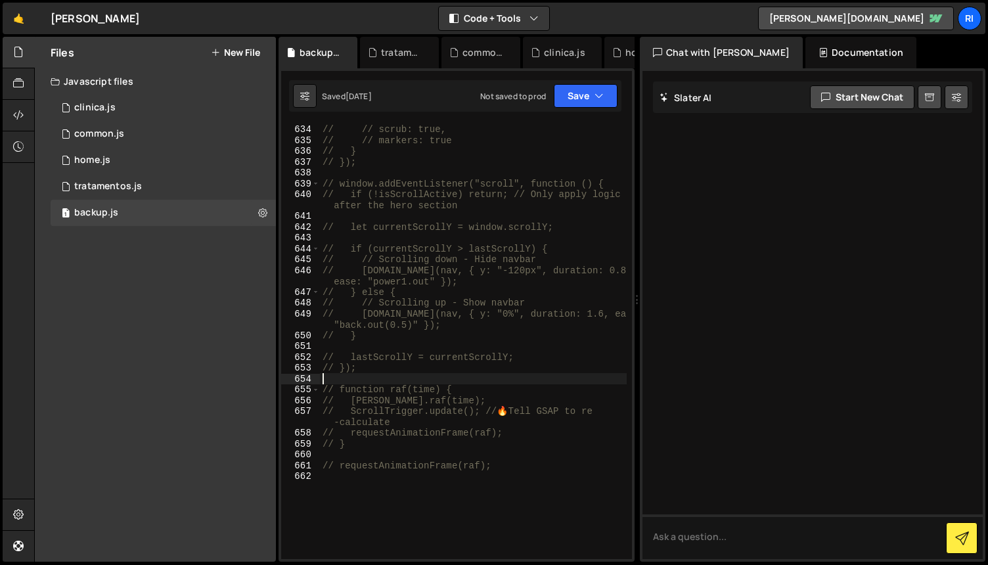
scroll to position [7484, 0]
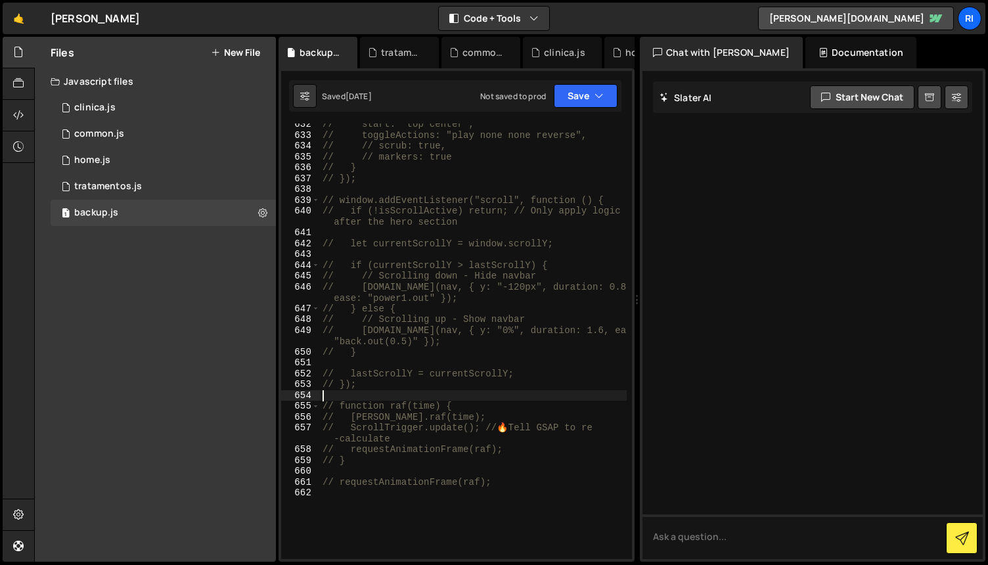
click at [387, 384] on div "// start: "top center", // toggleActions: "play none none reverse", // // scrub…" at bounding box center [473, 347] width 307 height 457
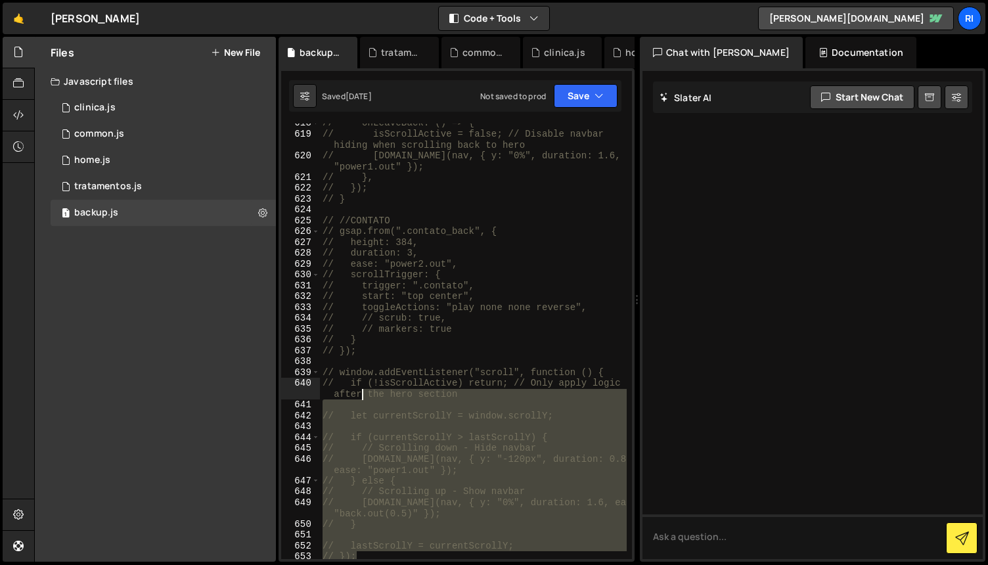
scroll to position [7317, 0]
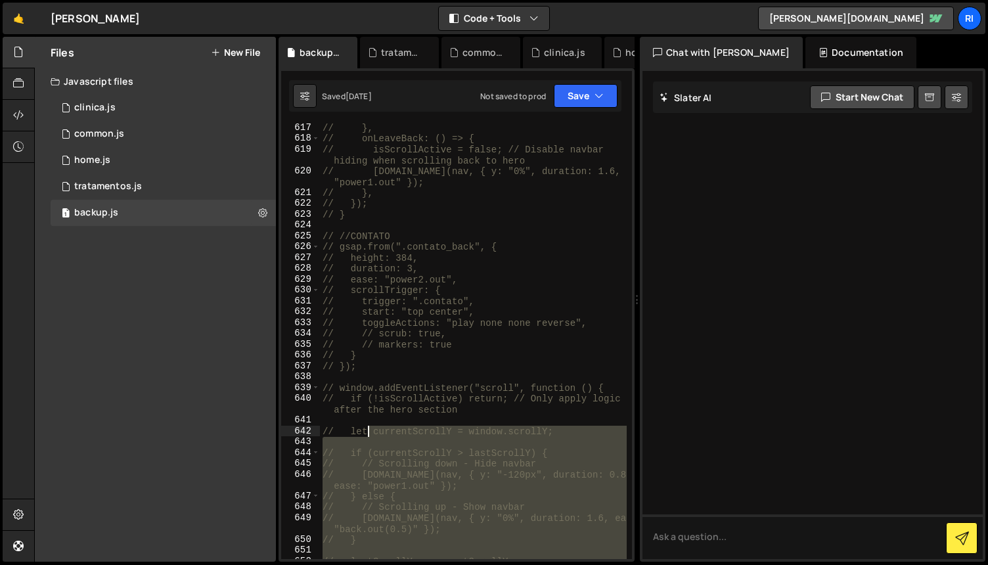
drag, startPoint x: 375, startPoint y: 440, endPoint x: 369, endPoint y: 428, distance: 12.9
click at [369, 426] on div "// }, // onLeaveBack: () => { // isScrollActive = false; // Disable navbar hidi…" at bounding box center [473, 350] width 307 height 457
click at [479, 315] on div "// }, // onLeaveBack: () => { // isScrollActive = false; // Disable navbar hidi…" at bounding box center [473, 348] width 307 height 457
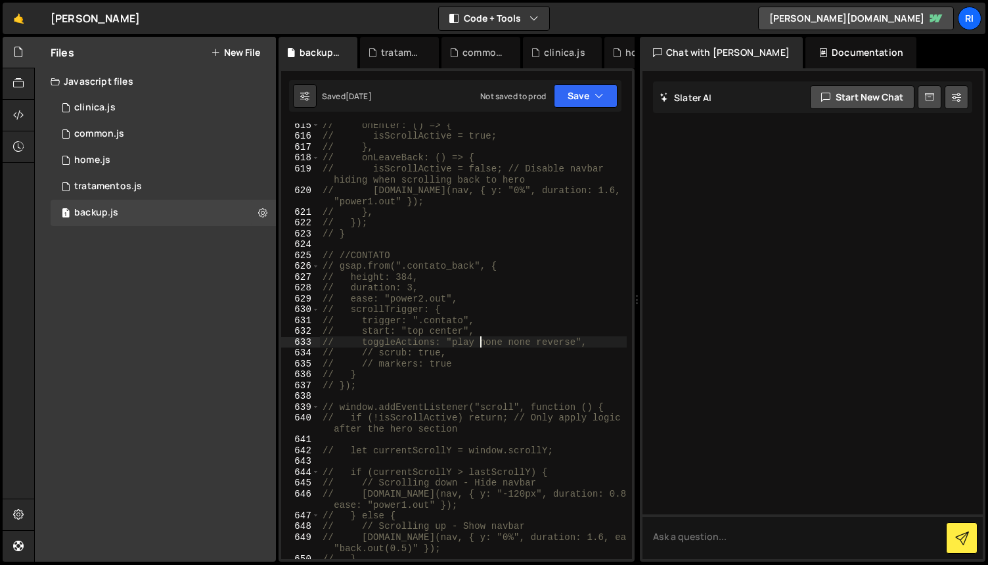
scroll to position [7229, 0]
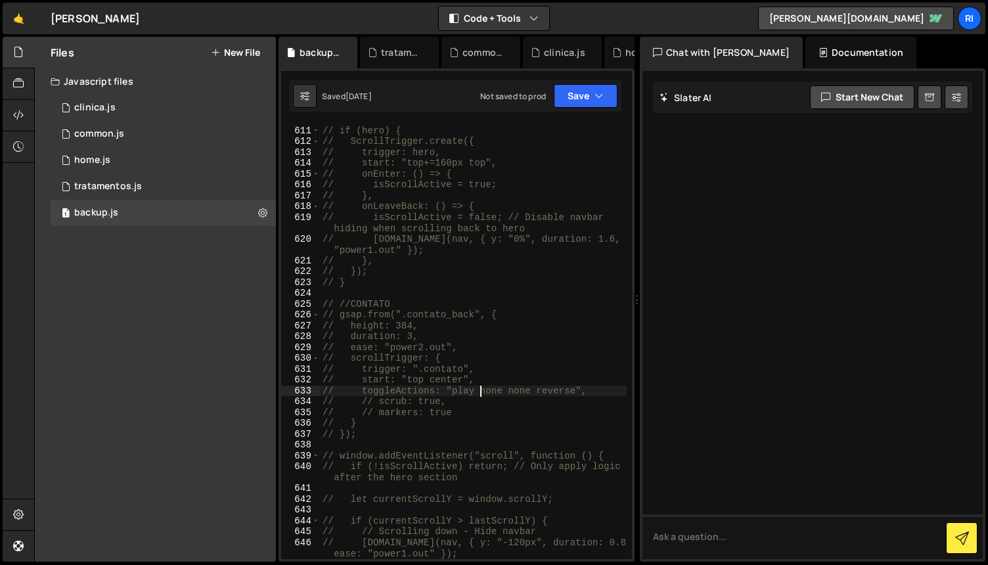
click at [533, 309] on div "// if (hero) { // ScrollTrigger.create({ // trigger: hero, // start: "top+=160p…" at bounding box center [473, 342] width 307 height 457
type textarea "// //CONTATO"
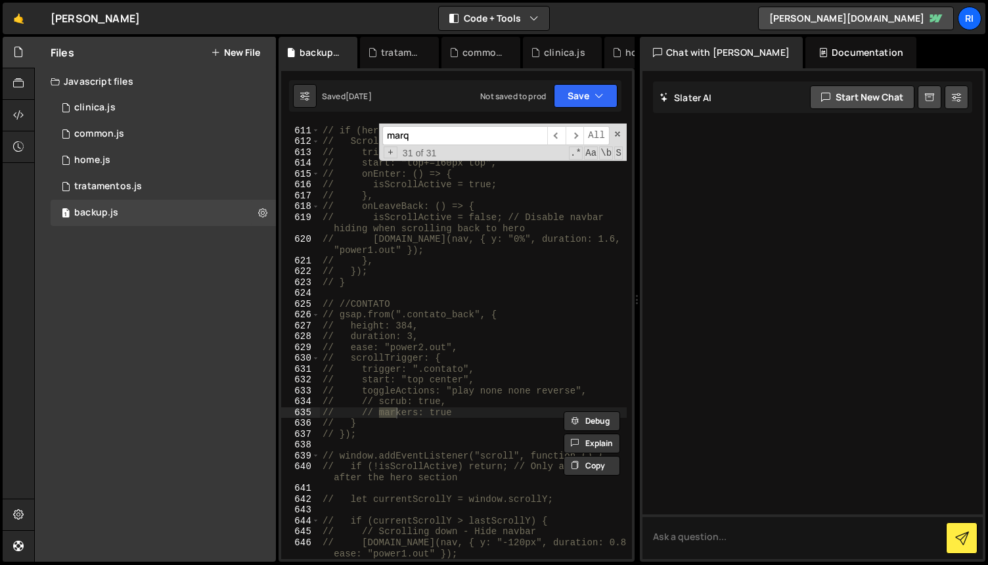
scroll to position [4509, 0]
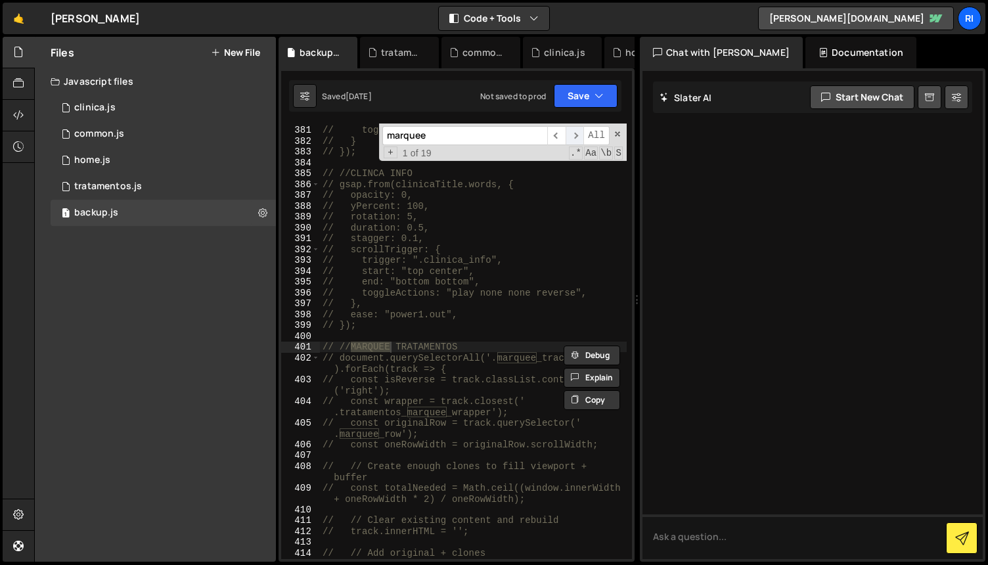
type input "marquee"
click at [578, 134] on span "​" at bounding box center [575, 135] width 18 height 19
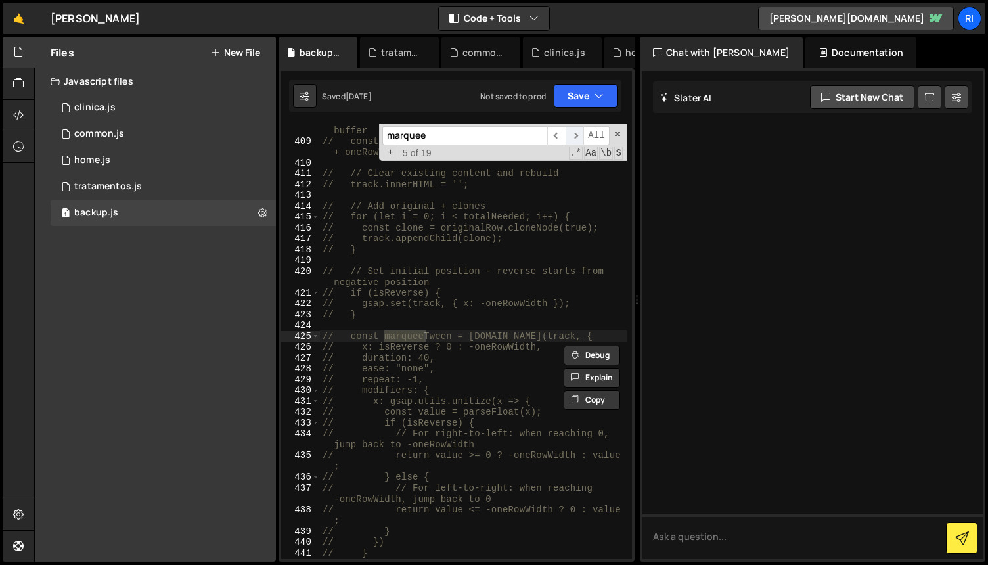
click at [578, 134] on span "​" at bounding box center [575, 135] width 18 height 19
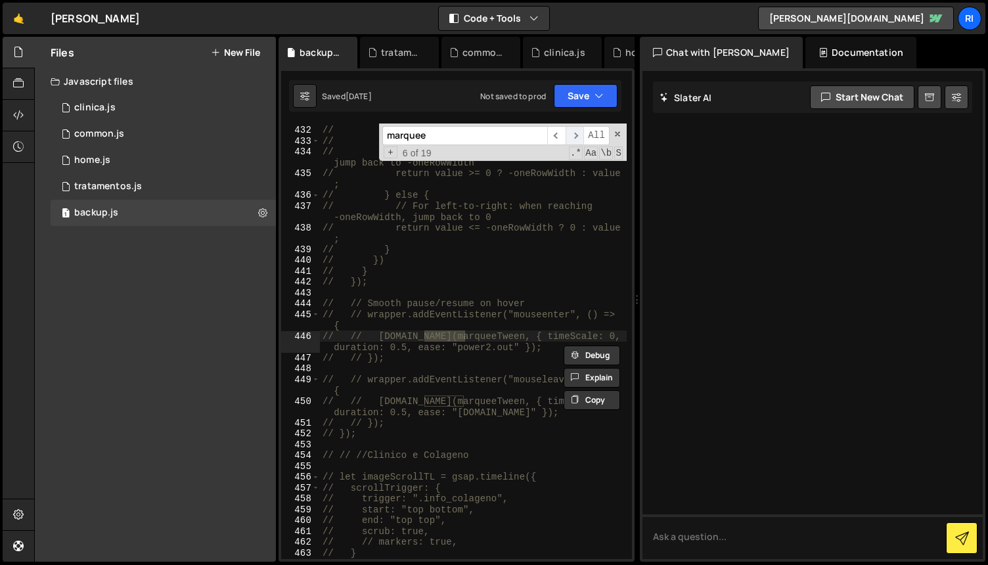
scroll to position [5137, 0]
click at [574, 135] on span "​" at bounding box center [575, 135] width 18 height 19
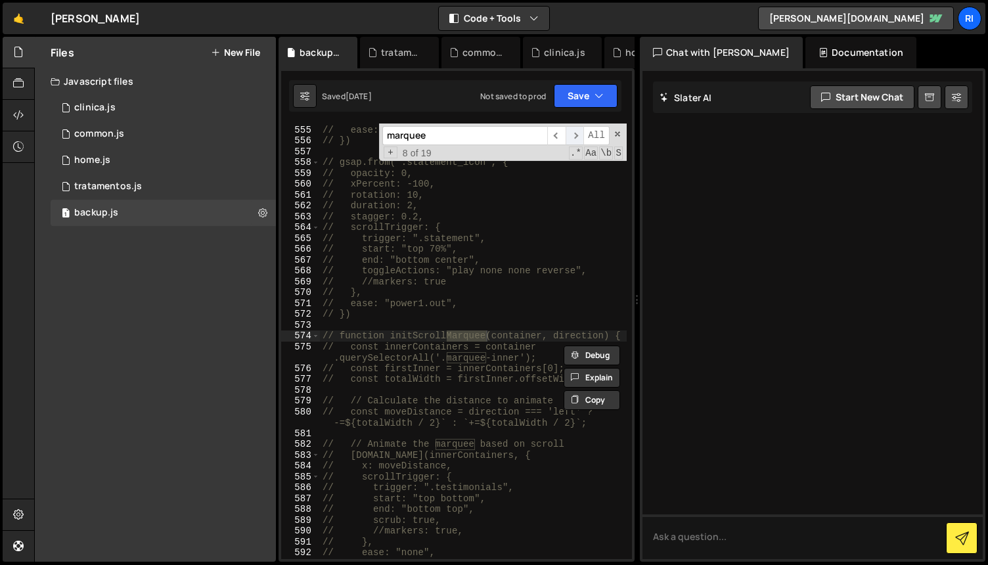
scroll to position [6558, 0]
click at [557, 136] on span "​" at bounding box center [556, 135] width 18 height 19
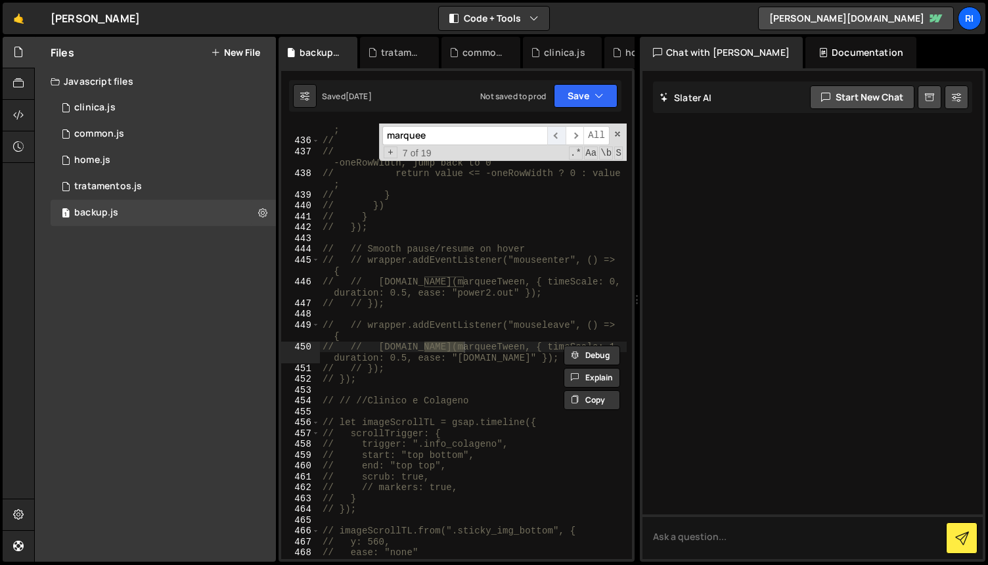
scroll to position [5192, 0]
click at [578, 138] on span "​" at bounding box center [575, 135] width 18 height 19
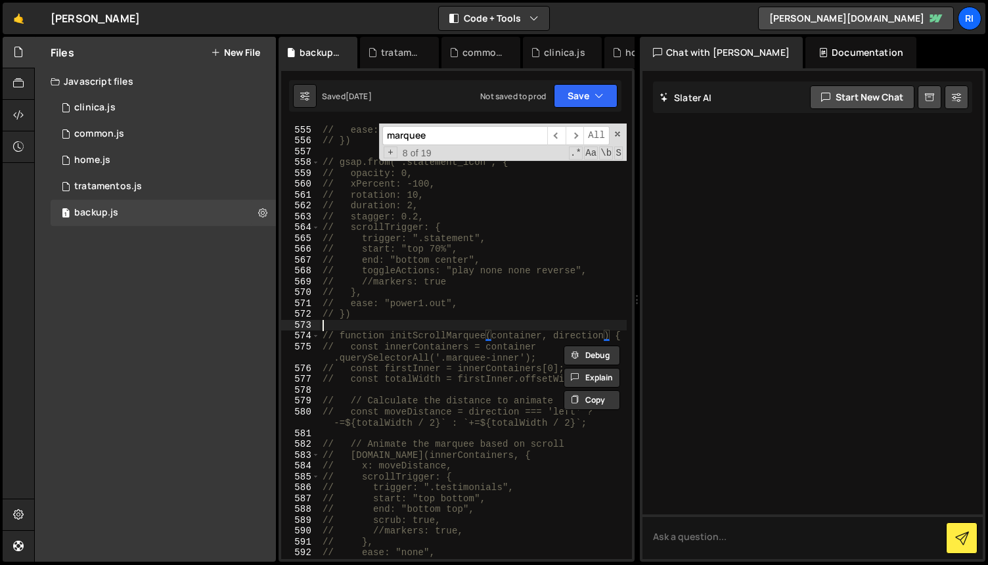
click at [472, 329] on div "// }, // ease: "power1.out", // }) // gsap.from(".statement_icon", { // opacity…" at bounding box center [473, 342] width 307 height 457
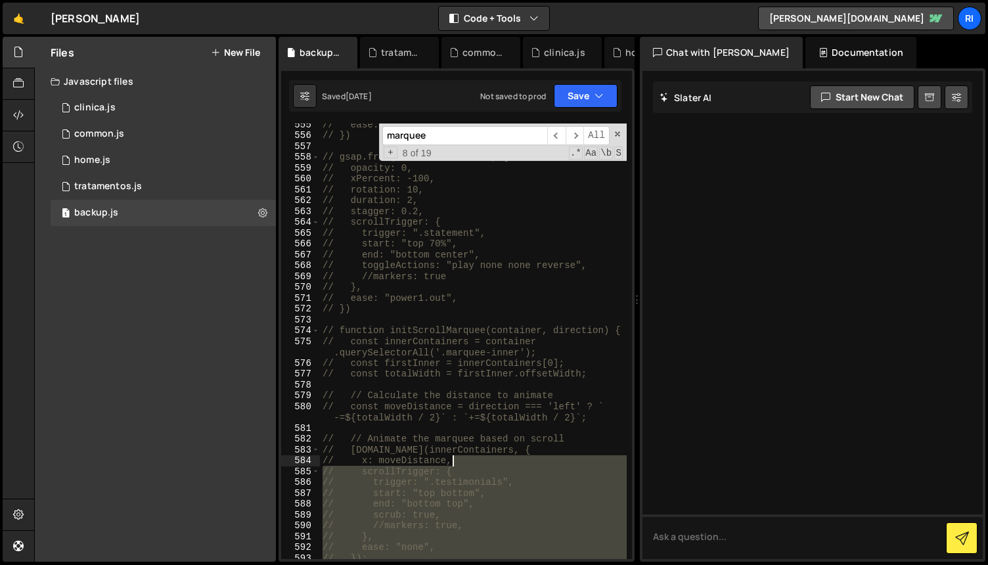
scroll to position [6563, 0]
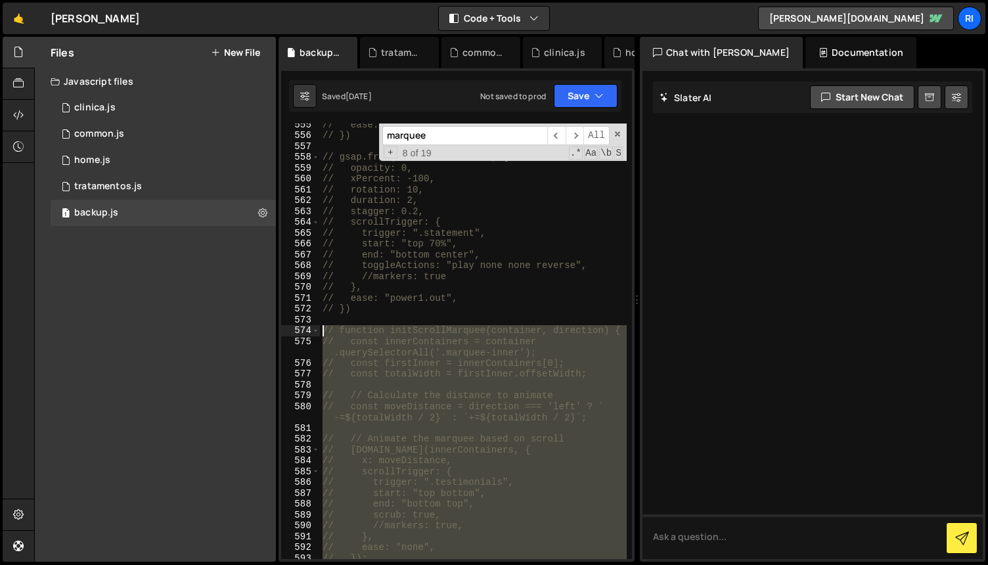
drag, startPoint x: 593, startPoint y: 485, endPoint x: 321, endPoint y: 333, distance: 311.5
click at [321, 333] on div "// ease: "power1.out", // }) // gsap.from(".statement_icon", { // opacity: 0, /…" at bounding box center [473, 347] width 307 height 457
type textarea "// function initScrollMarquee(container, direction) { // const innerContainers …"
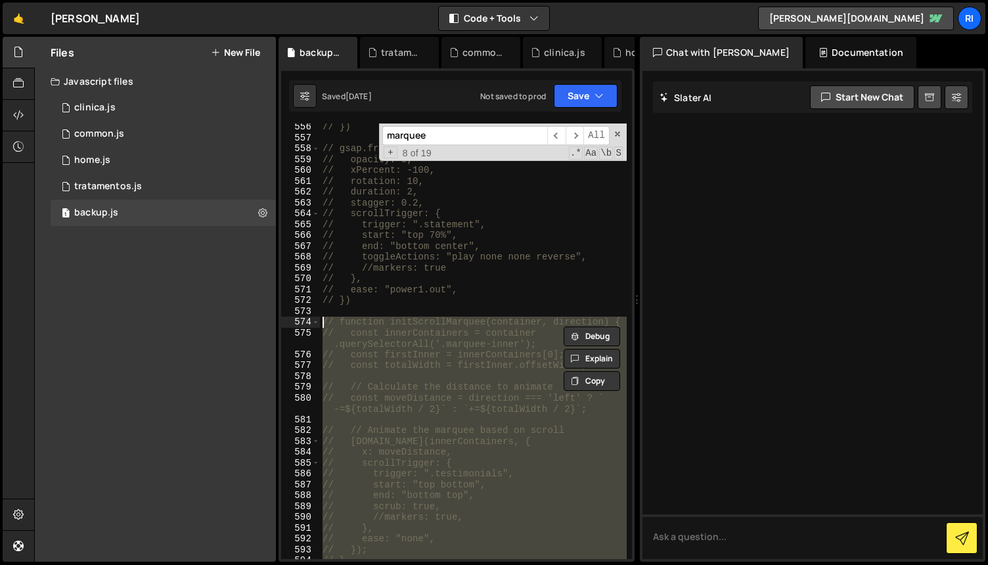
scroll to position [6572, 0]
click at [104, 162] on div "home.js" at bounding box center [92, 160] width 36 height 12
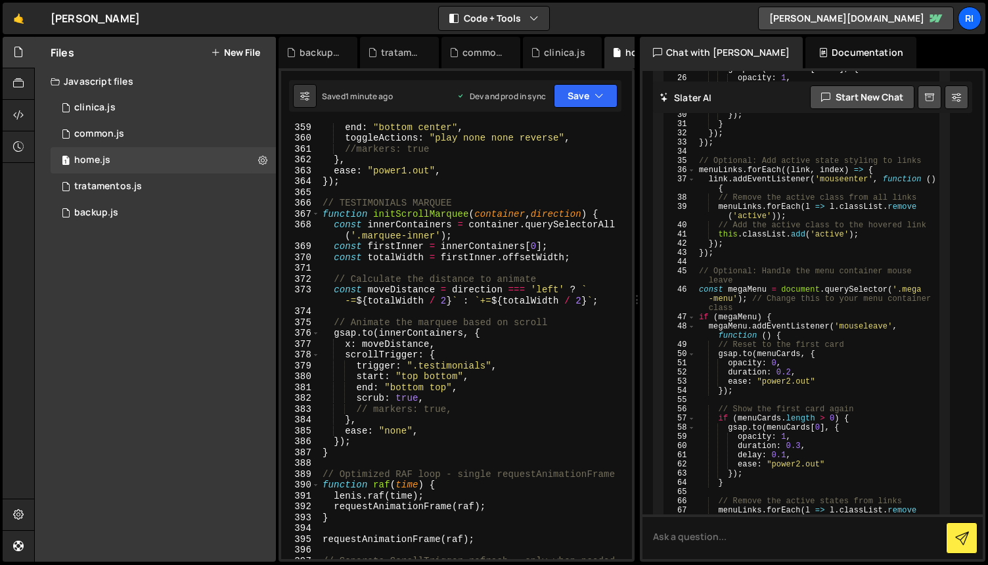
scroll to position [4062, 0]
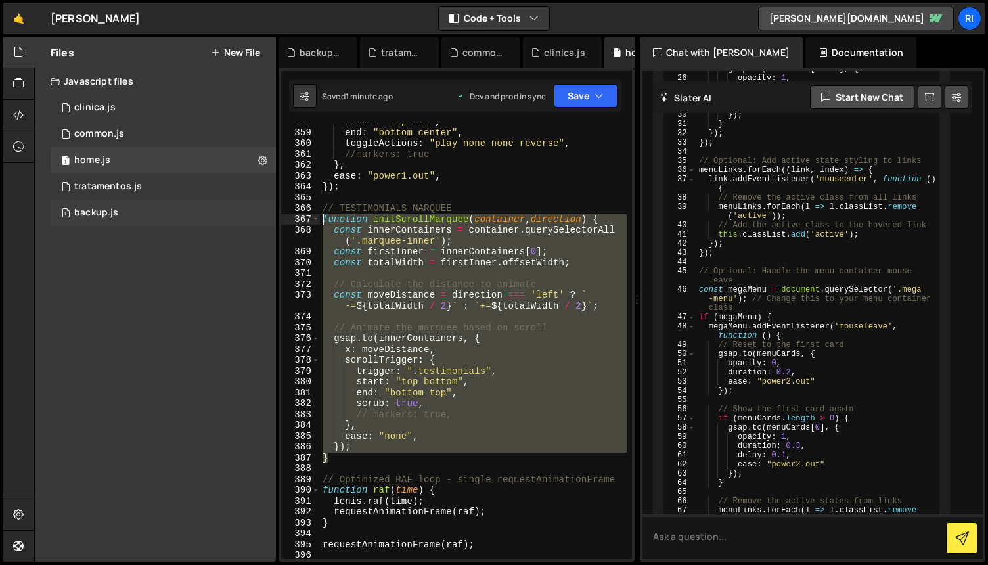
drag, startPoint x: 345, startPoint y: 461, endPoint x: 267, endPoint y: 215, distance: 258.3
click at [267, 215] on div "Files New File Javascript files 1 clinica.js 0 1 common.js 0 1 home.js 0 1 1" at bounding box center [511, 300] width 954 height 526
paste textarea "// initScrollMarquee(marqueeRight, 'right"
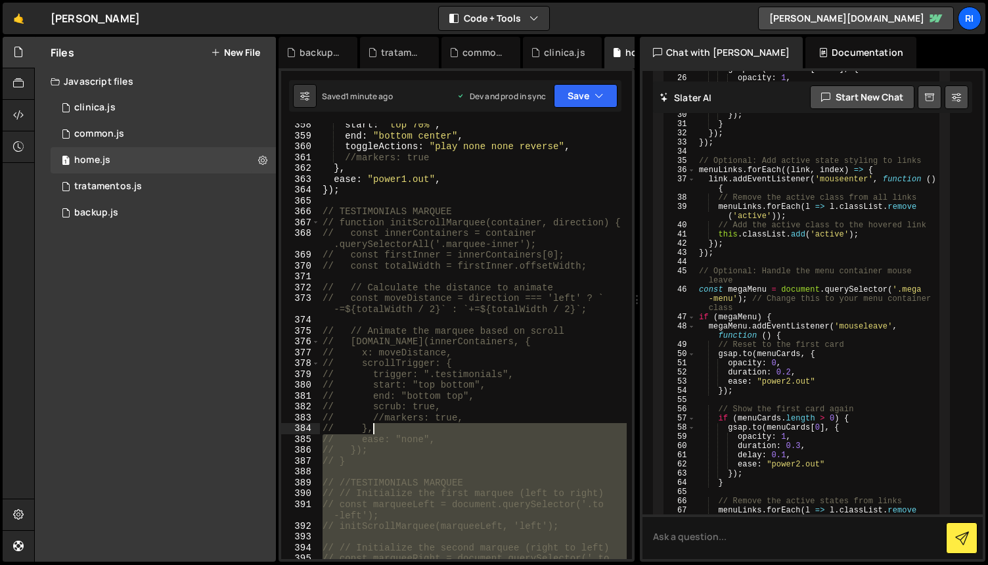
scroll to position [4055, 0]
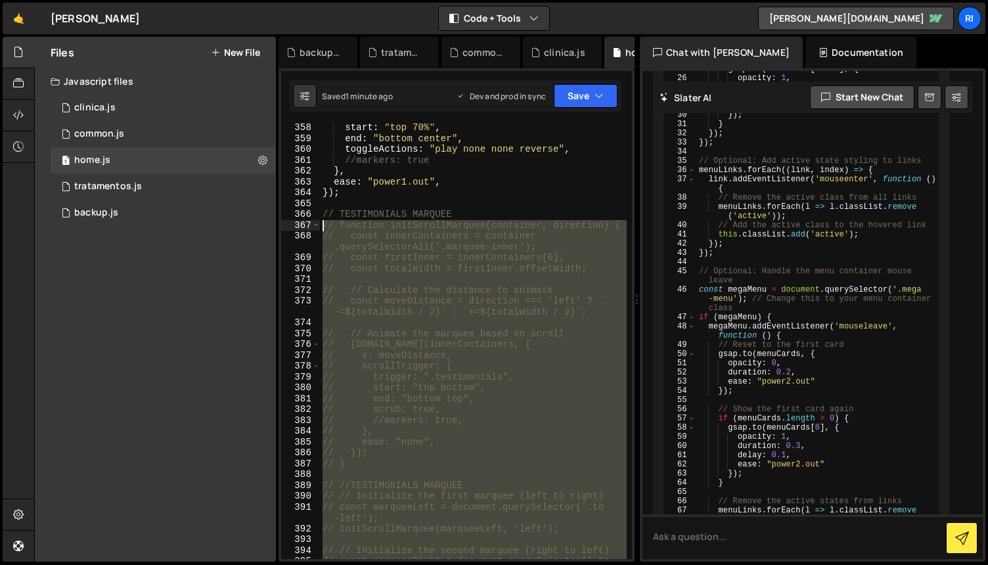
drag, startPoint x: 515, startPoint y: 468, endPoint x: 324, endPoint y: 229, distance: 306.2
click at [324, 229] on div "start : "top 70%" , end : "bottom center" , toggleActions : "play none none rev…" at bounding box center [473, 356] width 307 height 468
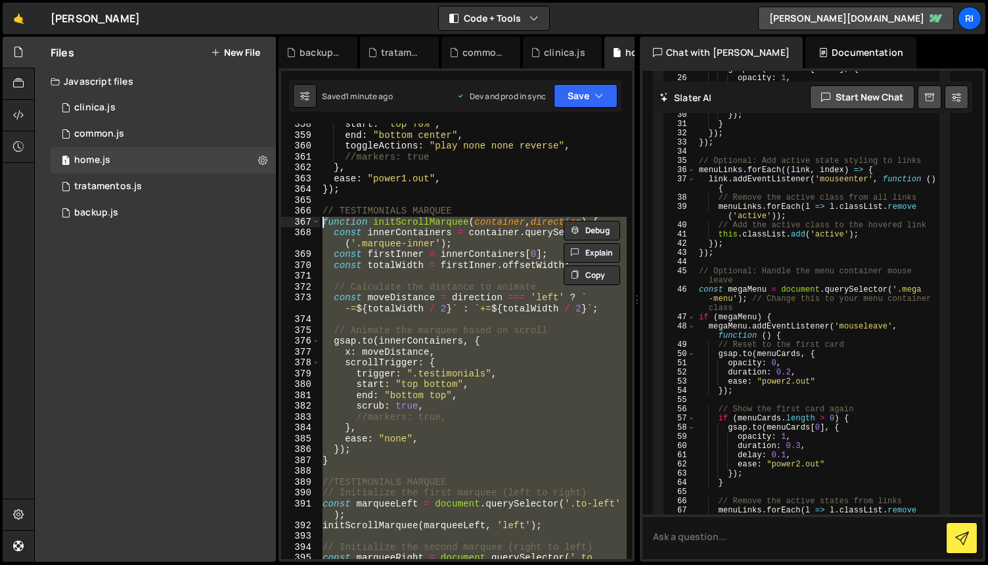
click at [545, 384] on div "start : "top 70%" , end : "bottom center" , toggleActions : "play none none rev…" at bounding box center [473, 342] width 307 height 436
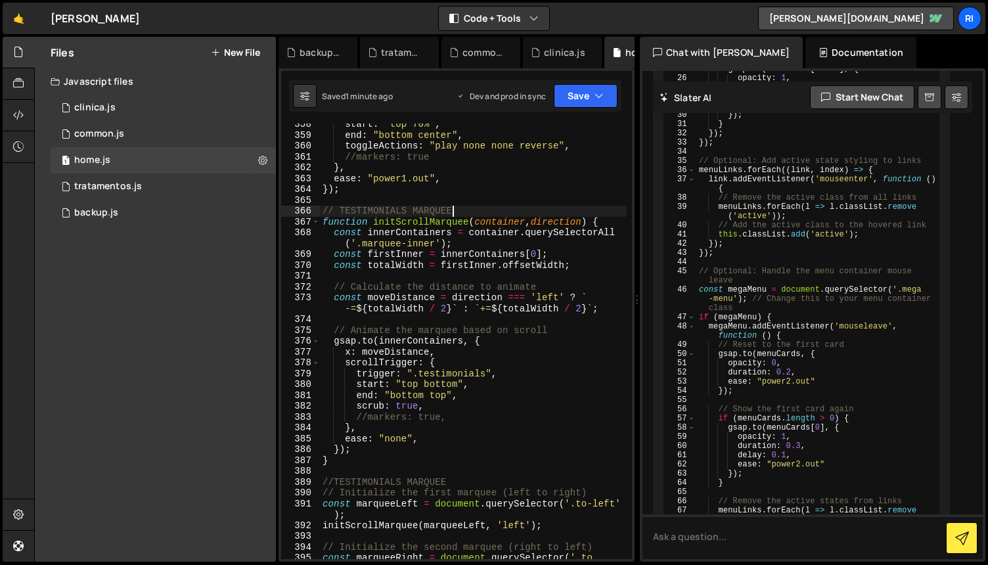
click at [486, 206] on div "start : "top 70%" , end : "bottom center" , toggleActions : "play none none rev…" at bounding box center [473, 353] width 307 height 468
type textarea "// TESTIMONIALS MARQUEE"
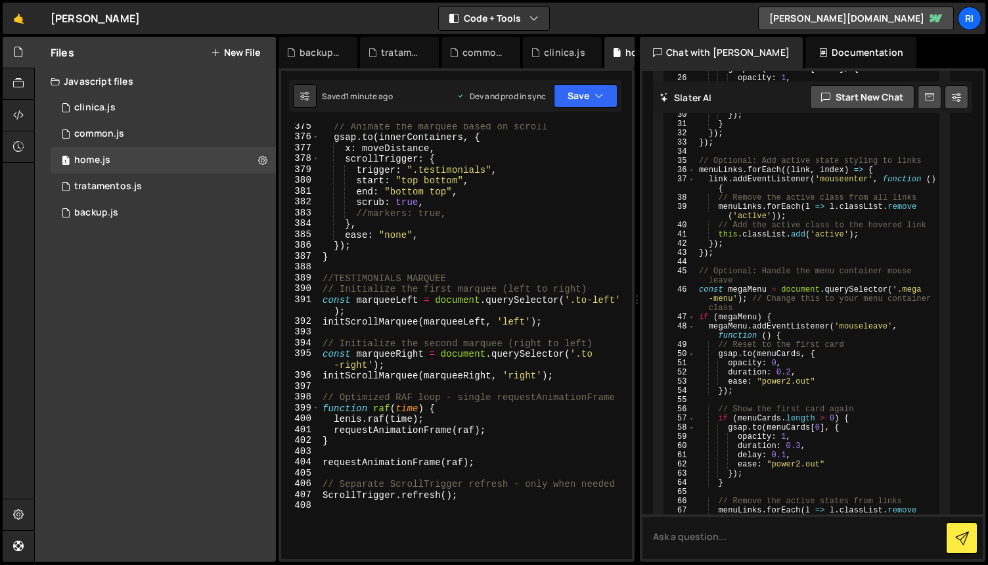
scroll to position [4263, 0]
click at [578, 103] on button "Save" at bounding box center [586, 96] width 64 height 24
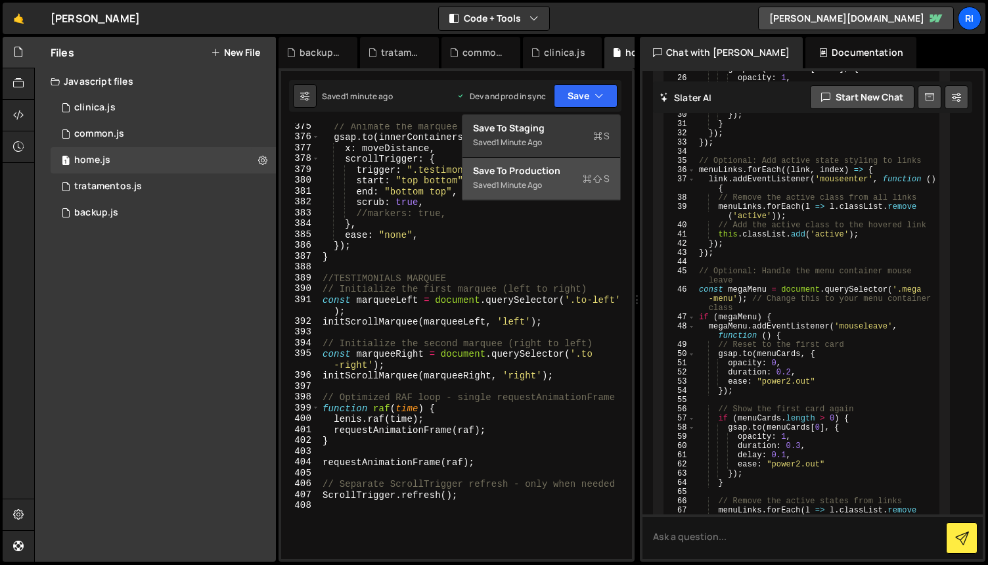
click at [537, 184] on div "1 minute ago" at bounding box center [519, 184] width 46 height 11
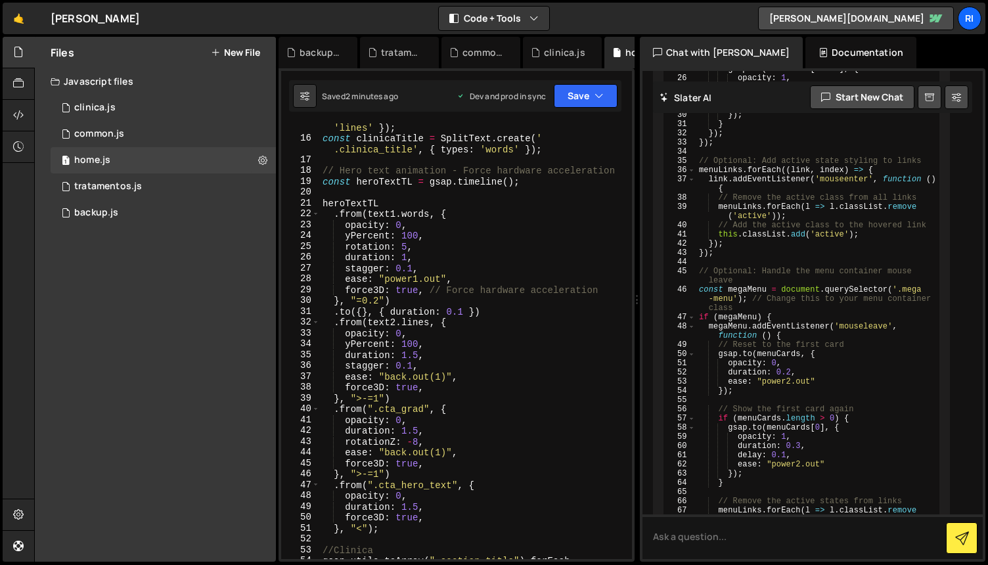
scroll to position [0, 0]
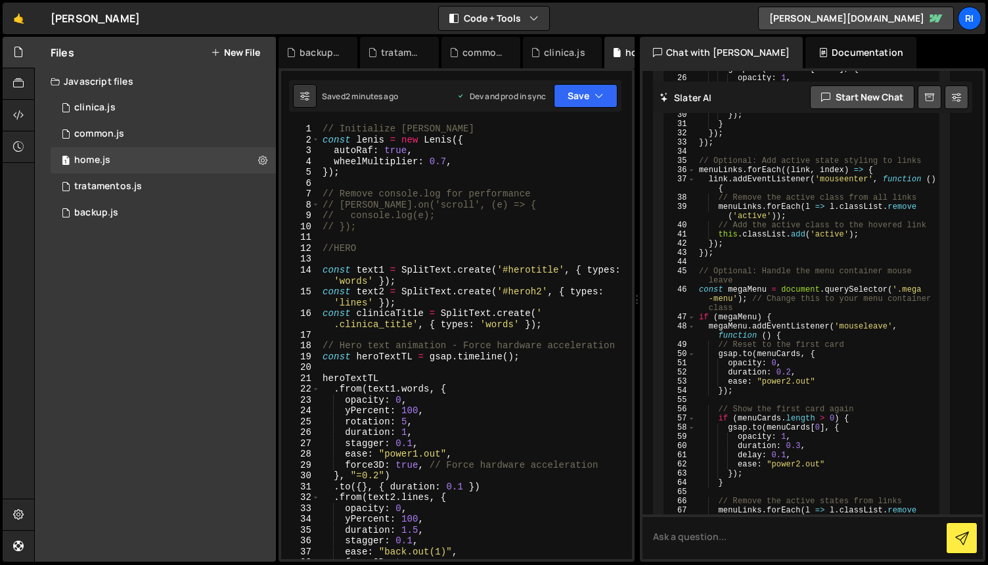
click at [511, 242] on div "// Initialize [PERSON_NAME] const [PERSON_NAME] = new [PERSON_NAME] ({ autoRaf …" at bounding box center [473, 352] width 307 height 457
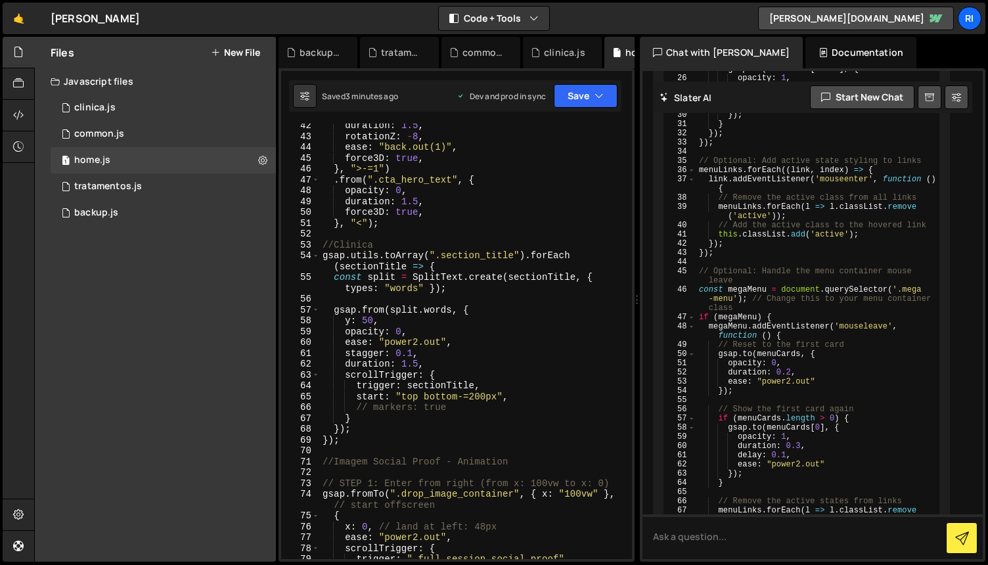
scroll to position [488, 0]
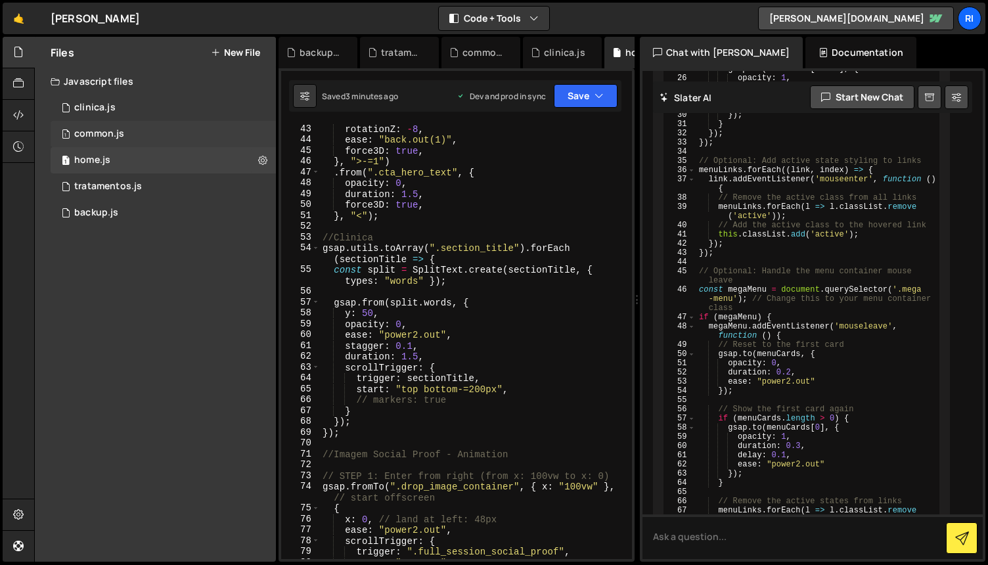
click at [92, 138] on div "common.js" at bounding box center [99, 134] width 50 height 12
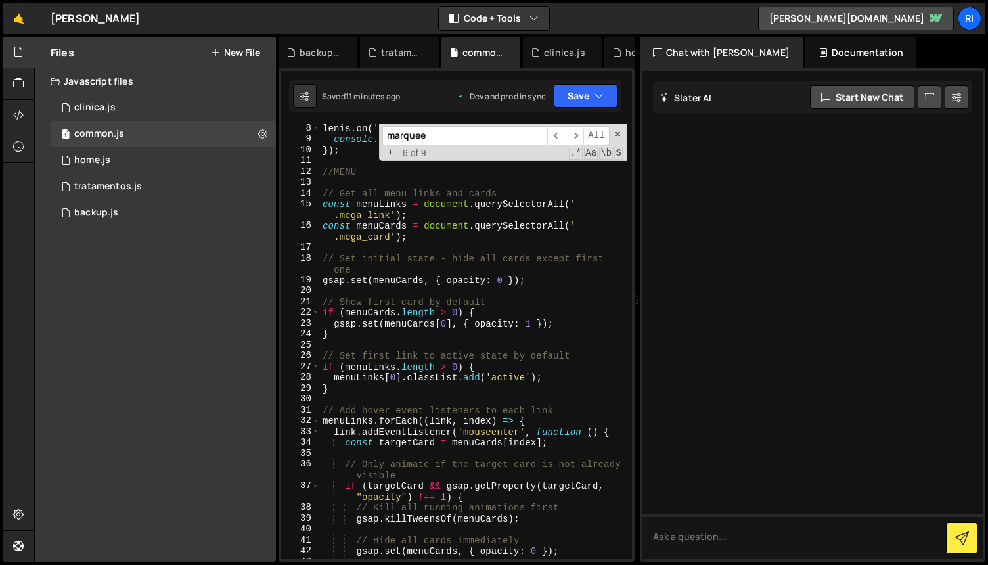
scroll to position [0, 0]
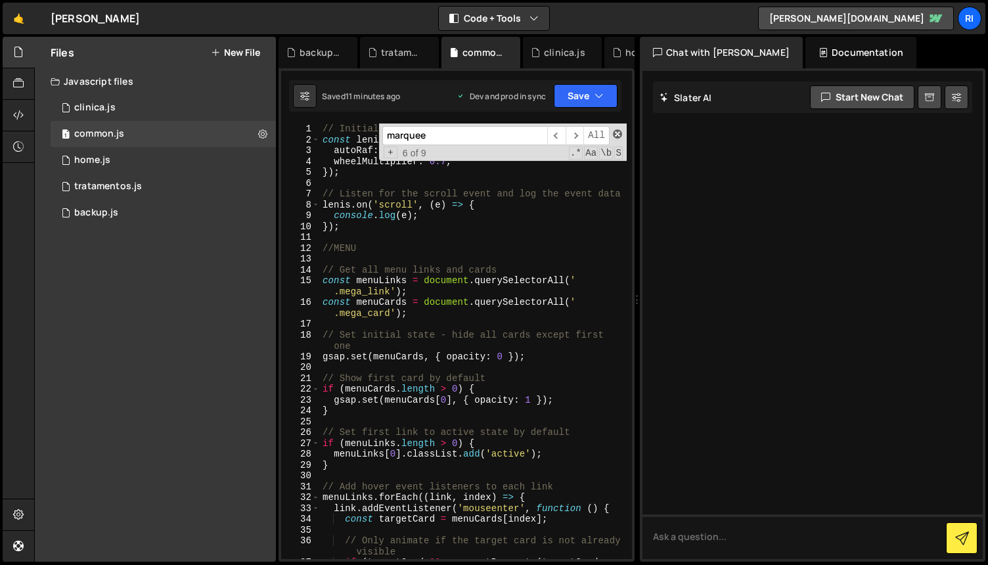
click at [618, 131] on span at bounding box center [617, 133] width 9 height 9
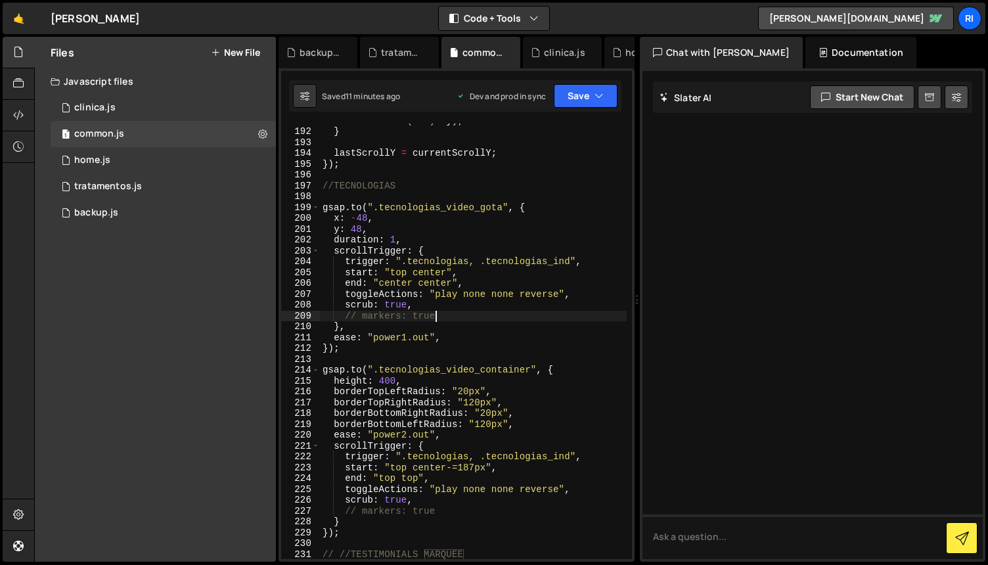
scroll to position [2294, 0]
click at [473, 296] on div "gsap . to ( nav , { y : "0%" , duration : 1.6 , ease : "back.out(0.5)" }) ; } l…" at bounding box center [473, 339] width 307 height 468
click at [438, 308] on div "gsap . to ( nav , { y : "0%" , duration : 1.6 , ease : "back.out(0.5)" }) ; } l…" at bounding box center [473, 339] width 307 height 468
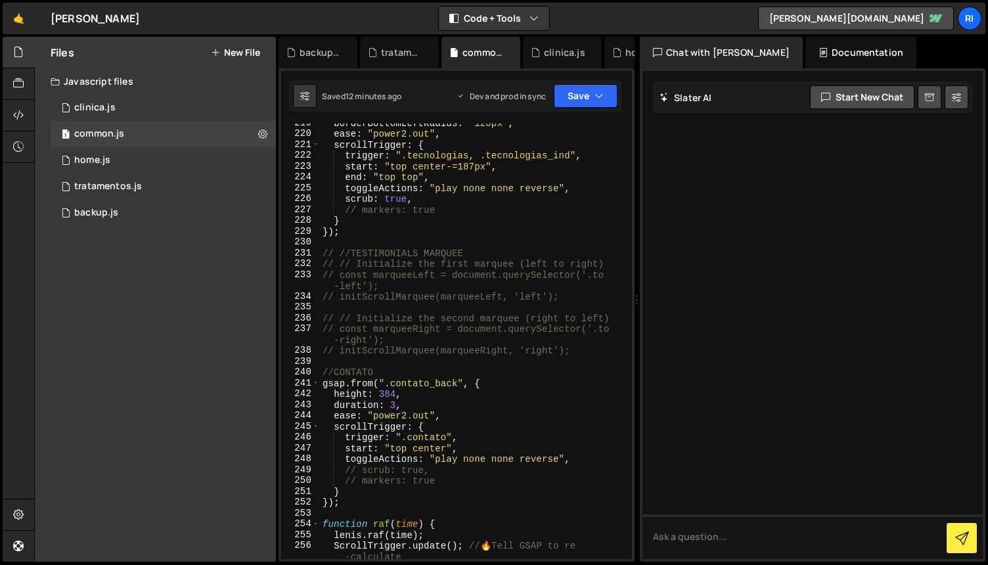
scroll to position [2597, 0]
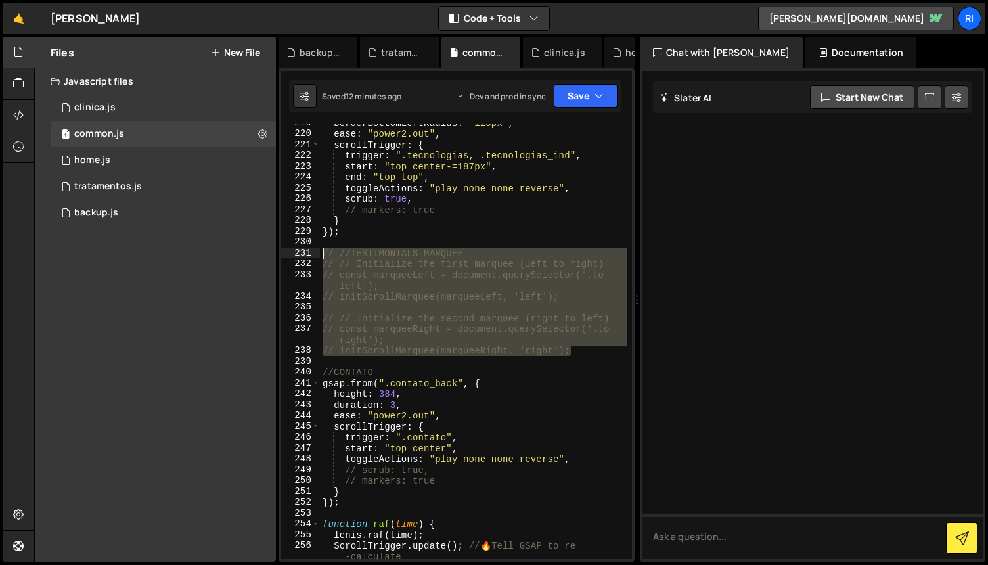
drag, startPoint x: 578, startPoint y: 354, endPoint x: 307, endPoint y: 255, distance: 288.9
click at [307, 255] on div "scrub: true, 219 220 221 222 223 224 225 226 227 228 229 230 231 232 233 234 23…" at bounding box center [456, 342] width 351 height 436
type textarea "// //TESTIMONIALS MARQUEE // // Initialize the first marquee (left to right)"
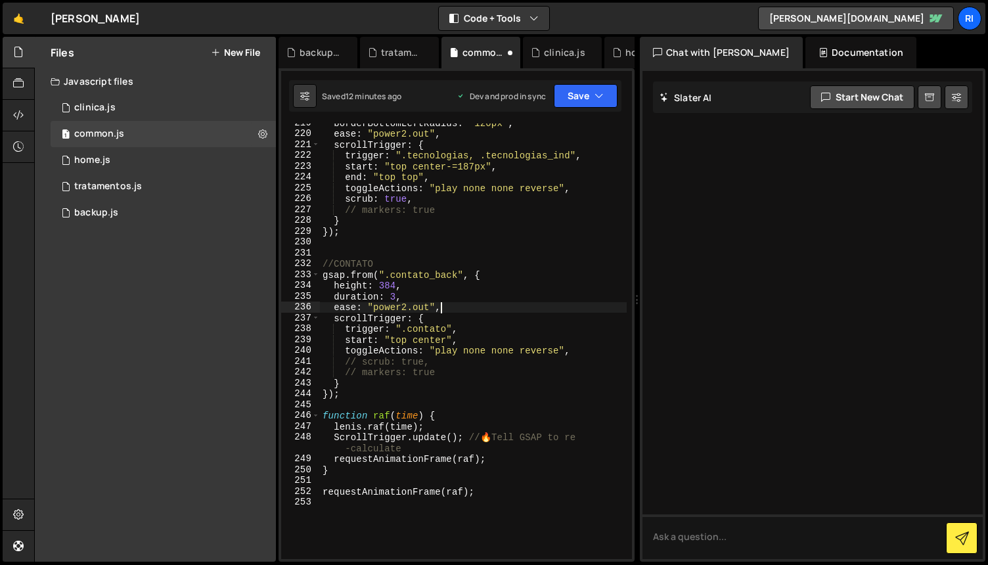
click at [529, 309] on div "borderBottomLeftRadius : "120px" , ease : "power2.out" , scrollTrigger : { trig…" at bounding box center [473, 346] width 307 height 457
type textarea "ease: "power2.out","
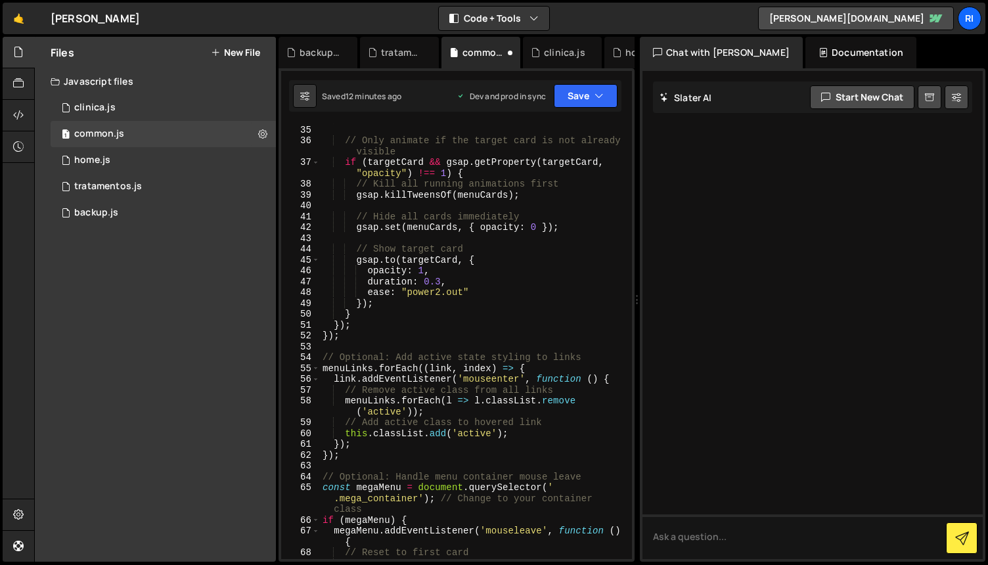
scroll to position [0, 0]
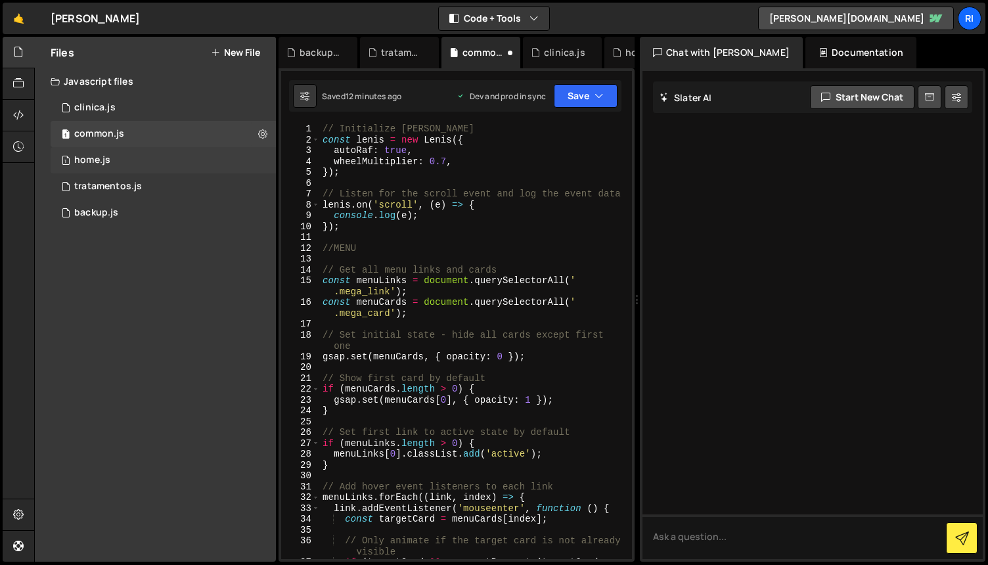
click at [131, 162] on div "1 home.js 0" at bounding box center [163, 160] width 225 height 26
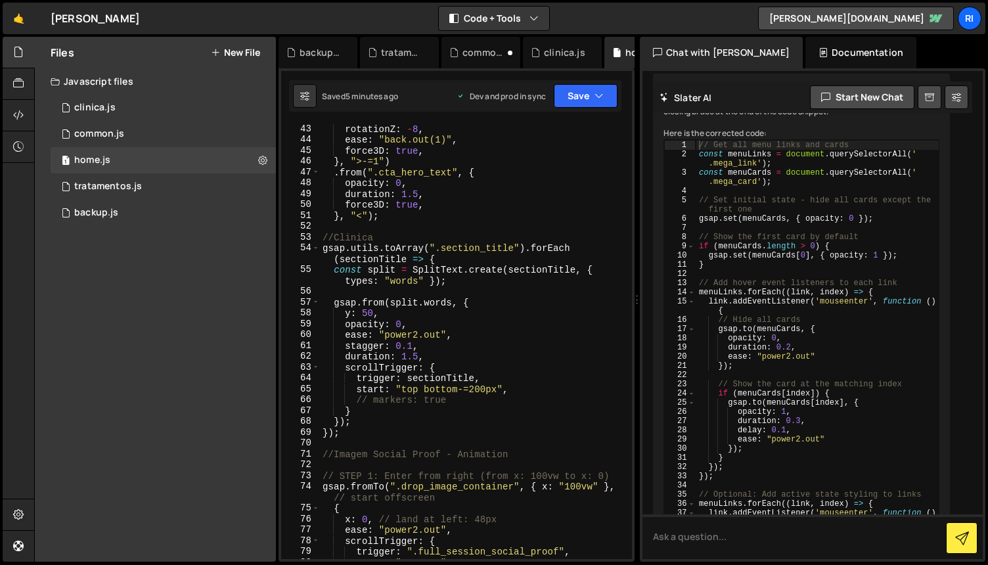
scroll to position [11702, 0]
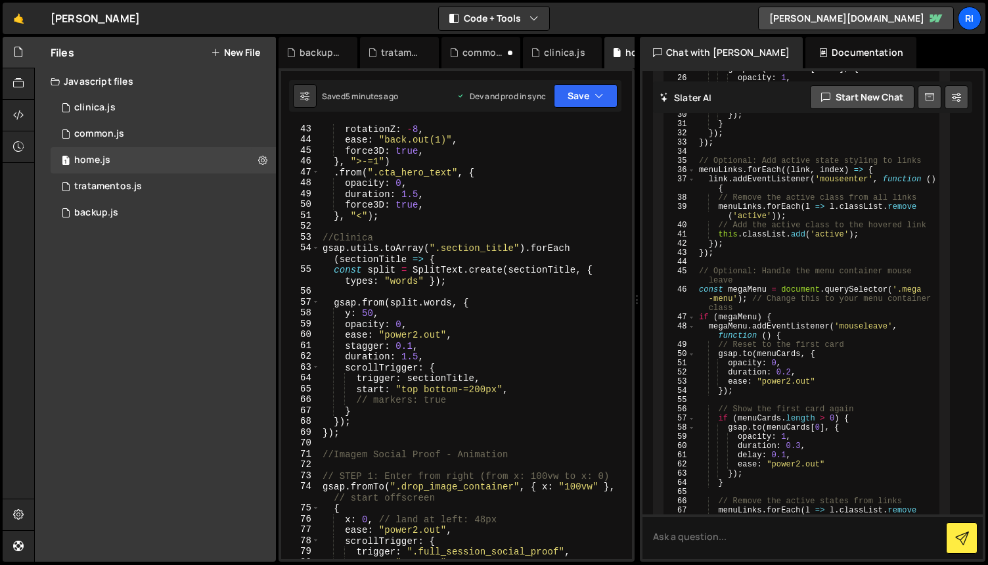
type textarea "ease: "power2.out","
click at [568, 338] on div "rotationZ : - 8 , ease : "back.out(1)" , force3D : true , } , ">-=1" ) . from (…" at bounding box center [473, 352] width 307 height 457
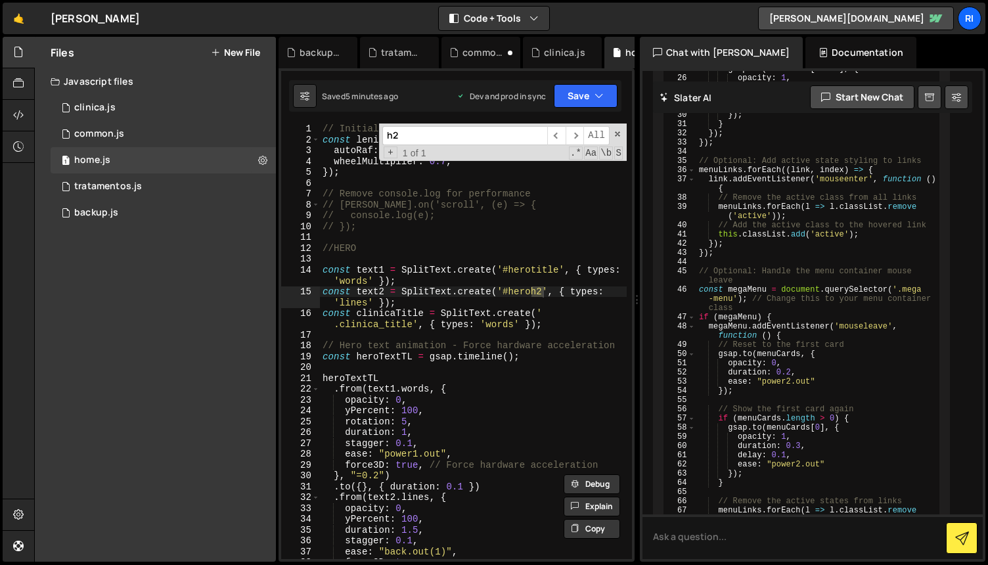
scroll to position [0, 0]
click at [435, 135] on input "h2" at bounding box center [464, 135] width 165 height 19
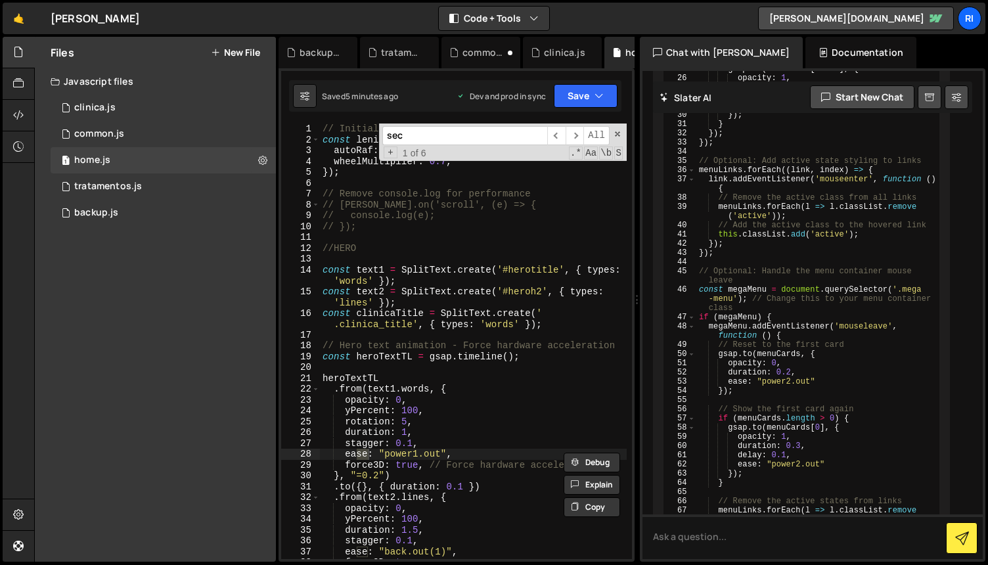
scroll to position [400, 0]
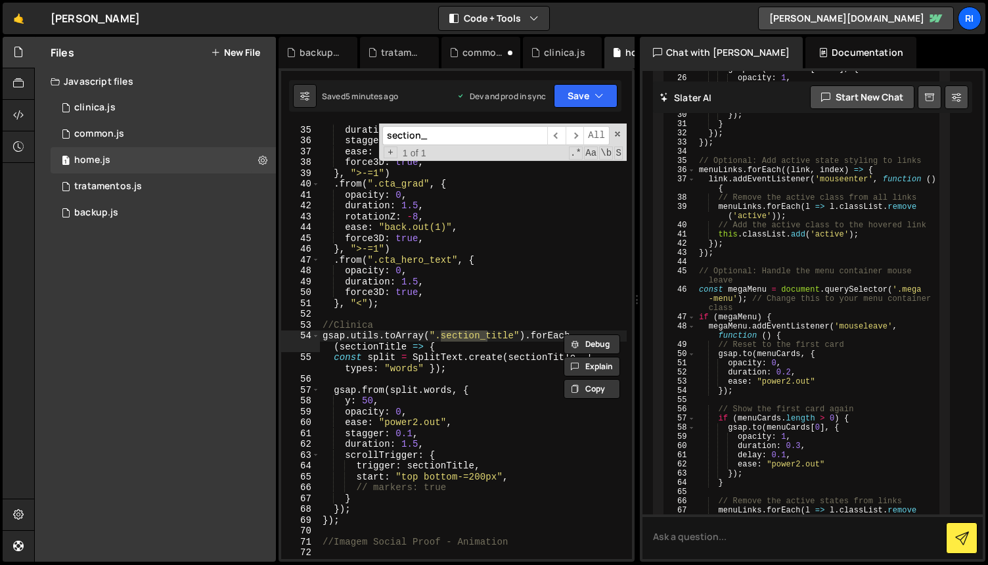
type input "section_"
click at [488, 390] on div "yPercent : 100 , duration : 1.5 , stagger : 0.1 , ease : "back.out(1)" , force3…" at bounding box center [473, 342] width 307 height 457
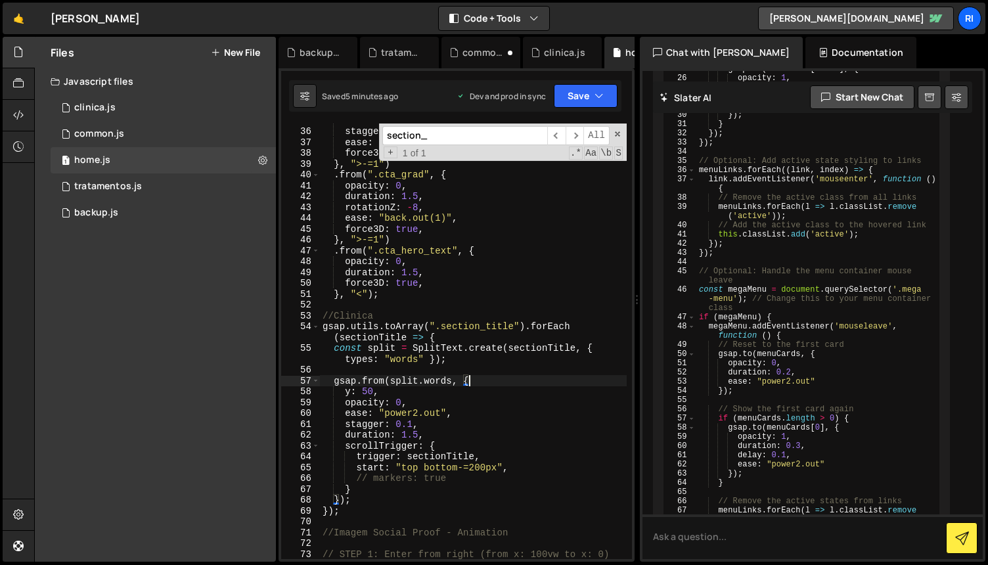
scroll to position [423, 0]
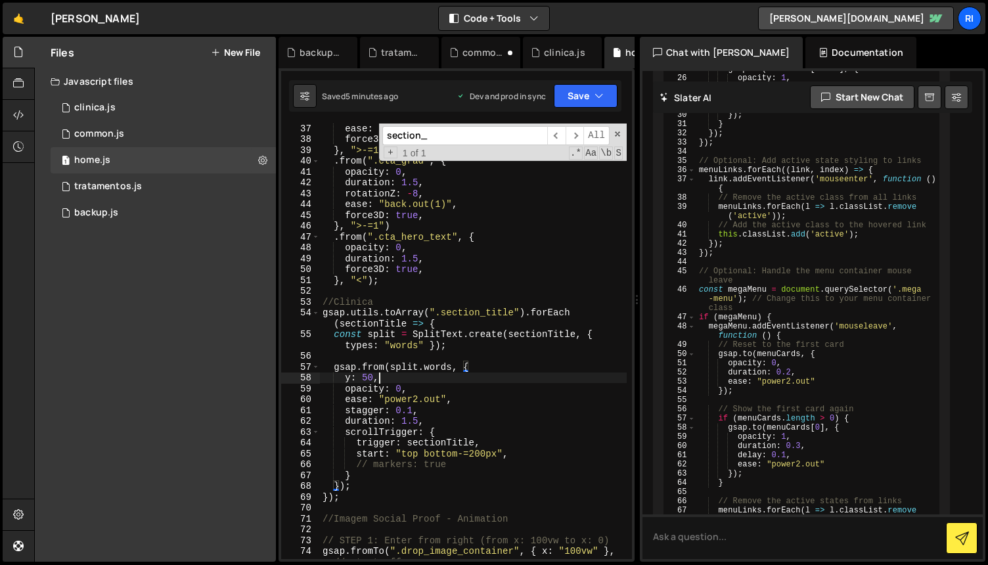
click at [503, 382] on div "ease : "back.out(1)" , force3D : true , } , ">-=1" ) . from ( ".cta_grad" , { o…" at bounding box center [473, 351] width 307 height 457
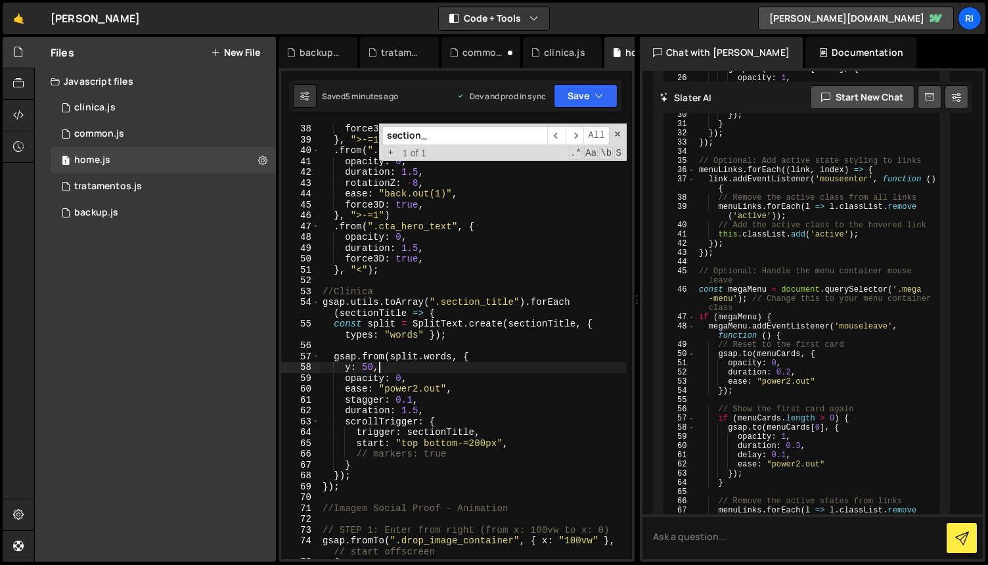
click at [419, 411] on div "force3D : true , } , ">-=1" ) . from ( ".cta_grad" , { opacity : 0 , duration :…" at bounding box center [473, 352] width 307 height 457
click at [486, 361] on div "force3D : true , } , ">-=1" ) . from ( ".cta_grad" , { opacity : 0 , duration :…" at bounding box center [473, 352] width 307 height 457
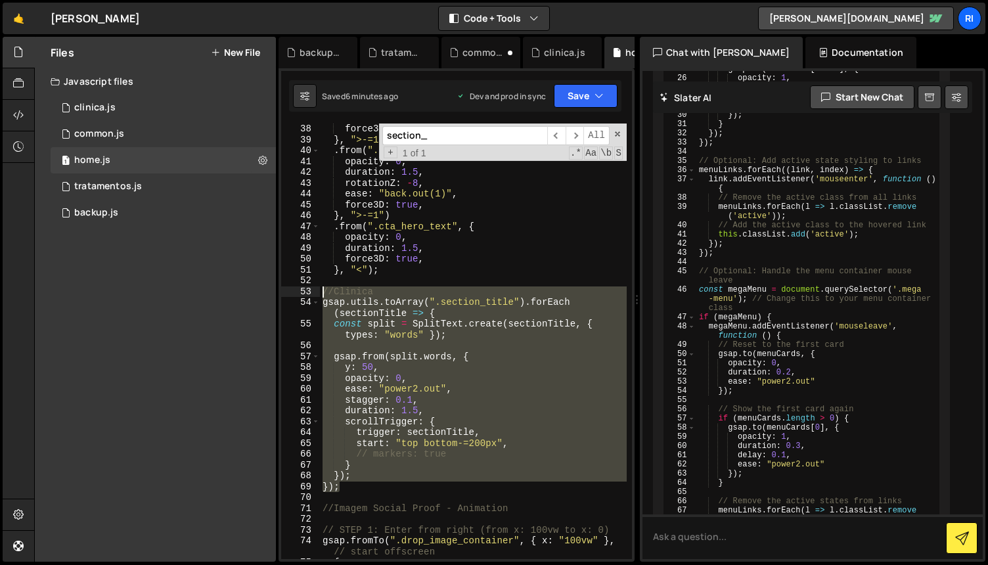
drag, startPoint x: 334, startPoint y: 481, endPoint x: 302, endPoint y: 289, distance: 194.5
click at [302, 289] on div "gsap.from(split.words, { 38 39 40 41 42 43 44 45 46 47 48 49 50 51 52 53 54 55 …" at bounding box center [456, 342] width 351 height 436
type textarea "//Clinica gsap.utils.toArray(".section_title").forEach(sectionTitle => {"
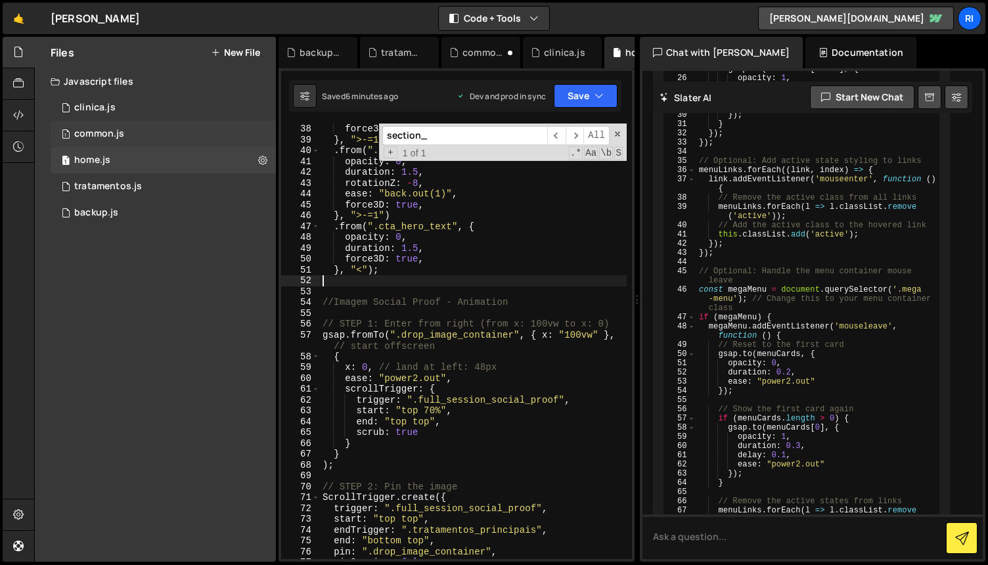
click at [131, 137] on div "1 common.js 0" at bounding box center [163, 134] width 225 height 26
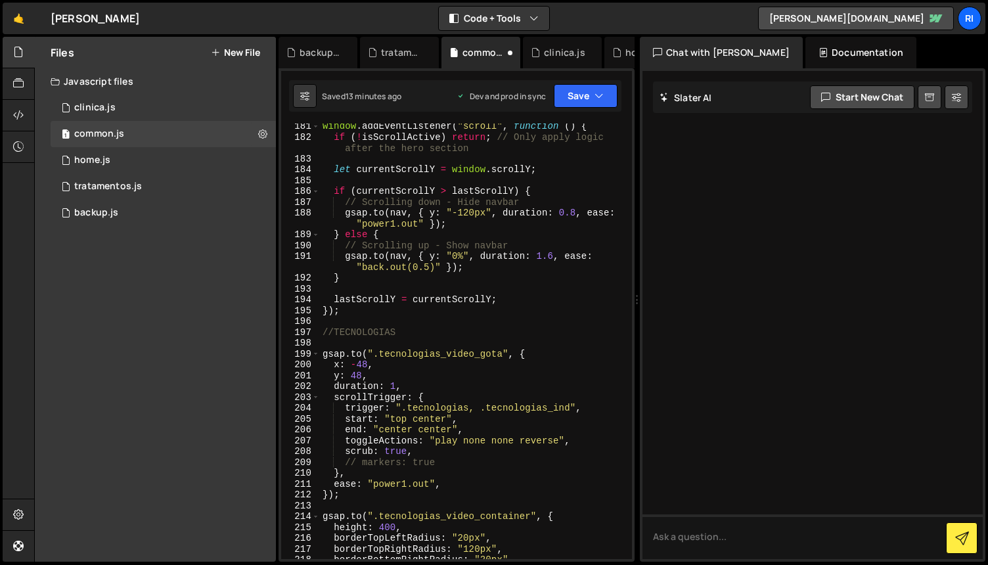
scroll to position [2166, 0]
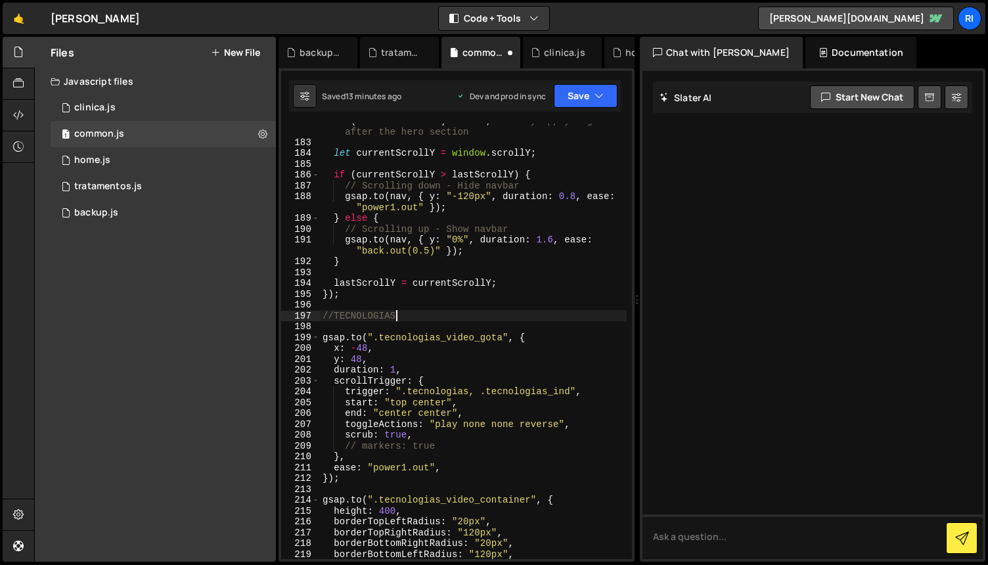
click at [428, 311] on div "if ( ! isScrollActive ) return ; // Only apply logic after the hero section let…" at bounding box center [473, 349] width 307 height 468
type textarea "//TECNOLOGIAS"
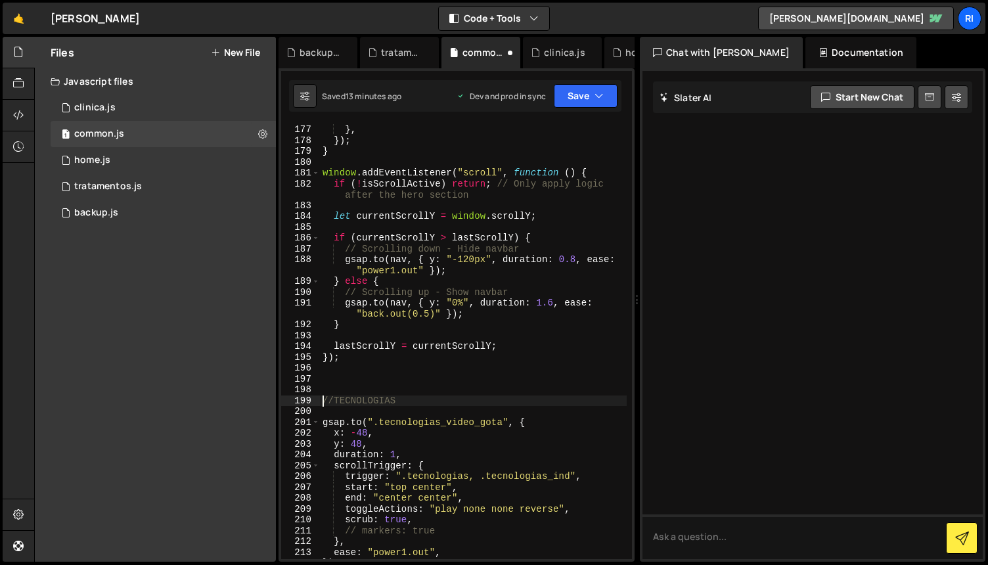
scroll to position [2103, 0]
paste textarea "});"
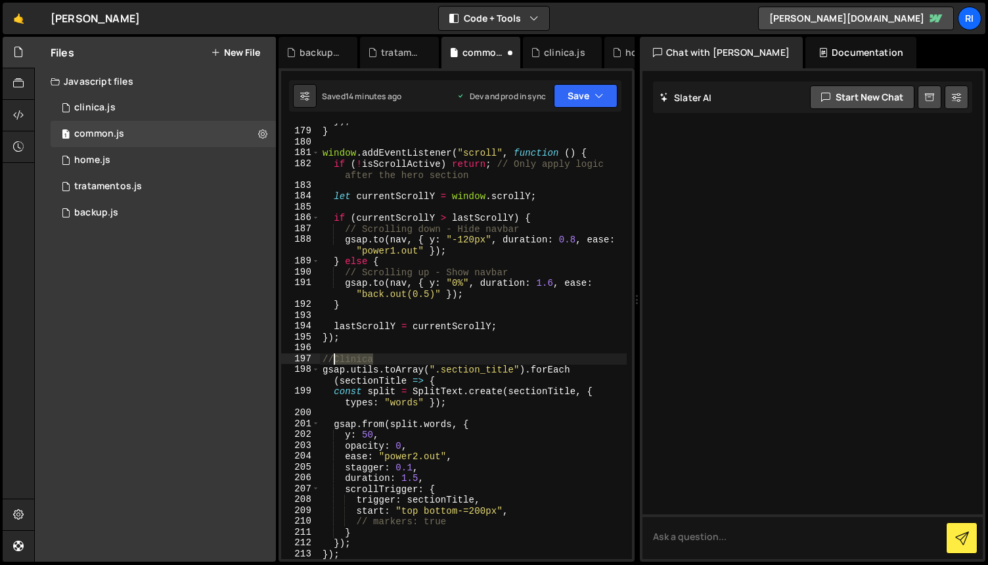
drag, startPoint x: 381, startPoint y: 357, endPoint x: 336, endPoint y: 356, distance: 45.3
click at [336, 356] on div "}) ; } window . addEventListener ( "scroll" , function ( ) { if ( ! isScrollAct…" at bounding box center [473, 343] width 307 height 457
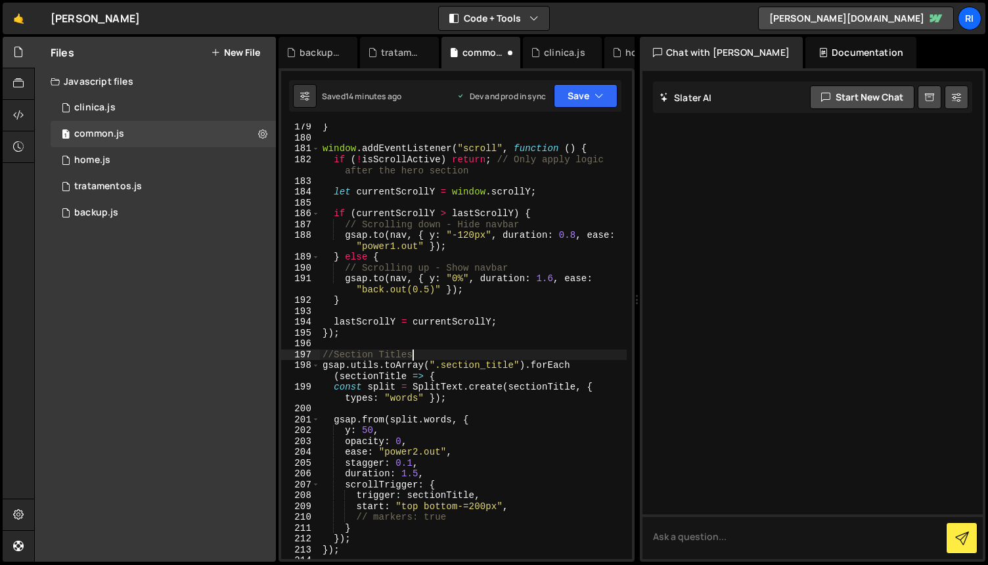
click at [536, 452] on div "} window . addEventListener ( "scroll" , function ( ) { if ( ! isScrollActive )…" at bounding box center [473, 350] width 307 height 457
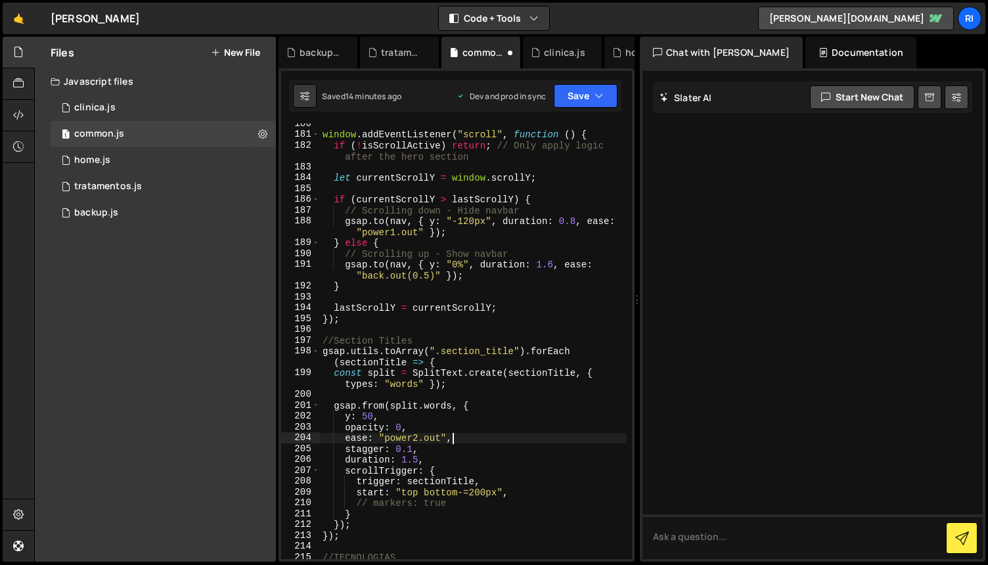
scroll to position [2166, 0]
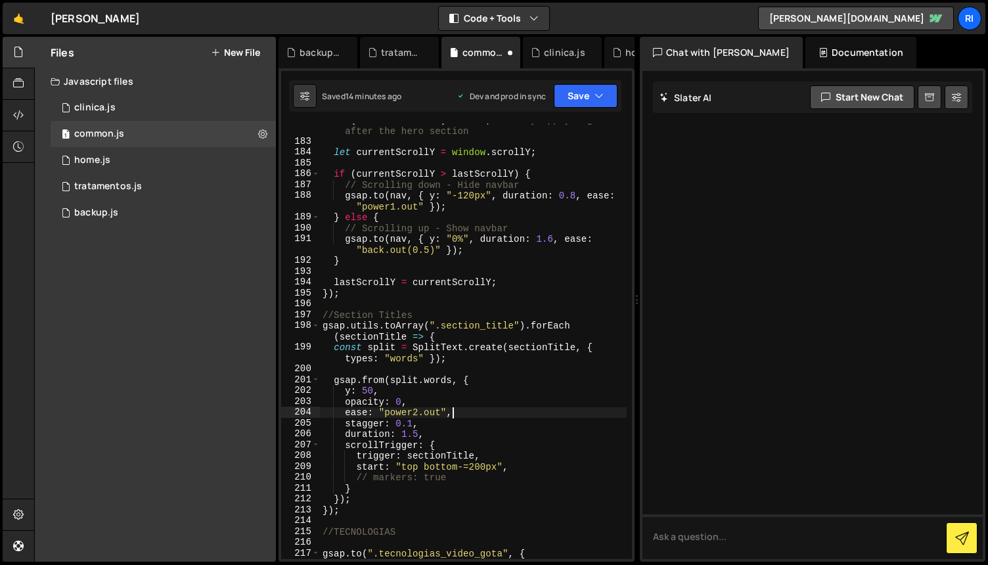
click at [417, 433] on div "if ( ! isScrollActive ) return ; // Only apply logic after the hero section let…" at bounding box center [473, 348] width 307 height 468
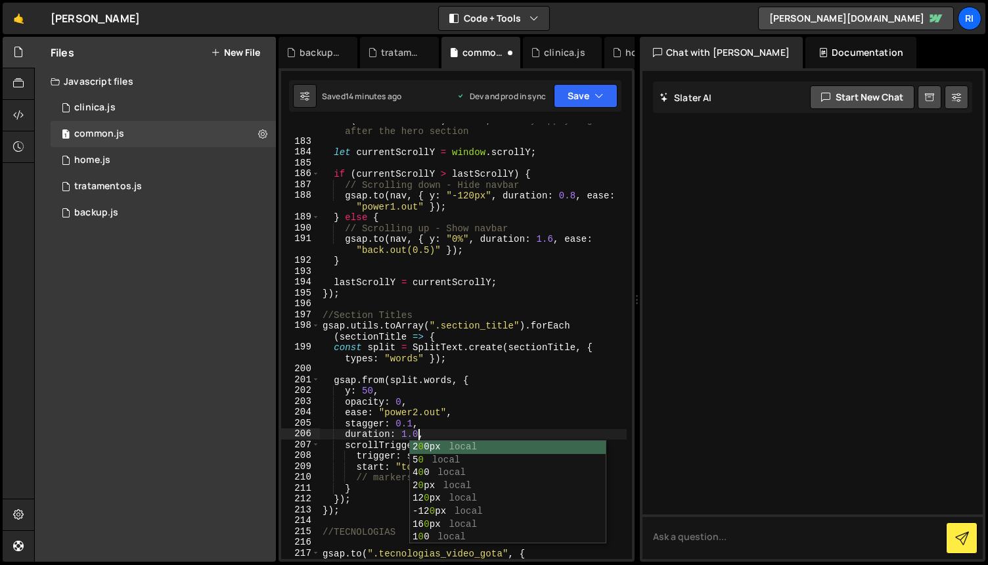
scroll to position [0, 6]
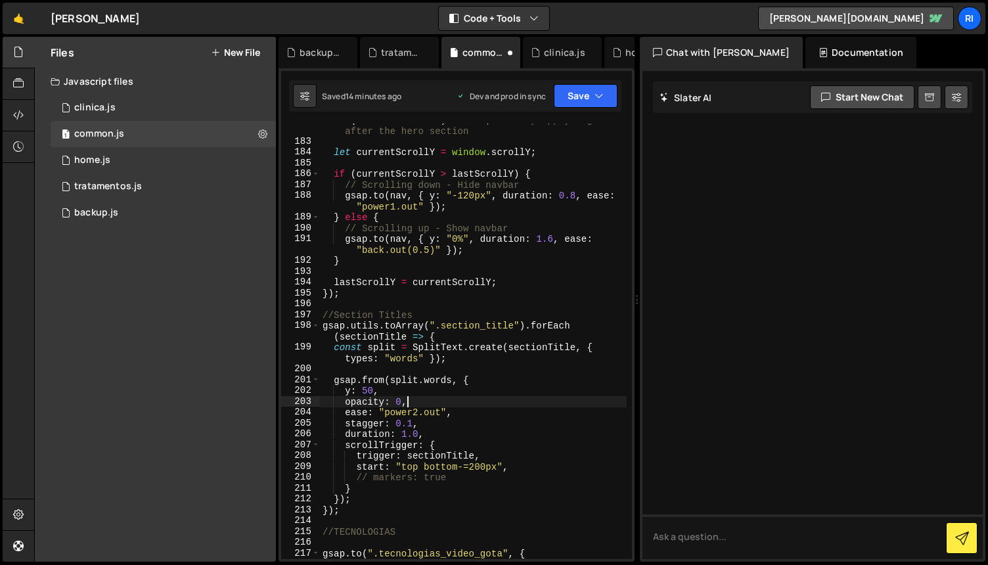
click at [530, 403] on div "if ( ! isScrollActive ) return ; // Only apply logic after the hero section let…" at bounding box center [473, 348] width 307 height 468
click at [417, 434] on div "if ( ! isScrollActive ) return ; // Only apply logic after the hero section let…" at bounding box center [473, 348] width 307 height 468
click at [488, 395] on div "if ( ! isScrollActive ) return ; // Only apply logic after the hero section let…" at bounding box center [473, 348] width 307 height 468
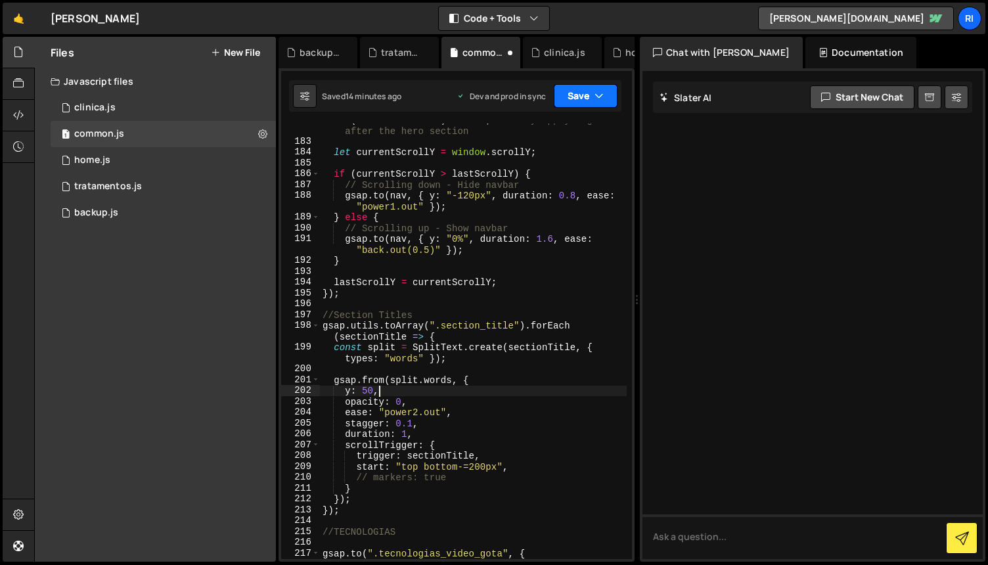
type textarea "y: 50,"
click at [581, 97] on button "Save" at bounding box center [586, 96] width 64 height 24
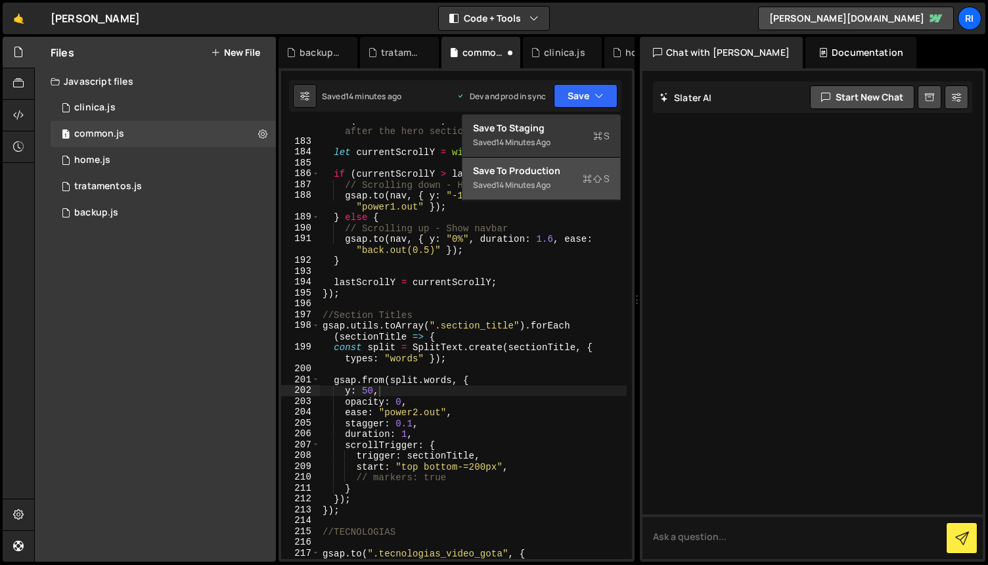
click at [539, 183] on div "14 minutes ago" at bounding box center [523, 184] width 55 height 11
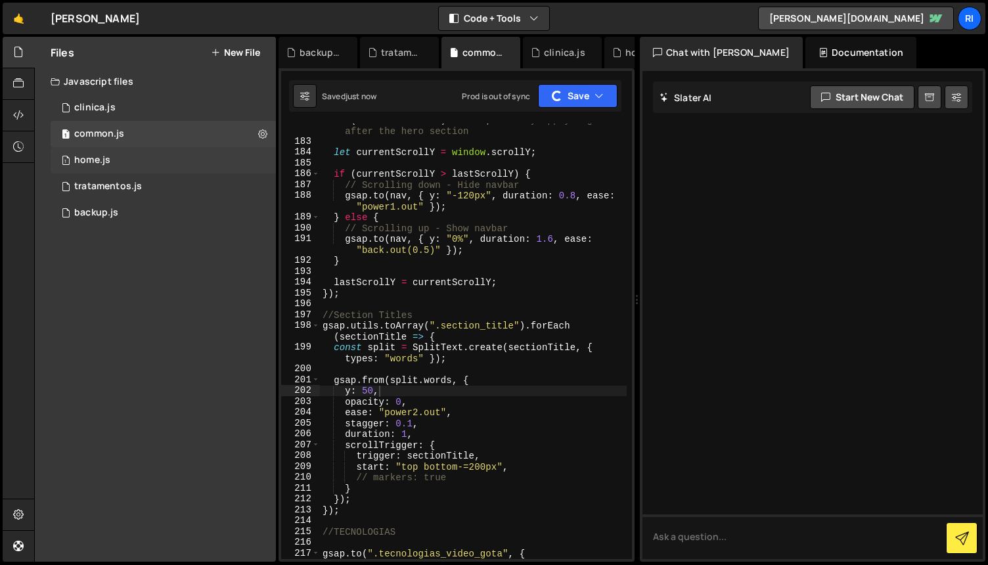
click at [132, 160] on div "1 home.js 0" at bounding box center [163, 160] width 225 height 26
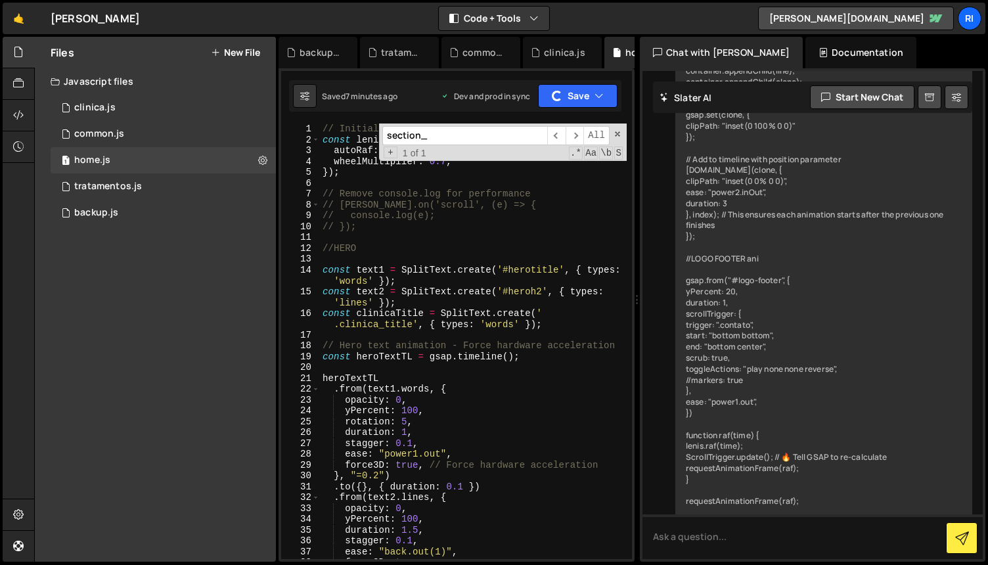
scroll to position [11702, 0]
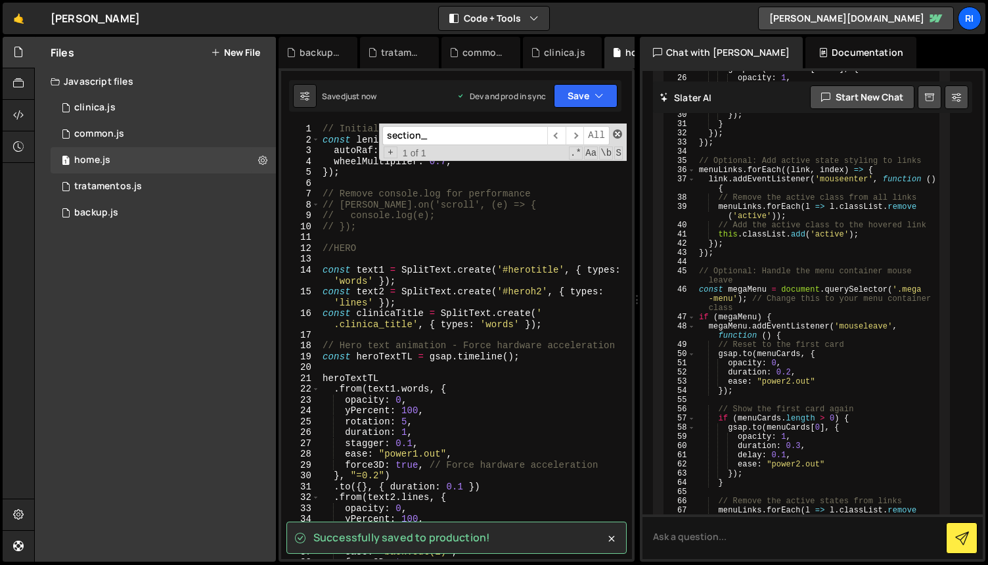
drag, startPoint x: 618, startPoint y: 133, endPoint x: 534, endPoint y: 208, distance: 113.1
click at [618, 133] on span at bounding box center [617, 133] width 9 height 9
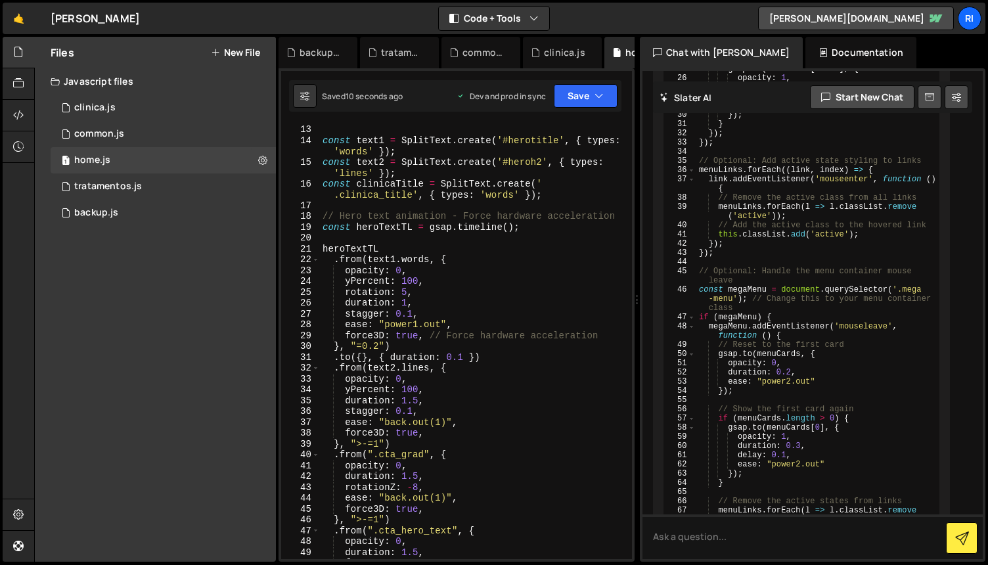
scroll to position [136, 0]
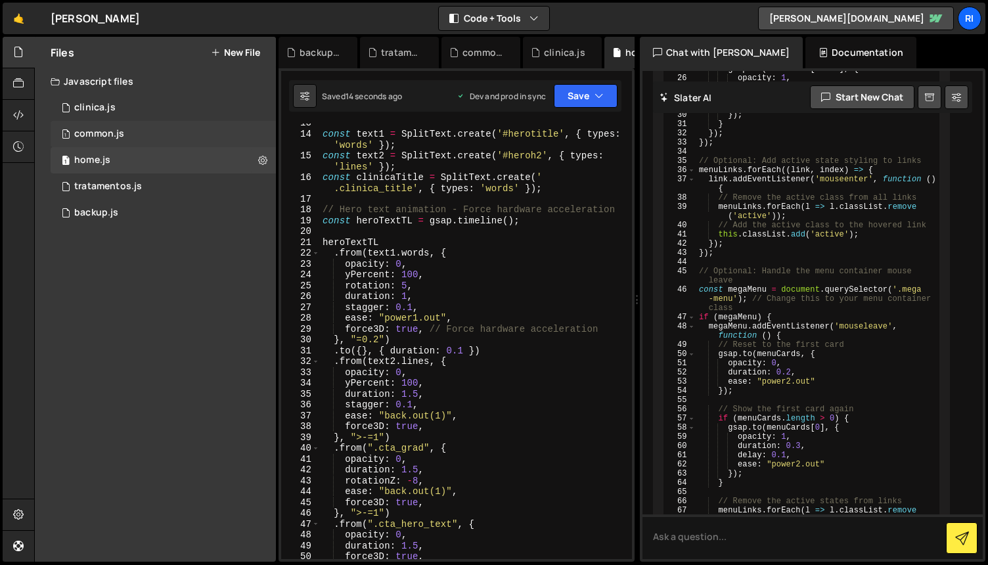
click at [94, 129] on div "common.js" at bounding box center [99, 134] width 50 height 12
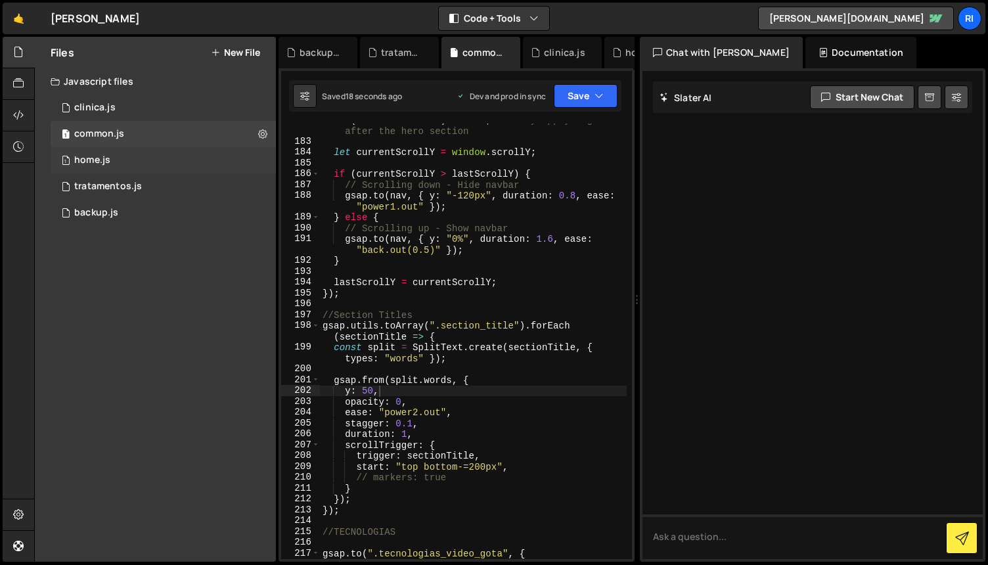
click at [125, 164] on div "1 home.js 0" at bounding box center [163, 160] width 225 height 26
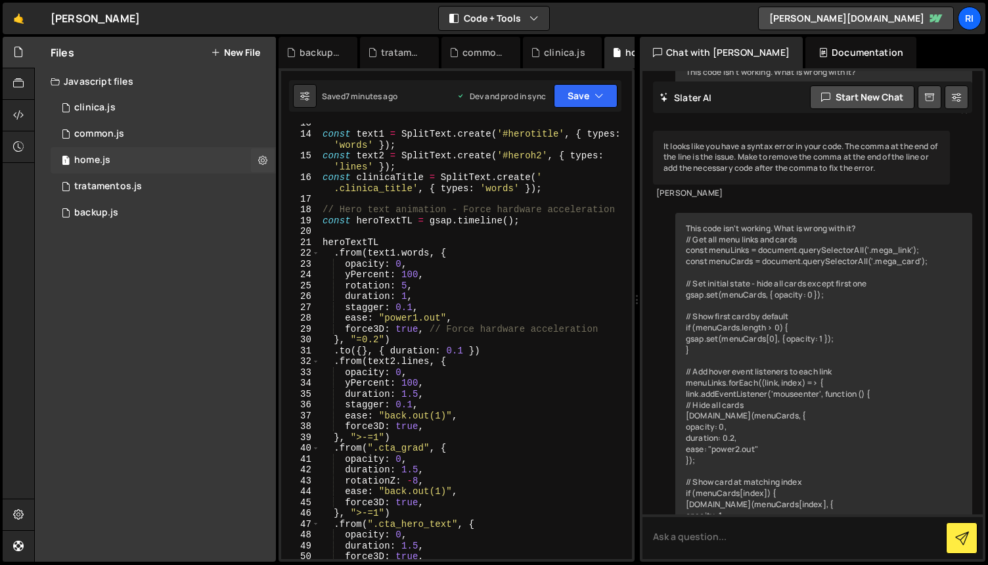
scroll to position [11702, 0]
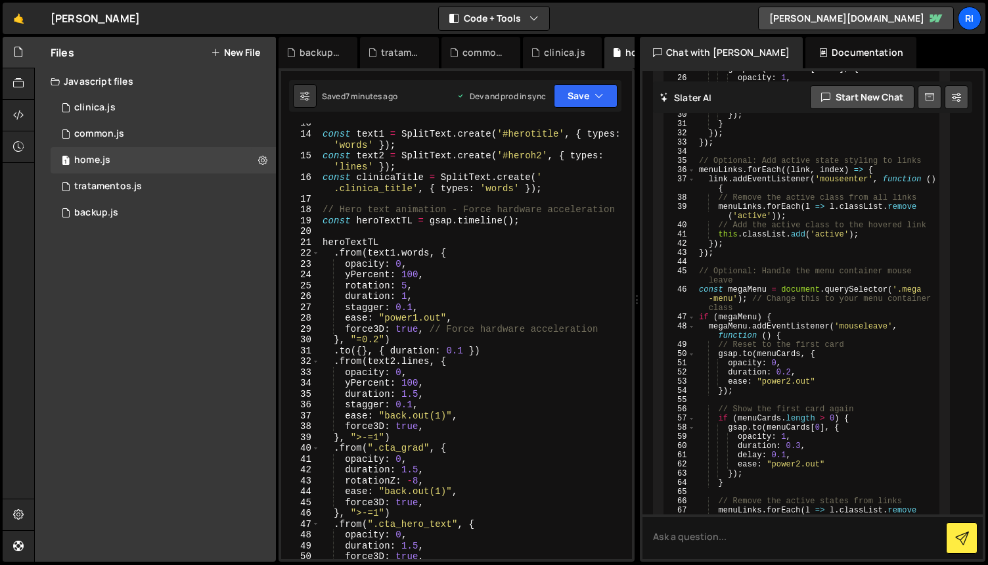
click at [429, 302] on div "const text1 = SplitText . create ( '#herotitle' , { types : 'words' }) ; const …" at bounding box center [473, 346] width 307 height 457
click at [457, 315] on div "const text1 = SplitText . create ( '#herotitle' , { types : 'words' }) ; const …" at bounding box center [473, 346] width 307 height 457
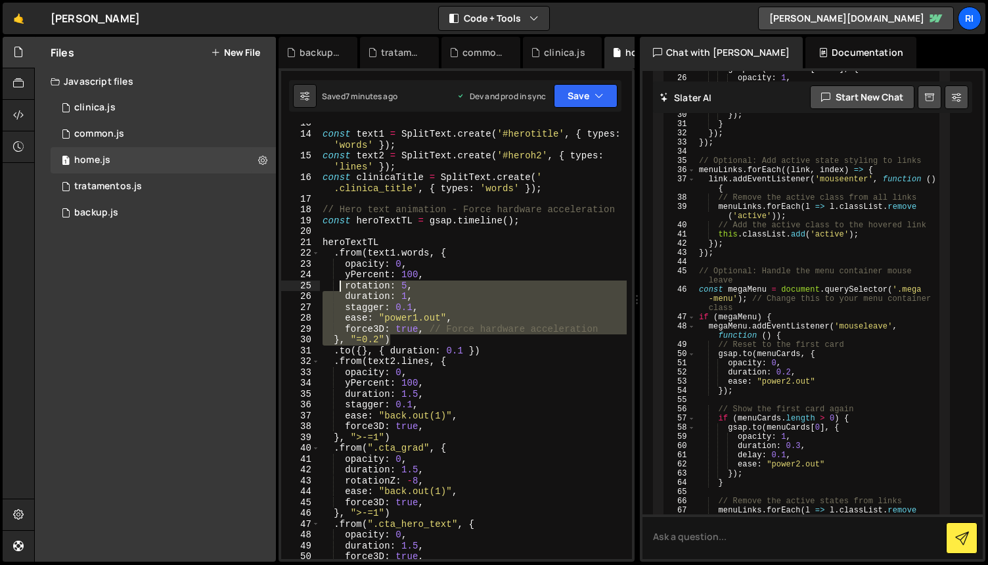
drag, startPoint x: 401, startPoint y: 338, endPoint x: 339, endPoint y: 283, distance: 82.9
click at [339, 283] on div "const text1 = SplitText . create ( '#herotitle' , { types : 'words' }) ; const …" at bounding box center [473, 346] width 307 height 457
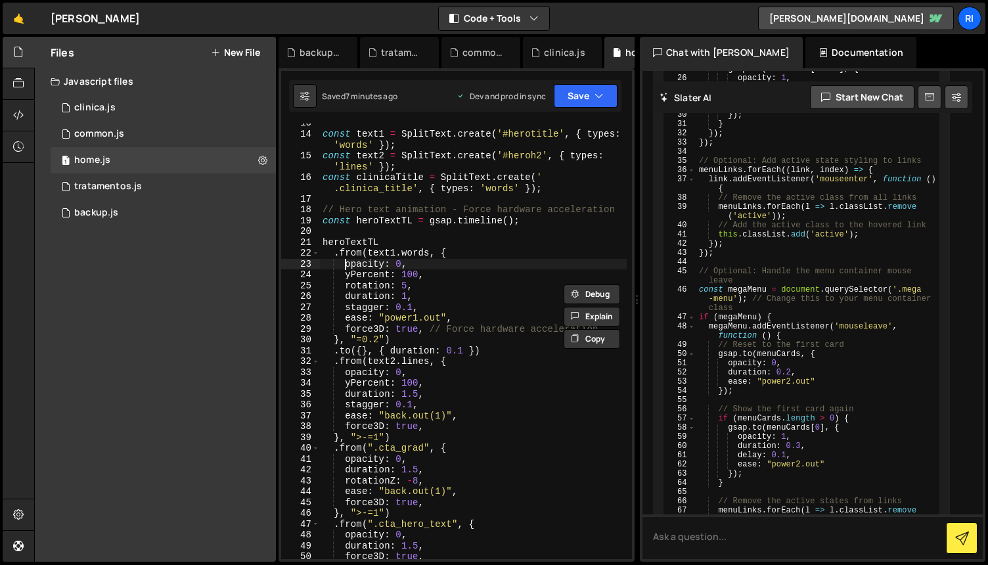
click at [346, 265] on div "const text1 = SplitText . create ( '#herotitle' , { types : 'words' }) ; const …" at bounding box center [473, 346] width 307 height 457
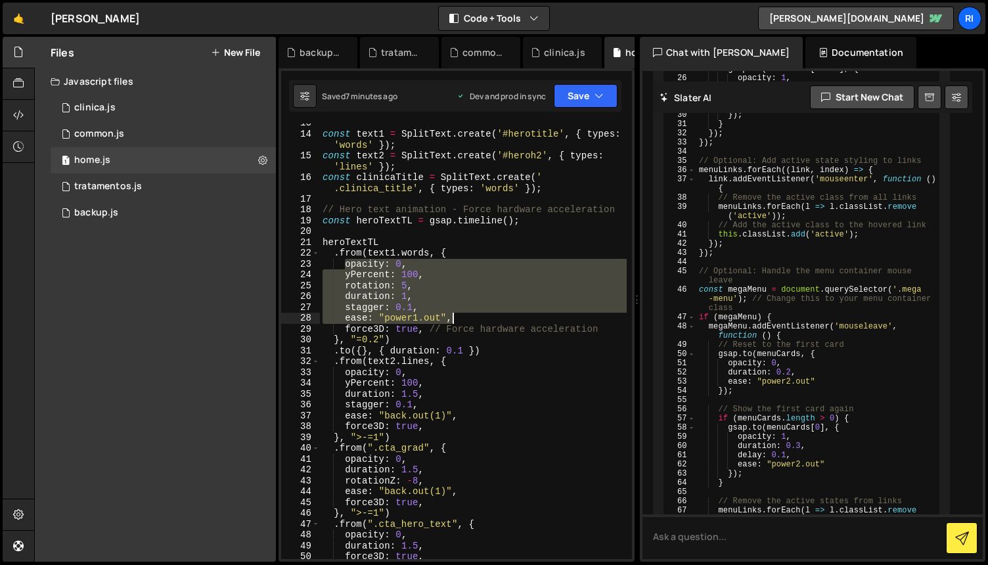
drag, startPoint x: 343, startPoint y: 264, endPoint x: 457, endPoint y: 315, distance: 124.7
click at [457, 315] on div "const text1 = SplitText . create ( '#herotitle' , { types : 'words' }) ; const …" at bounding box center [473, 346] width 307 height 457
type textarea "stagger: 0.1, ease: "power1.out","
click at [106, 136] on div "common.js" at bounding box center [99, 134] width 50 height 12
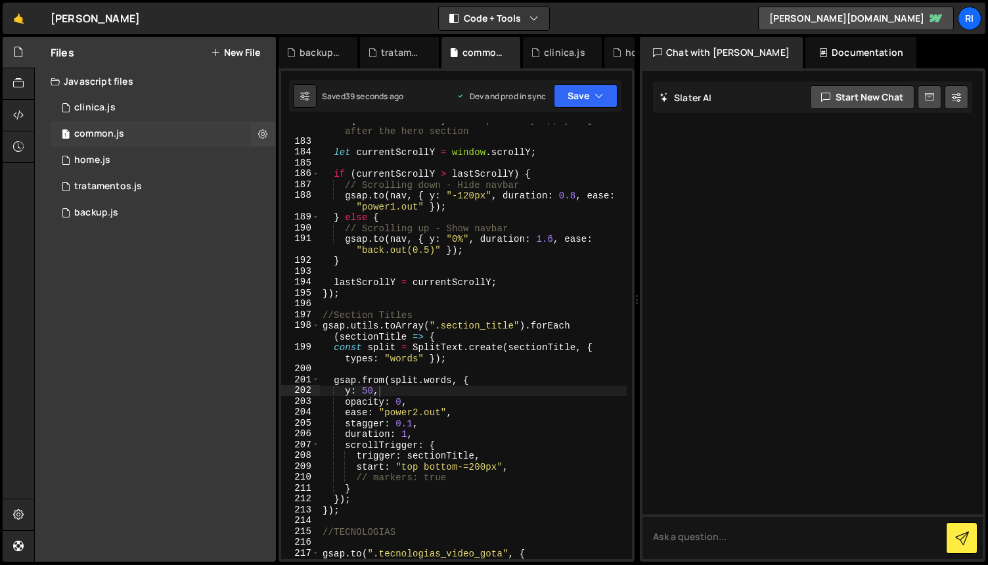
scroll to position [0, 0]
click at [413, 398] on div "if ( ! isScrollActive ) return ; // Only apply logic after the hero section let…" at bounding box center [473, 348] width 307 height 468
click at [349, 396] on div "if ( ! isScrollActive ) return ; // Only apply logic after the hero section let…" at bounding box center [473, 348] width 307 height 468
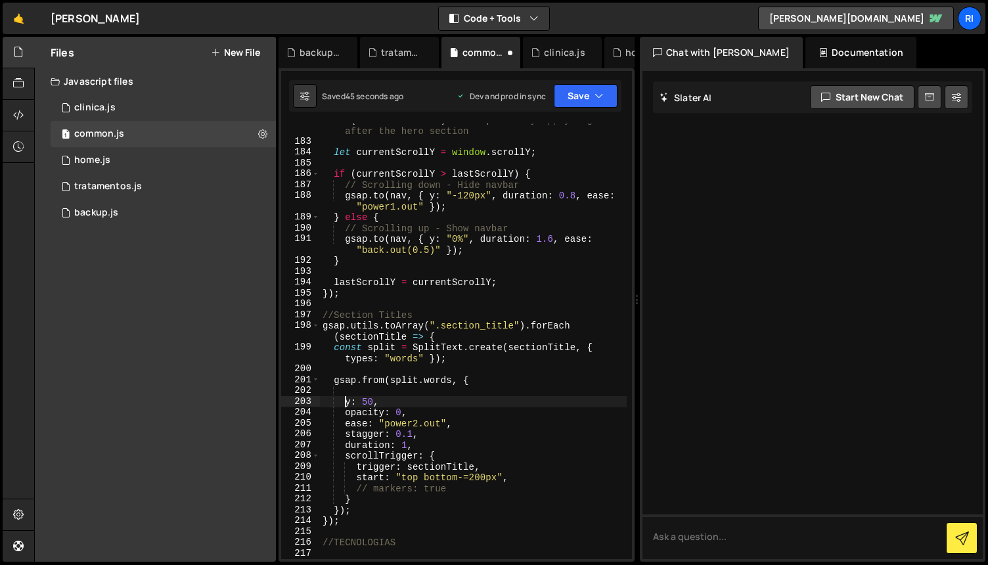
type textarea "y: 50,"
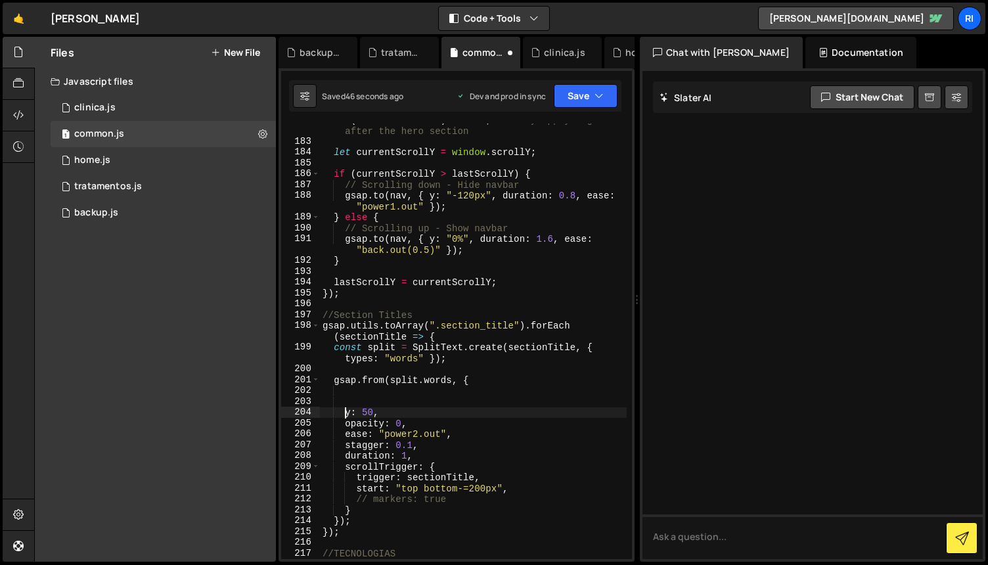
scroll to position [0, 1]
paste textarea "ease: "power1.out","
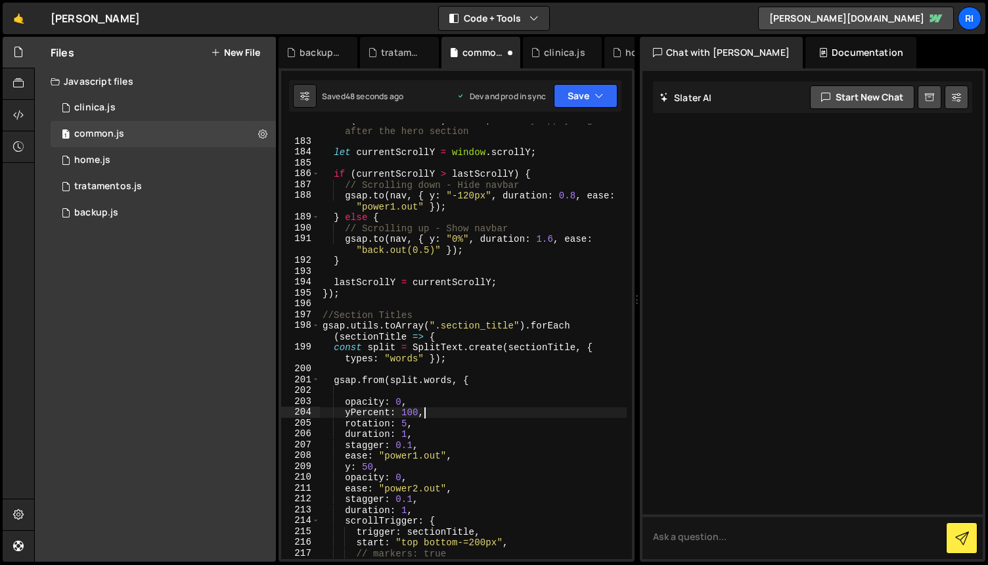
type textarea "opacity: 0,"
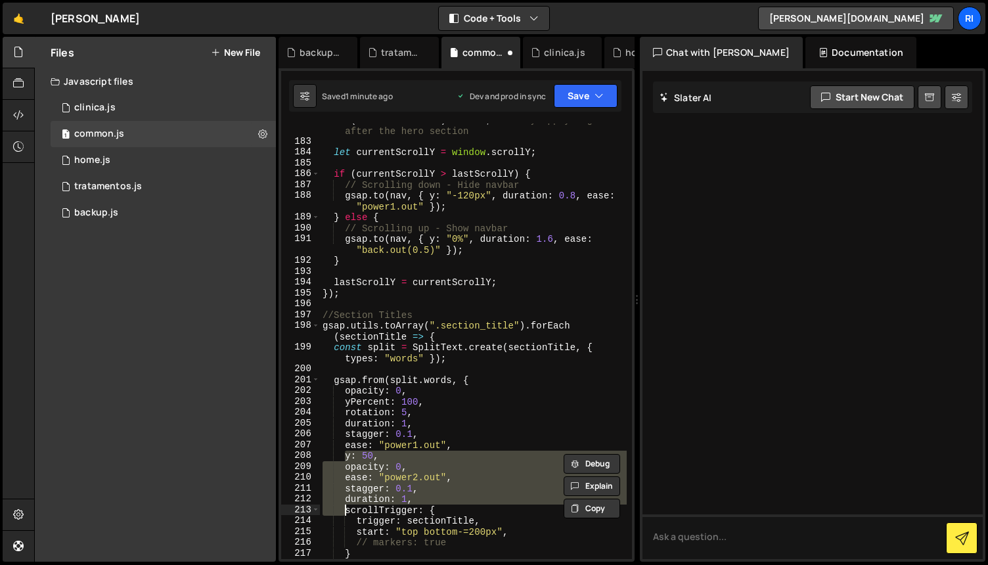
type textarea "stagger: 0.1, duration: 1,"
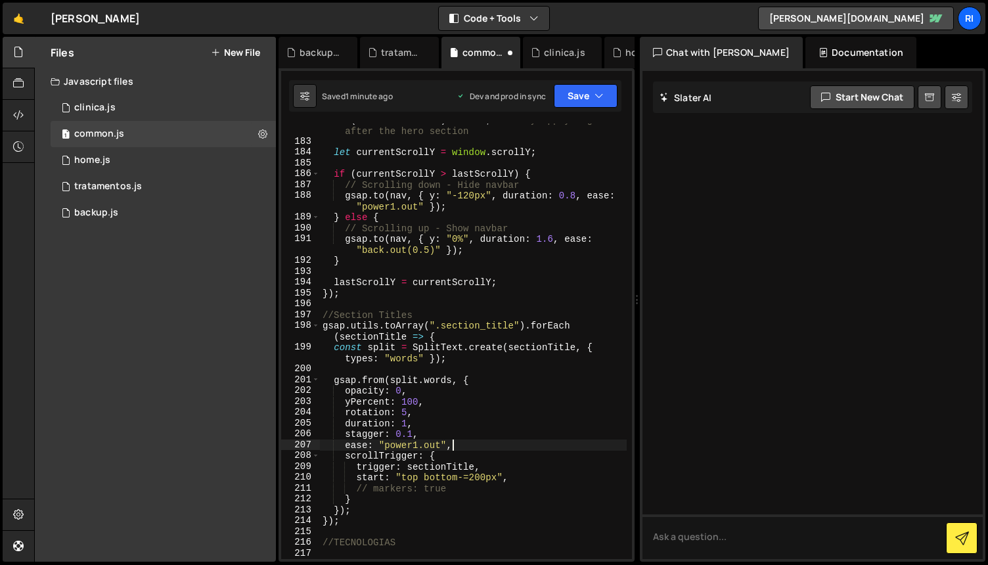
scroll to position [2167, 0]
click at [576, 95] on button "Save" at bounding box center [586, 96] width 64 height 24
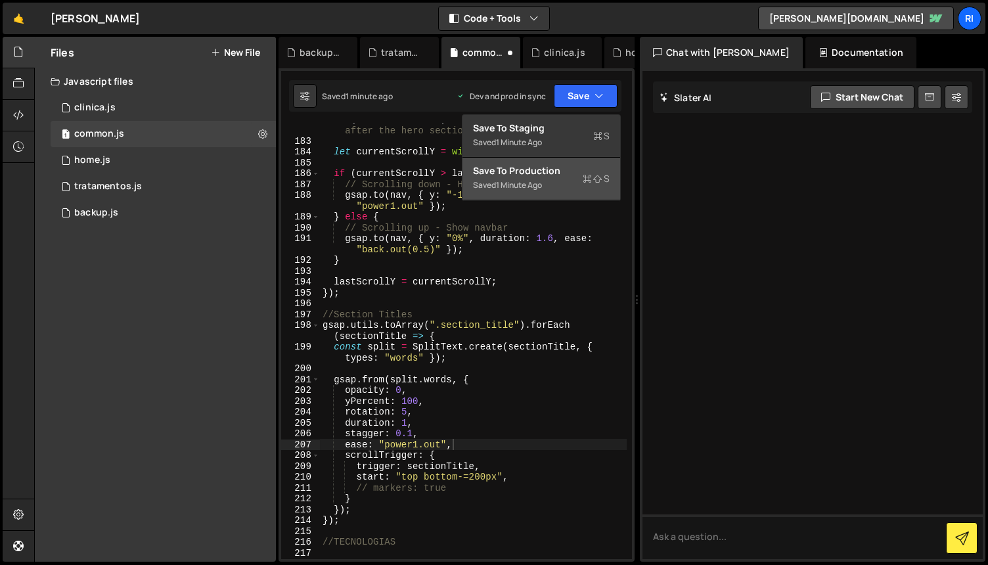
click at [532, 176] on div "Save to Production S" at bounding box center [541, 170] width 137 height 13
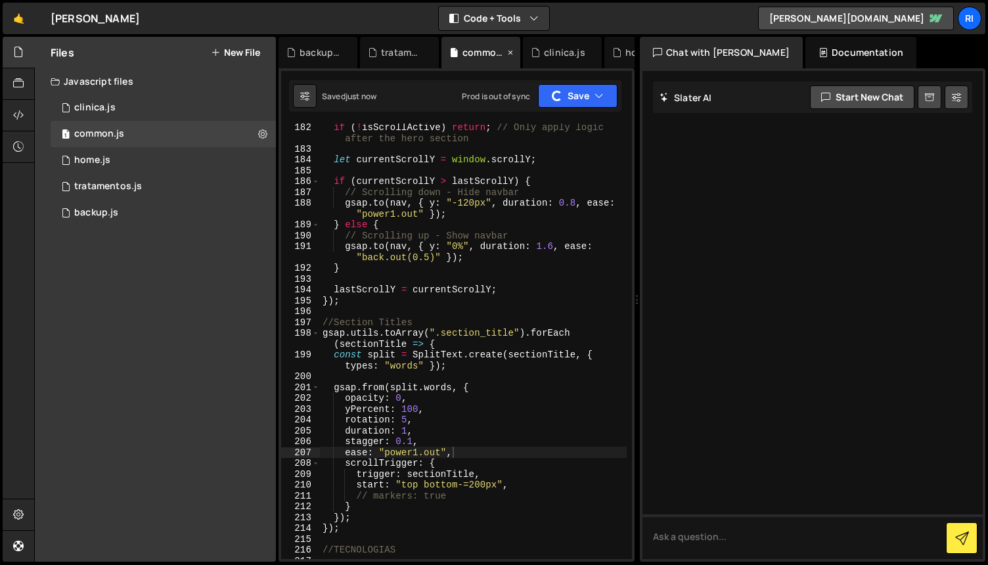
scroll to position [1371, 0]
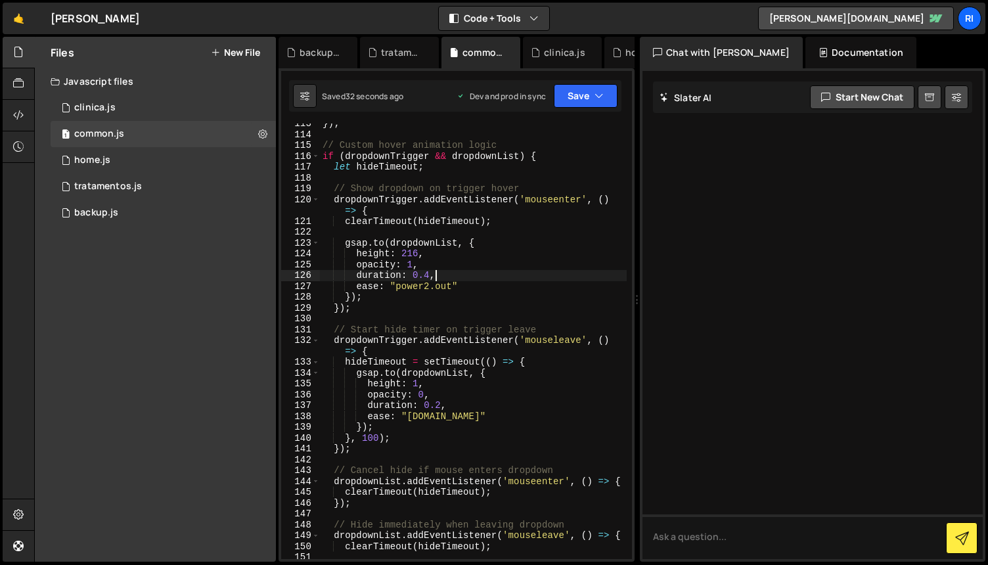
click at [505, 271] on div "}) ; // Custom hover animation logic if ( dropdownTrigger && dropdownList ) { l…" at bounding box center [473, 346] width 307 height 457
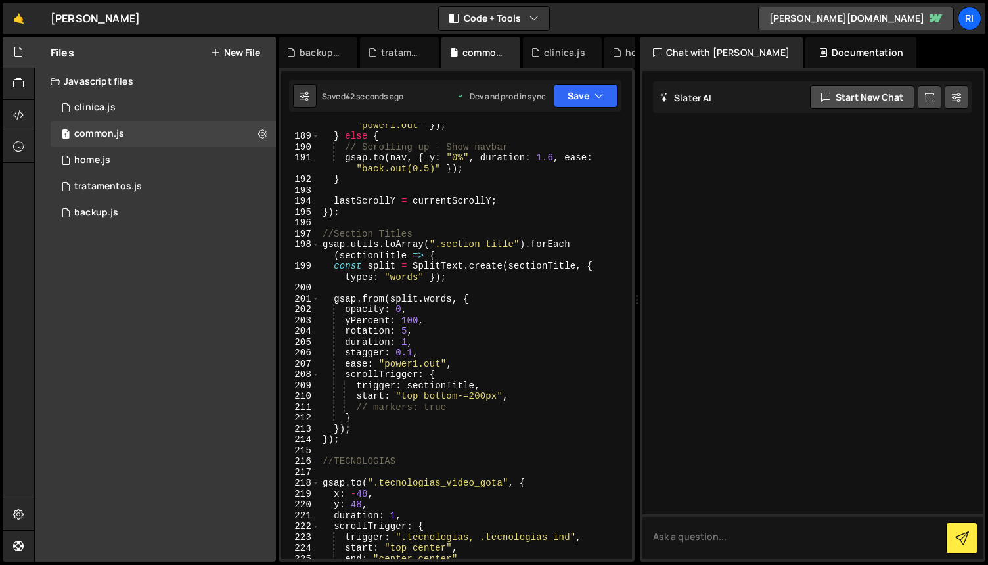
scroll to position [2255, 0]
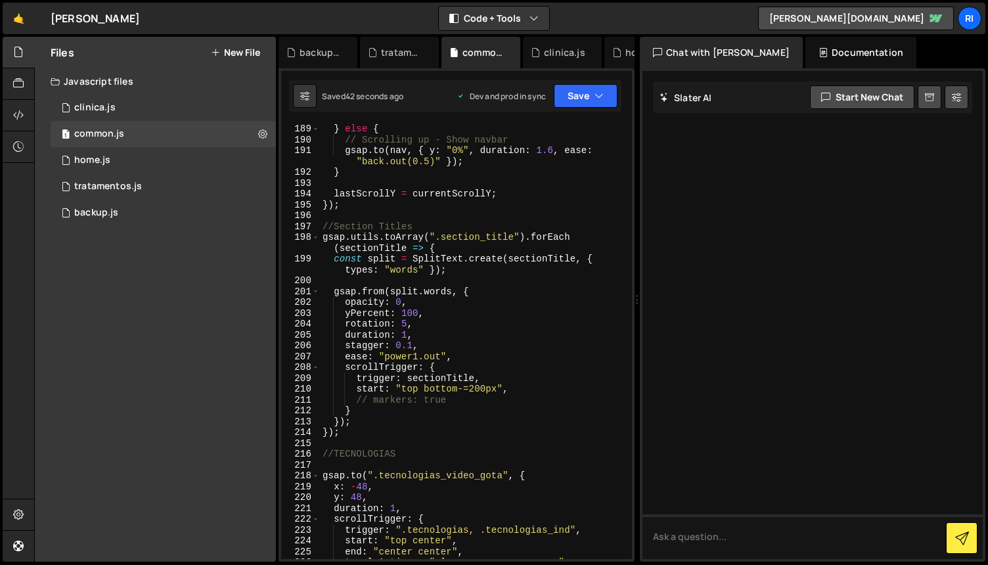
click at [488, 307] on div "gsap . to ( nav , { y : "-120px" , duration : 0.8 , ease : "power1.out" }) ; } …" at bounding box center [473, 336] width 307 height 468
click at [499, 340] on div "gsap . to ( nav , { y : "-120px" , duration : 0.8 , ease : "power1.out" }) ; } …" at bounding box center [473, 336] width 307 height 468
type textarea "duration: 1,"
click at [526, 282] on div "gsap . to ( nav , { y : "-120px" , duration : 0.8 , ease : "power1.out" }) ; } …" at bounding box center [473, 336] width 307 height 468
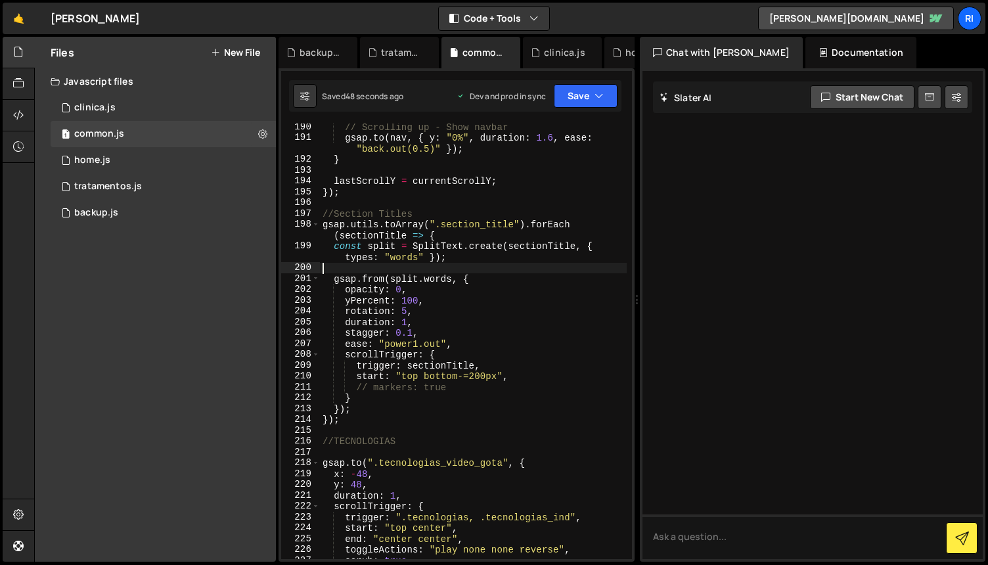
scroll to position [2276, 0]
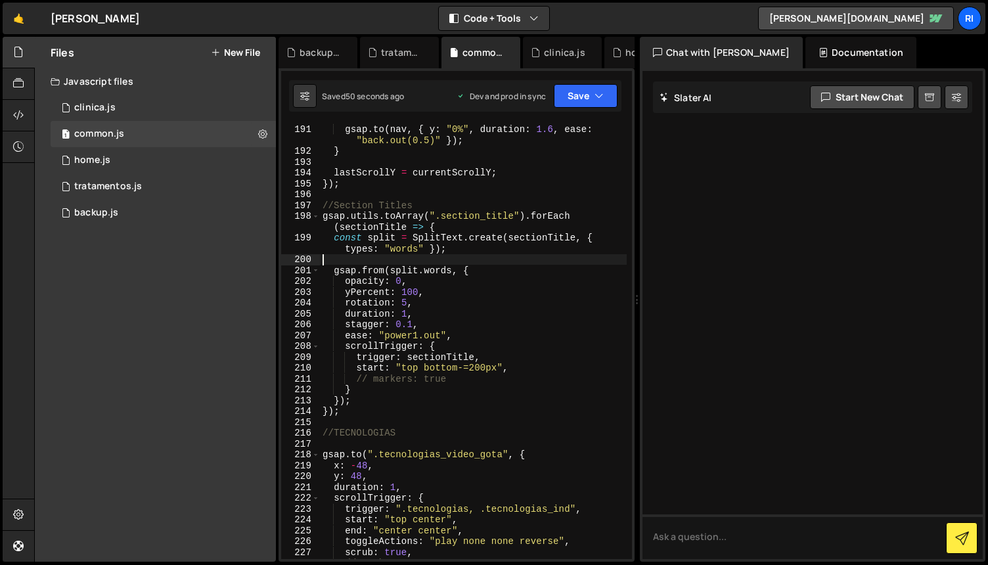
click at [505, 274] on div "// Scrolling up - Show navbar gsap . to ( nav , { y : "0%" , duration : 1.6 , e…" at bounding box center [473, 341] width 307 height 457
type textarea "gsap.from(split.words, {"
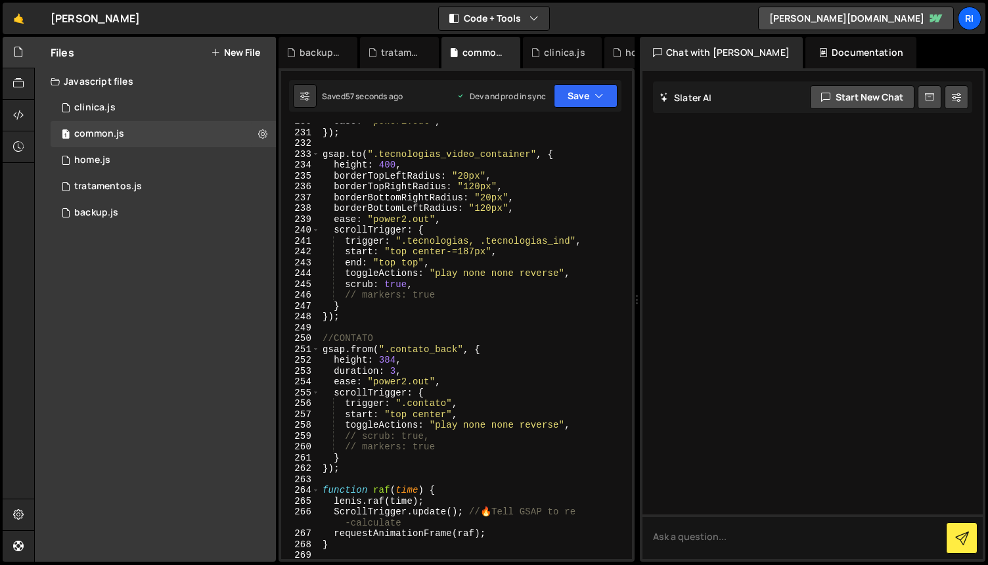
scroll to position [2739, 0]
click at [158, 112] on div "1 clinica.js 0" at bounding box center [163, 108] width 225 height 26
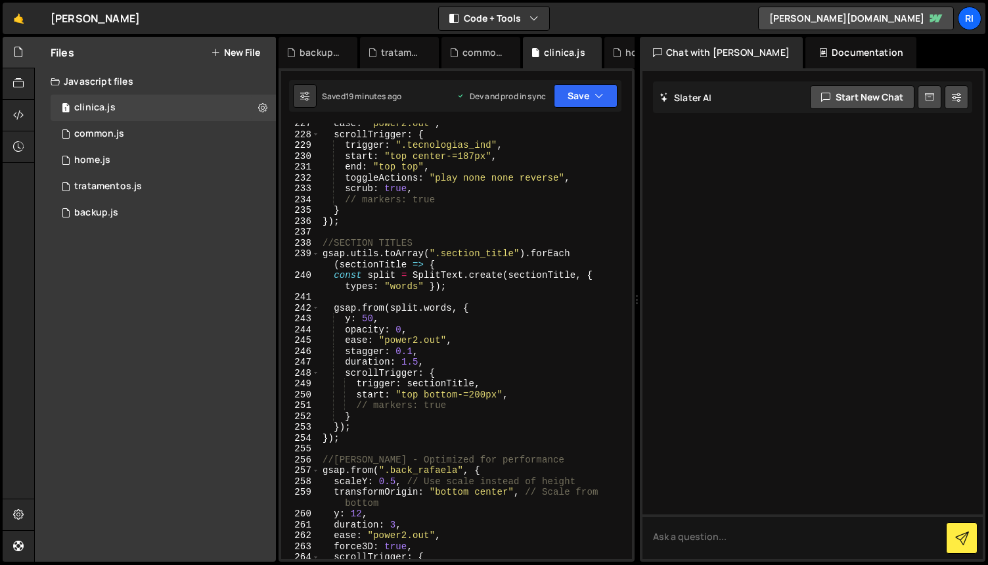
scroll to position [2539, 0]
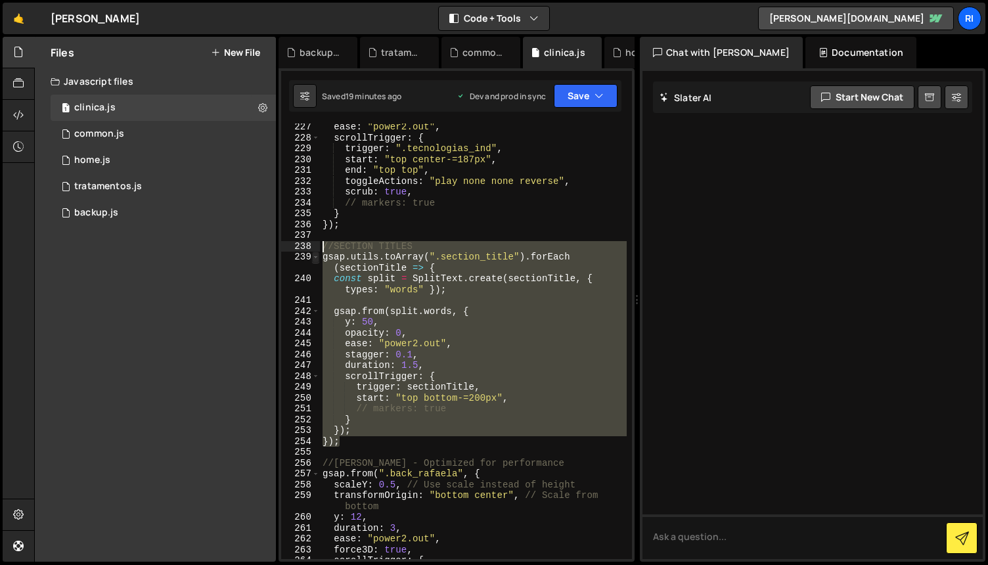
drag, startPoint x: 365, startPoint y: 442, endPoint x: 313, endPoint y: 254, distance: 195.6
click at [309, 246] on div "}); 227 228 229 230 231 232 233 234 235 236 237 238 239 240 241 242 243 244 245…" at bounding box center [456, 342] width 351 height 436
type textarea "//SECTION TITLES gsap.utils.toArray(".section_title").forEach(sectionTitle => {"
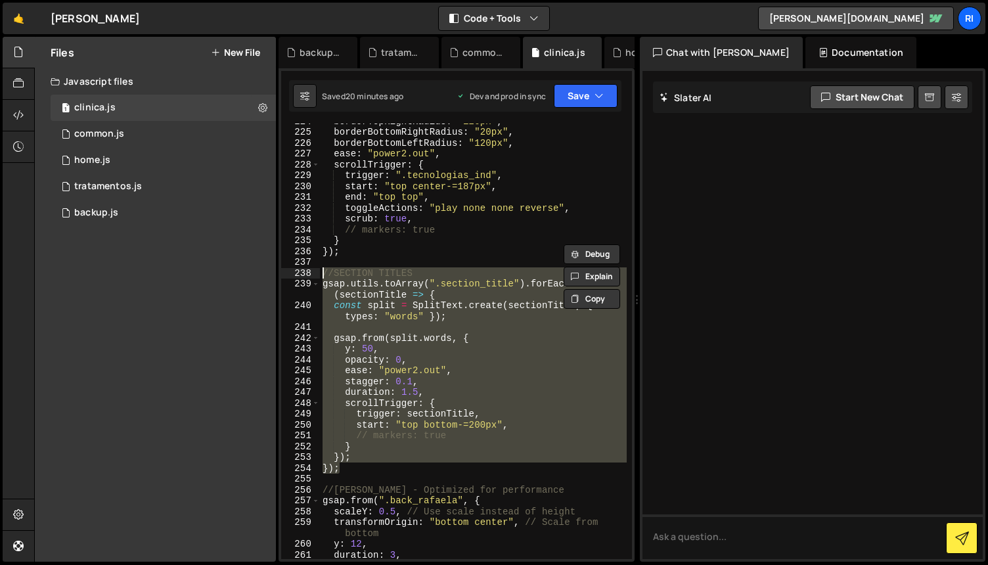
scroll to position [2512, 0]
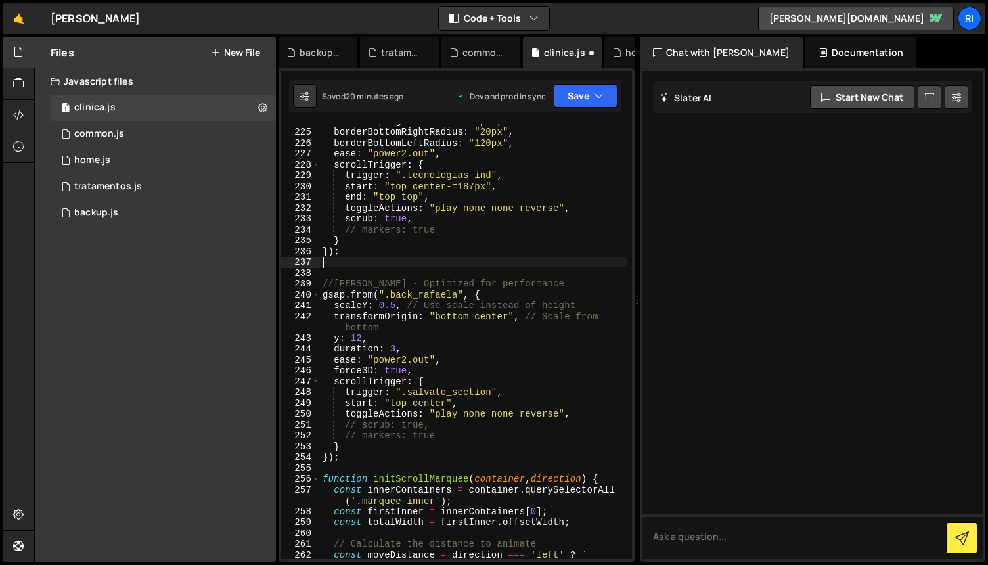
type textarea "});"
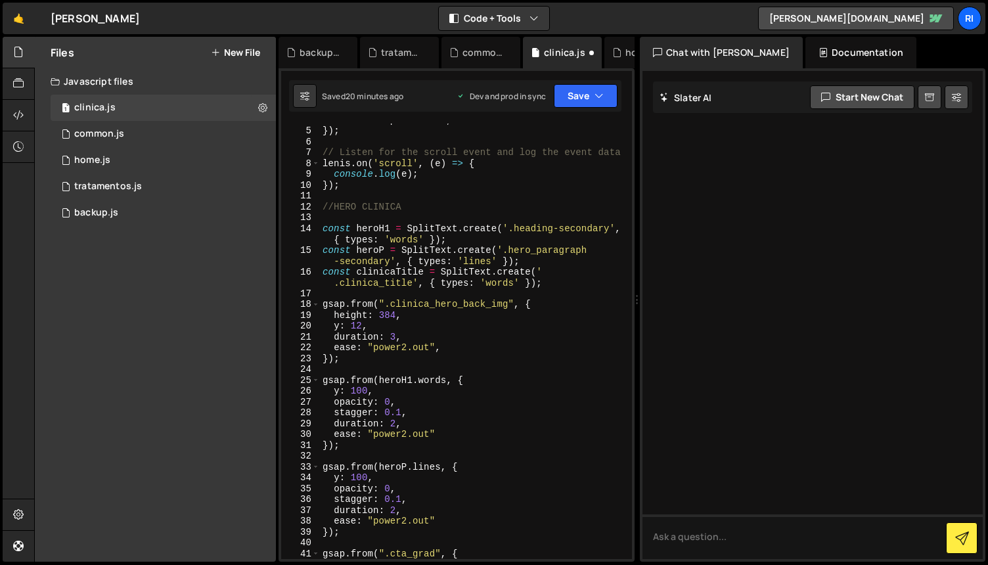
scroll to position [45, 0]
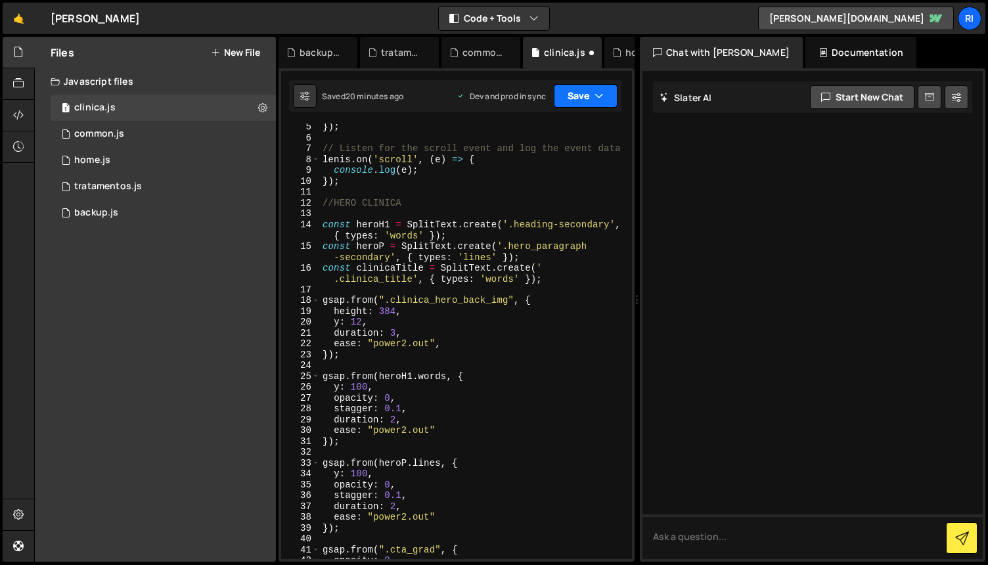
click at [580, 94] on button "Save" at bounding box center [586, 96] width 64 height 24
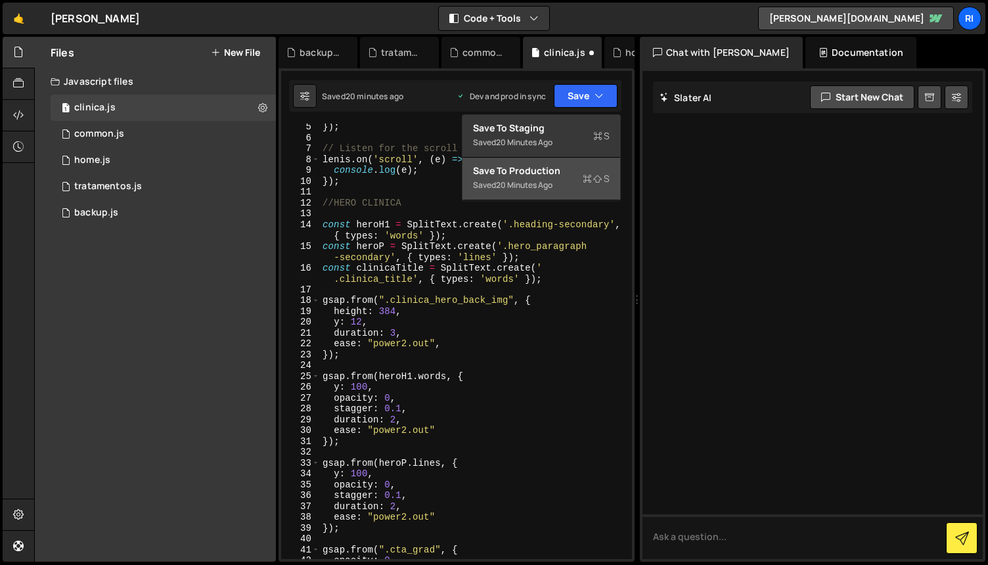
click at [530, 175] on div "Save to Production S" at bounding box center [541, 170] width 137 height 13
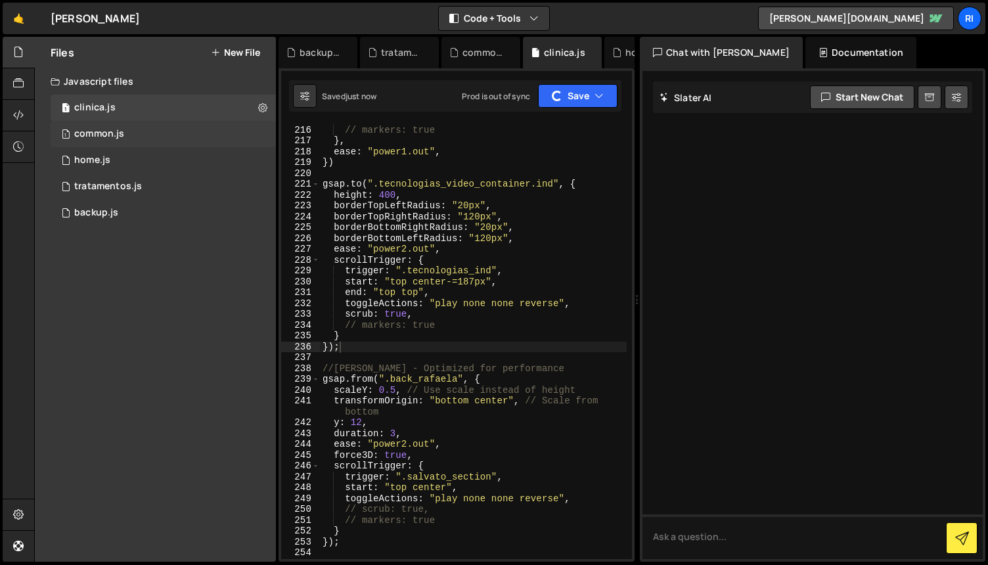
click at [164, 135] on div "1 common.js 0" at bounding box center [163, 134] width 225 height 26
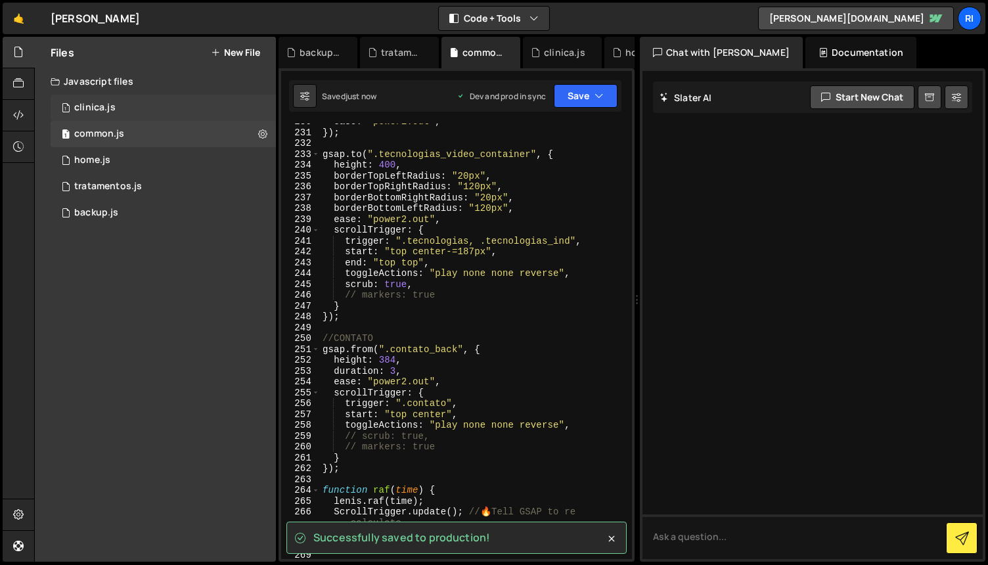
click at [185, 112] on div "1 clinica.js 0" at bounding box center [163, 108] width 225 height 26
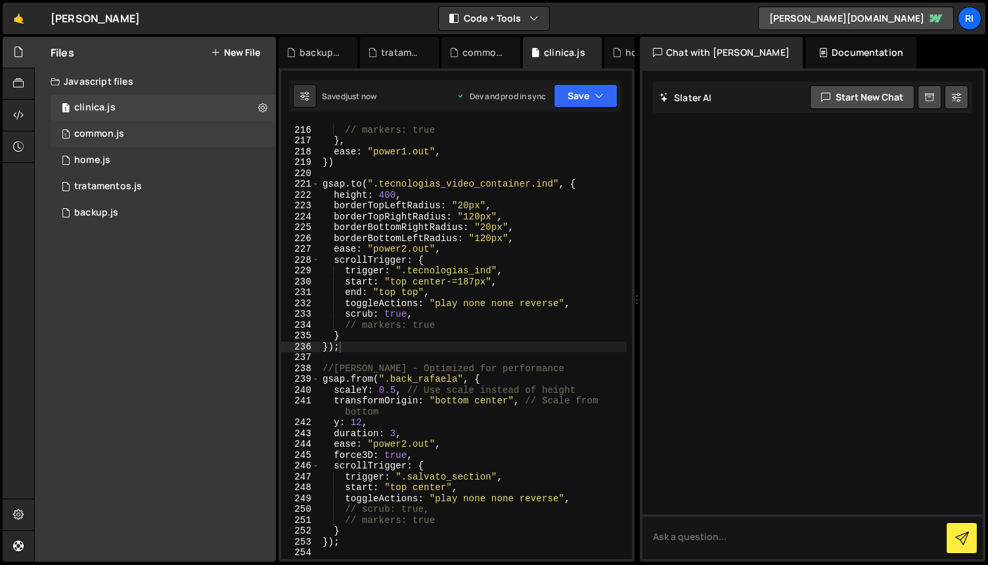
click at [180, 130] on div "1 common.js 0" at bounding box center [163, 134] width 225 height 26
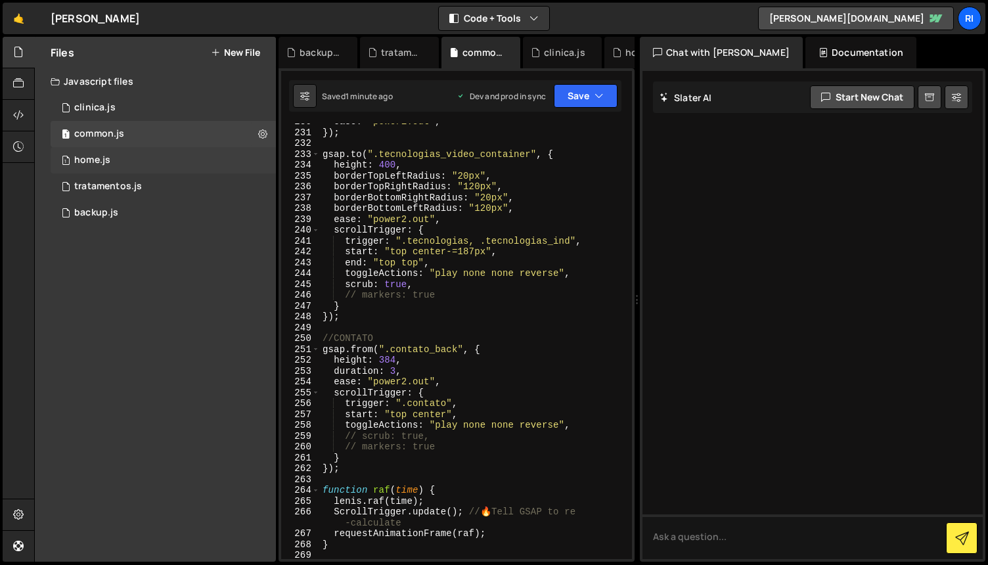
click at [172, 154] on div "1 home.js 0" at bounding box center [163, 160] width 225 height 26
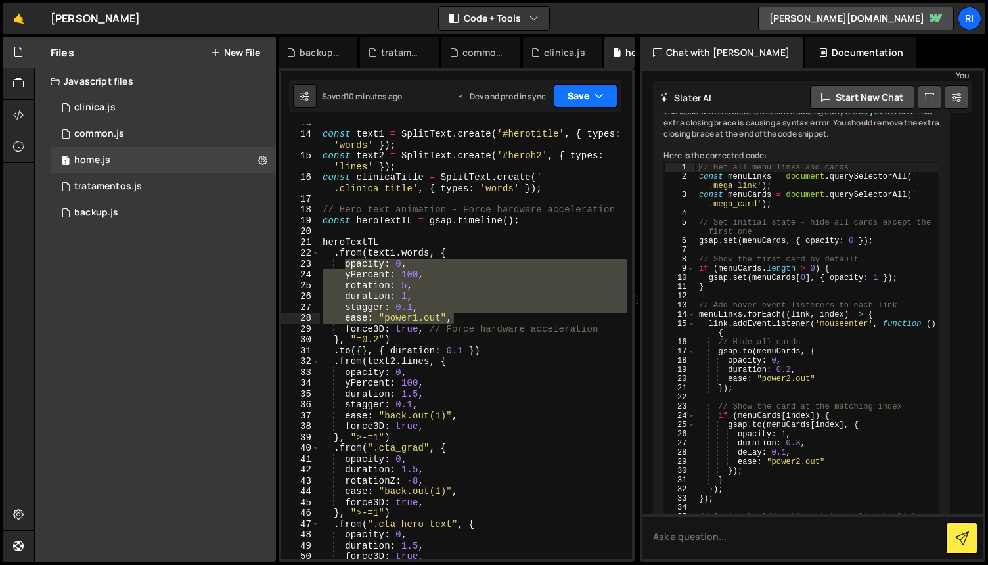
click at [591, 99] on button "Save" at bounding box center [586, 96] width 64 height 24
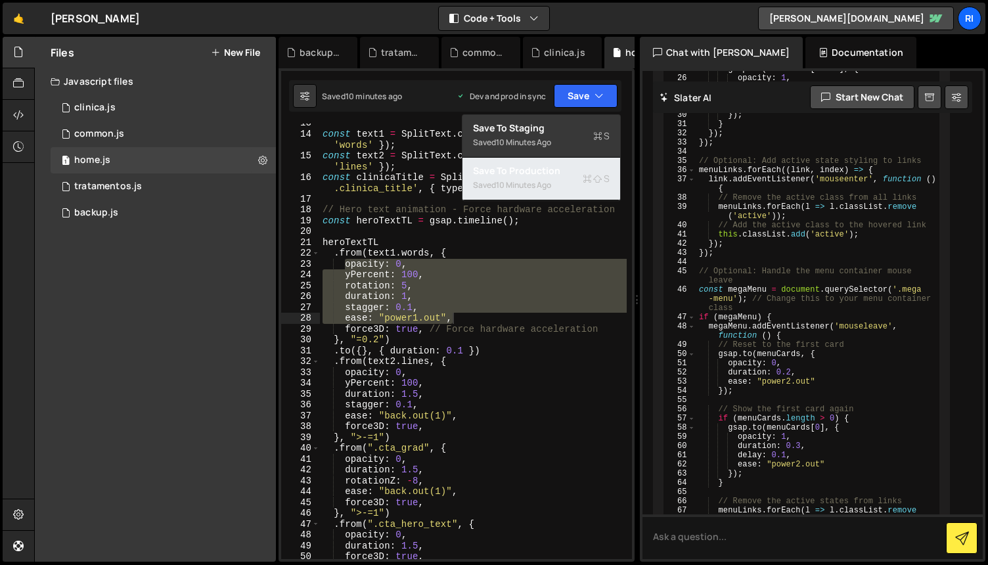
click at [521, 175] on div "Save to Production S" at bounding box center [541, 170] width 137 height 13
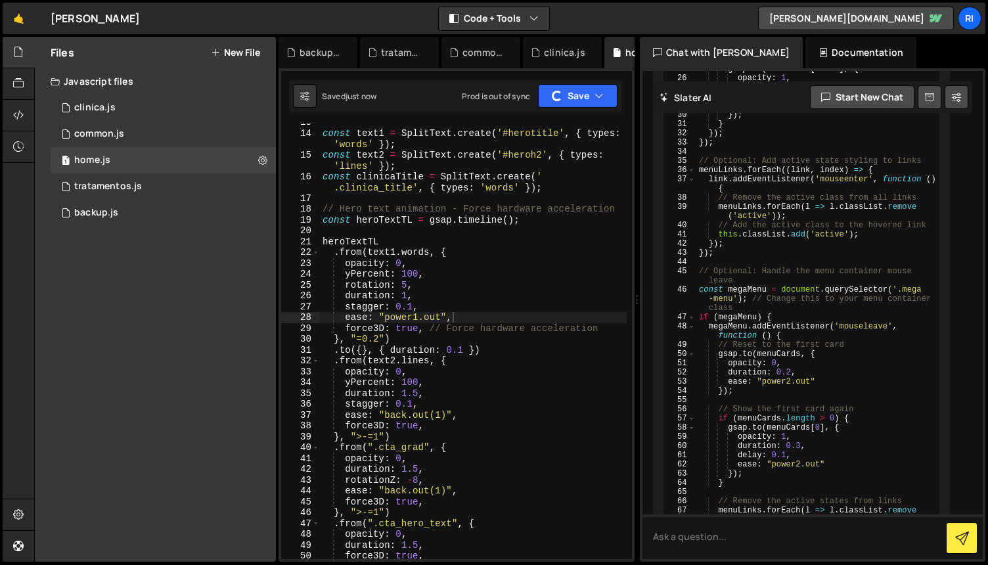
scroll to position [136, 0]
click at [493, 283] on div "const text1 = SplitText . create ( '#herotitle' , { types : 'words' }) ; const …" at bounding box center [473, 345] width 307 height 457
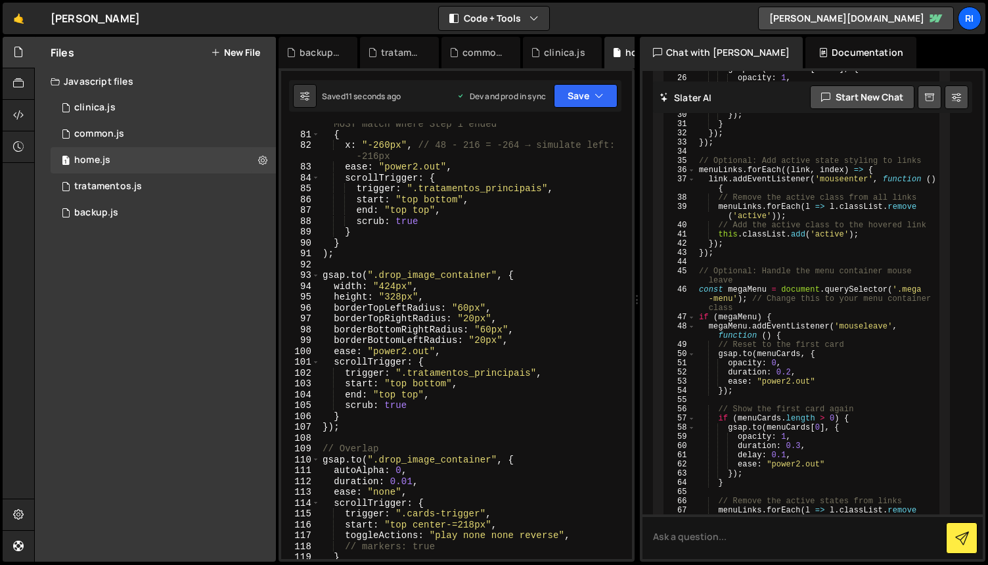
scroll to position [1139, 0]
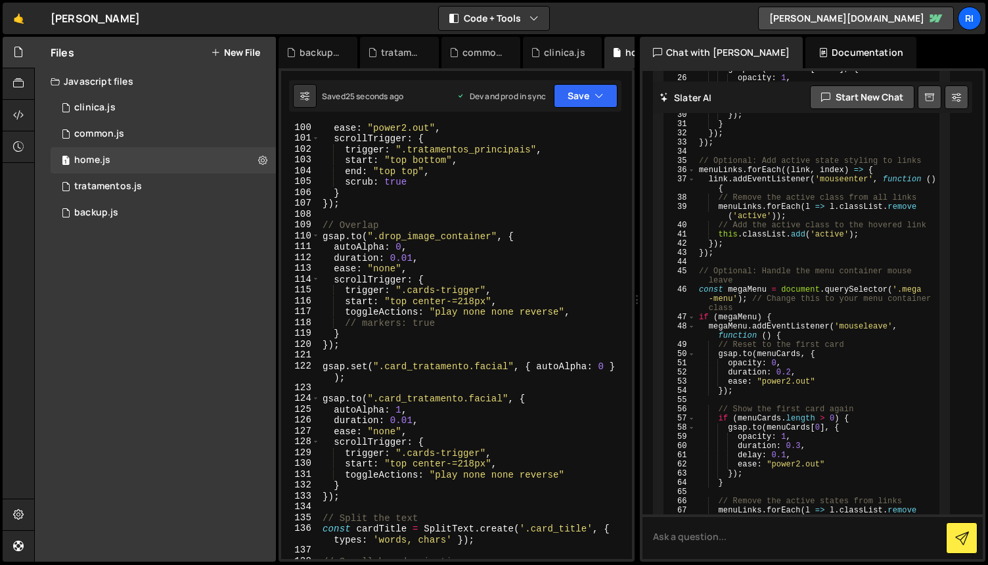
click at [558, 266] on div "ease : "power2.out" , scrollTrigger : { trigger : ".tratamentos_principais" , s…" at bounding box center [473, 350] width 307 height 457
type textarea "ease: "none","
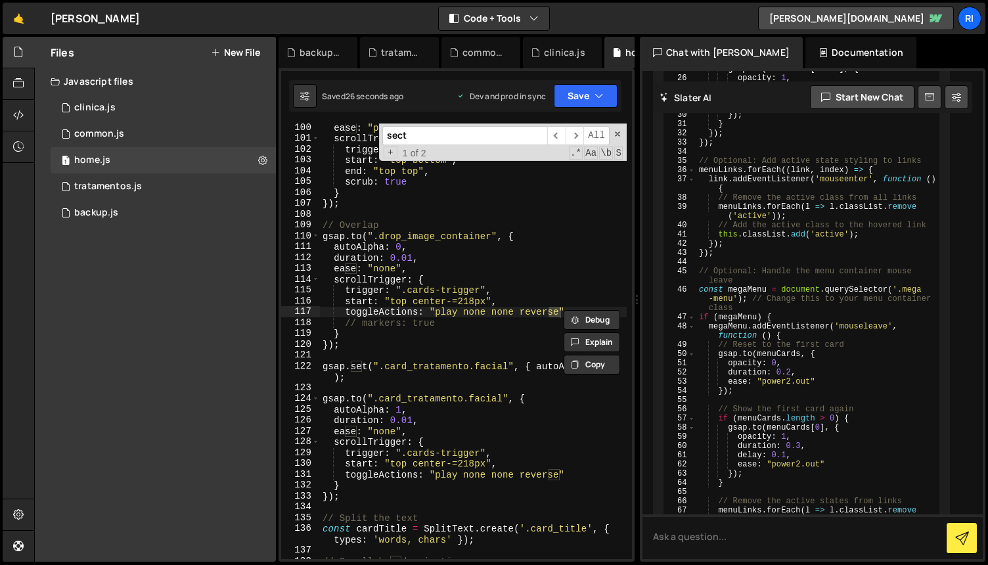
scroll to position [3262, 0]
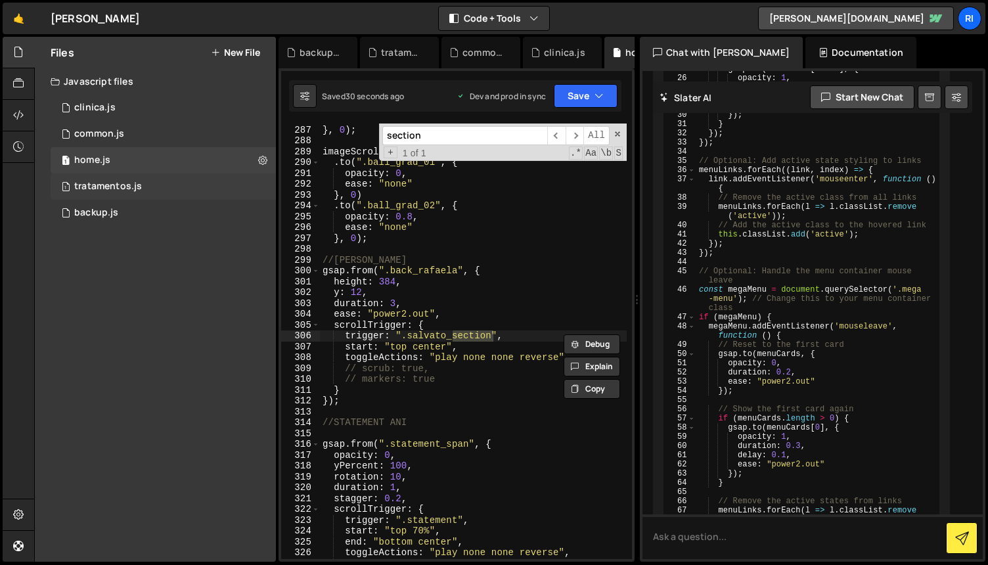
type input "section"
click at [142, 185] on div "1 tratamentos.js 0" at bounding box center [163, 186] width 225 height 26
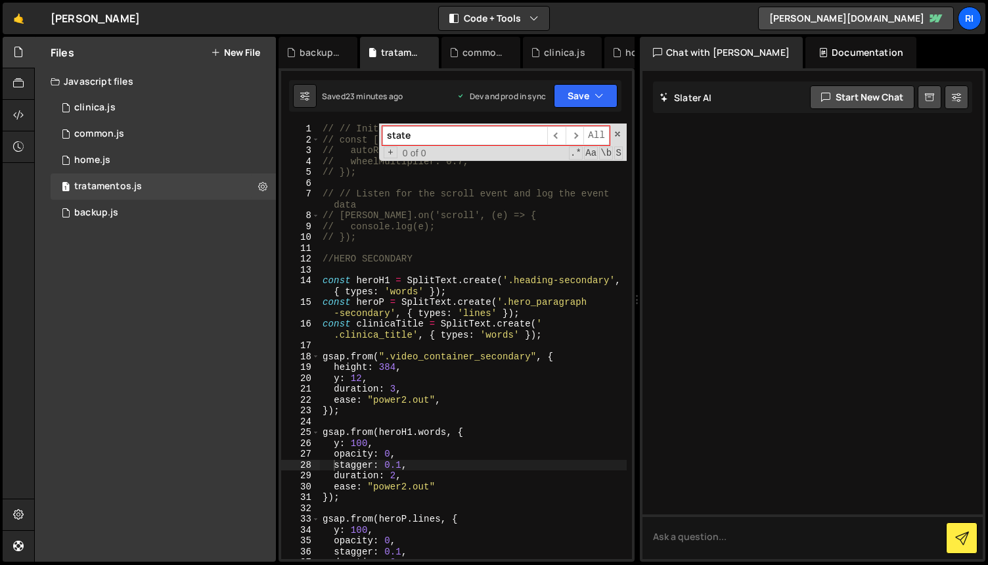
scroll to position [26, 0]
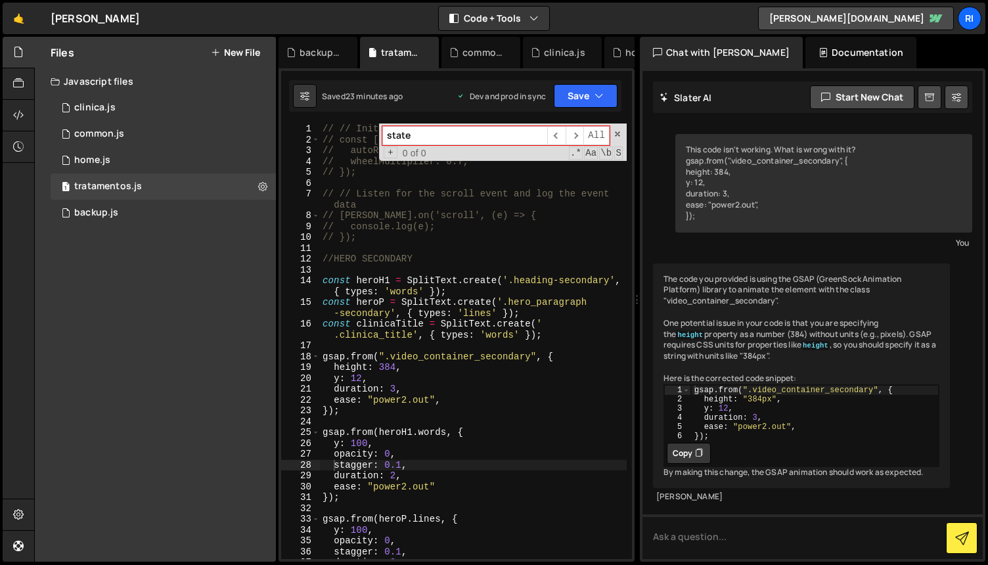
click at [505, 134] on input "state" at bounding box center [464, 135] width 165 height 19
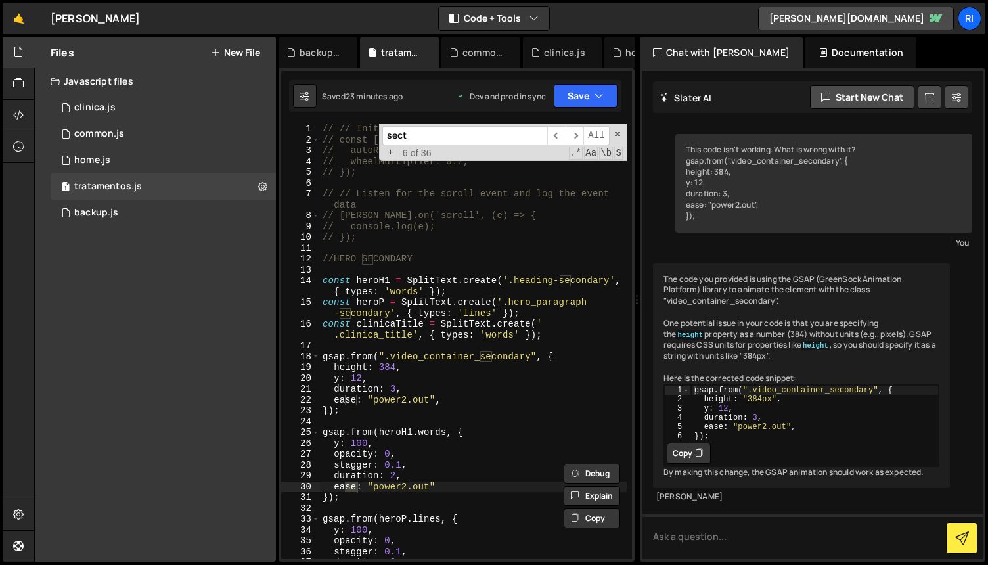
scroll to position [2243, 0]
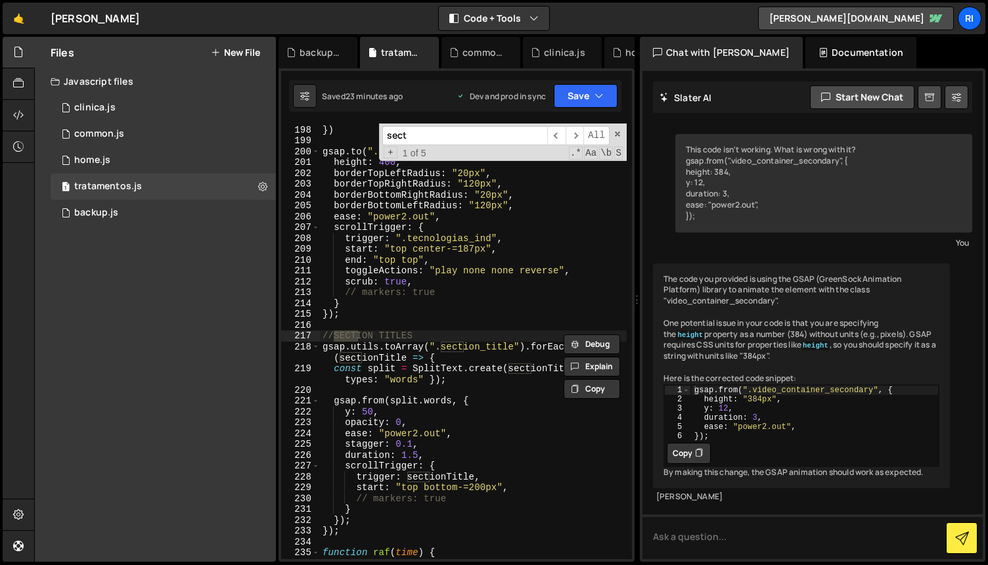
type input "sect"
click at [553, 312] on div "ease : "power1.out" , }) gsap . to ( ".tecnologias_video_container.ind" , { hei…" at bounding box center [473, 342] width 307 height 457
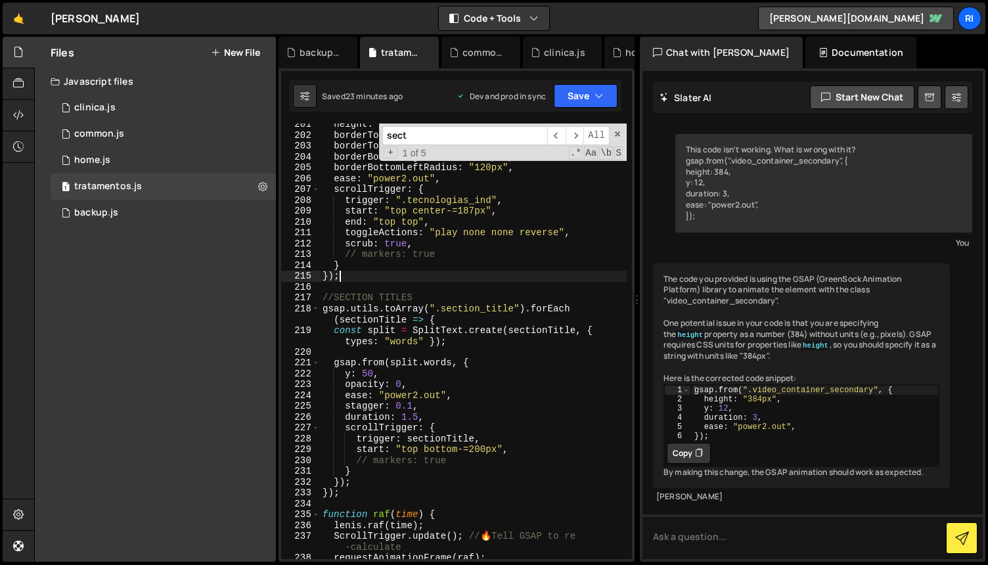
scroll to position [2281, 0]
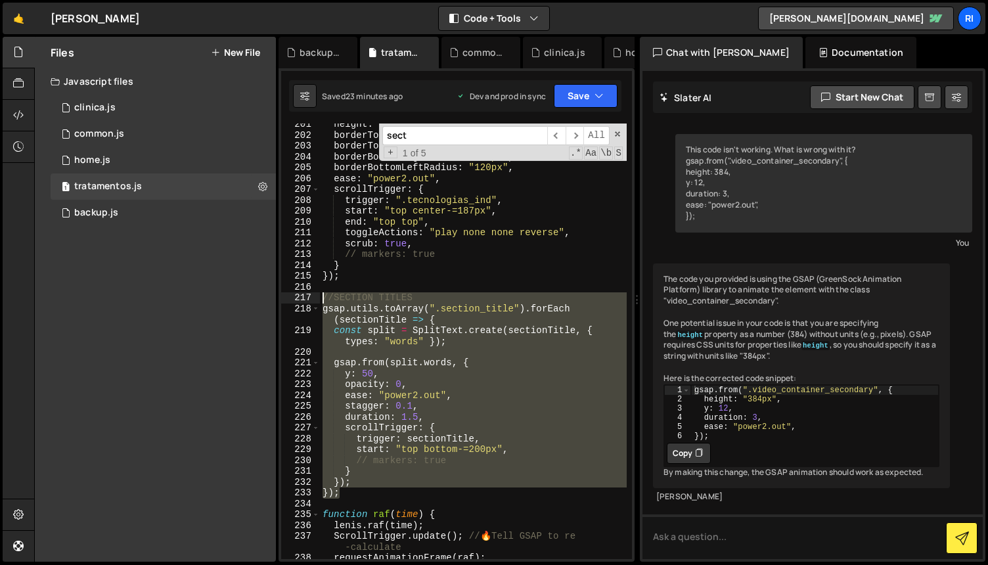
drag, startPoint x: 351, startPoint y: 491, endPoint x: 294, endPoint y: 299, distance: 200.0
click at [294, 299] on div "}); 201 202 203 204 205 206 207 208 209 210 211 212 213 214 215 216 217 218 219…" at bounding box center [456, 342] width 351 height 436
type textarea "//SECTION TITLES gsap.utils.toArray(".section_title").forEach(sectionTitle => {"
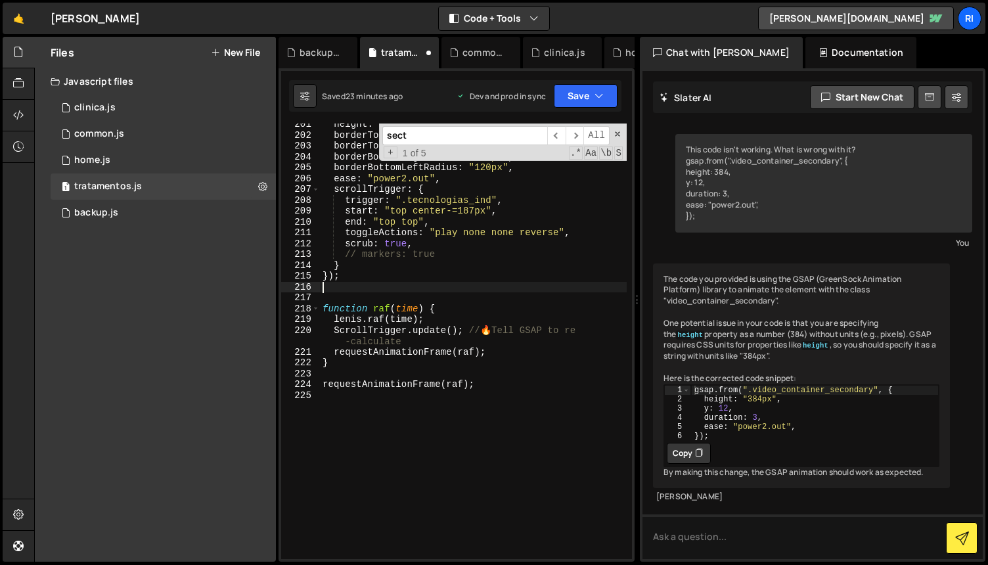
type textarea "});"
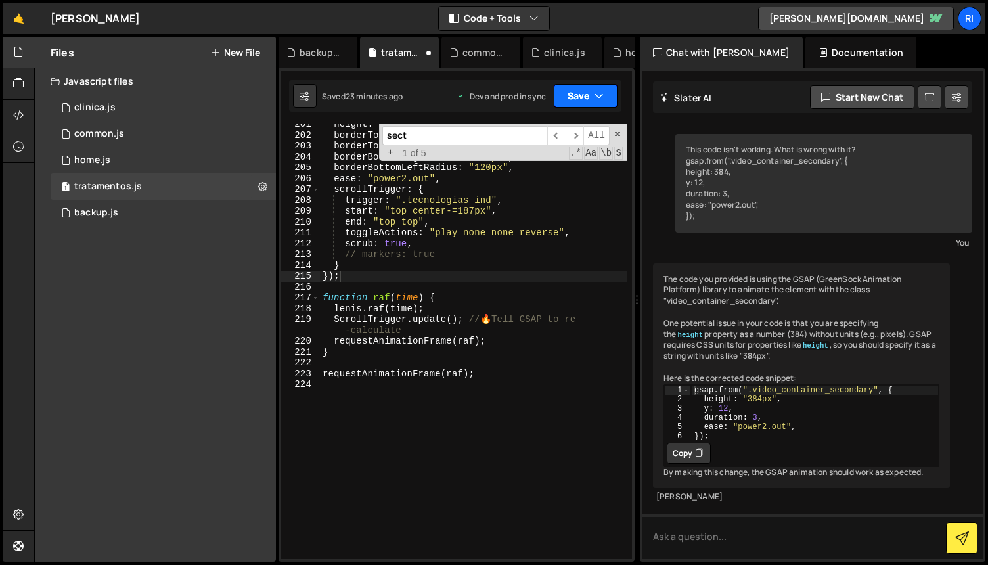
click at [568, 95] on button "Save" at bounding box center [586, 96] width 64 height 24
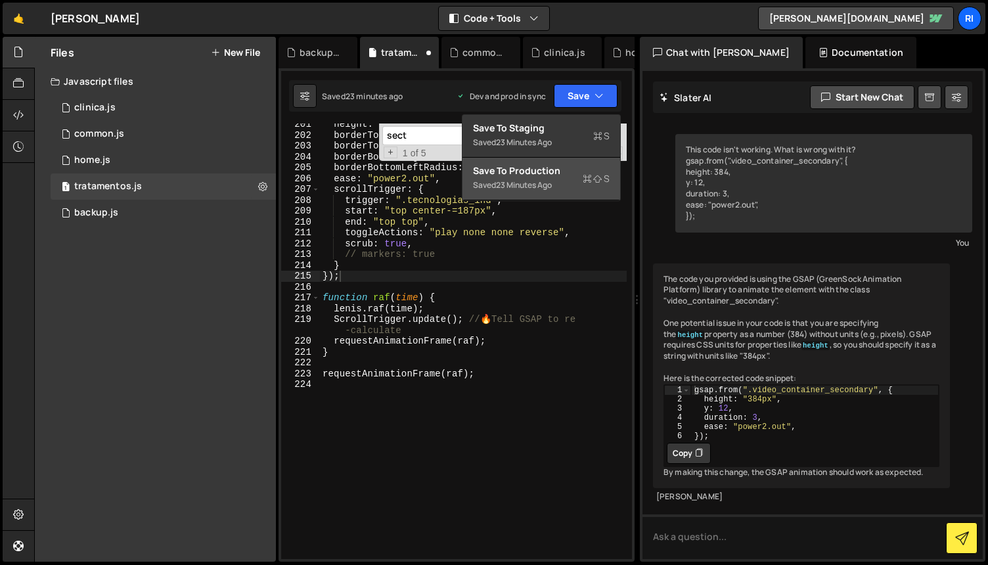
click at [533, 176] on div "Save to Production S" at bounding box center [541, 170] width 137 height 13
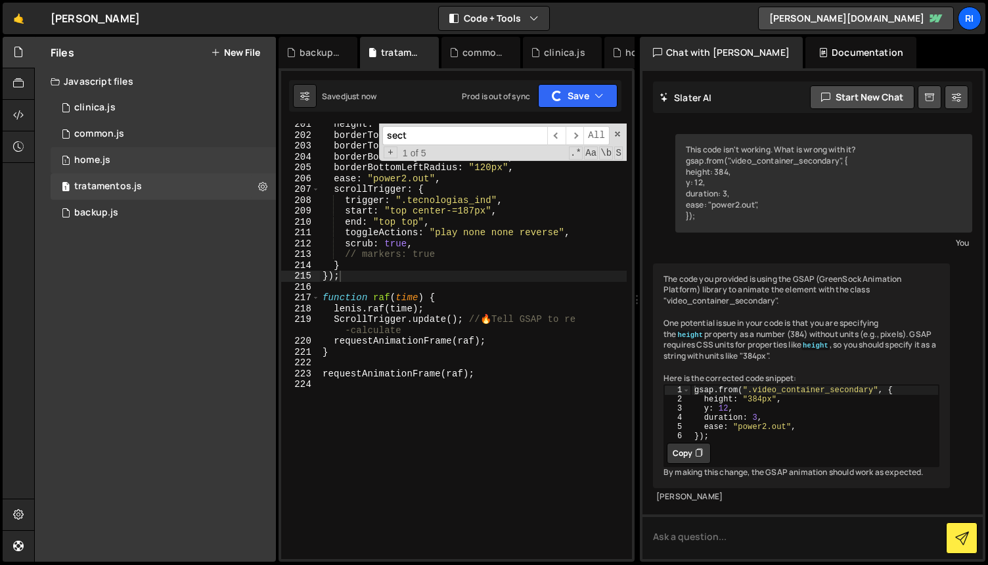
click at [114, 161] on div "1 home.js 0" at bounding box center [163, 160] width 225 height 26
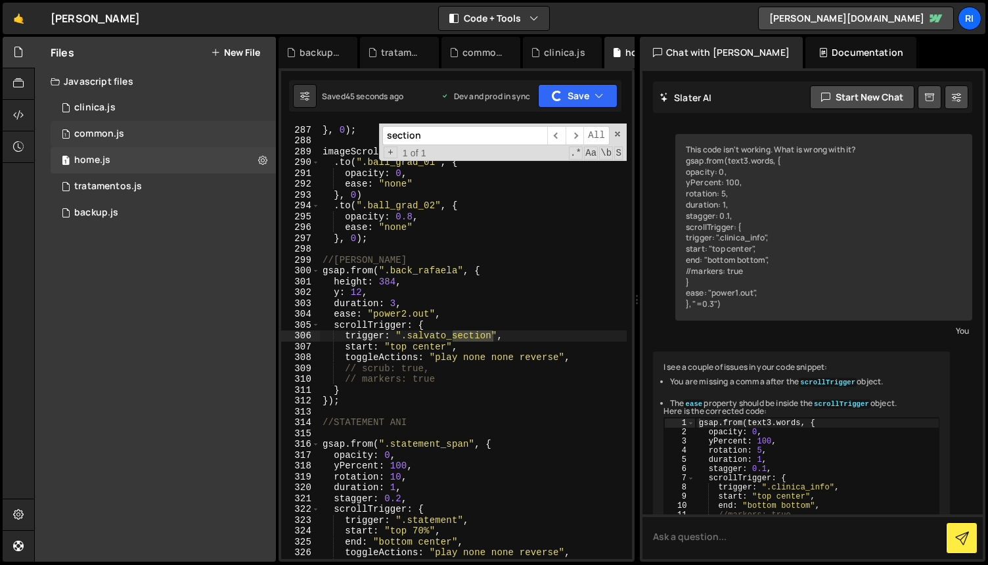
click at [124, 135] on div "1 common.js 0" at bounding box center [163, 134] width 225 height 26
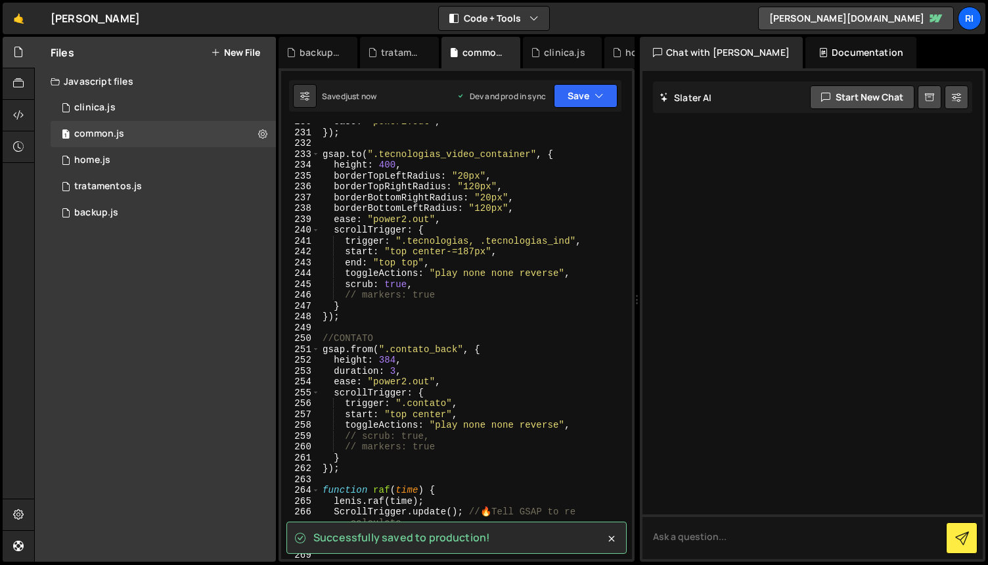
type textarea "}"
click at [540, 302] on div "ease : "power1.out" , }) ; gsap . to ( ".tecnologias_video_container" , { heigh…" at bounding box center [473, 344] width 307 height 457
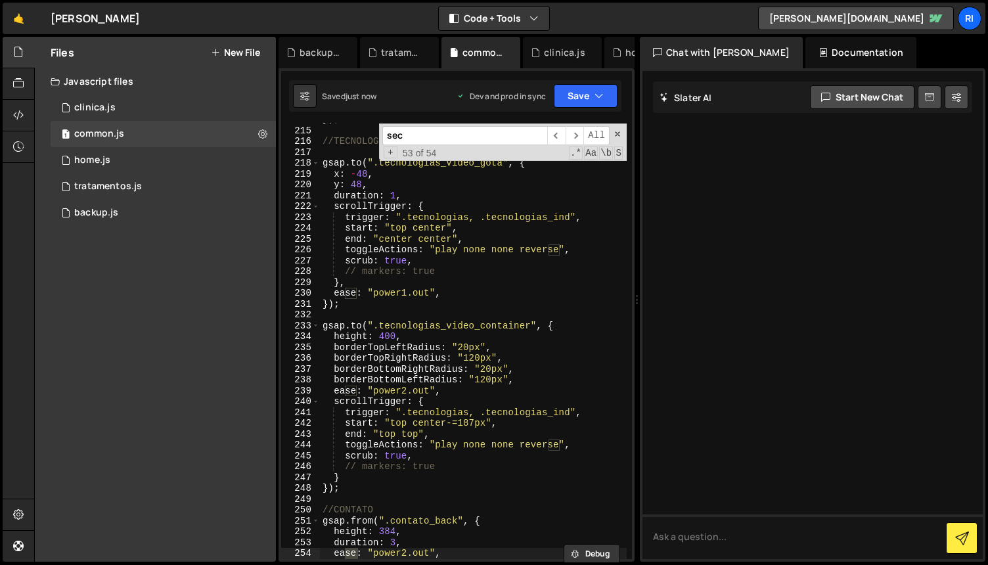
scroll to position [1723, 0]
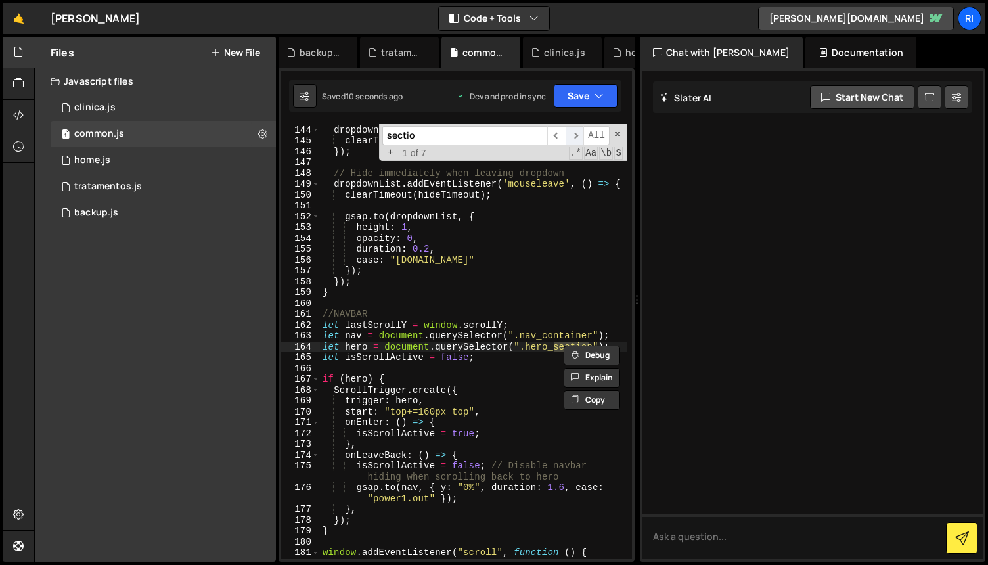
type input "sectio"
click at [580, 136] on span "​" at bounding box center [575, 135] width 18 height 19
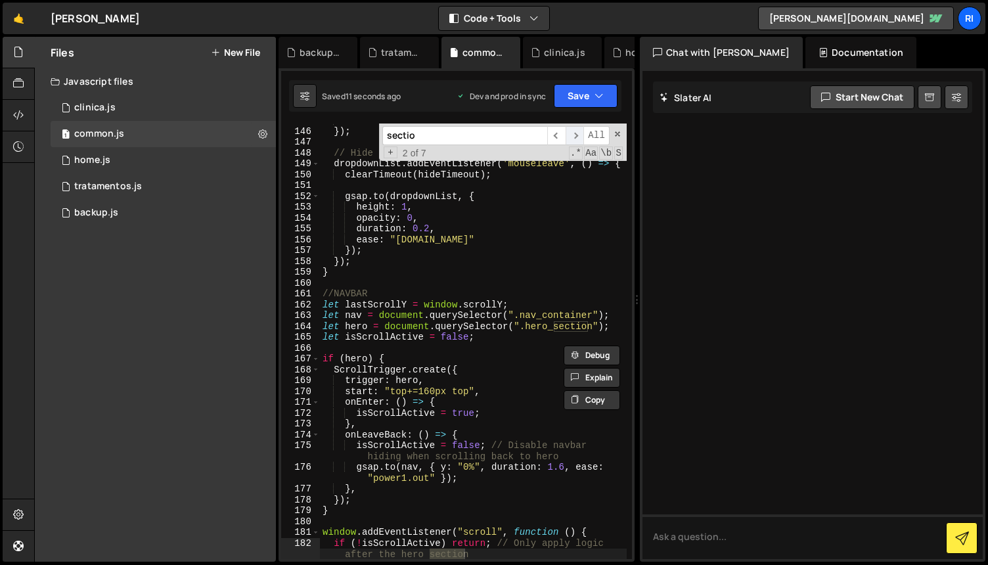
click at [578, 136] on span "​" at bounding box center [575, 135] width 18 height 19
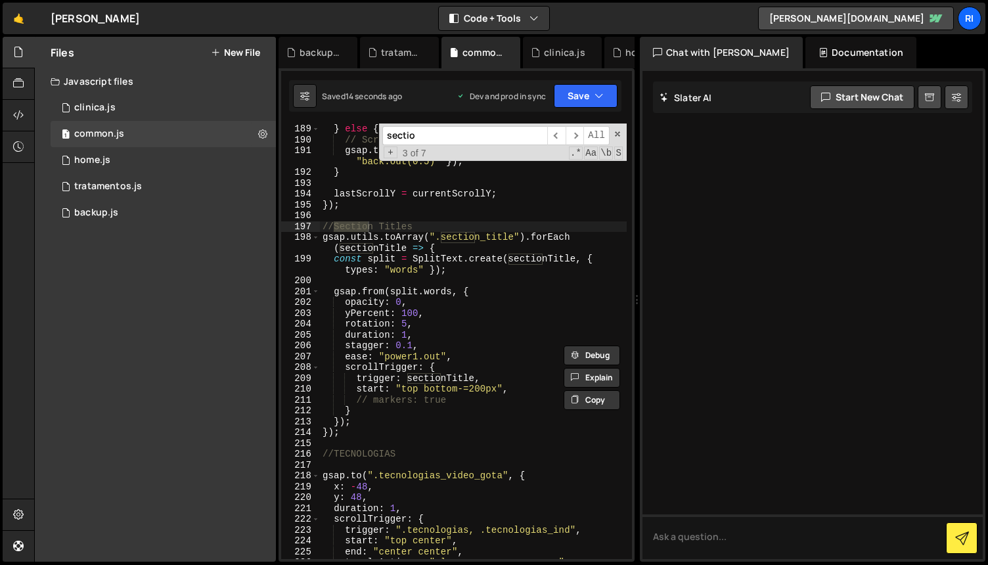
scroll to position [2254, 0]
click at [492, 307] on div "gsap . to ( nav , { y : "-120px" , duration : 0.8 , ease : "power1.out" }) ; } …" at bounding box center [473, 336] width 307 height 468
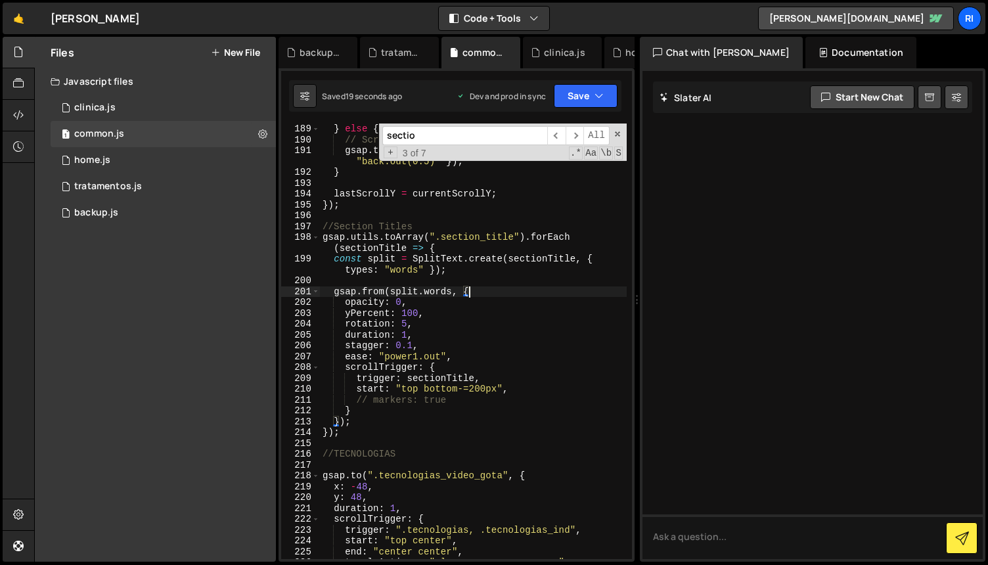
click at [513, 288] on div "gsap . to ( nav , { y : "-120px" , duration : 0.8 , ease : "power1.out" }) ; } …" at bounding box center [473, 336] width 307 height 468
click at [505, 272] on div "gsap . to ( nav , { y : "-120px" , duration : 0.8 , ease : "power1.out" }) ; } …" at bounding box center [473, 336] width 307 height 468
click at [498, 267] on div "gsap . to ( nav , { y : "-120px" , duration : 0.8 , ease : "power1.out" }) ; } …" at bounding box center [473, 336] width 307 height 468
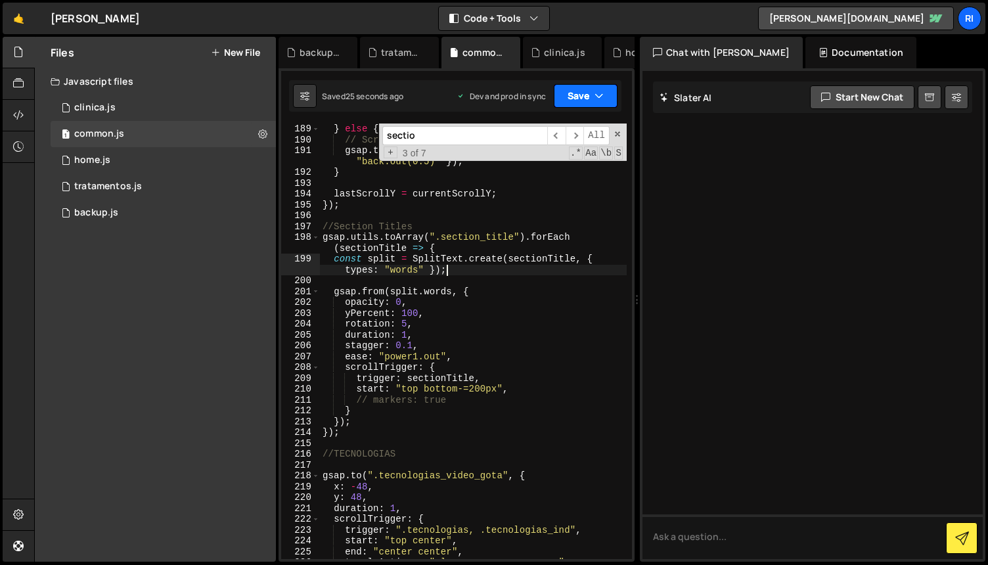
click at [573, 96] on button "Save" at bounding box center [586, 96] width 64 height 24
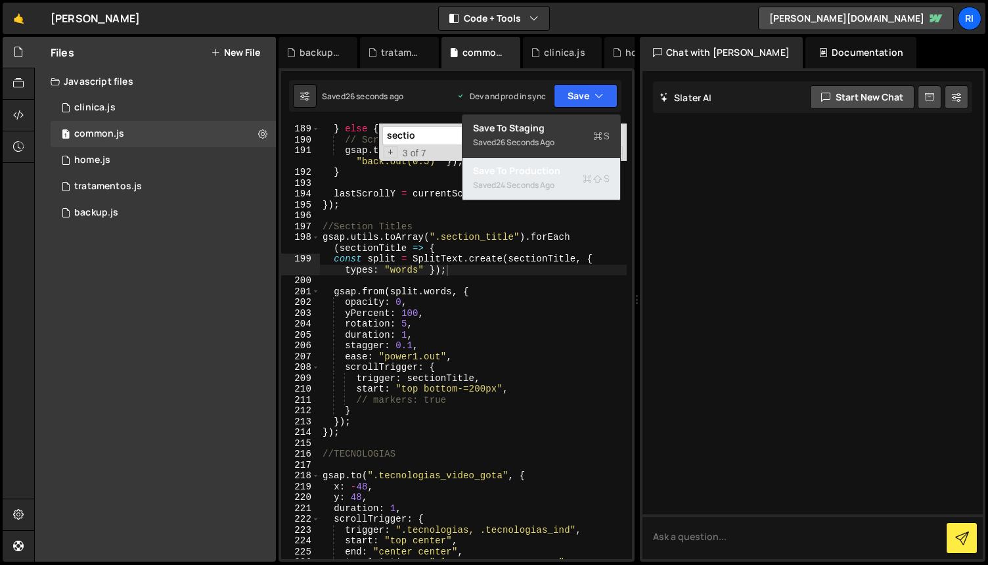
click at [547, 181] on div "24 seconds ago" at bounding box center [525, 184] width 58 height 11
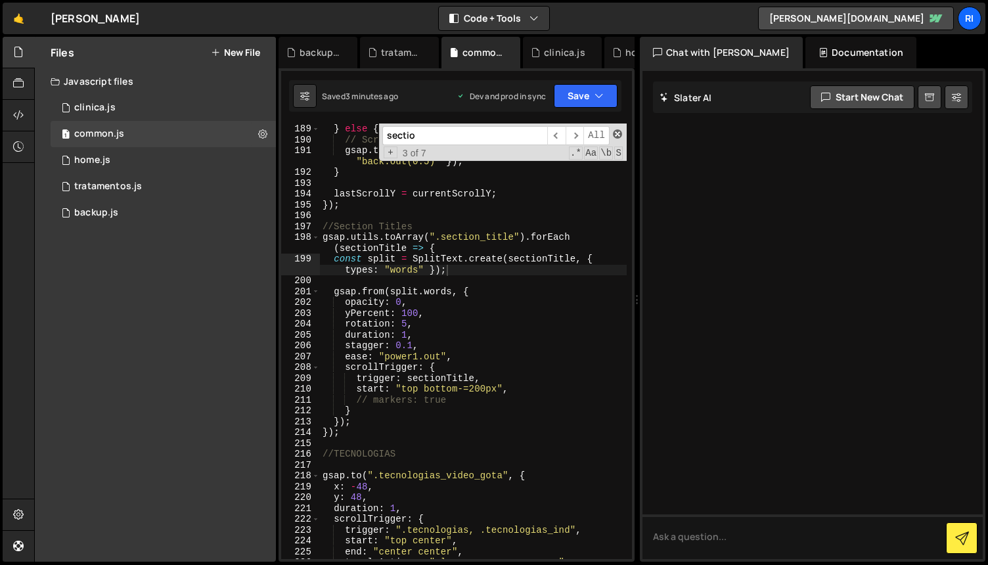
click at [618, 133] on span at bounding box center [617, 133] width 9 height 9
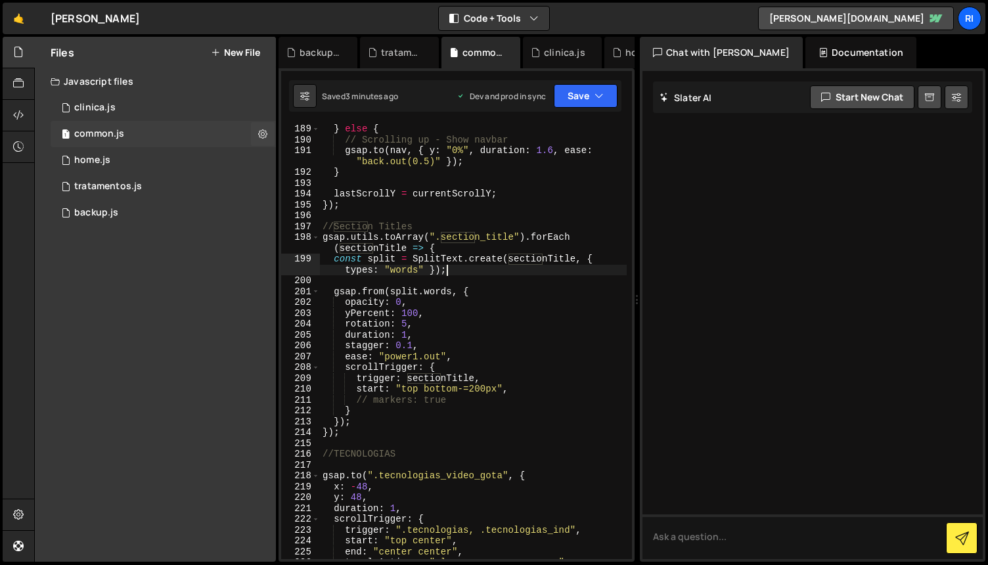
click at [172, 130] on div "1 common.js 0" at bounding box center [163, 134] width 225 height 26
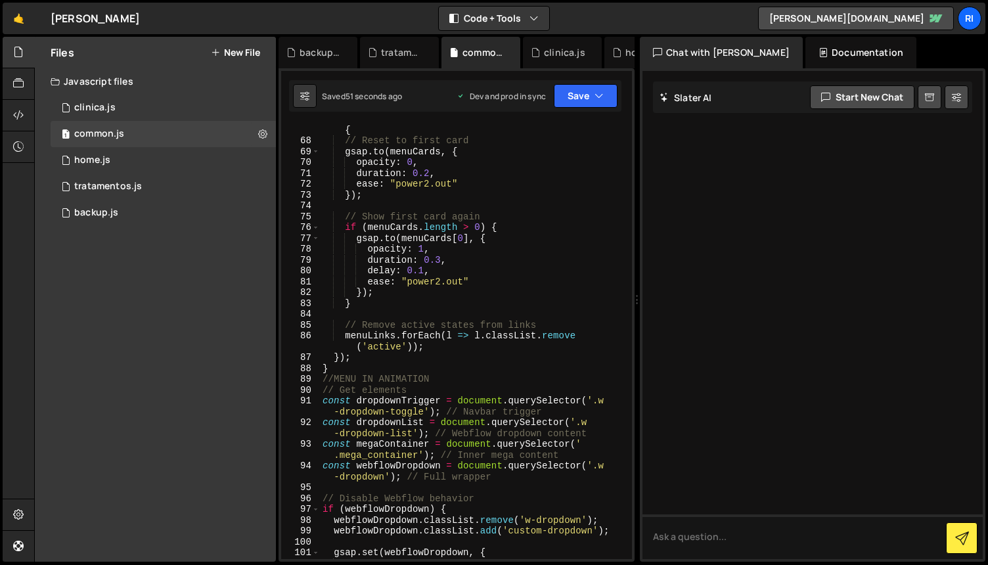
scroll to position [0, 0]
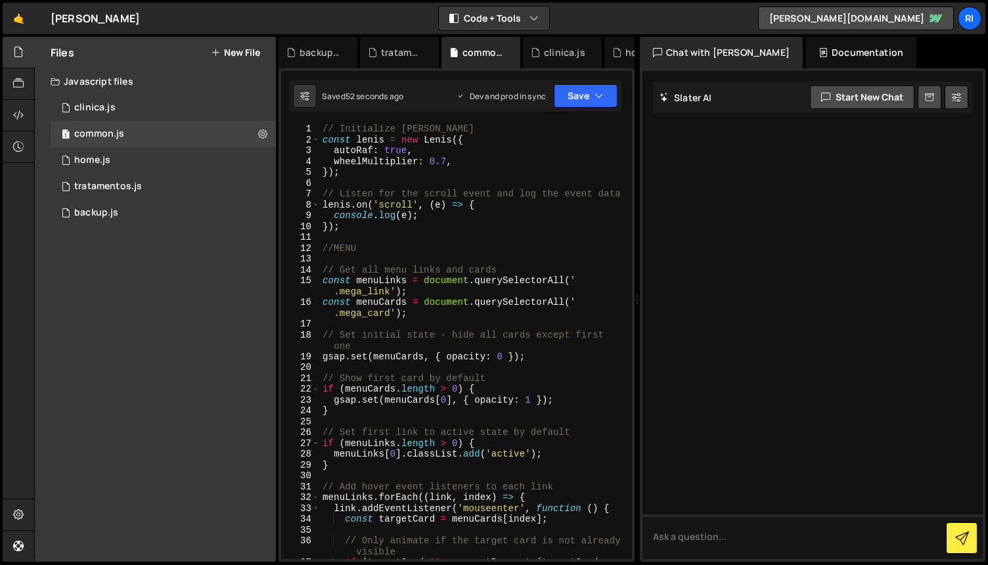
click at [503, 249] on div "// Initialize [PERSON_NAME] const [PERSON_NAME] = new [PERSON_NAME] ({ autoRaf …" at bounding box center [473, 358] width 307 height 468
click at [508, 228] on div "// Initialize [PERSON_NAME] const [PERSON_NAME] = new [PERSON_NAME] ({ autoRaf …" at bounding box center [473, 358] width 307 height 468
type textarea "});"
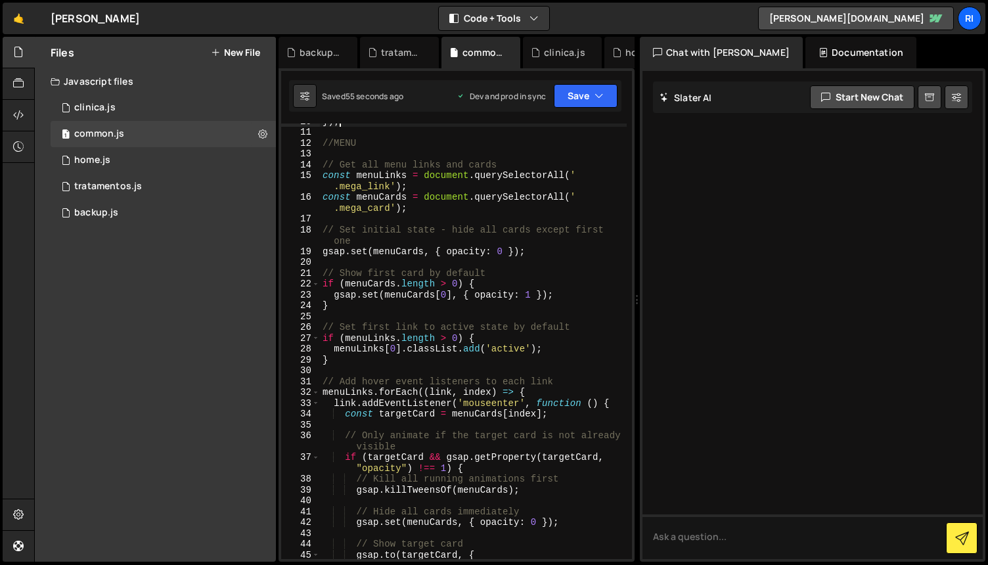
scroll to position [106, 0]
click at [173, 162] on div "1 home.js 0" at bounding box center [163, 160] width 225 height 26
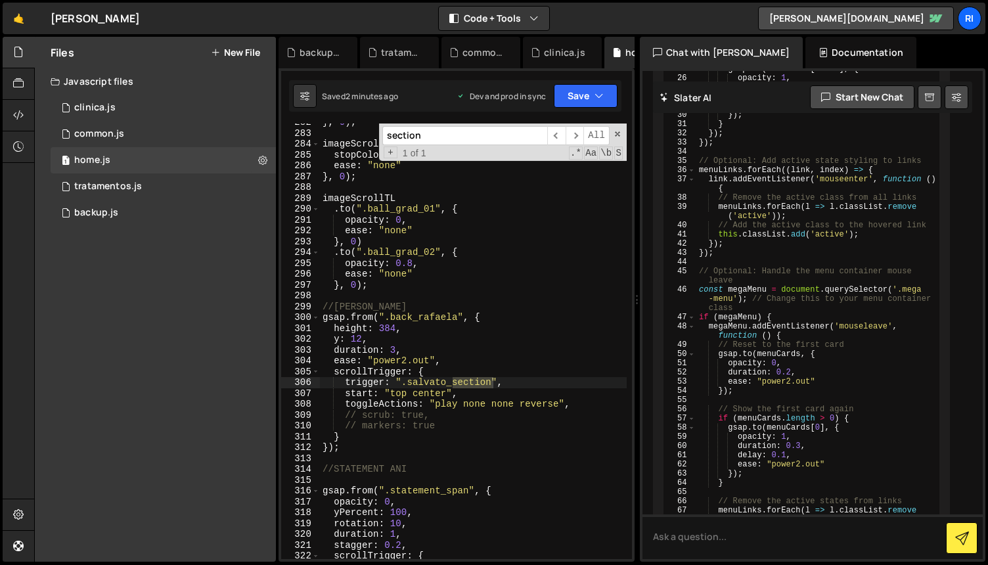
scroll to position [3215, 0]
click at [618, 131] on span at bounding box center [617, 133] width 9 height 9
type textarea "trigger: ".salvato_section","
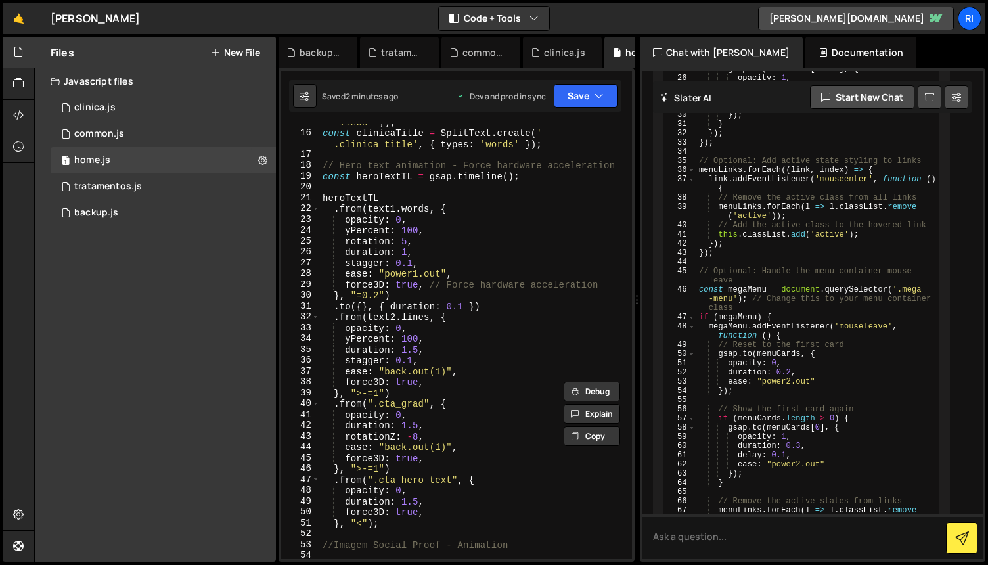
scroll to position [0, 0]
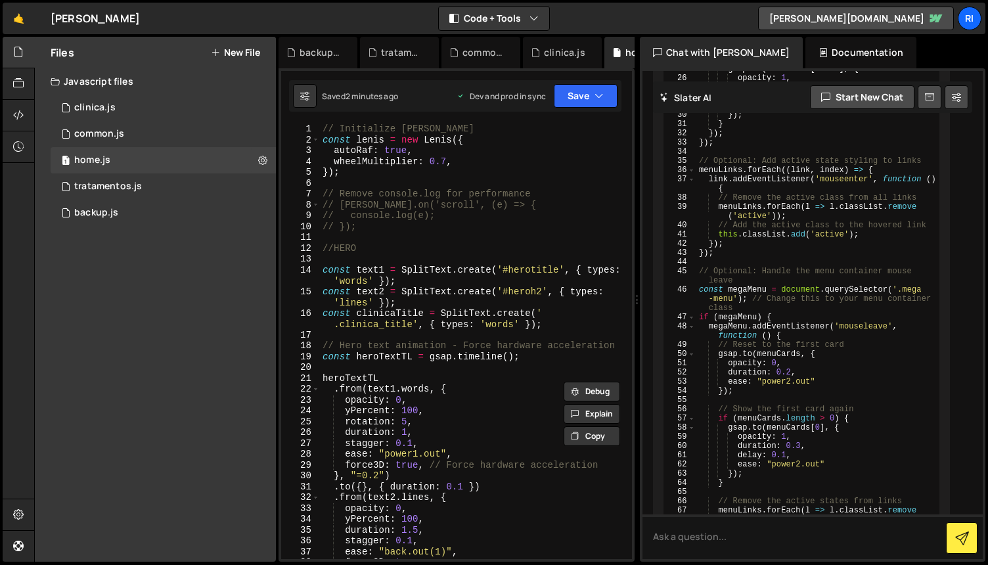
click at [464, 233] on div "// Initialize [PERSON_NAME] const [PERSON_NAME] = new [PERSON_NAME] ({ autoRaf …" at bounding box center [473, 352] width 307 height 457
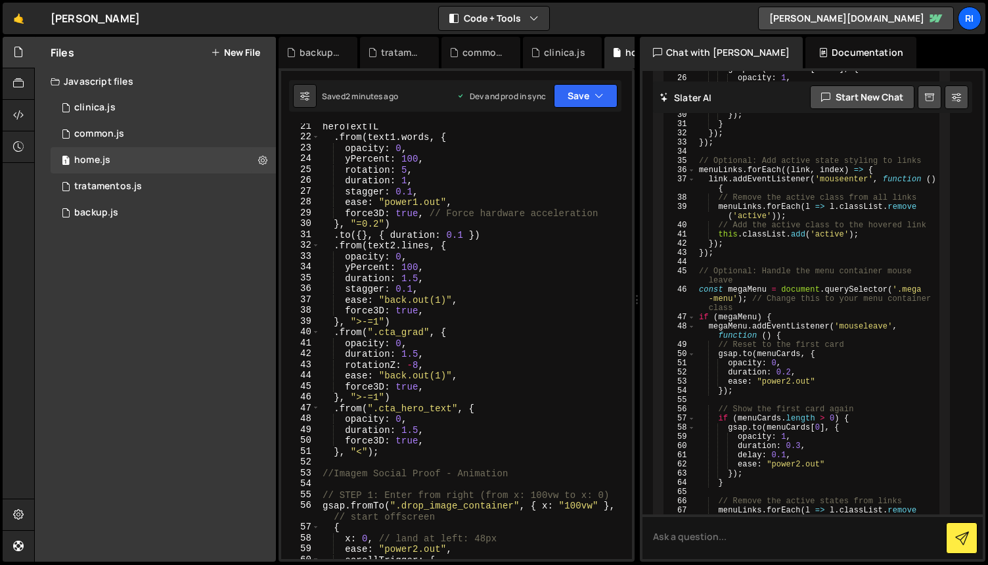
scroll to position [250, 0]
click at [503, 343] on div "heroTextTL . from ( text1 . words , { opacity : 0 , yPercent : 100 , rotation :…" at bounding box center [473, 350] width 307 height 457
click at [505, 353] on div "heroTextTL . from ( text1 . words , { opacity : 0 , yPercent : 100 , rotation :…" at bounding box center [473, 350] width 307 height 457
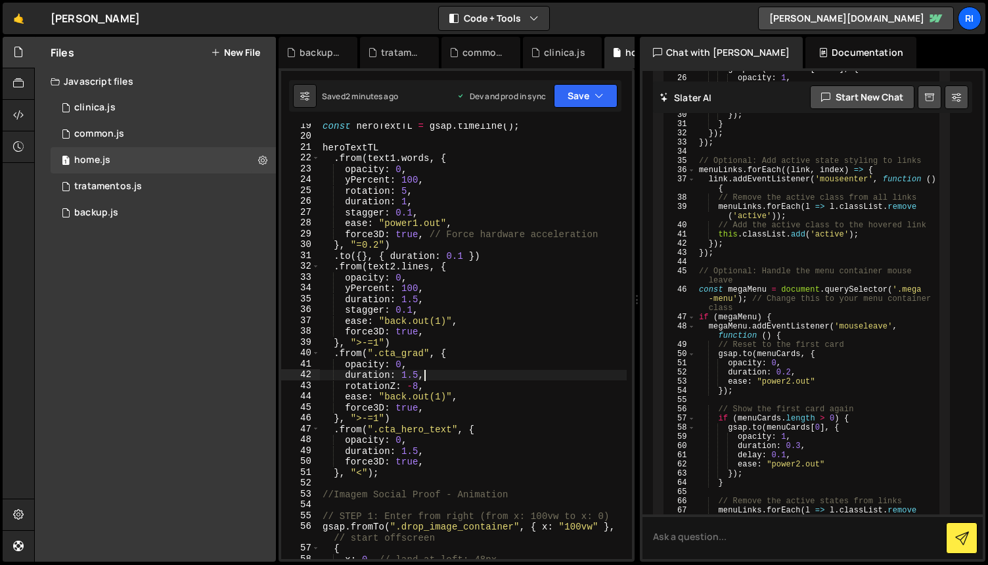
scroll to position [248, 0]
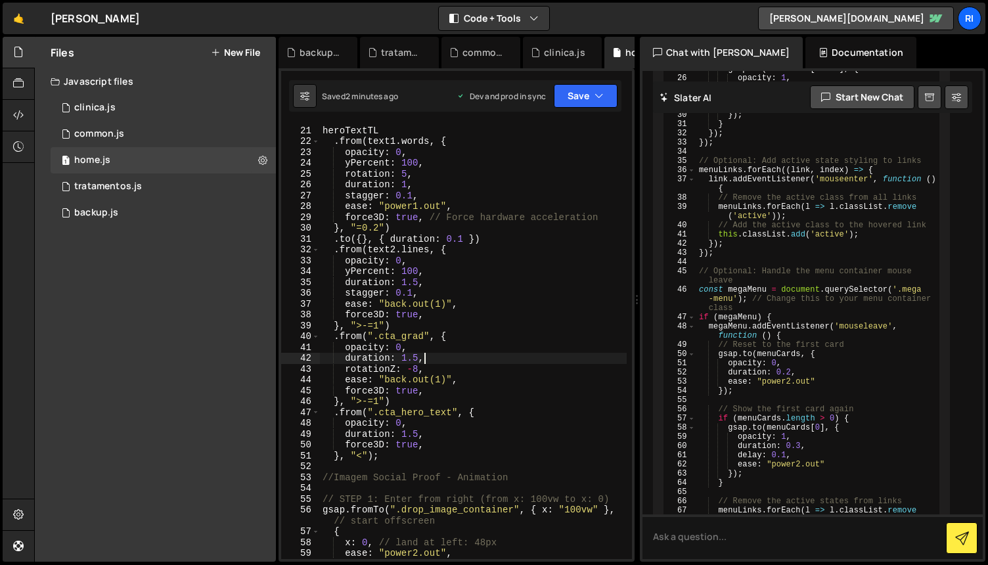
click at [504, 352] on div "heroTextTL . from ( text1 . words , { opacity : 0 , yPercent : 100 , rotation :…" at bounding box center [473, 342] width 307 height 457
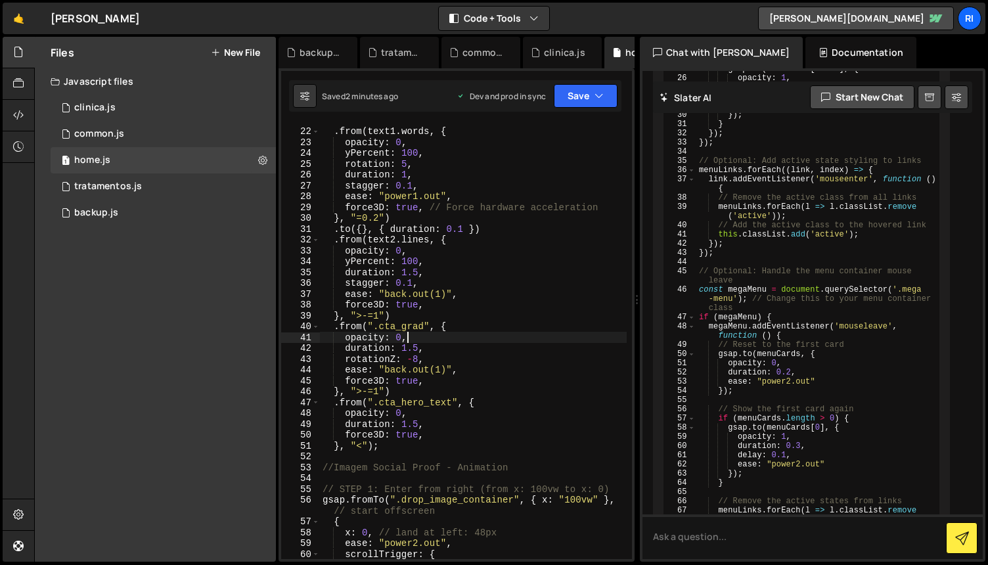
scroll to position [273, 0]
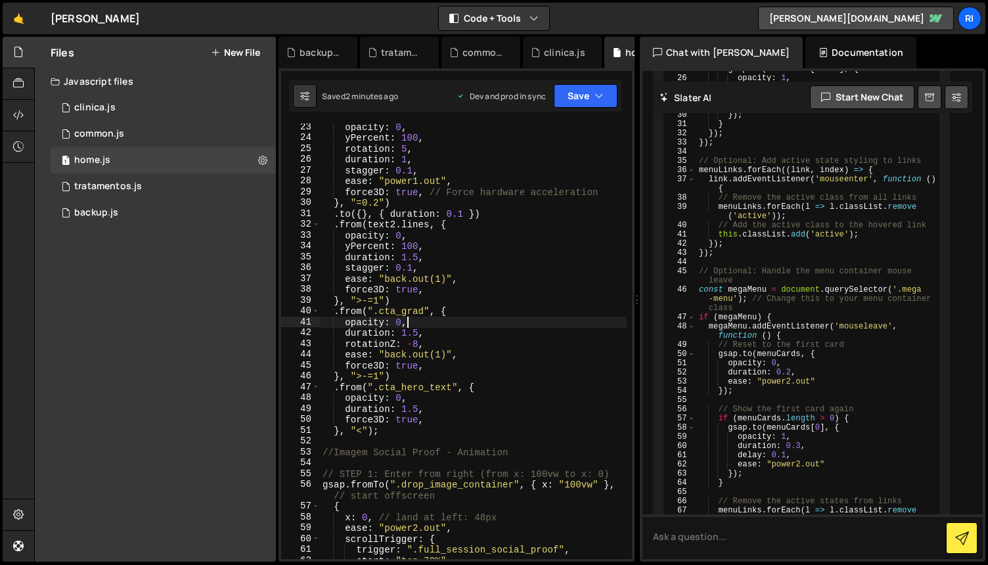
click at [485, 371] on div "opacity : 0 , yPercent : 100 , rotation : 5 , duration : 1 , stagger : 0.1 , ea…" at bounding box center [473, 350] width 307 height 457
click at [476, 330] on div "opacity : 0 , yPercent : 100 , rotation : 5 , duration : 1 , stagger : 0.1 , ea…" at bounding box center [473, 350] width 307 height 457
click at [470, 315] on div "opacity : 0 , yPercent : 100 , rotation : 5 , duration : 1 , stagger : 0.1 , ea…" at bounding box center [473, 350] width 307 height 457
click at [479, 336] on div "opacity : 0 , yPercent : 100 , rotation : 5 , duration : 1 , stagger : 0.1 , ea…" at bounding box center [473, 350] width 307 height 457
click at [469, 410] on div "opacity : 0 , yPercent : 100 , rotation : 5 , duration : 1 , stagger : 0.1 , ea…" at bounding box center [473, 350] width 307 height 457
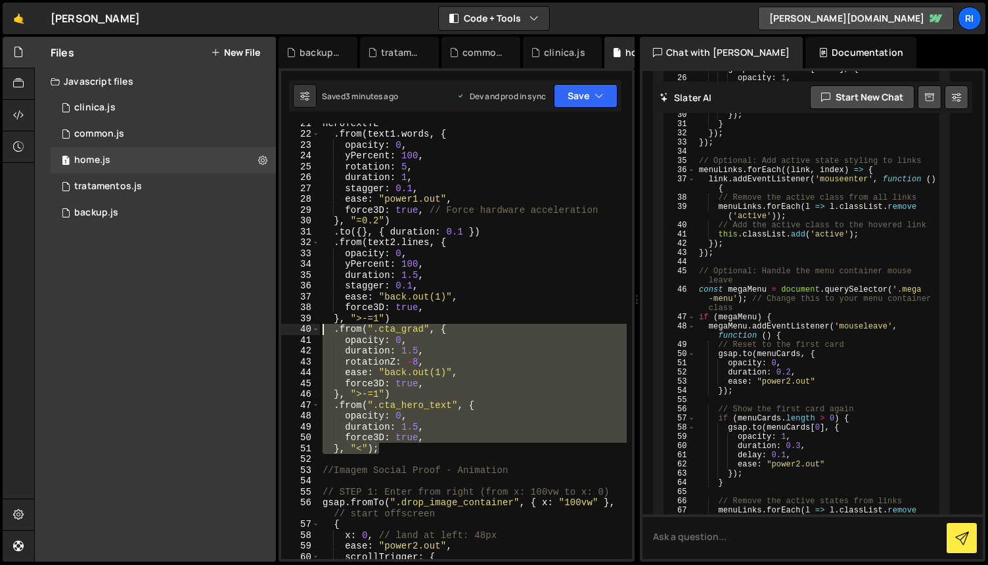
scroll to position [255, 0]
drag, startPoint x: 394, startPoint y: 445, endPoint x: 323, endPoint y: 325, distance: 139.1
click at [323, 325] on div "heroTextTL . from ( text1 . words , { opacity : 0 , yPercent : 100 , rotation :…" at bounding box center [473, 346] width 307 height 457
click at [390, 449] on div "heroTextTL . from ( text1 . words , { opacity : 0 , yPercent : 100 , rotation :…" at bounding box center [473, 342] width 307 height 436
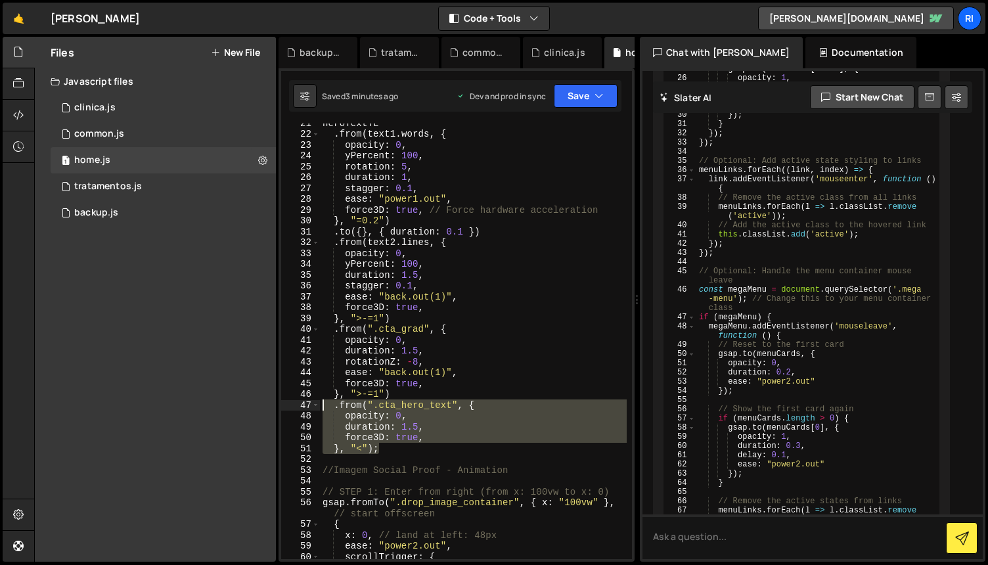
drag, startPoint x: 391, startPoint y: 446, endPoint x: 323, endPoint y: 403, distance: 80.0
click at [323, 403] on div "heroTextTL . from ( text1 . words , { opacity : 0 , yPercent : 100 , rotation :…" at bounding box center [473, 346] width 307 height 457
type textarea ".from(".cta_hero_text", { opacity: 0,"
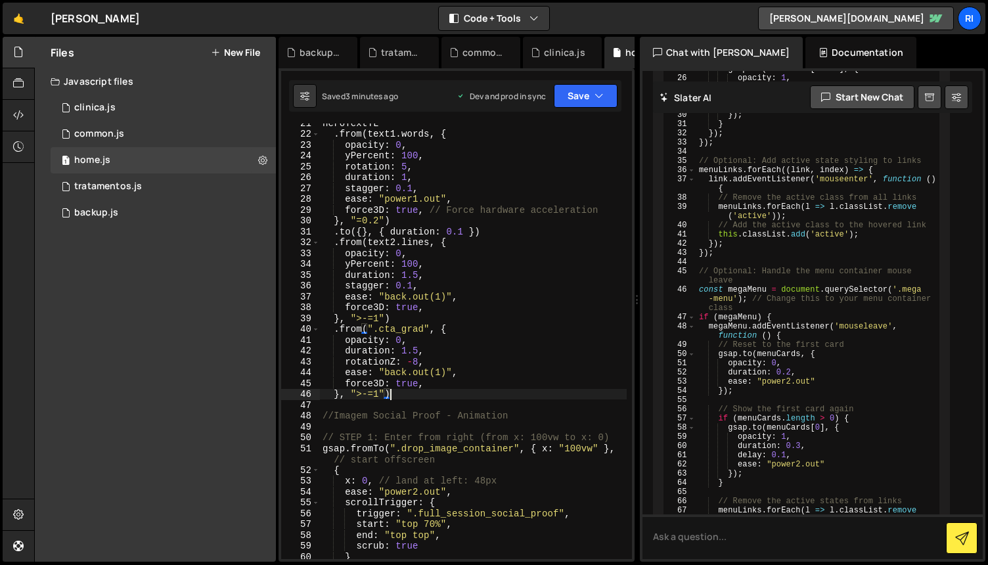
click at [424, 332] on div "heroTextTL . from ( text1 . words , { opacity : 0 , yPercent : 100 , rotation :…" at bounding box center [473, 346] width 307 height 457
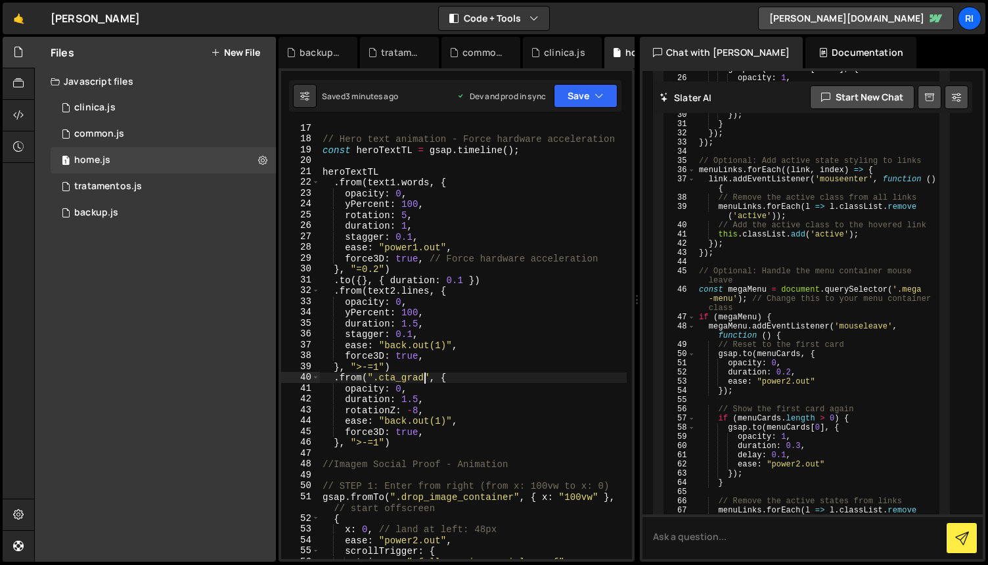
scroll to position [204, 0]
paste textarea "hero_wrapper"
click at [573, 95] on button "Save" at bounding box center [586, 96] width 64 height 24
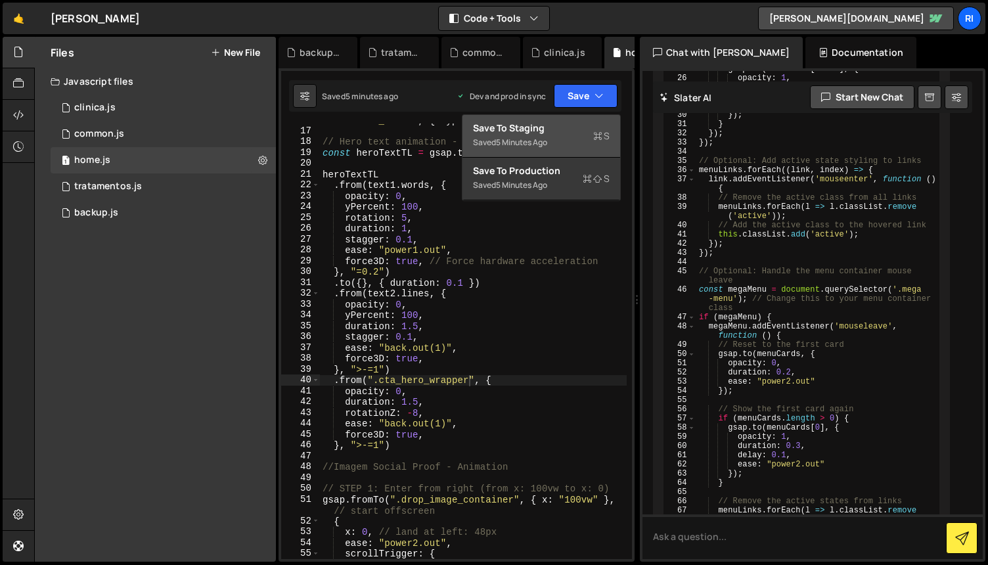
click at [561, 129] on div "Save to Staging S" at bounding box center [541, 128] width 137 height 13
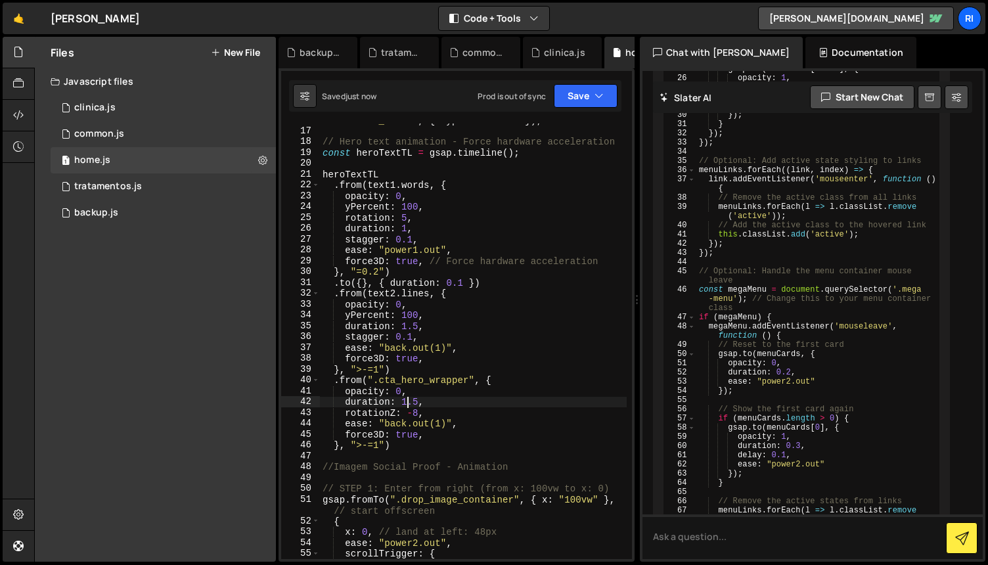
click at [405, 405] on div "const clinicaTitle = SplitText . create ( ' .clinica_title' , { types : 'words'…" at bounding box center [473, 338] width 307 height 468
type textarea "r"
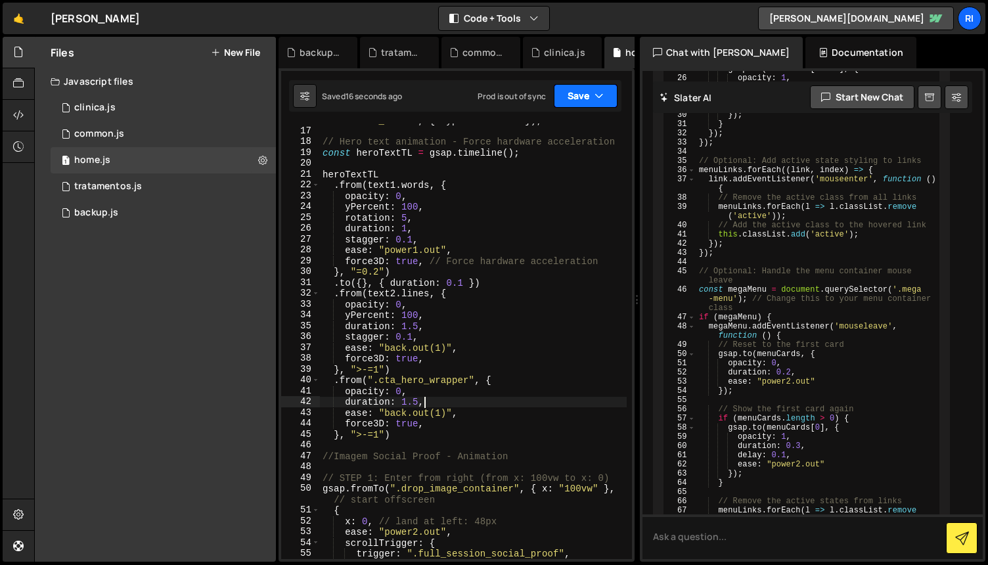
drag, startPoint x: 576, startPoint y: 98, endPoint x: 557, endPoint y: 122, distance: 31.3
click at [576, 98] on button "Save" at bounding box center [586, 96] width 64 height 24
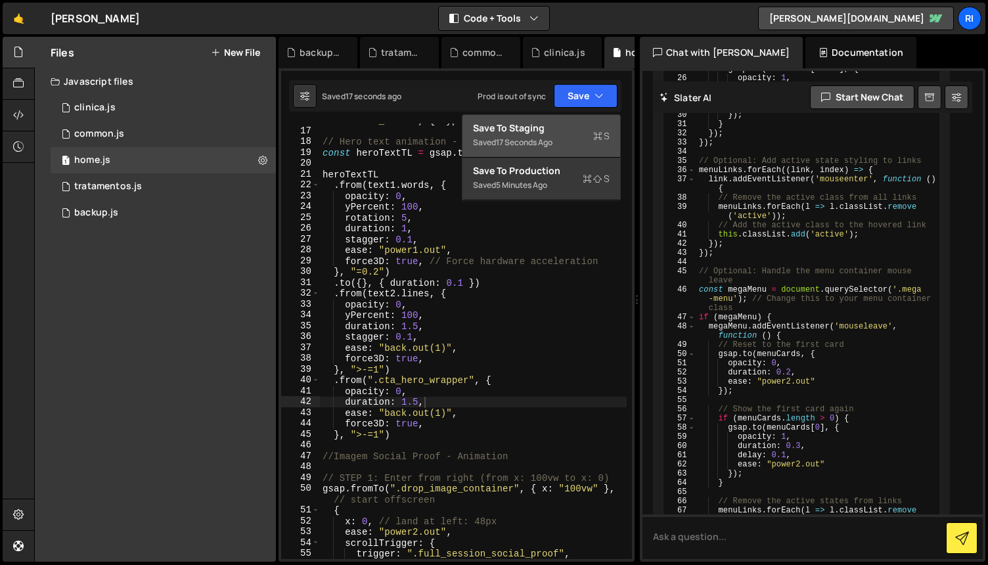
click at [555, 129] on div "Save to Staging S" at bounding box center [541, 128] width 137 height 13
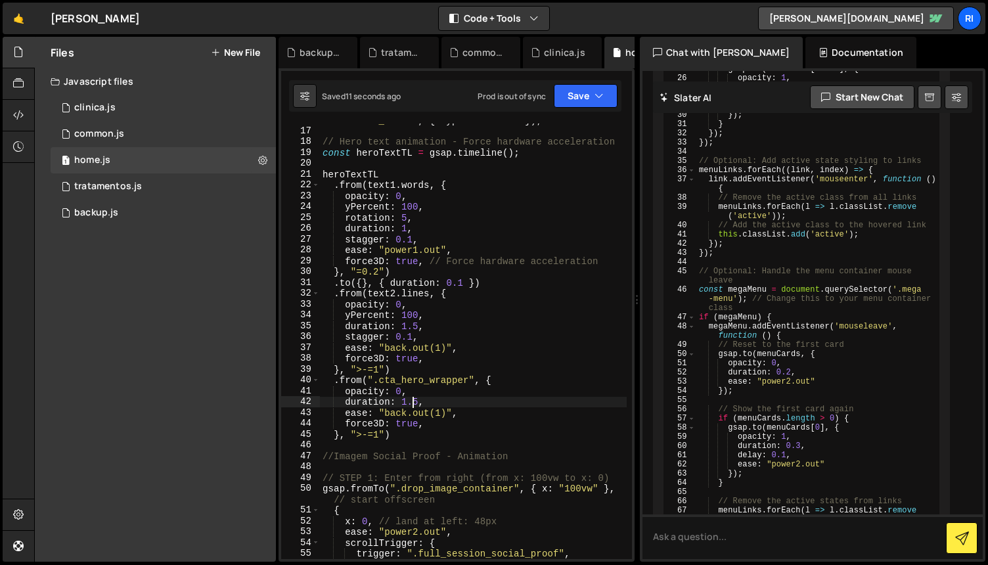
click at [413, 403] on div "const clinicaTitle = SplitText . create ( ' .clinica_title' , { types : 'words'…" at bounding box center [473, 338] width 307 height 468
type textarea "}, ">=1")"
click at [585, 95] on button "Save" at bounding box center [586, 96] width 64 height 24
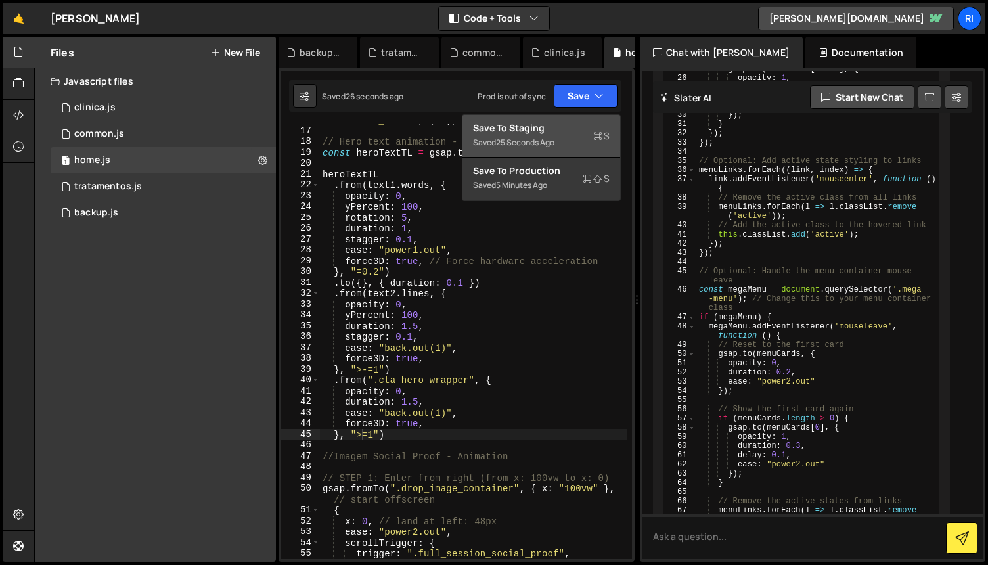
click at [564, 125] on div "Save to Staging S" at bounding box center [541, 128] width 137 height 13
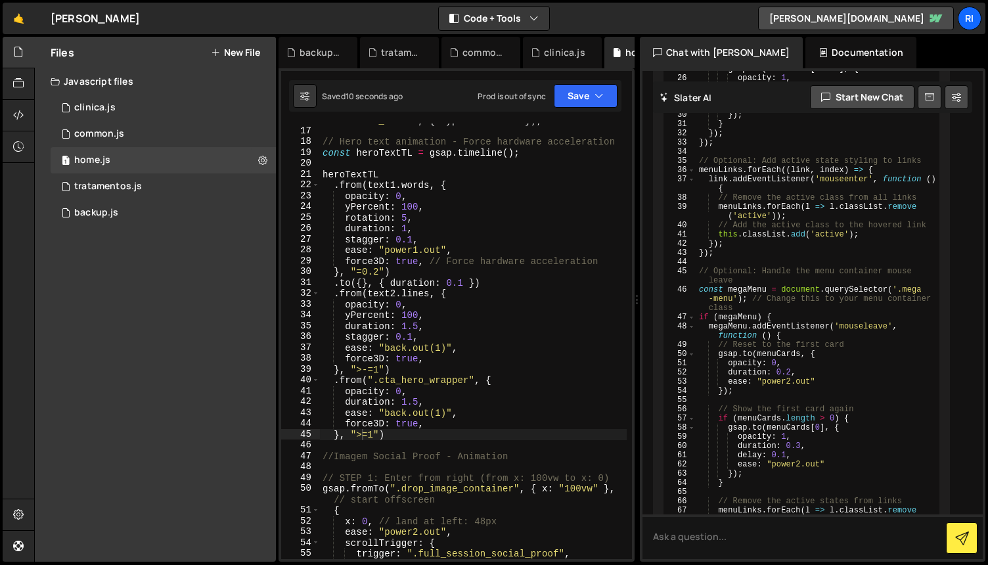
scroll to position [206, 0]
click at [420, 439] on div "// Hero text animation - Force hardware acceleration const heroTextTL = gsap . …" at bounding box center [473, 351] width 307 height 457
click at [366, 434] on div "// Hero text animation - Force hardware acceleration const heroTextTL = gsap . …" at bounding box center [473, 351] width 307 height 457
click at [579, 99] on button "Save" at bounding box center [586, 96] width 64 height 24
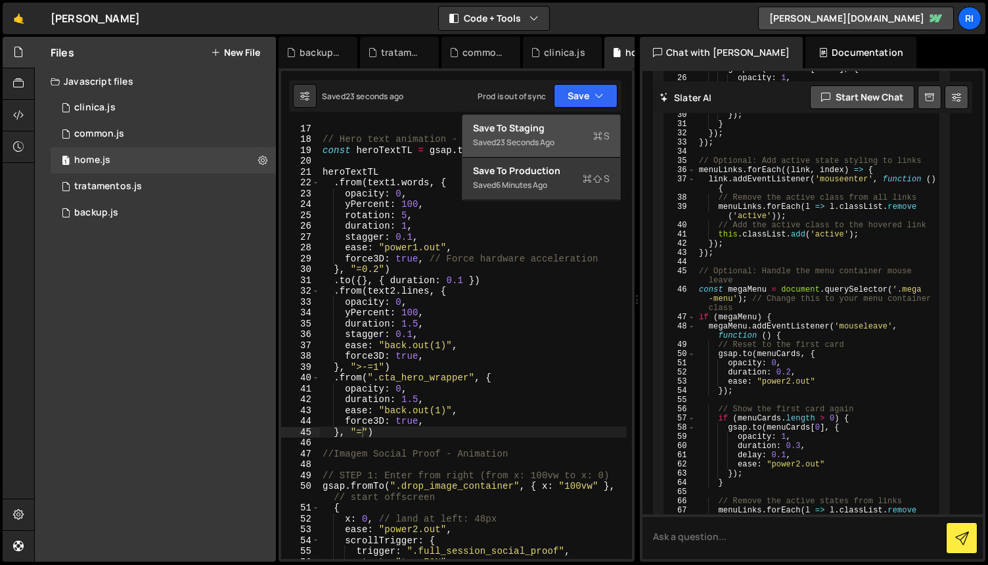
click at [564, 125] on div "Save to Staging S" at bounding box center [541, 128] width 137 height 13
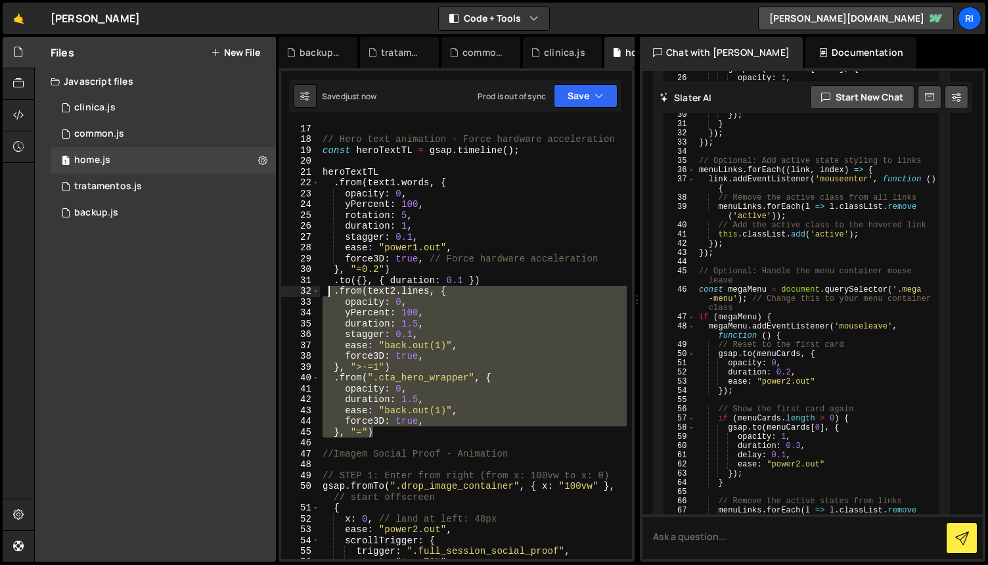
drag, startPoint x: 398, startPoint y: 431, endPoint x: 329, endPoint y: 293, distance: 154.6
click at [329, 293] on div "// Hero text animation - Force hardware acceleration const heroTextTL = gsap . …" at bounding box center [473, 351] width 307 height 457
click at [367, 435] on div "// Hero text animation - Force hardware acceleration const heroTextTL = gsap . …" at bounding box center [473, 342] width 307 height 436
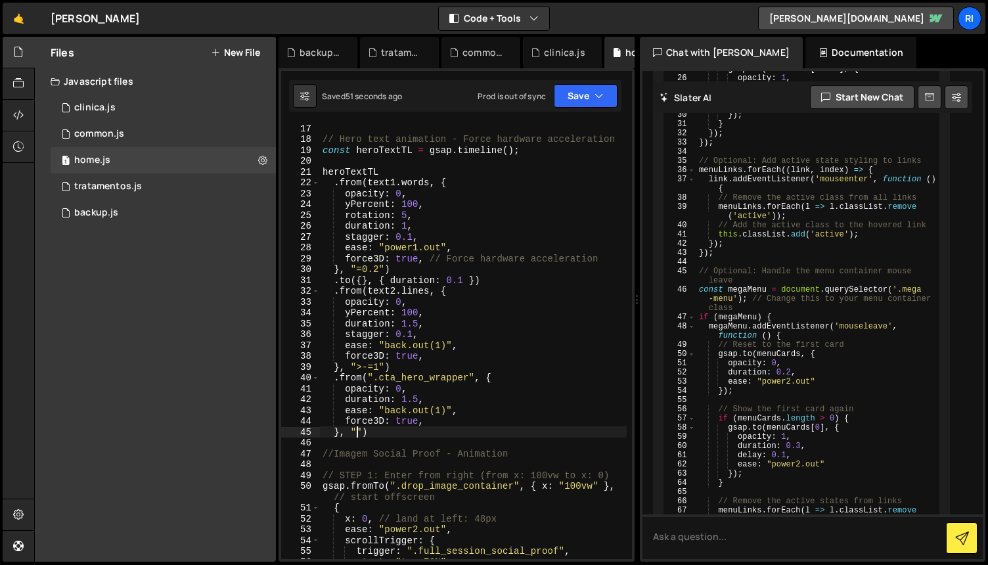
scroll to position [0, 2]
click at [574, 91] on button "Save" at bounding box center [586, 96] width 64 height 24
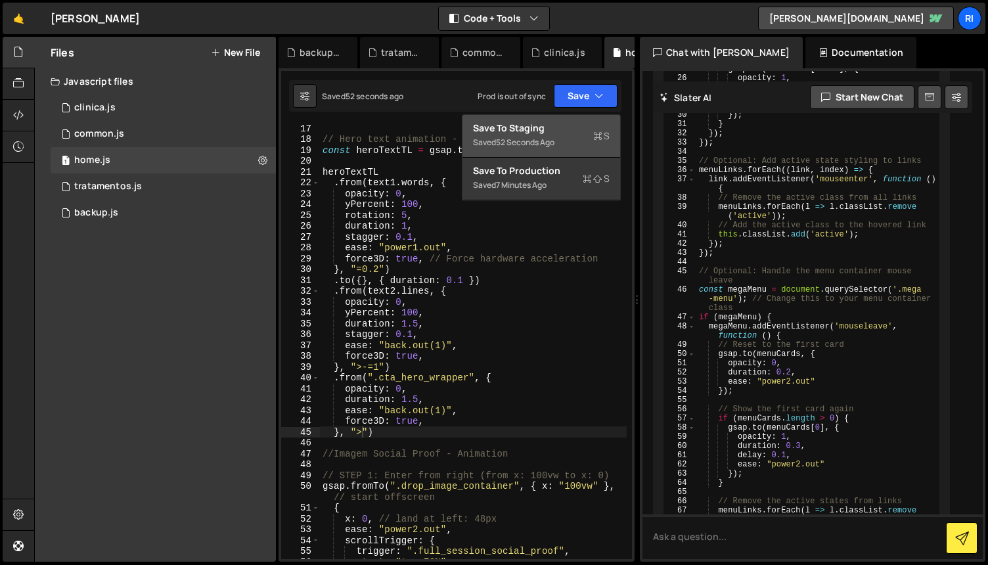
click at [558, 135] on div "Saved 52 seconds ago" at bounding box center [541, 143] width 137 height 16
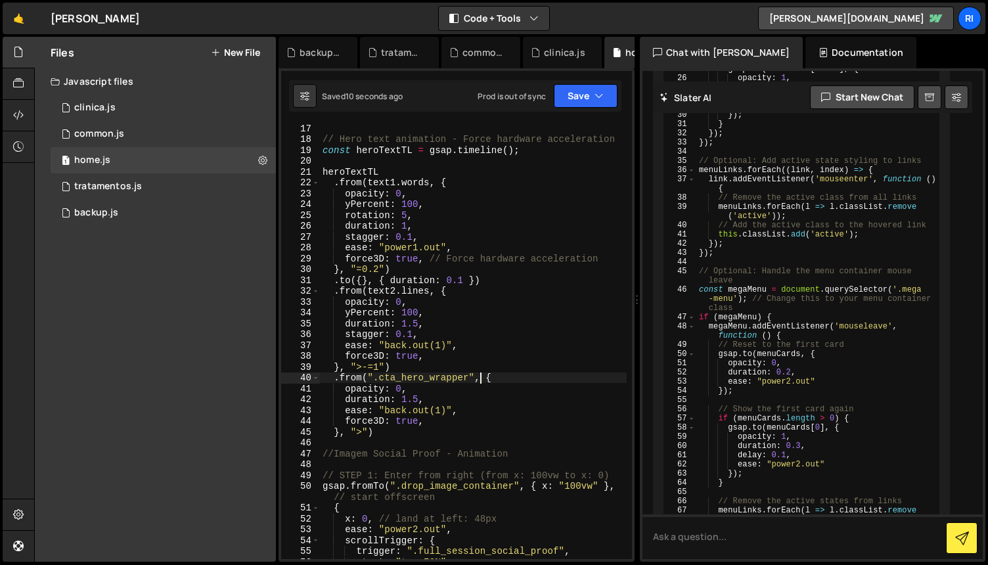
click at [482, 375] on div "// Hero text animation - Force hardware acceleration const heroTextTL = gsap . …" at bounding box center [473, 351] width 307 height 457
click at [361, 430] on div "// Hero text animation - Force hardware acceleration const heroTextTL = gsap . …" at bounding box center [473, 351] width 307 height 457
click at [576, 92] on button "Save" at bounding box center [586, 96] width 64 height 24
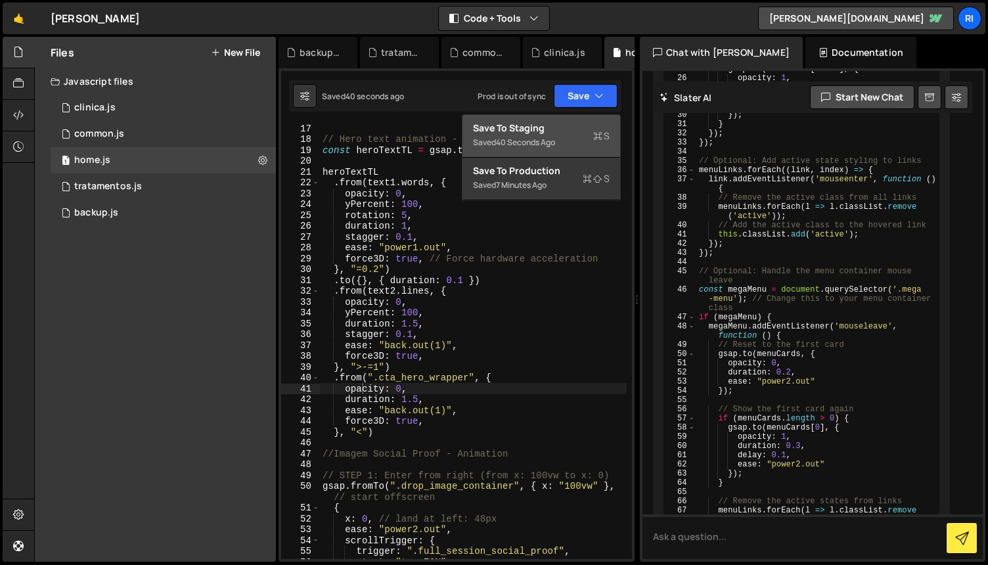
click at [539, 129] on div "Save to Staging S" at bounding box center [541, 128] width 137 height 13
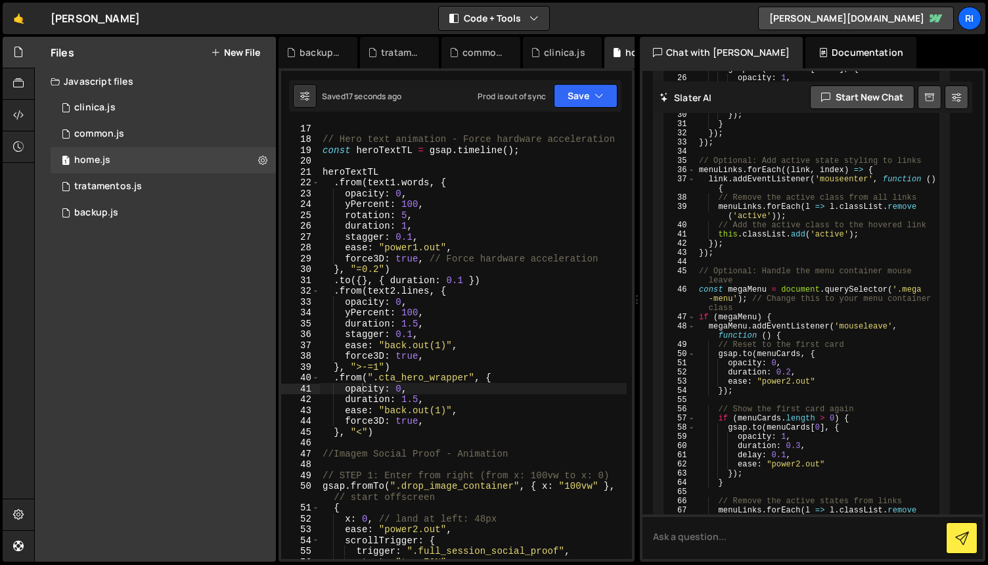
click at [430, 308] on div "// Hero text animation - Force hardware acceleration const heroTextTL = gsap . …" at bounding box center [473, 351] width 307 height 457
drag, startPoint x: 433, startPoint y: 312, endPoint x: 347, endPoint y: 313, distance: 86.1
click at [347, 313] on div "// Hero text animation - Force hardware acceleration const heroTextTL = gsap . …" at bounding box center [473, 351] width 307 height 457
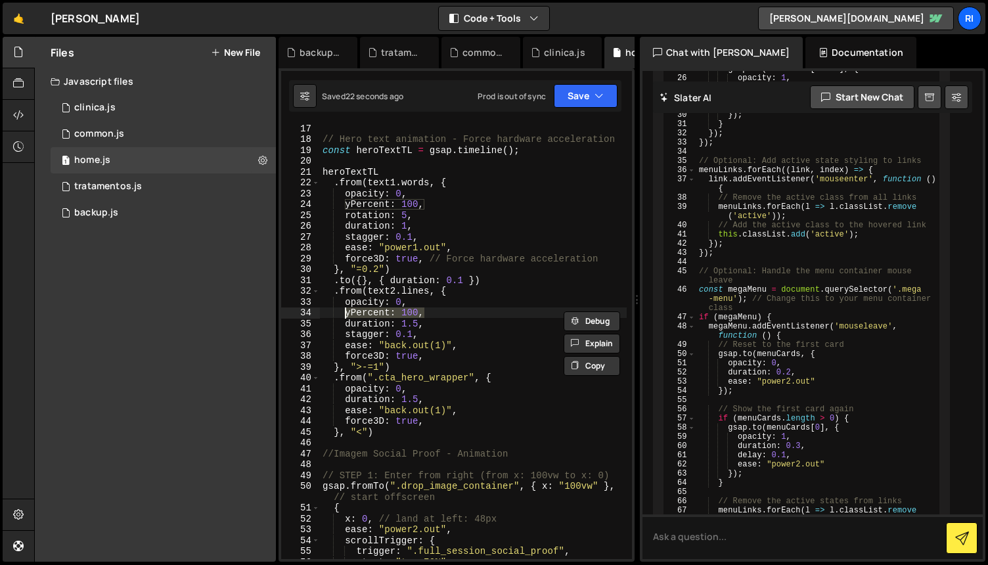
click at [435, 397] on div "// Hero text animation - Force hardware acceleration const heroTextTL = gsap . …" at bounding box center [473, 351] width 307 height 457
type textarea "duration: 1.5,"
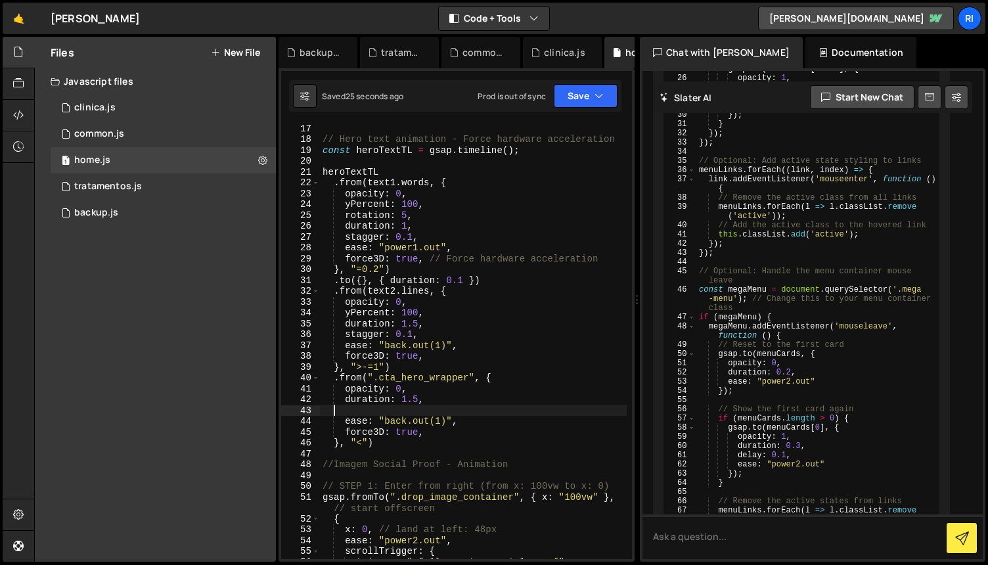
scroll to position [0, 0]
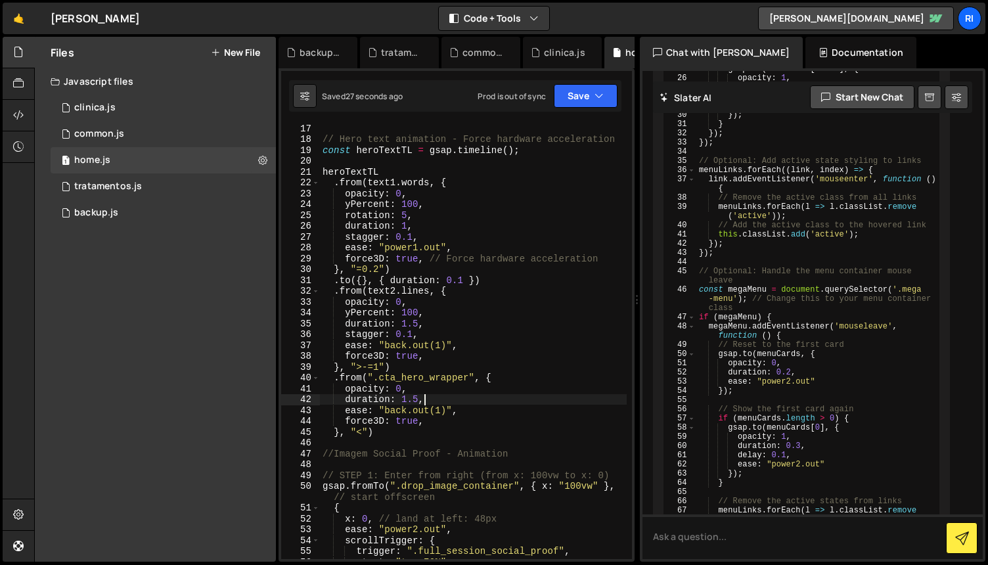
type textarea "opacity: 0,"
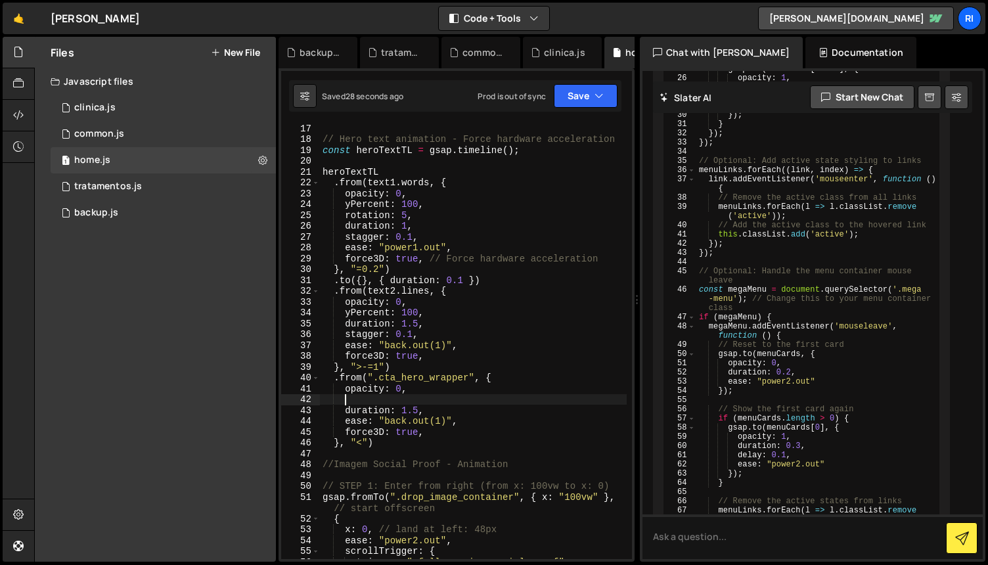
scroll to position [0, 1]
paste textarea "yPercent: 100,"
click at [575, 96] on button "Save" at bounding box center [586, 96] width 64 height 24
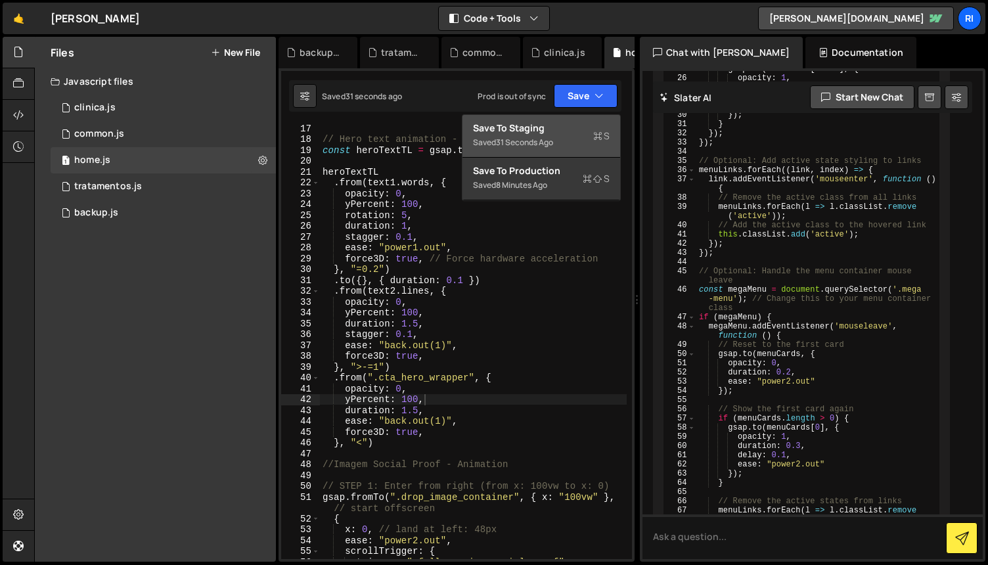
click at [540, 124] on div "Save to Staging S" at bounding box center [541, 128] width 137 height 13
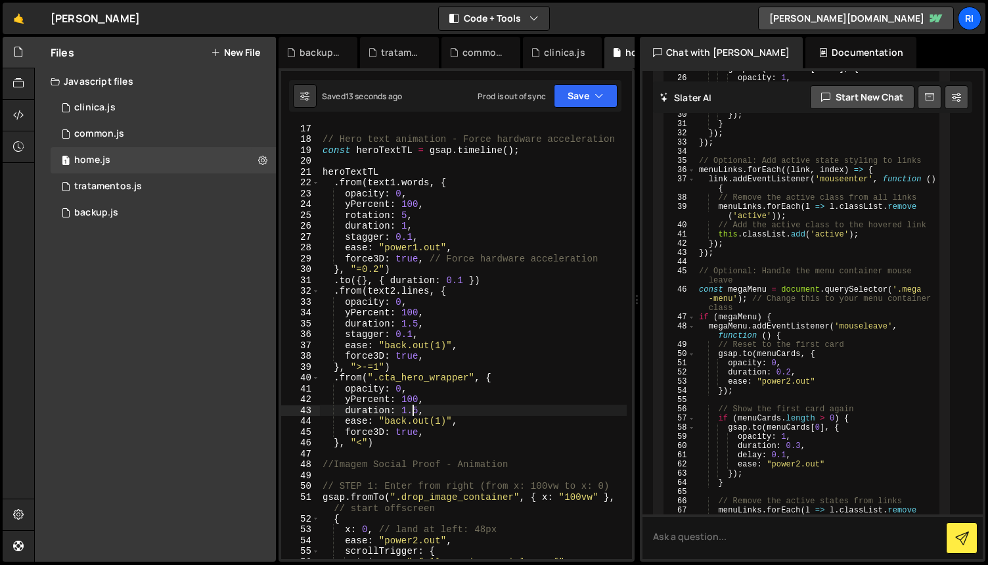
click at [415, 410] on div "// Hero text animation - Force hardware acceleration const heroTextTL = gsap . …" at bounding box center [473, 351] width 307 height 457
click at [426, 398] on div "// Hero text animation - Force hardware acceleration const heroTextTL = gsap . …" at bounding box center [473, 351] width 307 height 457
click at [573, 97] on button "Save" at bounding box center [586, 96] width 64 height 24
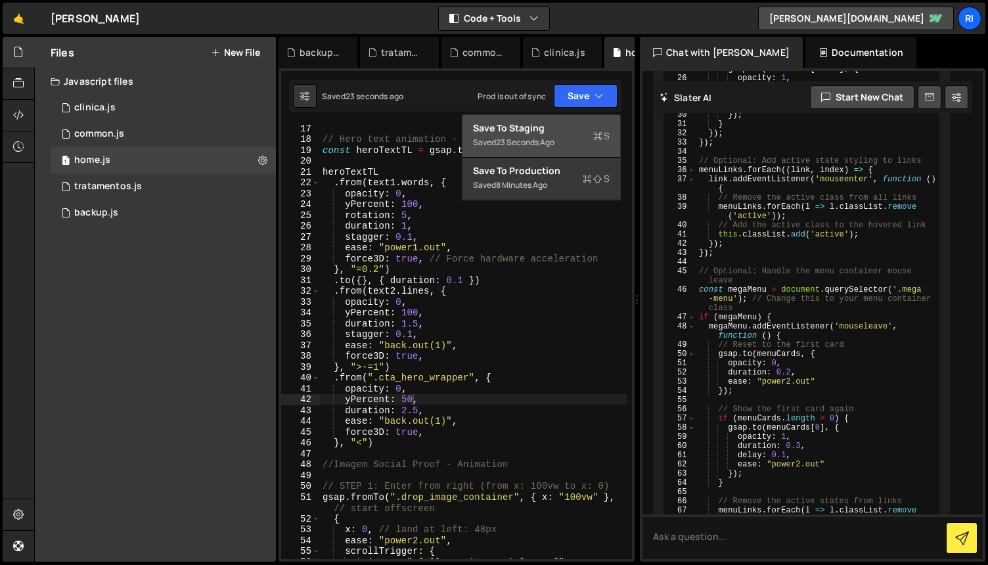
click at [558, 125] on div "Save to Staging S" at bounding box center [541, 128] width 137 height 13
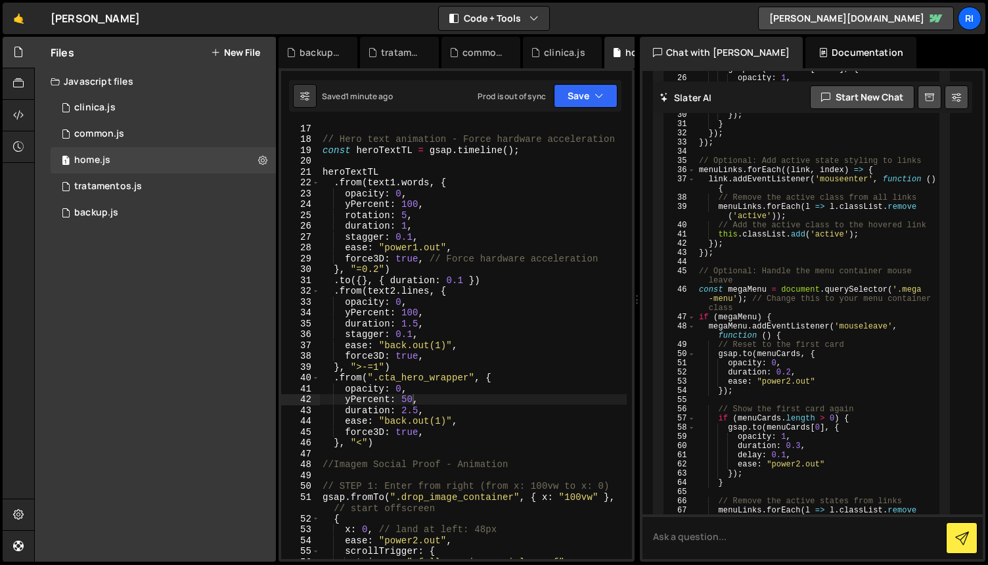
scroll to position [0, 3]
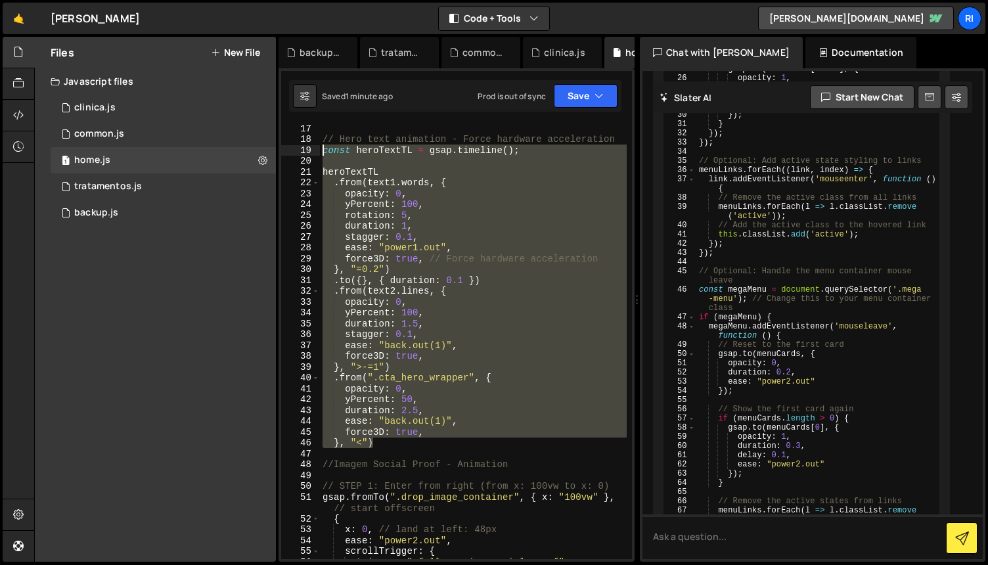
drag, startPoint x: 403, startPoint y: 445, endPoint x: 308, endPoint y: 152, distance: 307.9
click at [308, 152] on div "}, "<") 17 18 19 20 21 22 23 24 25 26 27 28 29 30 31 32 33 34 35 36 37 38 39 40…" at bounding box center [456, 342] width 351 height 436
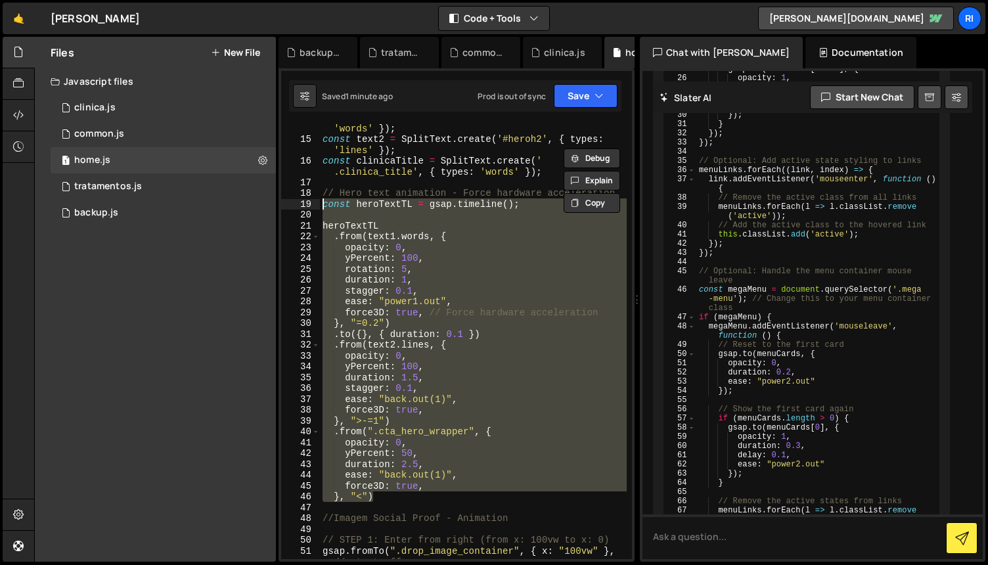
scroll to position [143, 0]
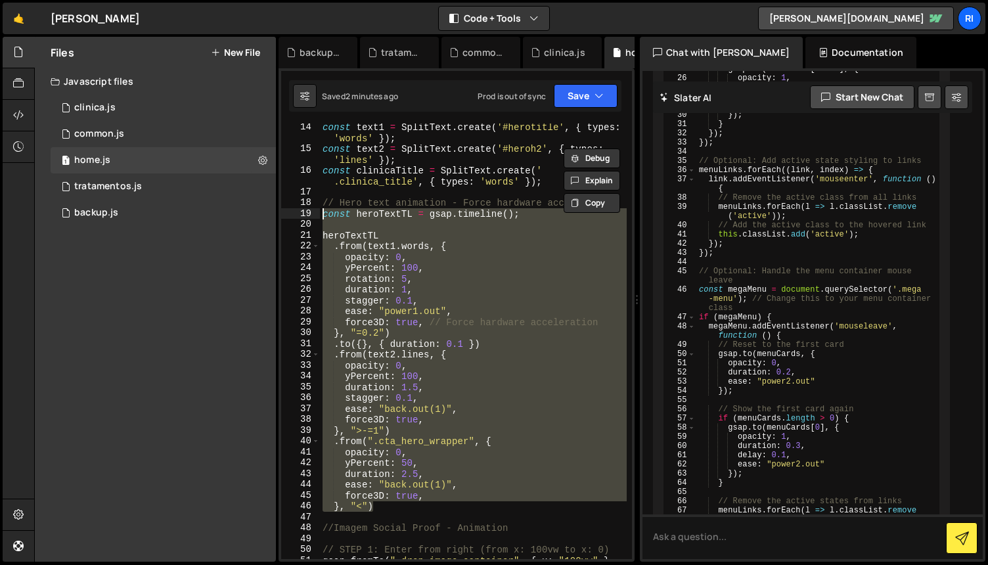
click at [499, 334] on div "const text1 = SplitText . create ( '#herotitle' , { types : 'words' }) ; const …" at bounding box center [473, 342] width 307 height 436
drag, startPoint x: 323, startPoint y: 213, endPoint x: 480, endPoint y: 509, distance: 334.8
click at [480, 509] on div "const text1 = SplitText . create ( '#herotitle' , { types : 'words' }) ; const …" at bounding box center [473, 361] width 307 height 479
paste textarea "}, "<");"
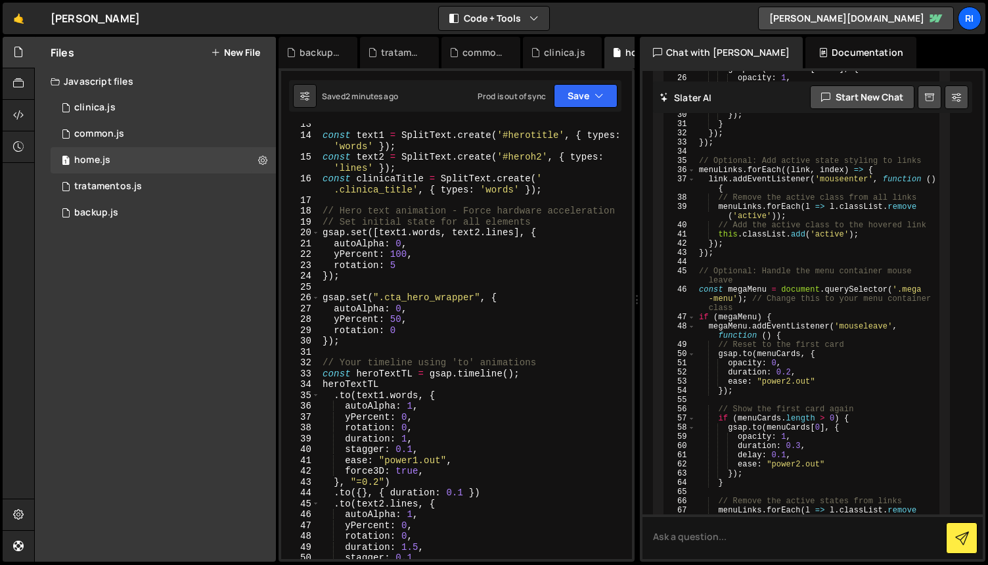
scroll to position [125, 0]
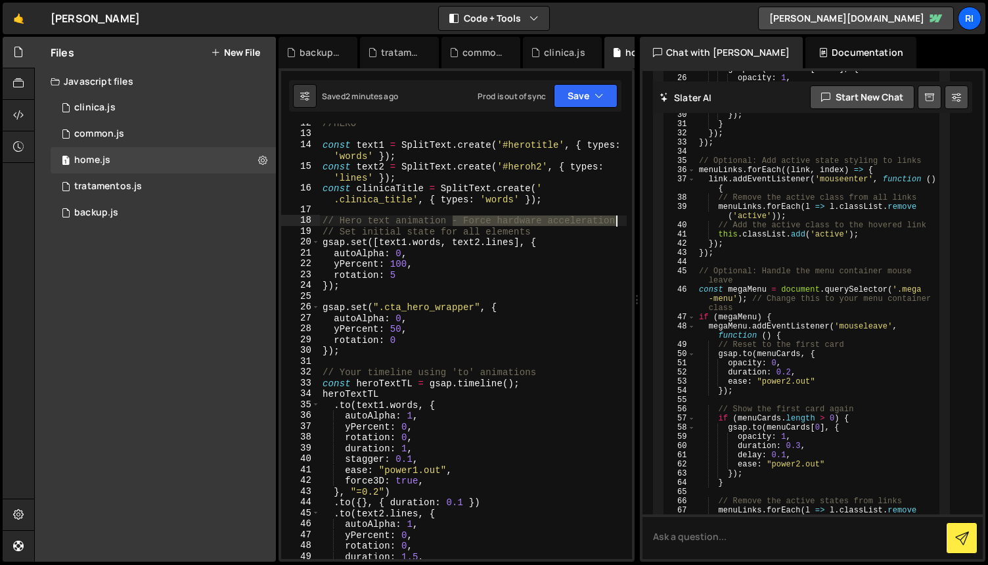
drag, startPoint x: 451, startPoint y: 219, endPoint x: 617, endPoint y: 216, distance: 165.6
click at [617, 216] on div "//HERO const text1 = SplitText . create ( '#herotitle' , { types : 'words' }) ;…" at bounding box center [473, 346] width 307 height 457
type textarea "// Hero text animation"
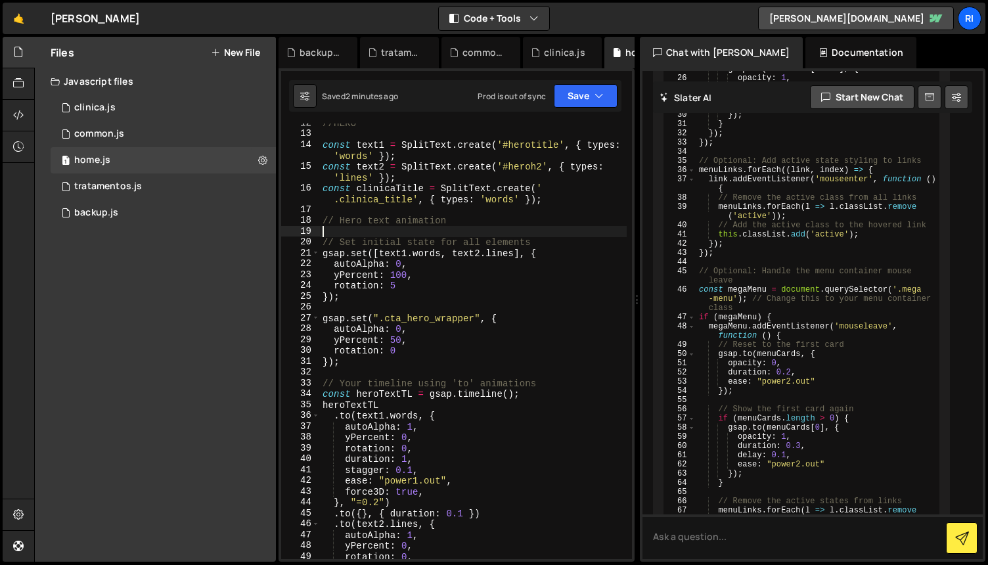
scroll to position [0, 0]
drag, startPoint x: 367, startPoint y: 221, endPoint x: 392, endPoint y: 218, distance: 25.1
click at [390, 218] on div "//HERO const text1 = SplitText . create ( '#herotitle' , { types : 'words' }) ;…" at bounding box center [473, 346] width 307 height 457
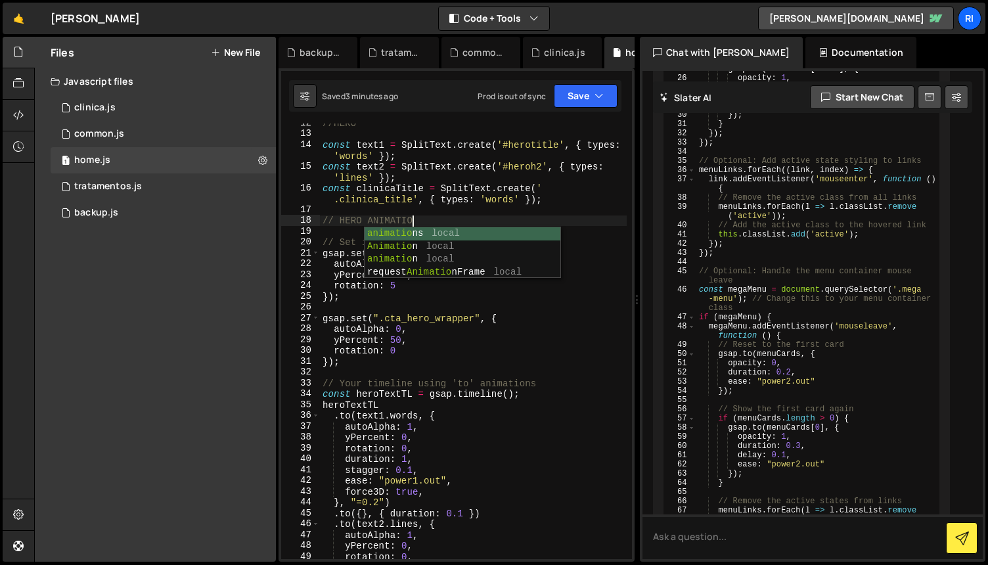
scroll to position [0, 6]
click at [573, 93] on button "Save" at bounding box center [586, 96] width 64 height 24
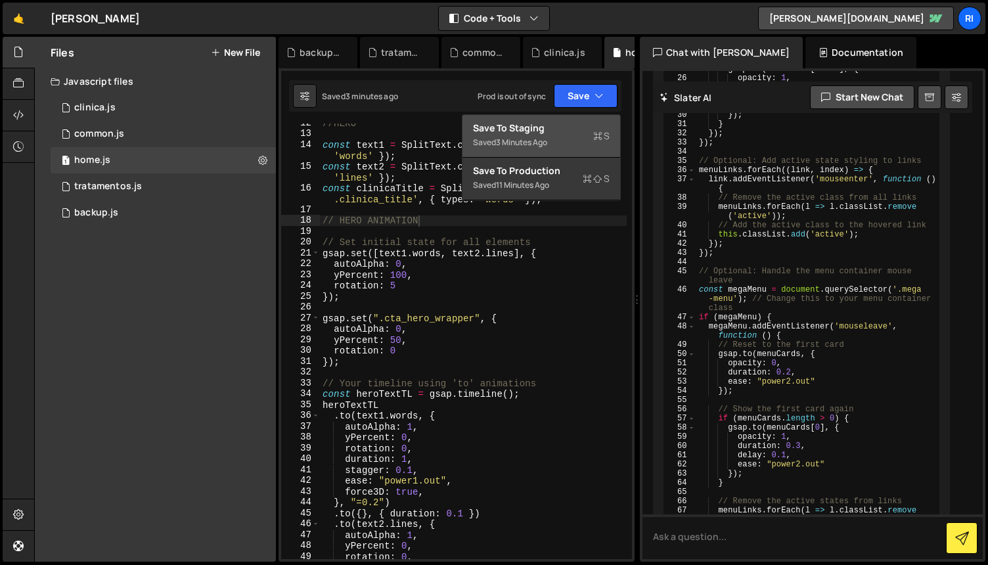
click at [559, 124] on div "Save to Staging S" at bounding box center [541, 128] width 137 height 13
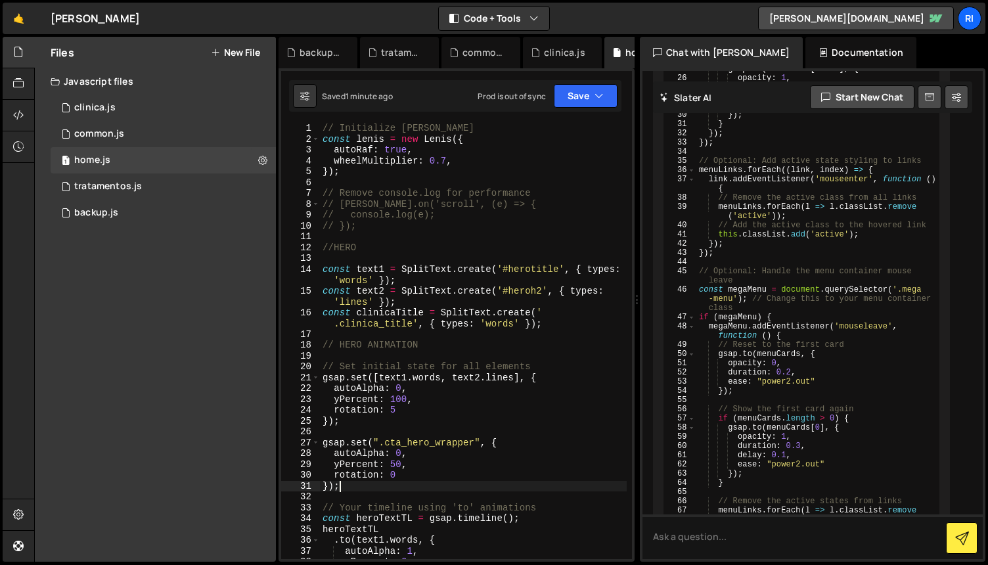
scroll to position [0, 1]
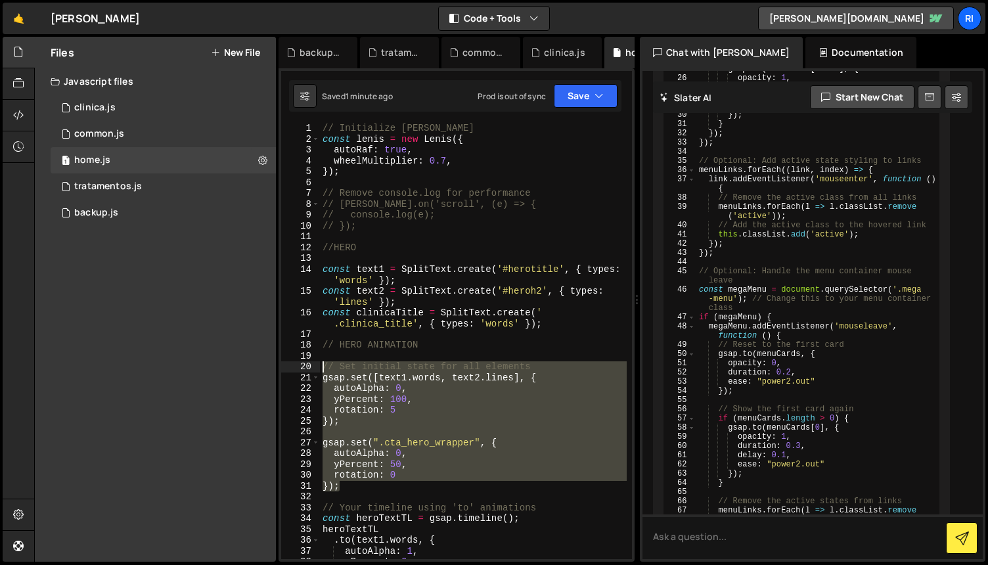
drag, startPoint x: 347, startPoint y: 488, endPoint x: 307, endPoint y: 367, distance: 127.2
click at [307, 367] on div "}); 1 2 3 4 5 6 7 8 9 10 11 12 13 14 15 16 17 18 19 20 21 22 23 24 25 26 27 28 …" at bounding box center [456, 342] width 351 height 436
type textarea "// Set initial state for all elements gsap.set([text1.words, text2.lines], {"
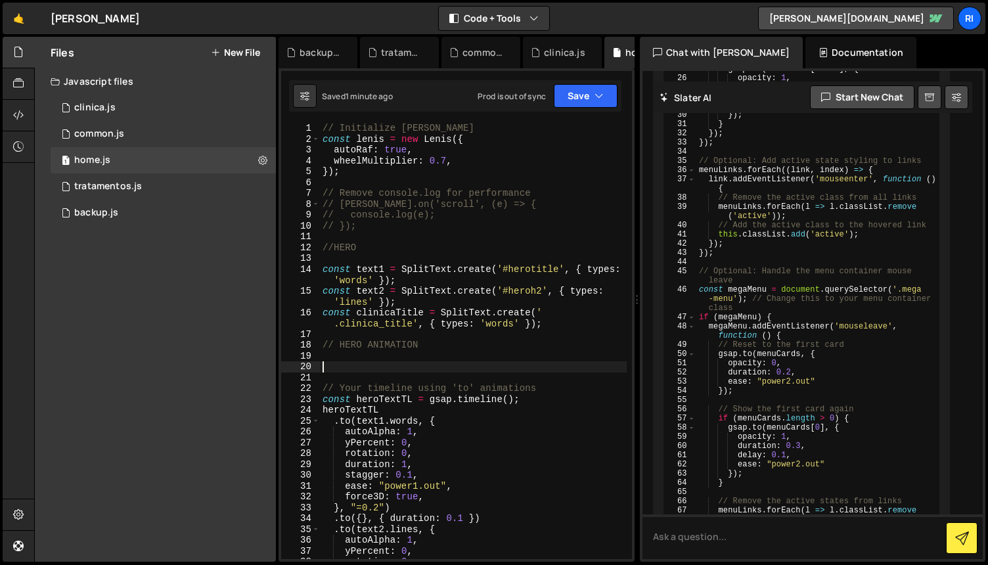
click at [399, 255] on div "// Initialize [PERSON_NAME] const [PERSON_NAME] = new [PERSON_NAME] ({ autoRaf …" at bounding box center [473, 351] width 307 height 457
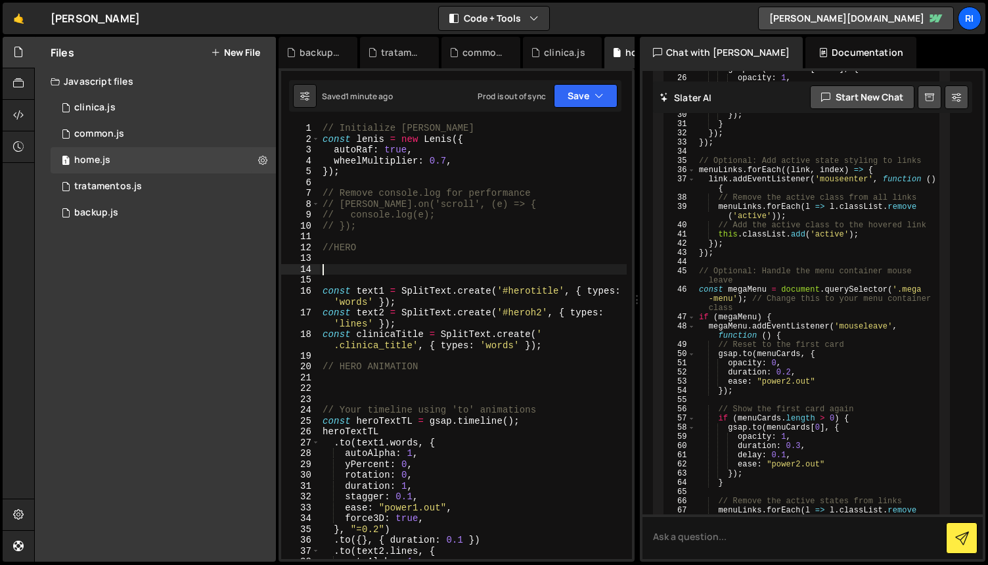
paste textarea "});"
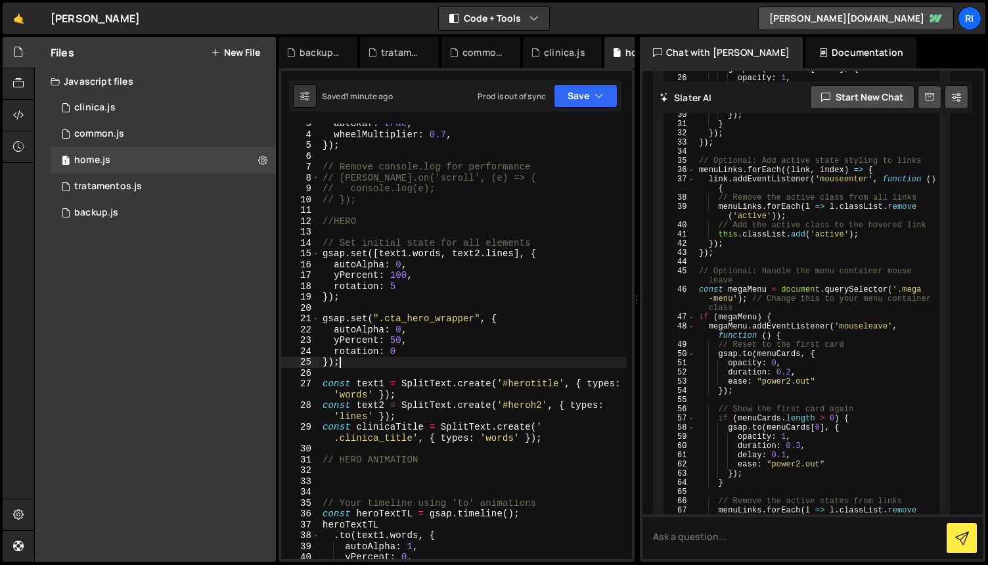
scroll to position [35, 0]
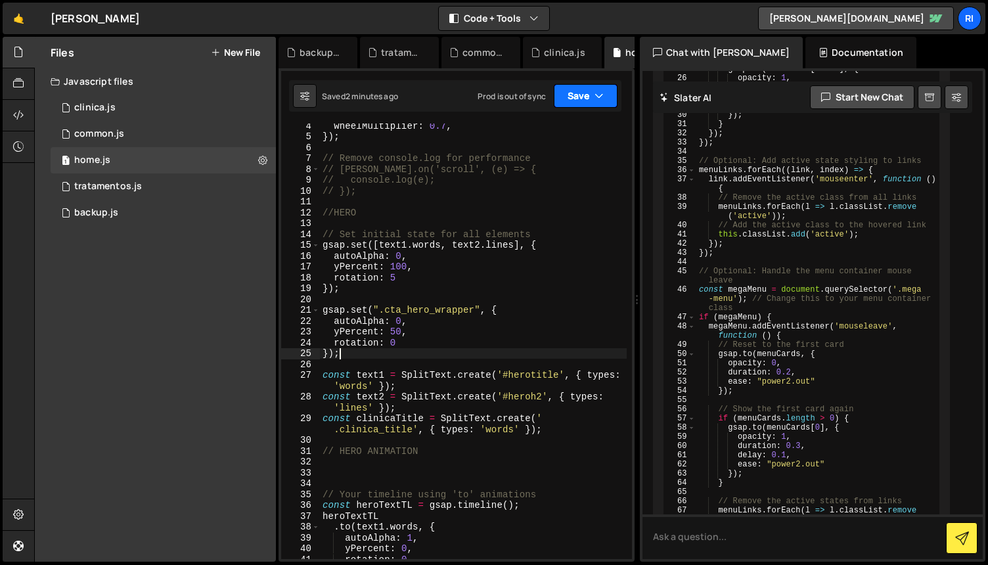
click at [576, 98] on button "Save" at bounding box center [586, 96] width 64 height 24
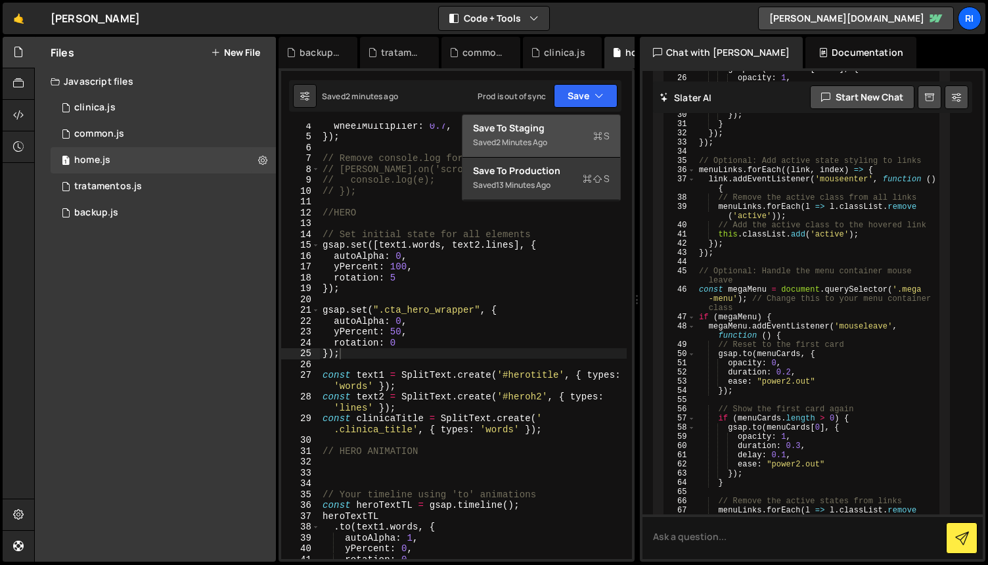
click at [550, 129] on div "Save to Staging S" at bounding box center [541, 128] width 137 height 13
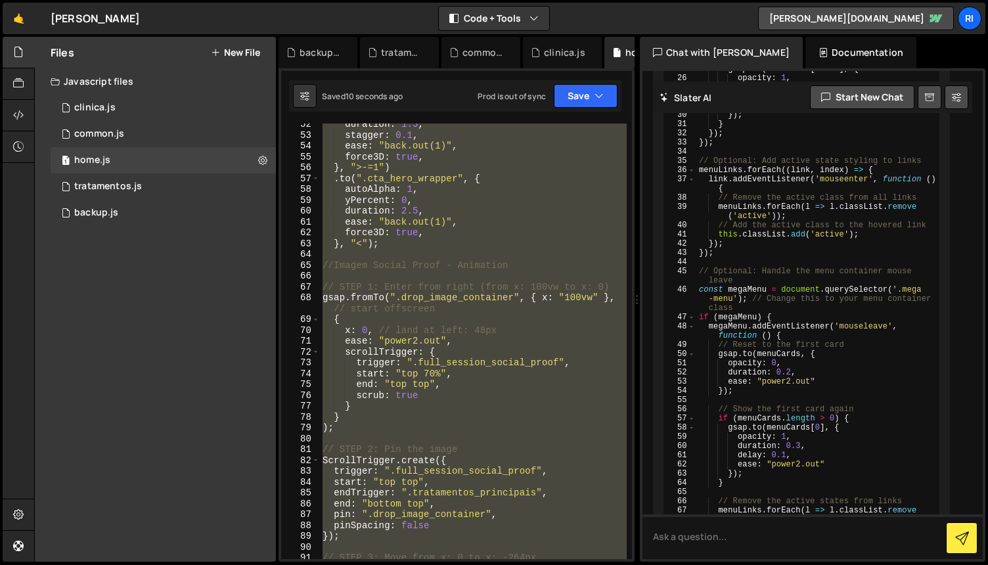
scroll to position [0, 0]
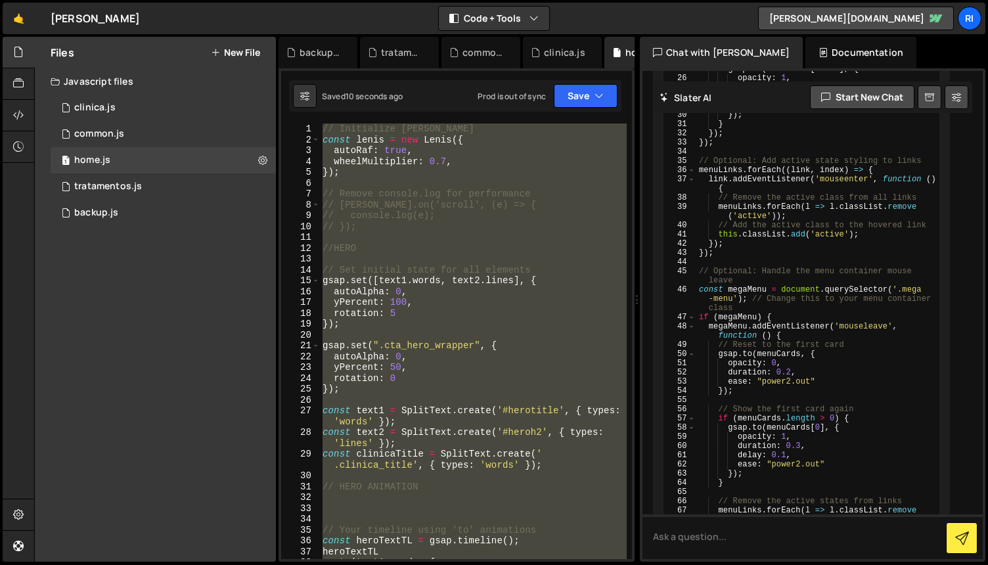
click at [489, 266] on div "// Initialize [PERSON_NAME] const [PERSON_NAME] = new [PERSON_NAME] ({ autoRaf …" at bounding box center [473, 342] width 307 height 436
type textarea "// Set initial state for all elements"
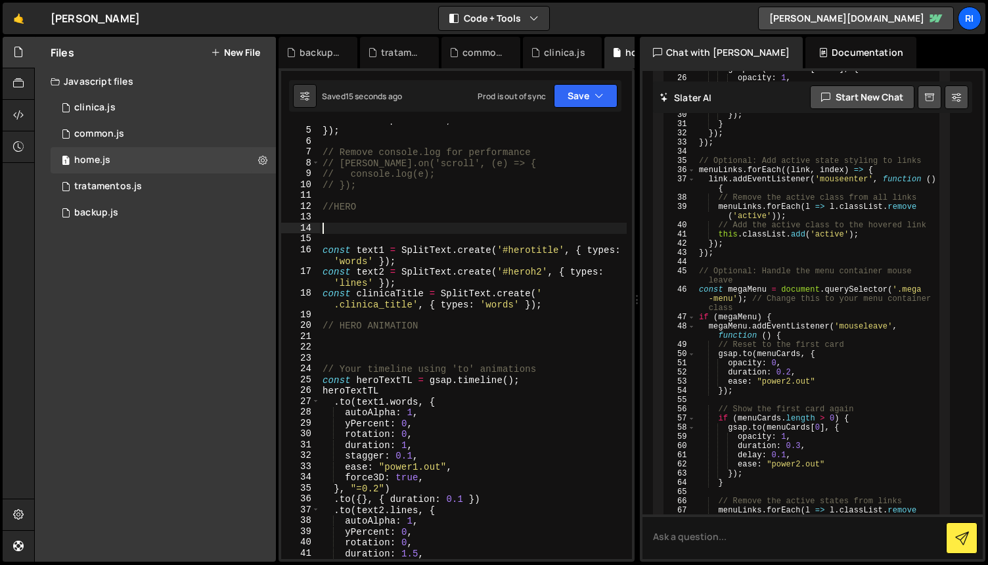
scroll to position [18, 0]
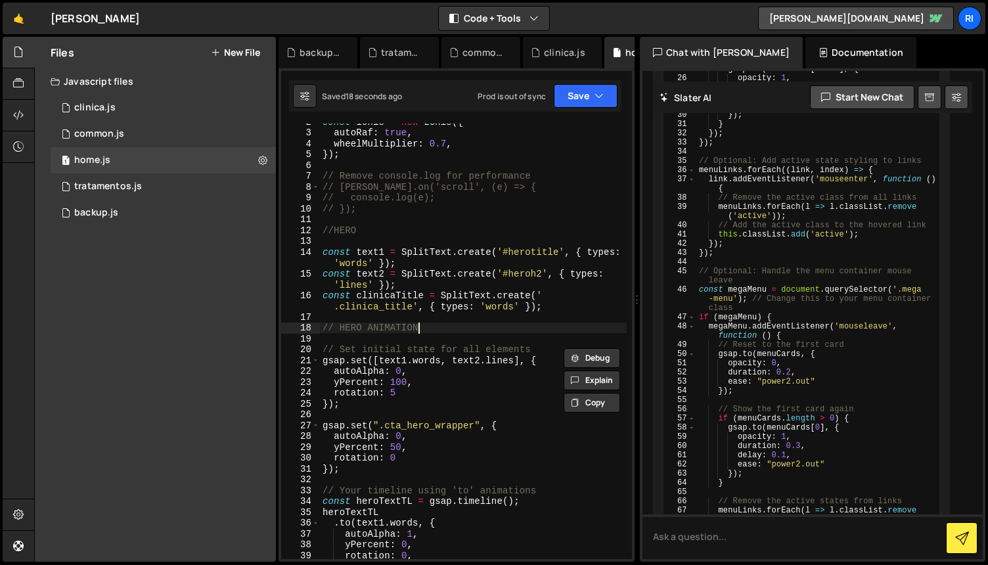
click at [520, 326] on div "const [PERSON_NAME] = new [PERSON_NAME] ({ autoRaf : true , wheelMultiplier : 0…" at bounding box center [473, 344] width 307 height 457
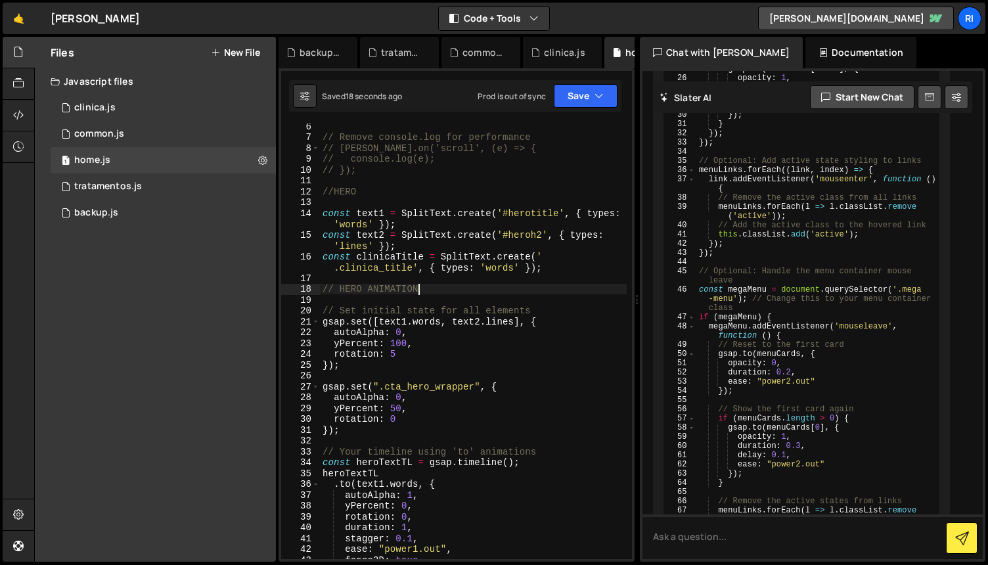
scroll to position [76, 0]
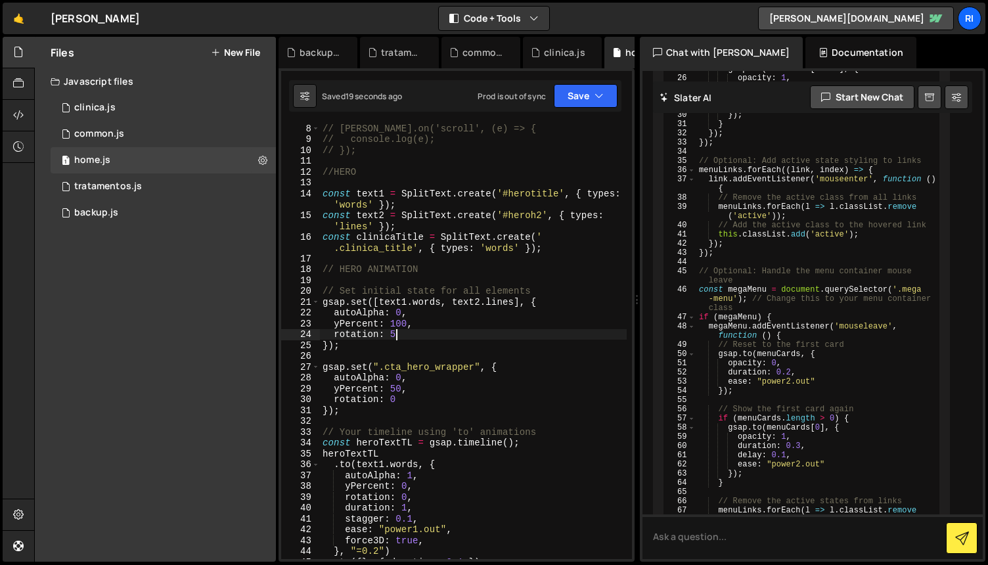
click at [521, 332] on div "// [PERSON_NAME].on('scroll', (e) => { // console.log(e); // }); //HERO const t…" at bounding box center [473, 351] width 307 height 457
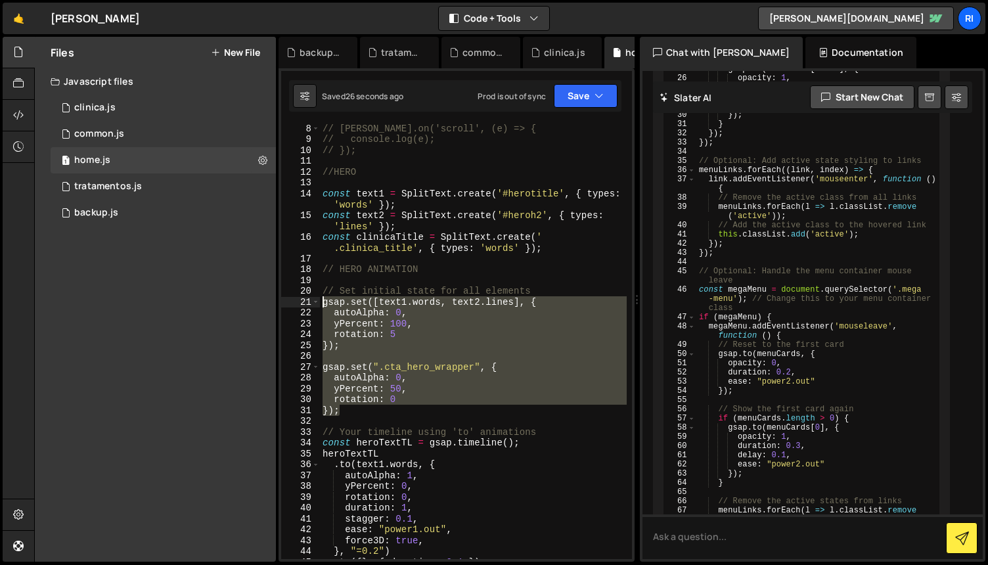
drag, startPoint x: 360, startPoint y: 411, endPoint x: 288, endPoint y: 304, distance: 129.4
click at [288, 304] on div "rotation: 5 8 9 10 11 12 13 14 15 16 17 18 19 20 21 22 23 24 25 26 27 28 29 30 …" at bounding box center [456, 342] width 351 height 436
type textarea "gsap.set([text1.words, text2.lines], { autoAlpha: 0,"
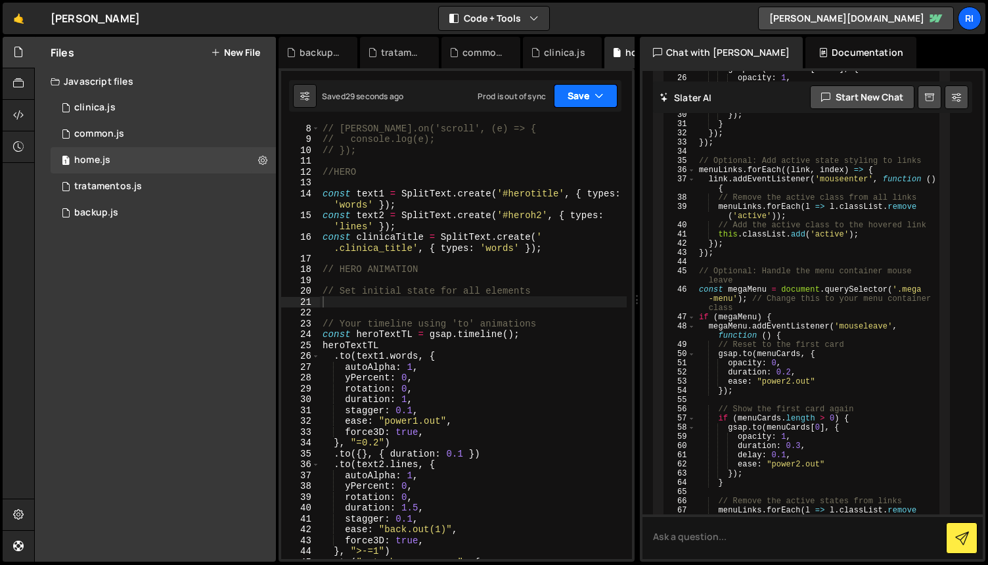
click at [581, 94] on button "Save" at bounding box center [586, 96] width 64 height 24
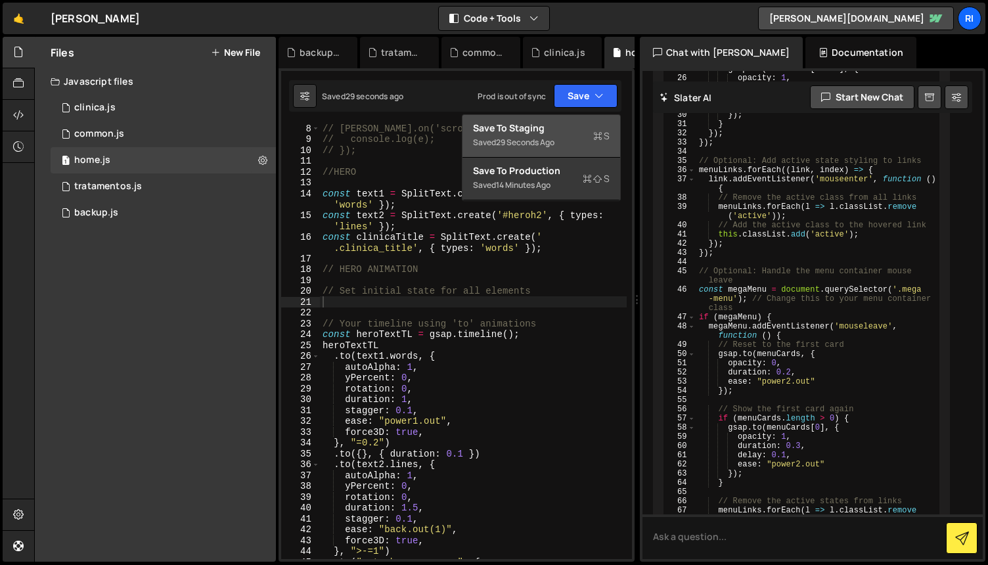
click at [545, 137] on div "29 seconds ago" at bounding box center [525, 142] width 58 height 11
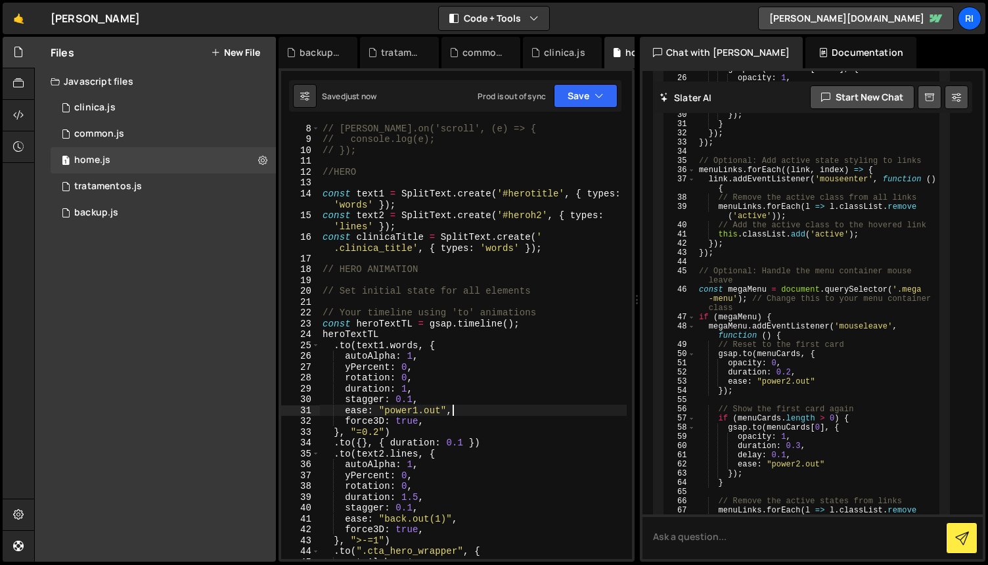
click at [526, 411] on div "// [PERSON_NAME].on('scroll', (e) => { // console.log(e); // }); //HERO const t…" at bounding box center [473, 351] width 307 height 457
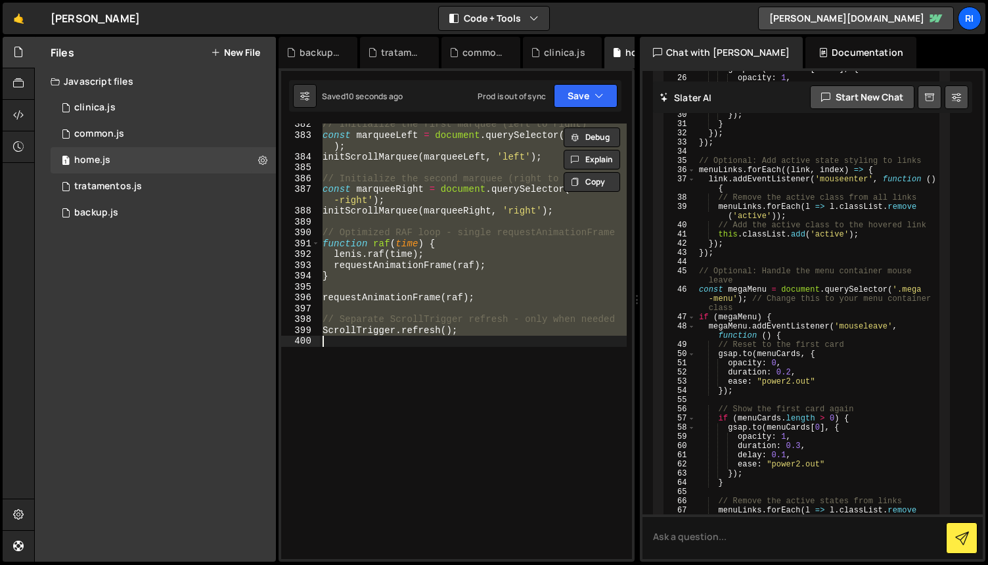
scroll to position [0, 0]
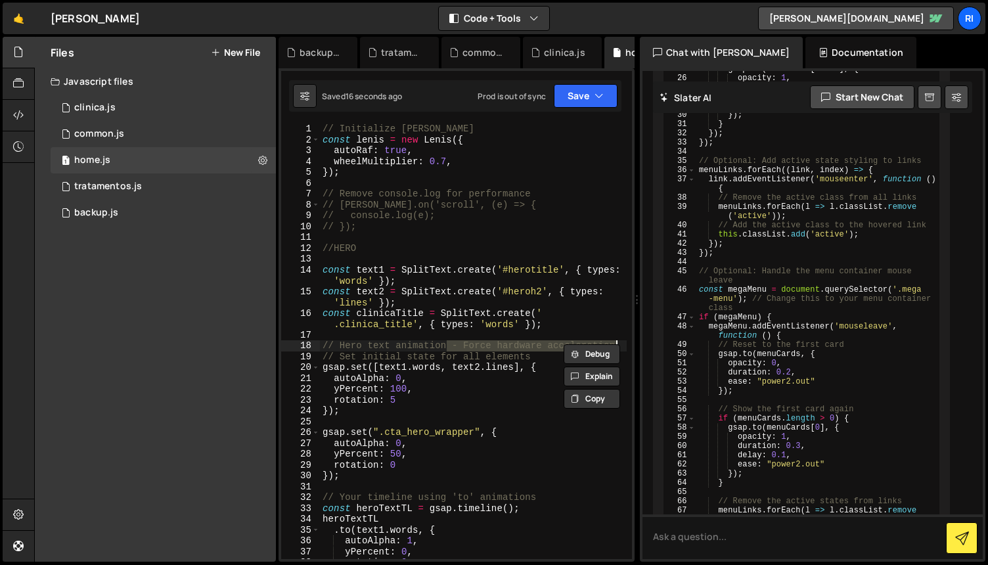
type textarea "force3D: true, }, "<")"
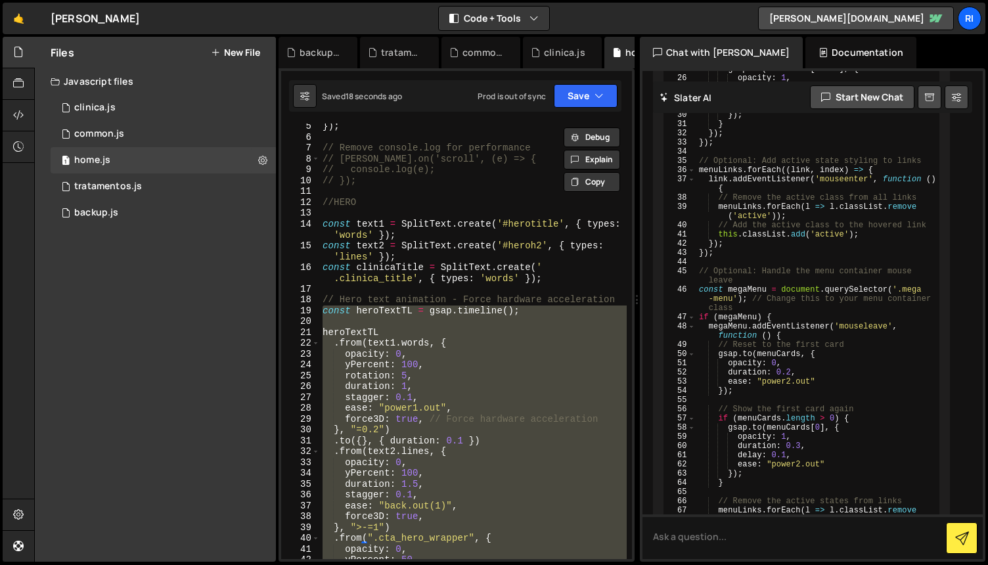
scroll to position [45, 0]
click at [576, 94] on button "Save" at bounding box center [586, 96] width 64 height 24
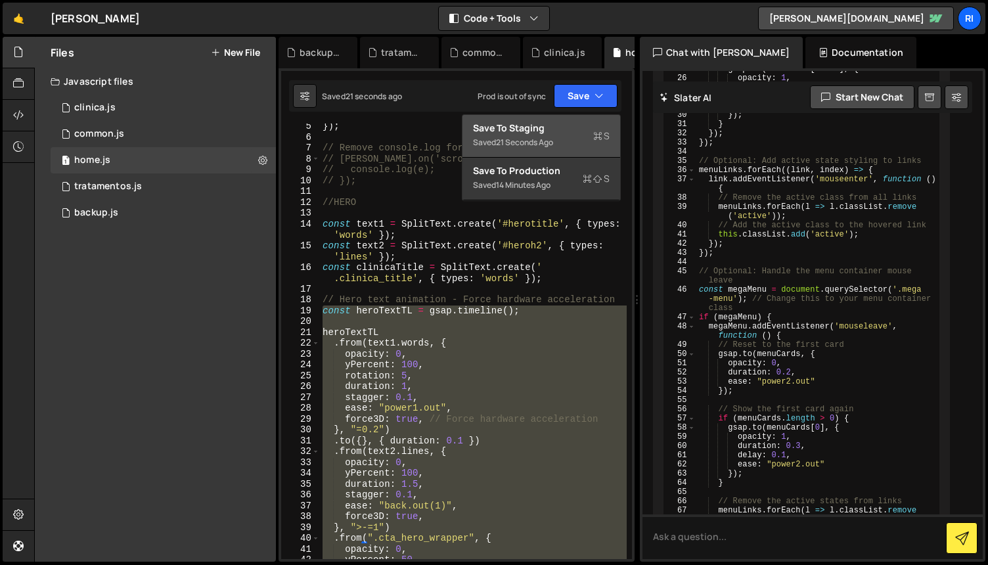
click at [545, 148] on div "Saved 21 seconds ago" at bounding box center [541, 143] width 137 height 16
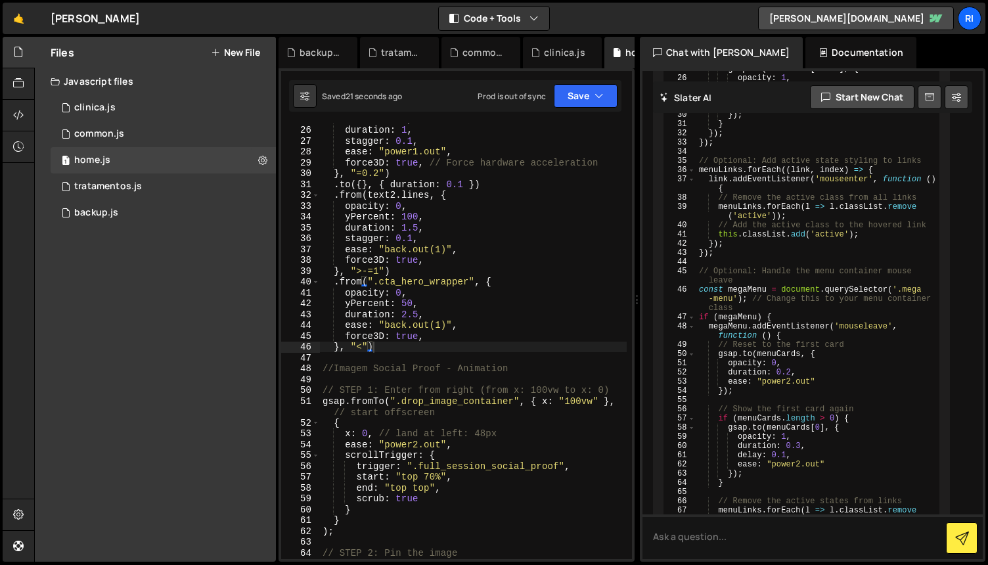
scroll to position [302, 0]
